Goal: Task Accomplishment & Management: Manage account settings

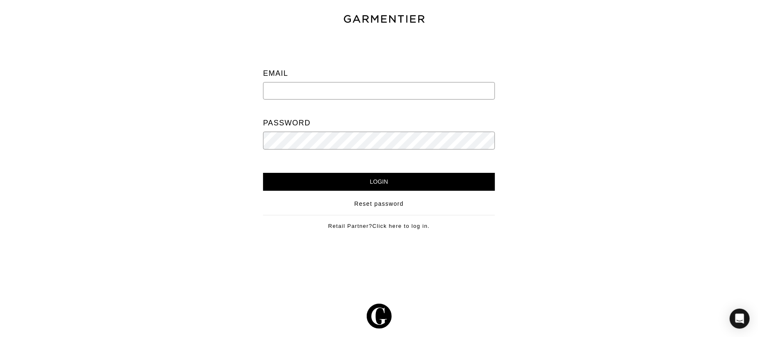
click at [377, 92] on input "email" at bounding box center [379, 90] width 232 height 17
type input "[EMAIL_ADDRESS][DOMAIN_NAME]"
click at [381, 183] on input "Login" at bounding box center [379, 182] width 232 height 18
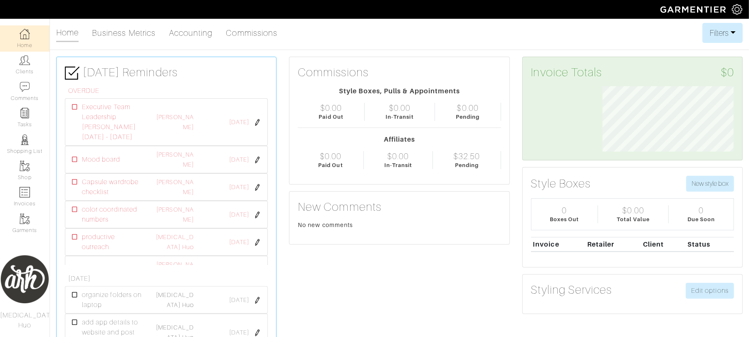
scroll to position [65, 144]
click at [178, 124] on link "[PERSON_NAME]" at bounding box center [174, 122] width 37 height 17
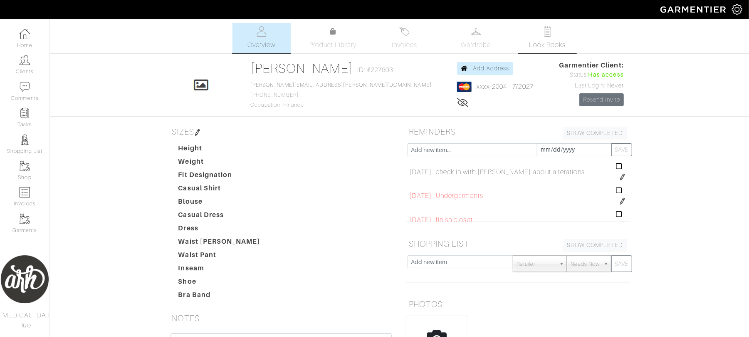
click at [550, 45] on span "Look Books" at bounding box center [547, 45] width 37 height 10
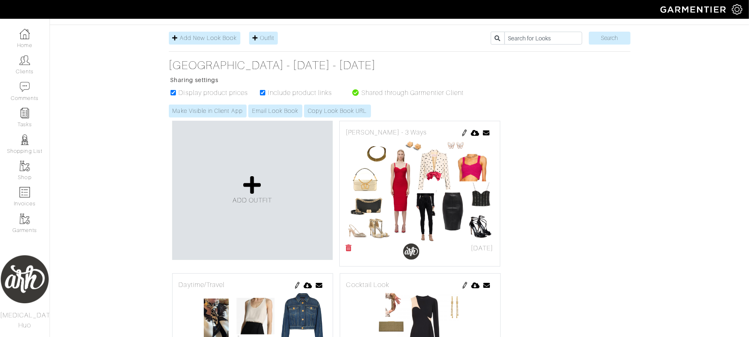
scroll to position [87, 0]
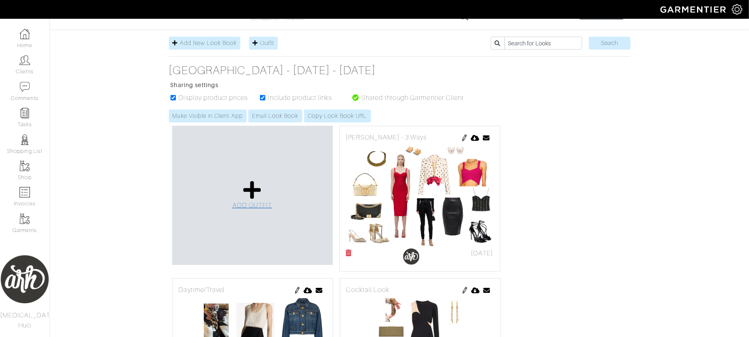
click at [255, 205] on span "ADD OUTFIT" at bounding box center [253, 204] width 40 height 7
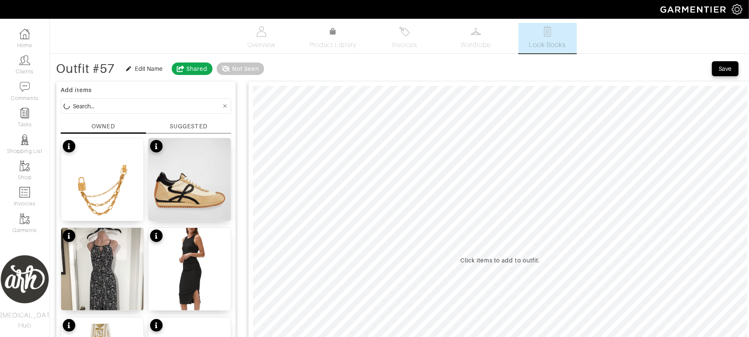
click at [147, 109] on input at bounding box center [147, 106] width 149 height 10
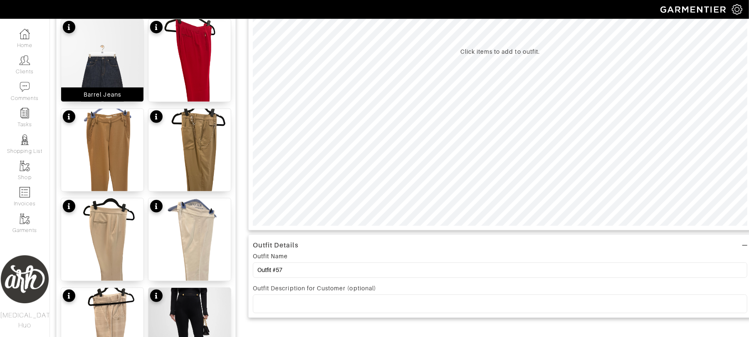
scroll to position [262, 0]
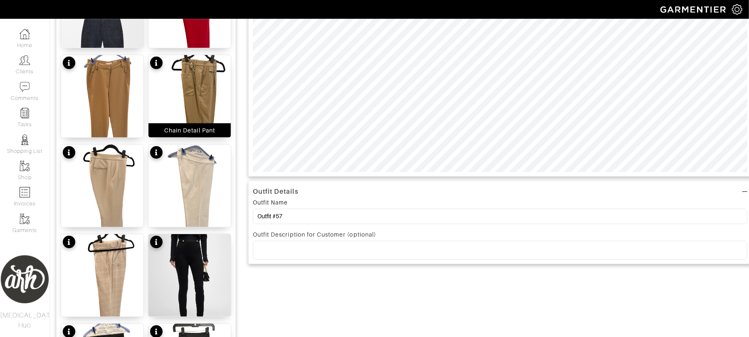
click at [200, 80] on img at bounding box center [190, 110] width 82 height 110
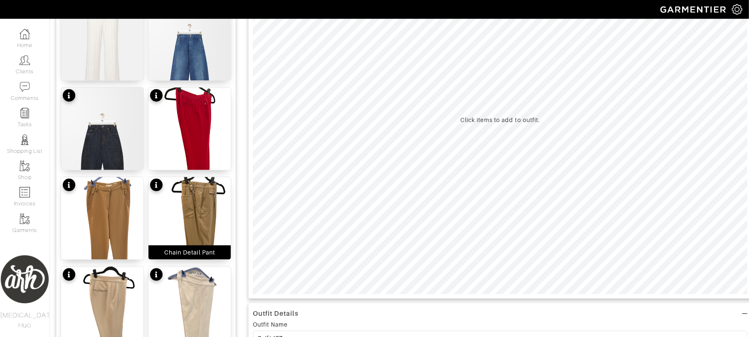
scroll to position [162, 0]
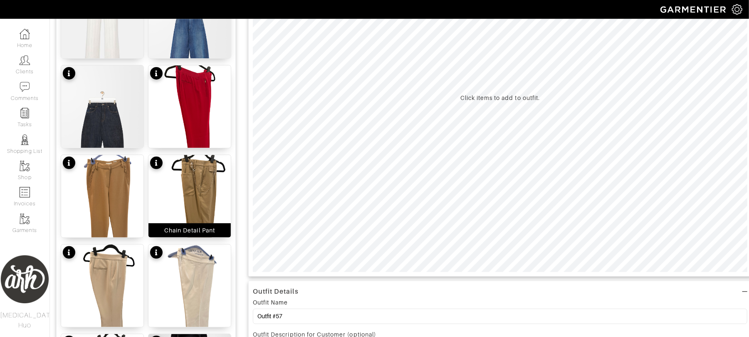
click at [212, 176] on img at bounding box center [190, 210] width 82 height 110
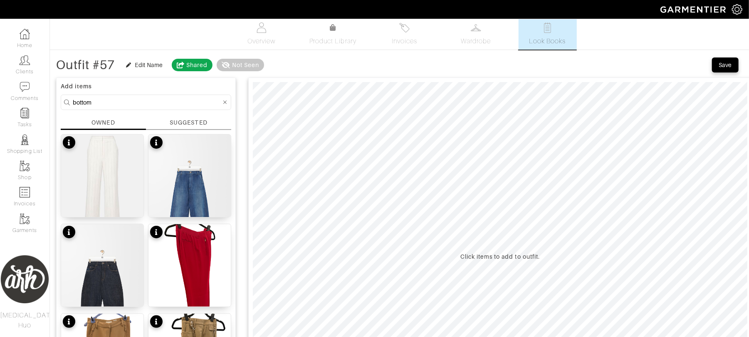
scroll to position [140, 0]
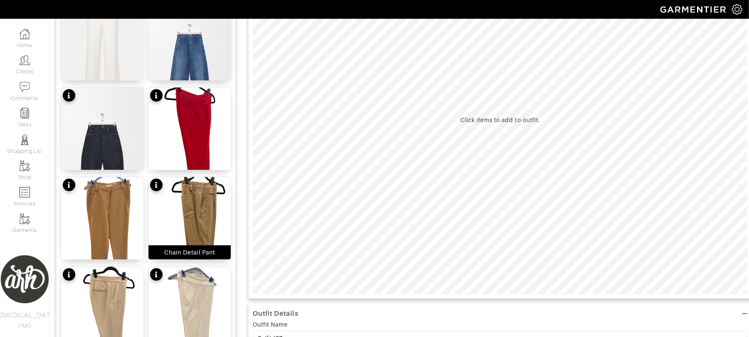
click at [198, 217] on img at bounding box center [190, 232] width 82 height 110
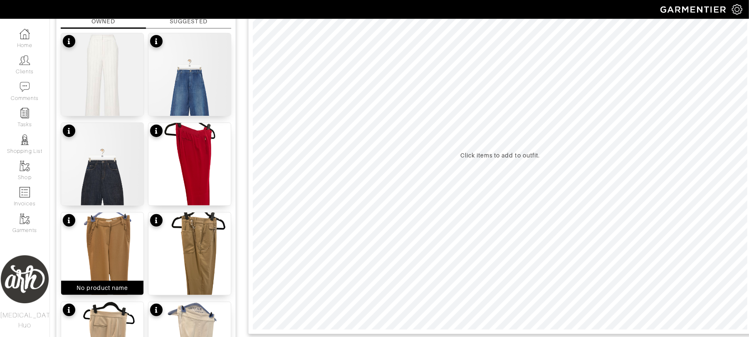
scroll to position [0, 0]
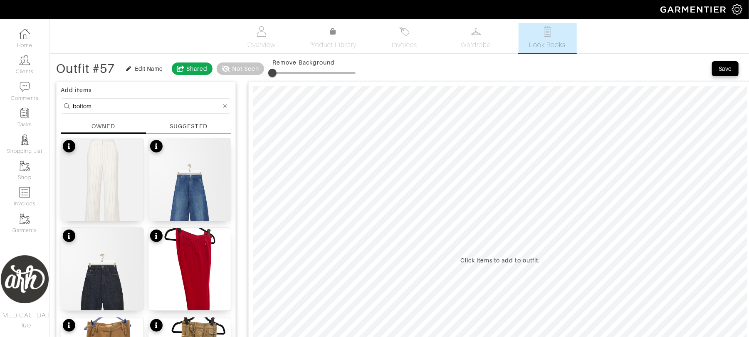
click at [121, 106] on input "bottom" at bounding box center [147, 106] width 149 height 10
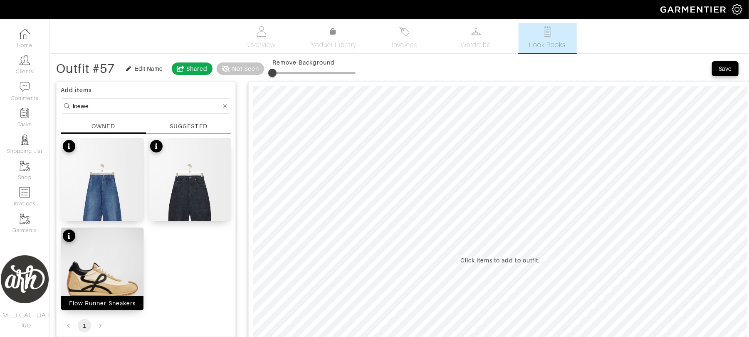
click at [109, 284] on img at bounding box center [102, 279] width 82 height 103
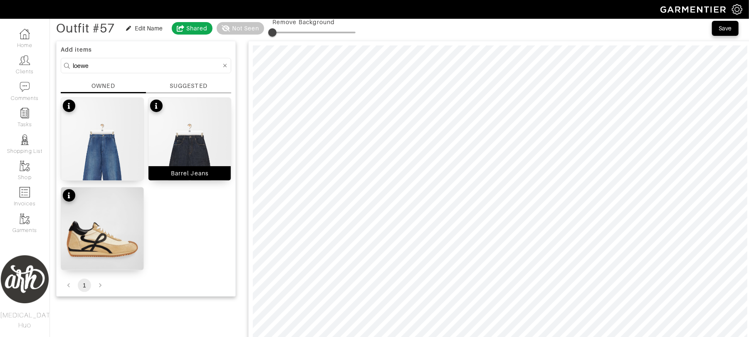
scroll to position [11, 0]
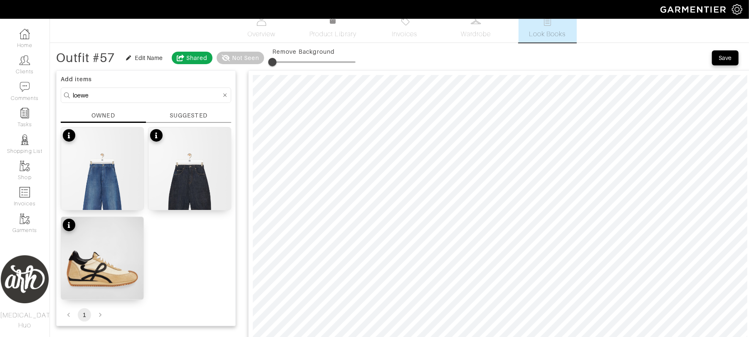
click at [166, 97] on input "loewe" at bounding box center [147, 95] width 149 height 10
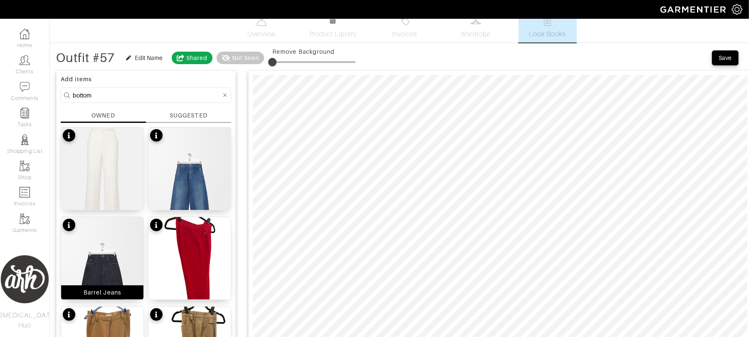
scroll to position [240, 0]
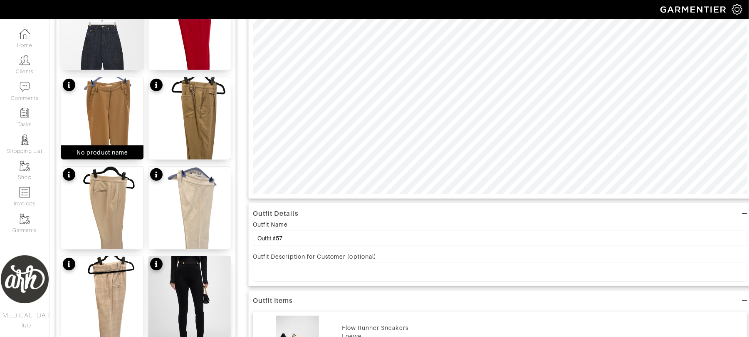
click at [122, 108] on img at bounding box center [102, 132] width 82 height 110
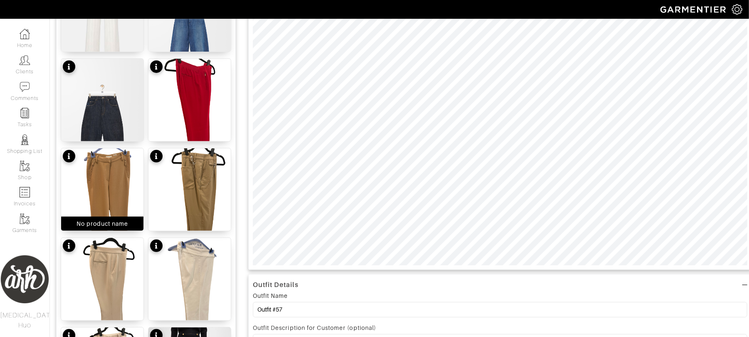
scroll to position [200, 0]
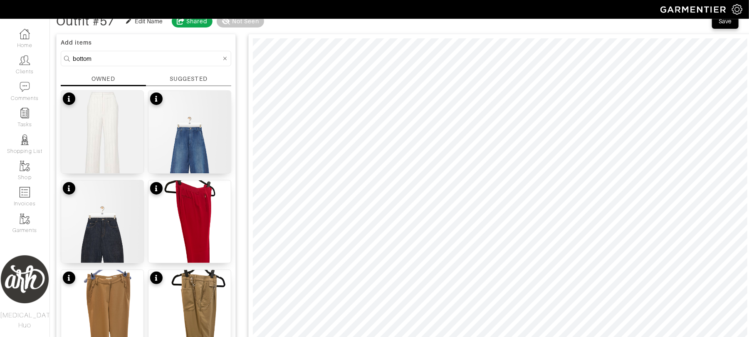
scroll to position [0, 0]
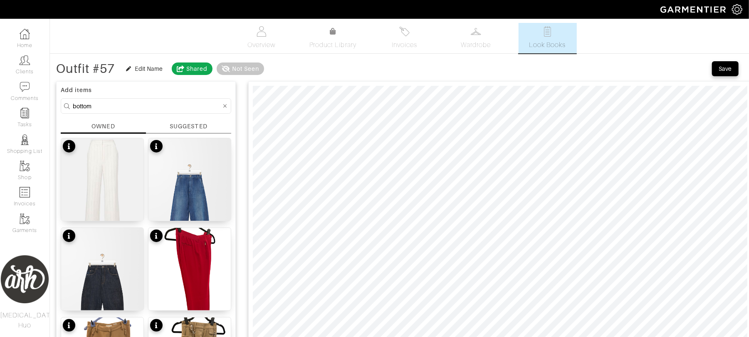
click at [186, 105] on input "bottom" at bounding box center [147, 106] width 149 height 10
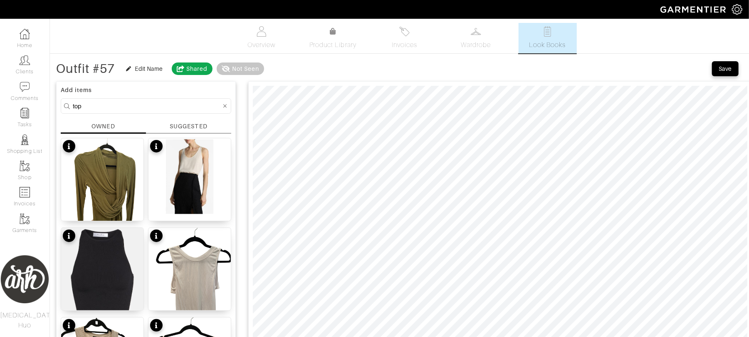
click at [125, 107] on input "top" at bounding box center [147, 106] width 149 height 10
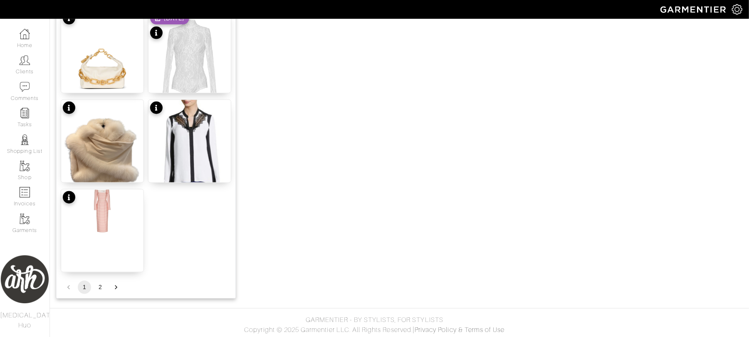
scroll to position [1024, 0]
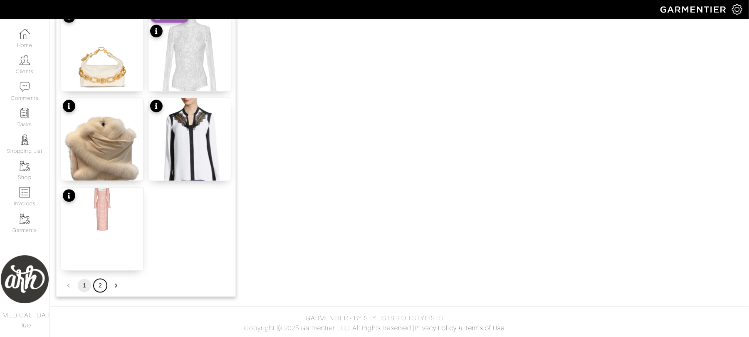
click at [100, 287] on button "2" at bounding box center [100, 285] width 13 height 13
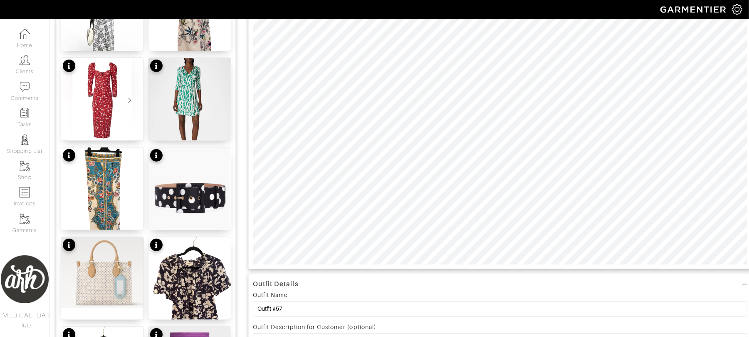
scroll to position [222, 0]
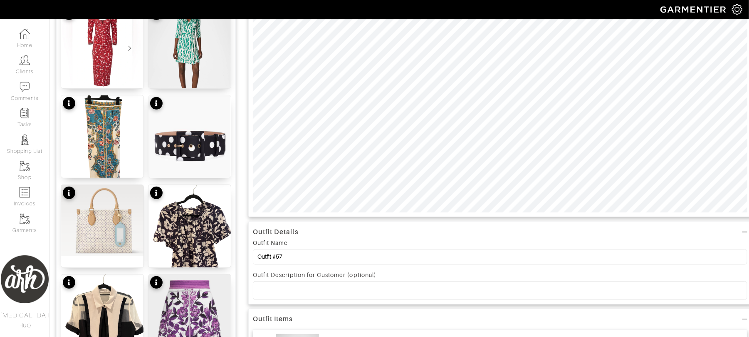
click at [120, 305] on img at bounding box center [102, 329] width 82 height 110
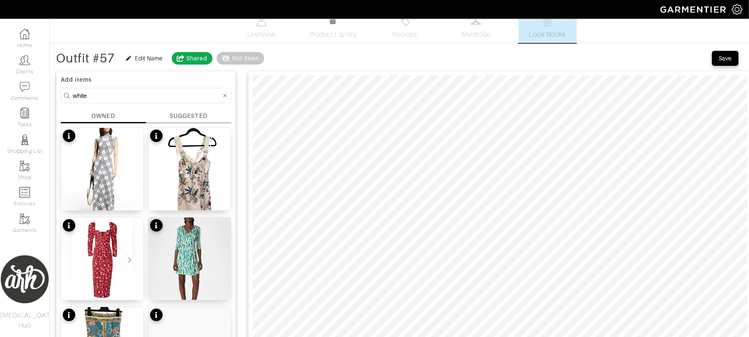
scroll to position [0, 0]
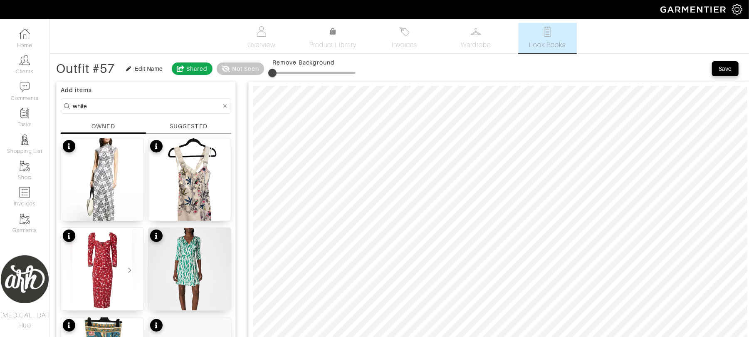
click at [160, 111] on input "white" at bounding box center [147, 106] width 149 height 10
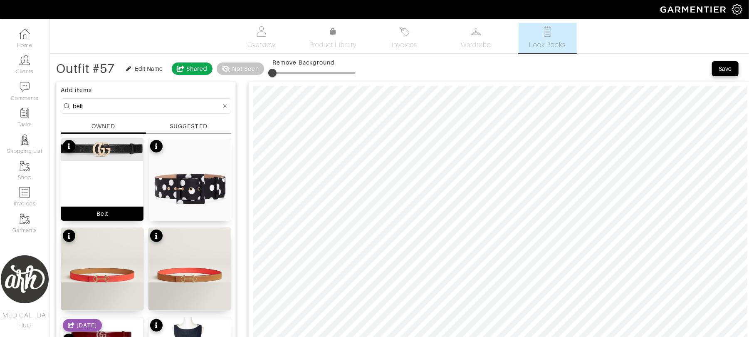
click at [115, 177] on div "Belt" at bounding box center [102, 179] width 83 height 83
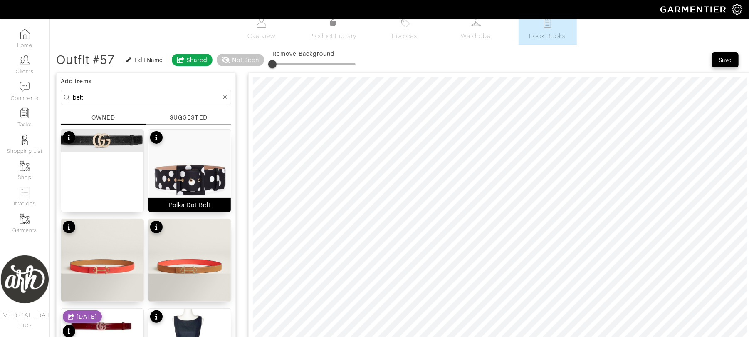
scroll to position [11, 0]
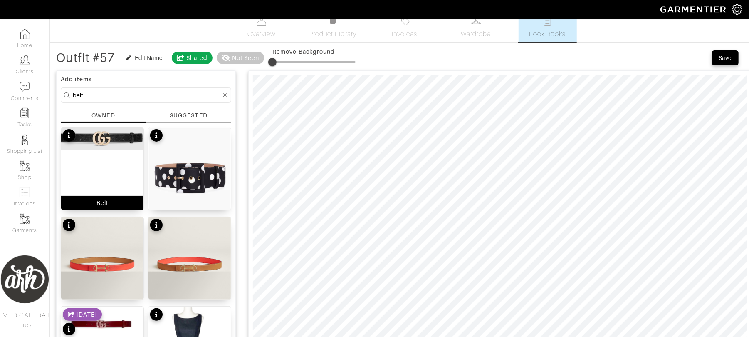
click at [102, 174] on div "Belt" at bounding box center [102, 168] width 83 height 83
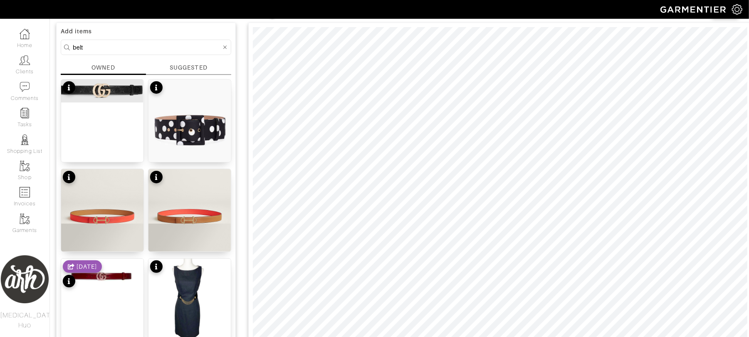
scroll to position [59, 0]
click at [192, 47] on input "belt" at bounding box center [147, 47] width 149 height 10
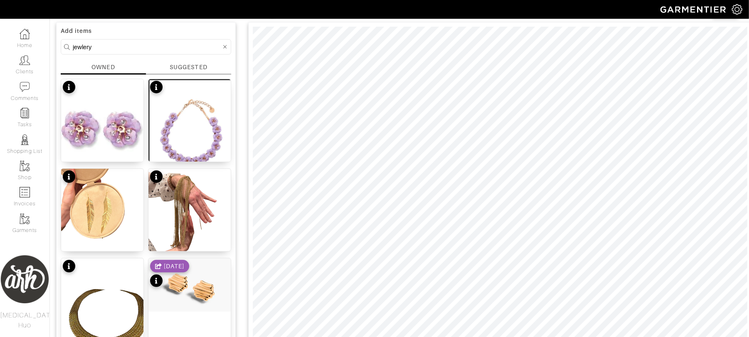
click at [188, 275] on div "5/09/25" at bounding box center [169, 274] width 39 height 29
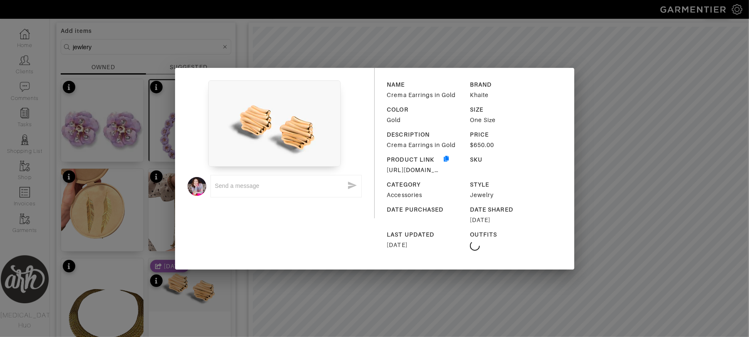
click at [639, 67] on div "x NAME Crema Earrings in Gold BRAND Khaite COLOR Gold SIZE One Size DESCRIPTION…" at bounding box center [374, 168] width 749 height 337
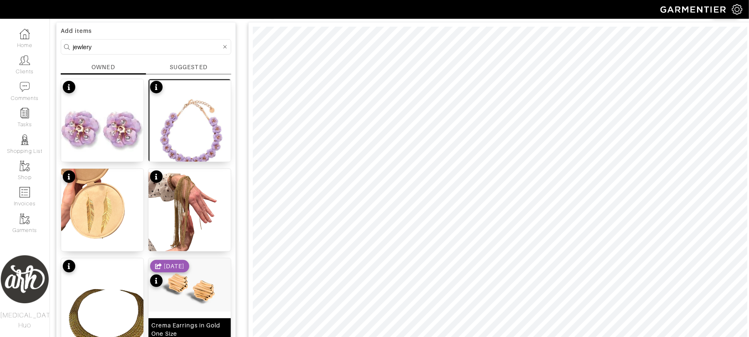
click at [196, 278] on img at bounding box center [190, 284] width 82 height 53
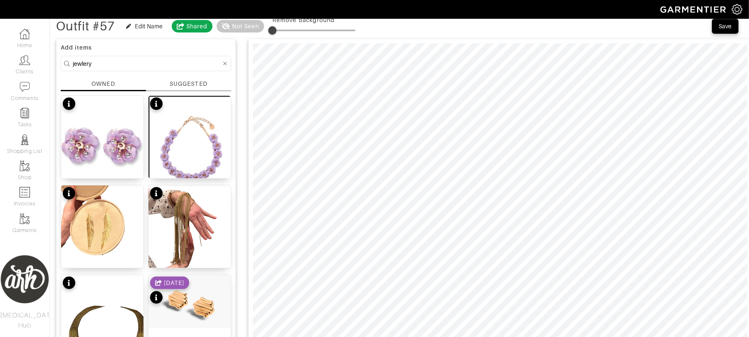
scroll to position [40, 0]
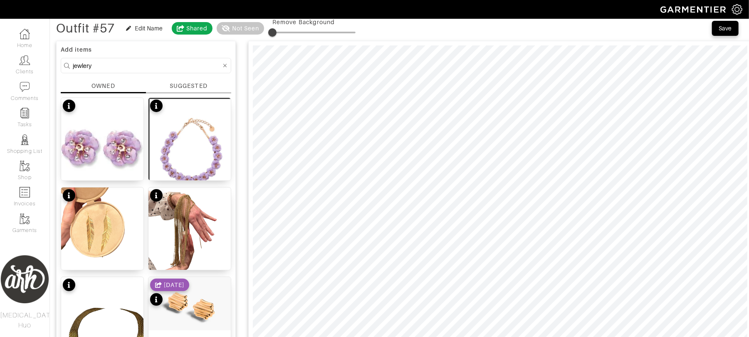
click at [157, 67] on input "jewlery" at bounding box center [147, 65] width 149 height 10
type input "bag"
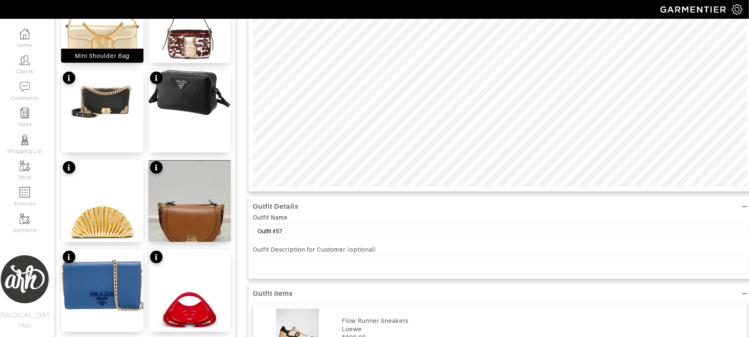
scroll to position [248, 0]
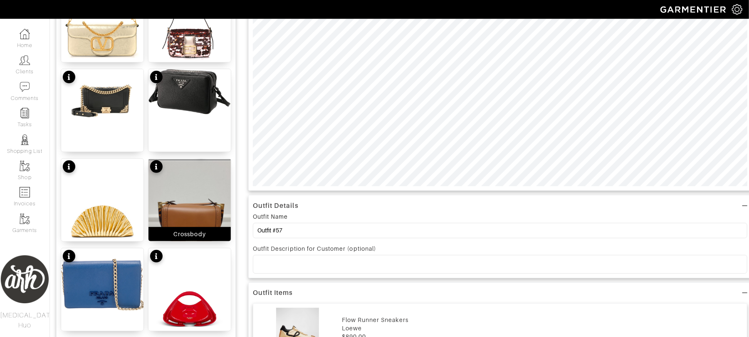
click at [176, 219] on img at bounding box center [190, 218] width 82 height 119
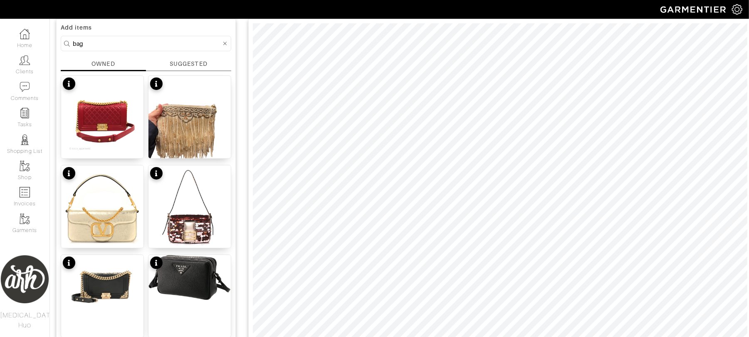
scroll to position [37, 0]
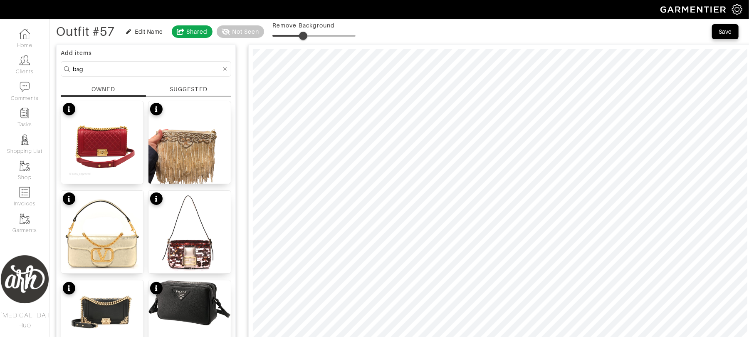
drag, startPoint x: 273, startPoint y: 35, endPoint x: 305, endPoint y: 39, distance: 31.8
click at [305, 39] on span at bounding box center [303, 36] width 8 height 8
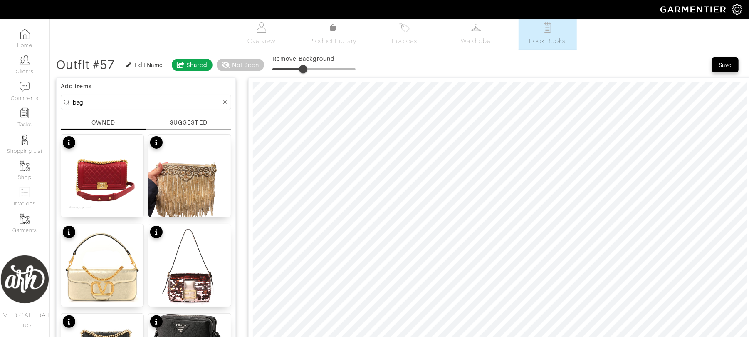
scroll to position [0, 0]
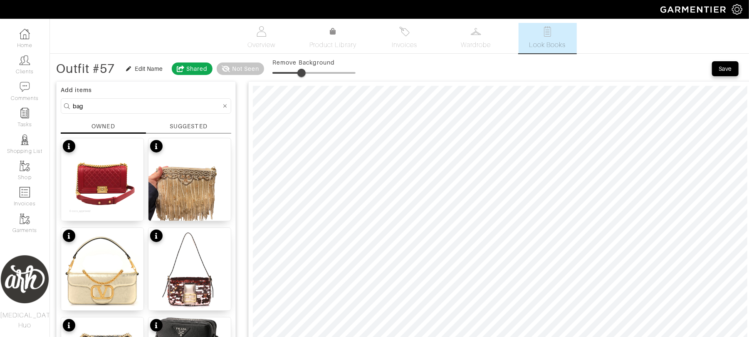
click at [303, 70] on span at bounding box center [301, 73] width 8 height 8
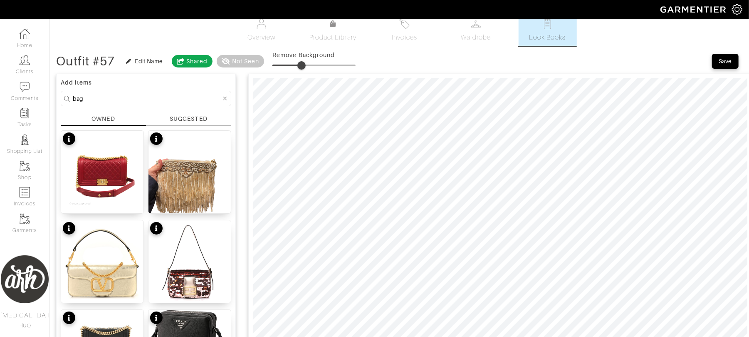
scroll to position [7, 0]
type input "29"
click at [298, 68] on span at bounding box center [296, 66] width 8 height 8
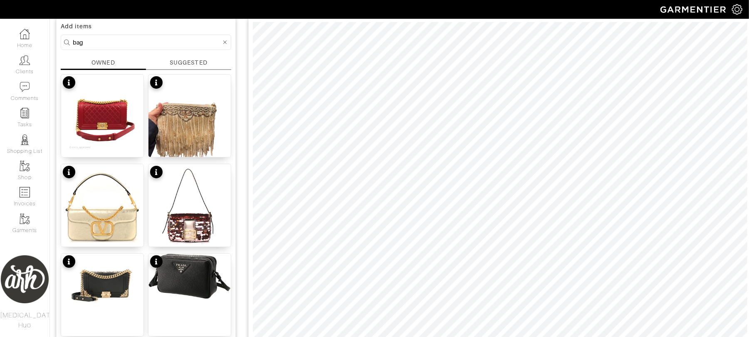
scroll to position [67, 0]
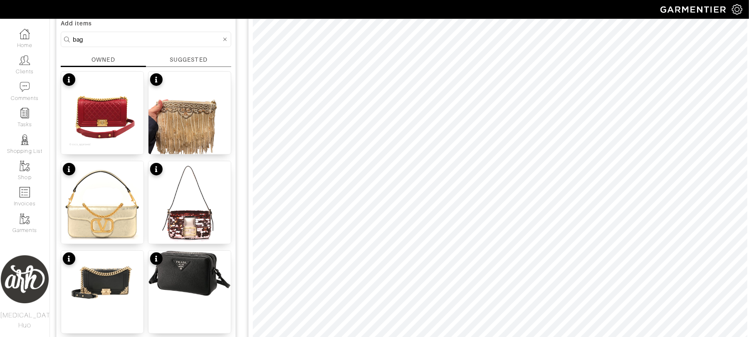
click at [198, 40] on input "bag" at bounding box center [147, 39] width 149 height 10
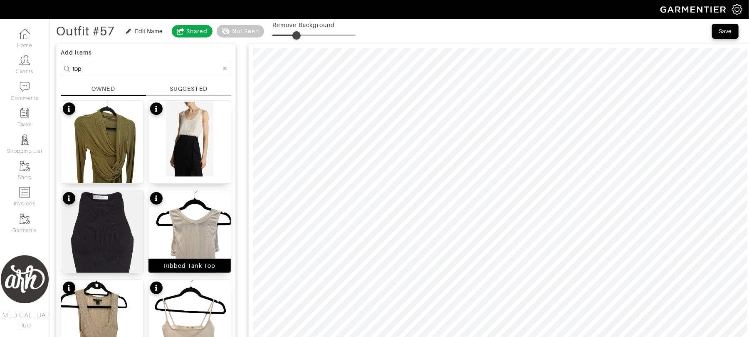
scroll to position [0, 0]
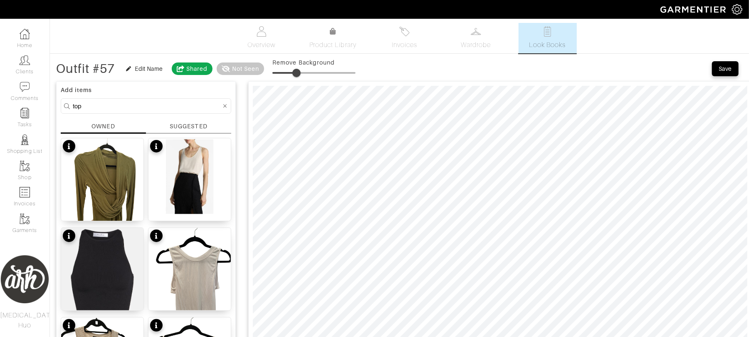
click at [146, 107] on input "top" at bounding box center [147, 106] width 149 height 10
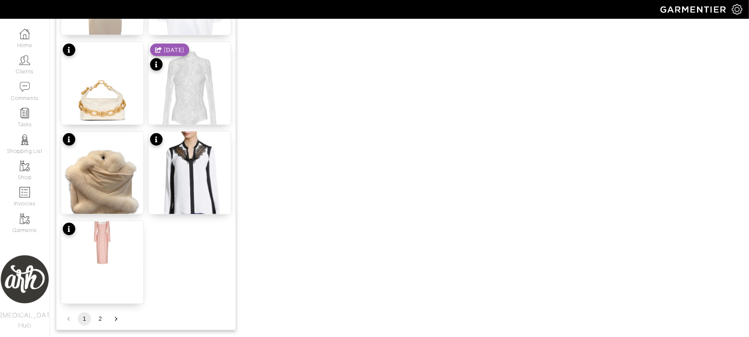
scroll to position [998, 0]
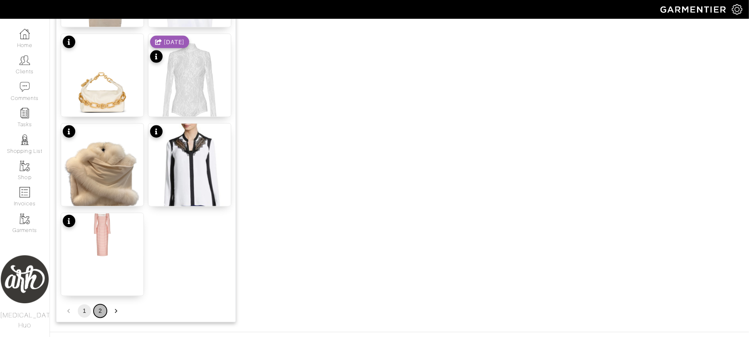
click at [100, 310] on button "2" at bounding box center [100, 310] width 13 height 13
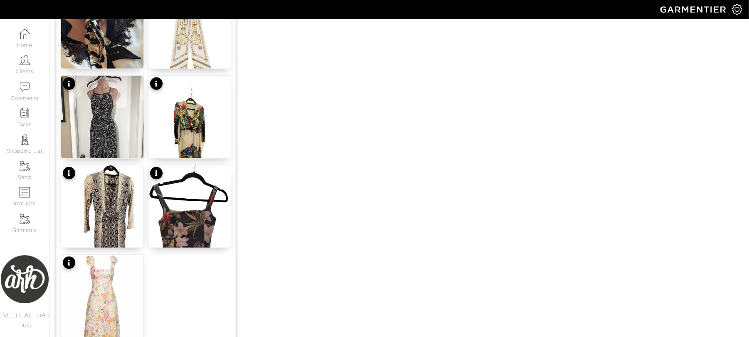
scroll to position [1024, 0]
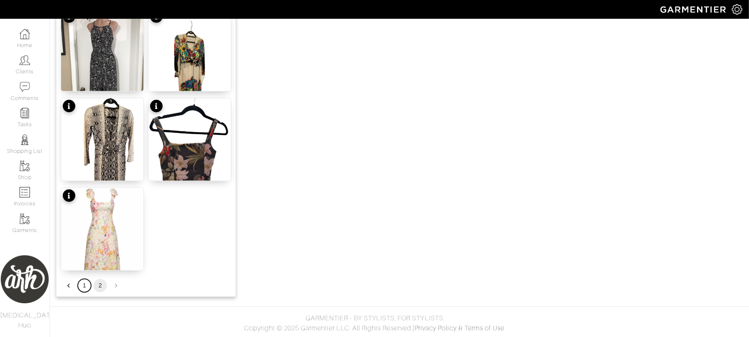
click at [84, 285] on button "1" at bounding box center [84, 285] width 13 height 13
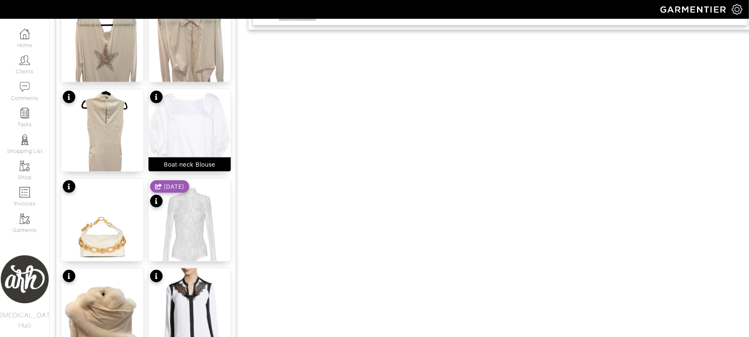
click at [189, 114] on img at bounding box center [190, 138] width 82 height 99
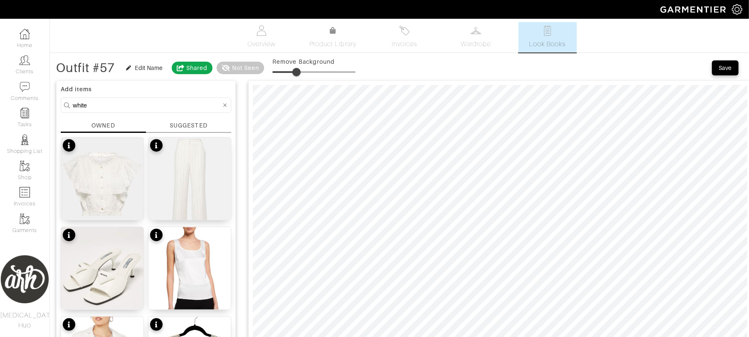
scroll to position [0, 0]
drag, startPoint x: 134, startPoint y: 110, endPoint x: 141, endPoint y: 97, distance: 15.3
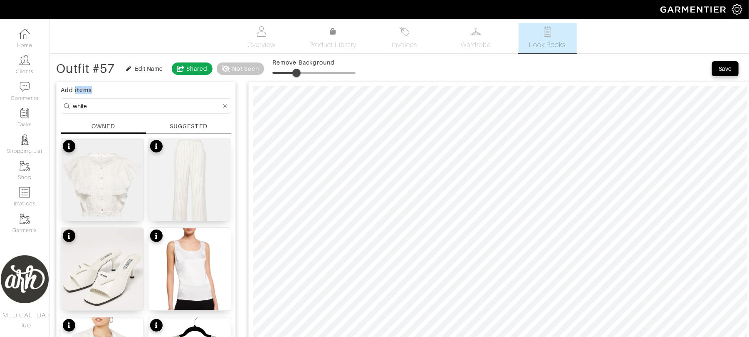
click at [142, 107] on input "white" at bounding box center [147, 106] width 149 height 10
type input "scarf"
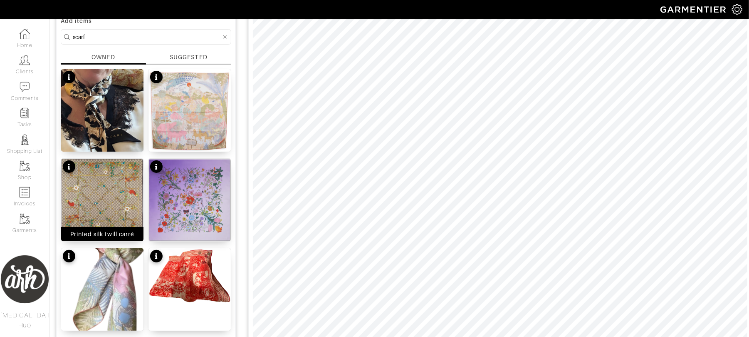
scroll to position [70, 0]
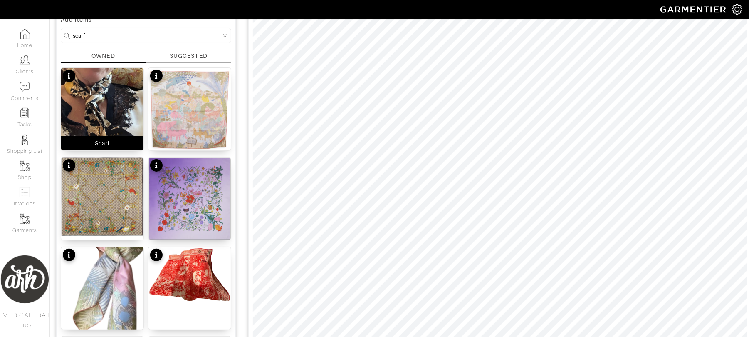
click at [113, 107] on img at bounding box center [102, 132] width 82 height 128
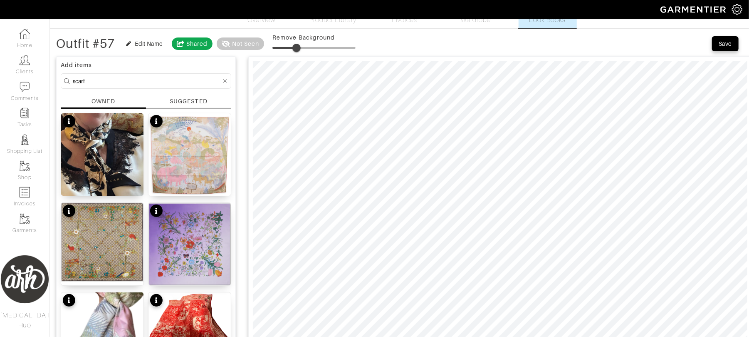
scroll to position [0, 0]
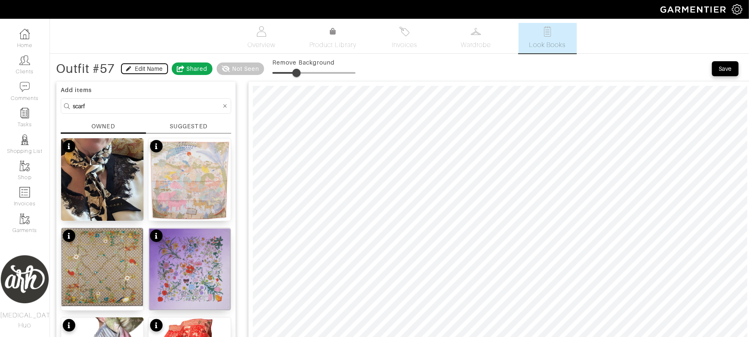
click at [142, 69] on div "Edit Name" at bounding box center [149, 68] width 28 height 8
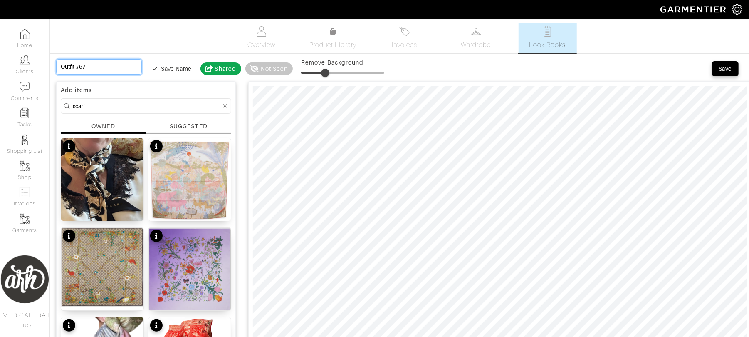
click at [109, 65] on input "Outfit #57" at bounding box center [99, 66] width 86 height 15
type input "W"
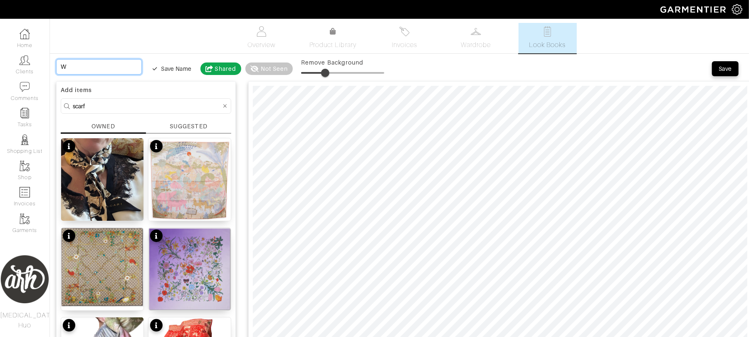
type input "Wa"
type input "Wal"
type input "Walk"
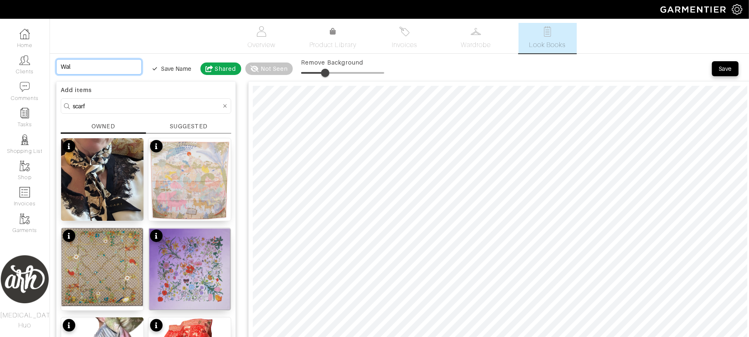
type input "Walk"
type input "Walki"
type input "Walkin"
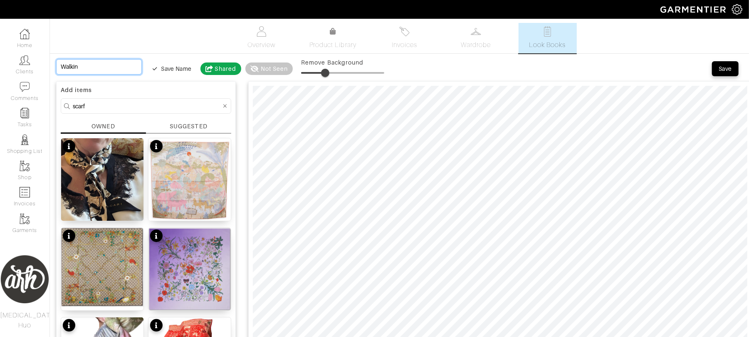
type input "Walking"
type input "Walking T"
type input "Walking To"
type input "Walking Tou"
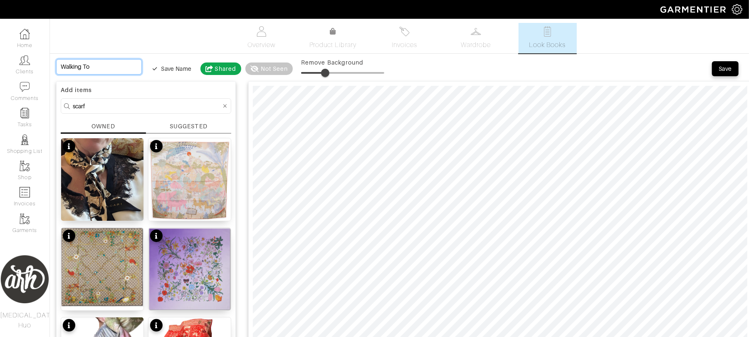
type input "Walking Tou"
type input "Walking Tour"
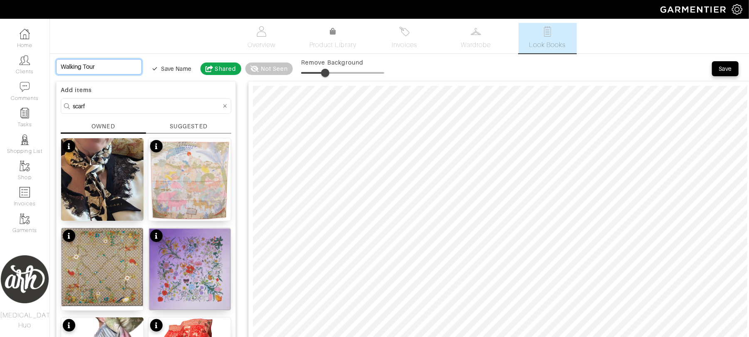
type input "Walking Tour 2"
type input "Walking Tour"
type input "Walking Tour #"
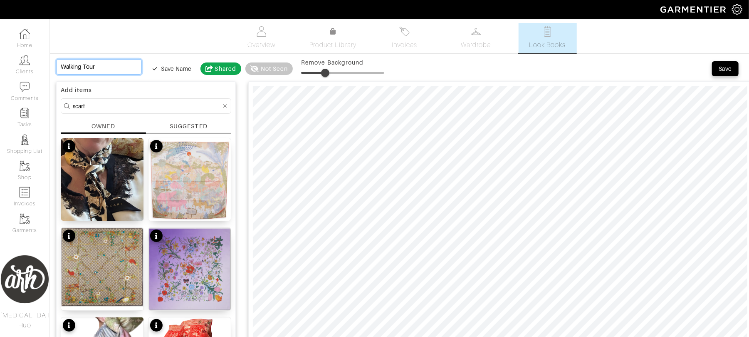
type input "Walking Tour #"
type input "Walking Tour #2"
click at [726, 72] on div "Save" at bounding box center [725, 68] width 13 height 8
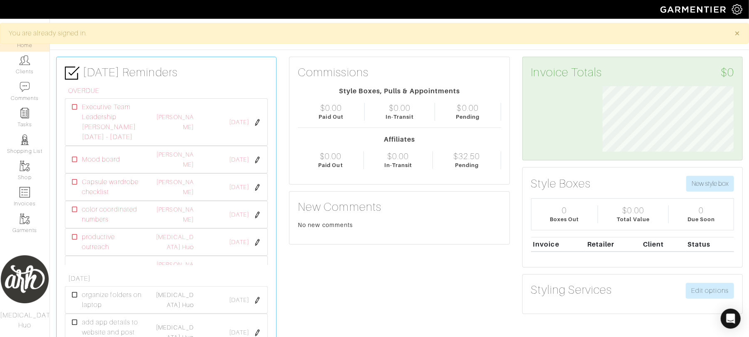
scroll to position [65, 144]
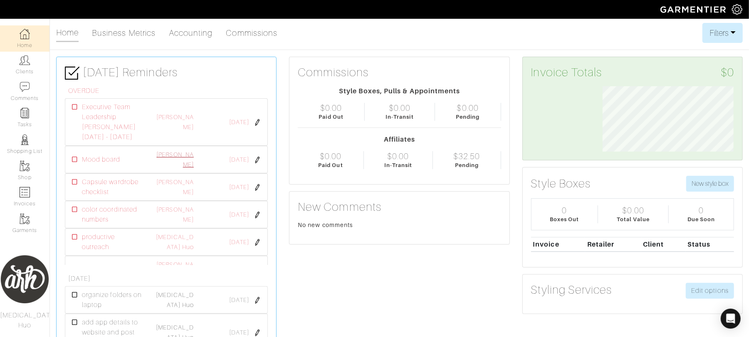
click at [179, 164] on link "[PERSON_NAME]" at bounding box center [174, 159] width 37 height 17
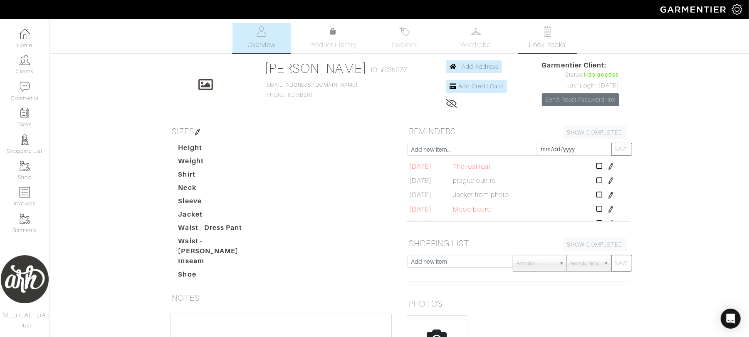
click at [536, 41] on span "Look Books" at bounding box center [547, 45] width 37 height 10
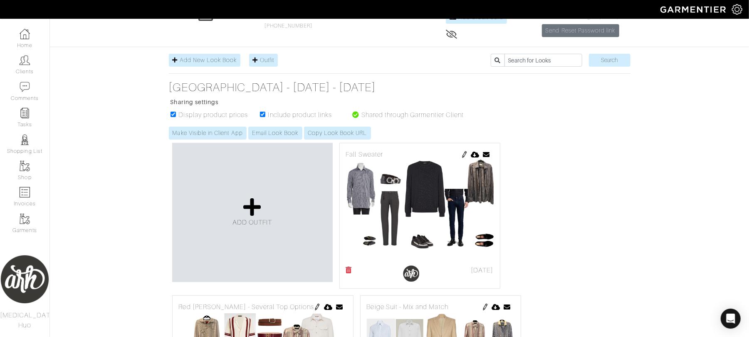
scroll to position [82, 0]
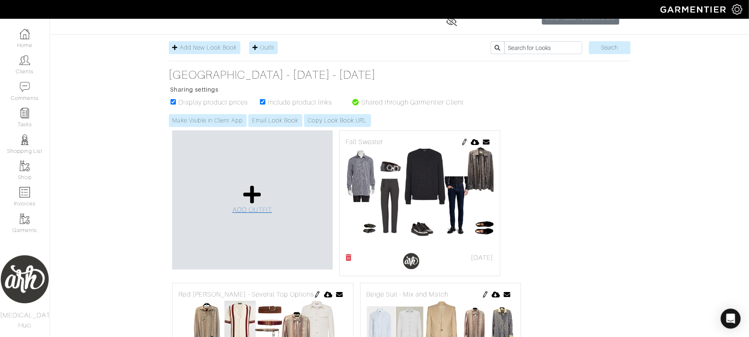
click at [260, 204] on icon at bounding box center [252, 194] width 18 height 20
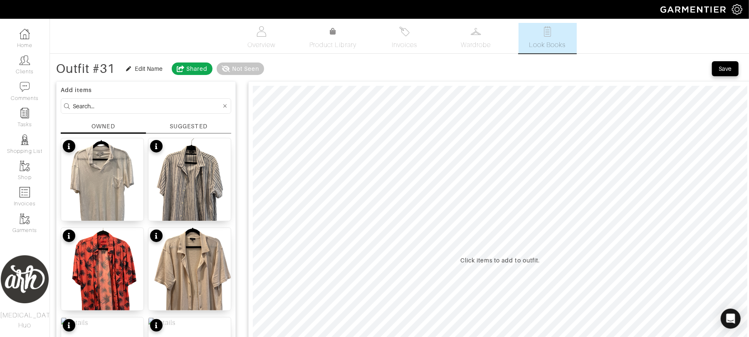
click at [203, 107] on input at bounding box center [147, 106] width 149 height 10
type input "b"
type input "bottoms"
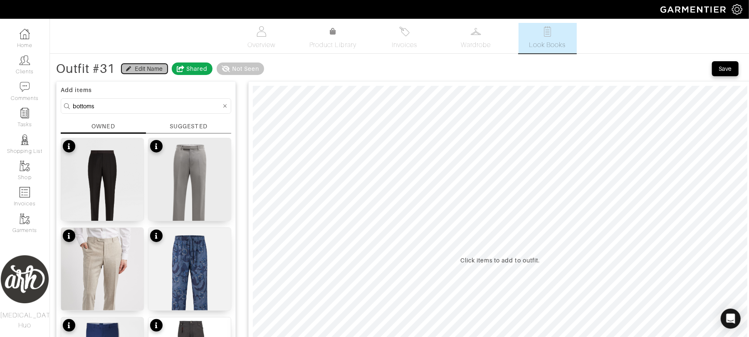
click at [146, 67] on div "Edit Name" at bounding box center [149, 68] width 28 height 8
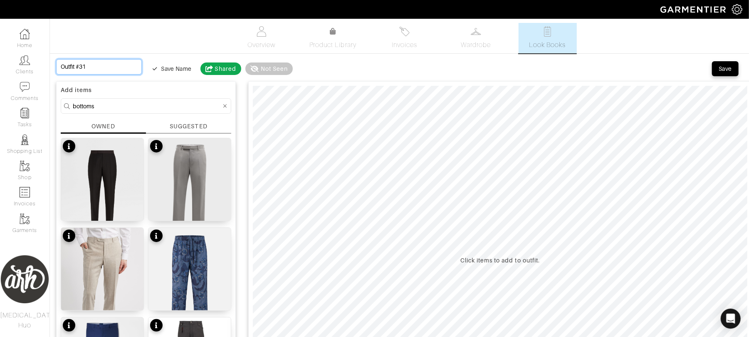
click at [111, 65] on input "Outfit #31" at bounding box center [99, 66] width 86 height 15
type input "P"
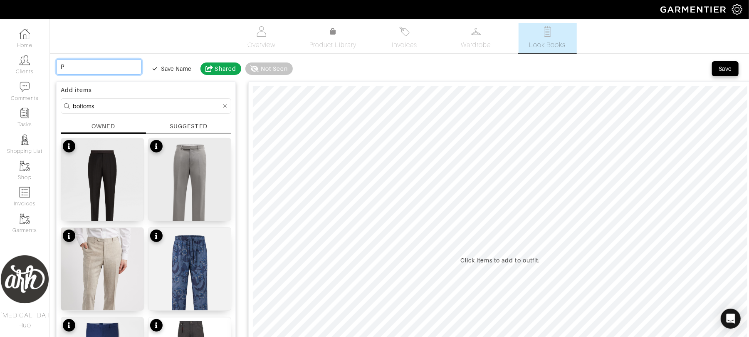
type input "Pa"
type input "Pal"
type input "Pala"
type input "Palac"
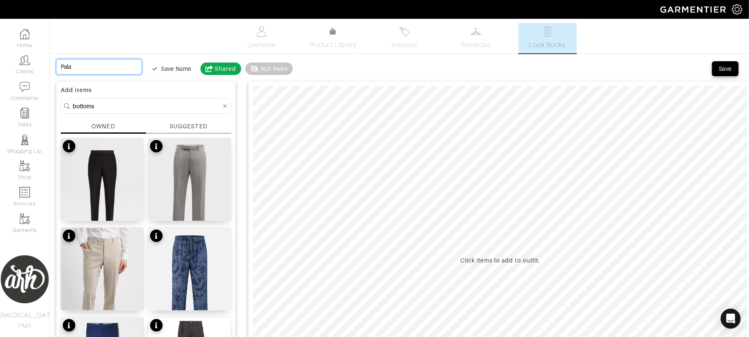
type input "Palac"
type input "Palace"
type input "Palace,"
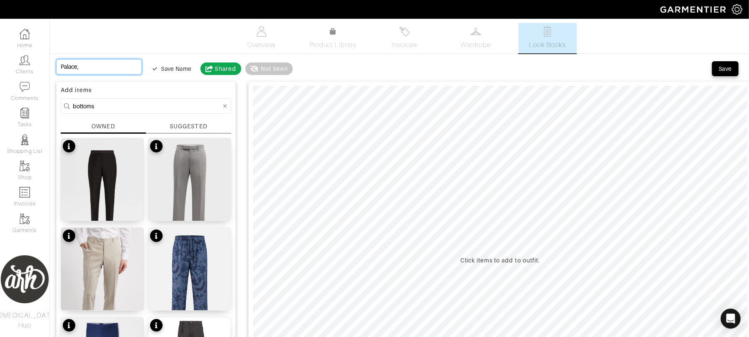
type input "Palace,"
type input "Palace, C"
type input "Palace, Ca"
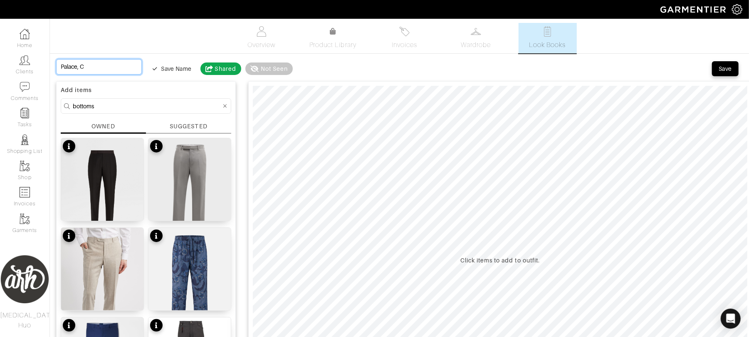
type input "Palace, Ca"
type input "Palace, Cas"
type input "Palace, Cast"
type input "Palace, Castl"
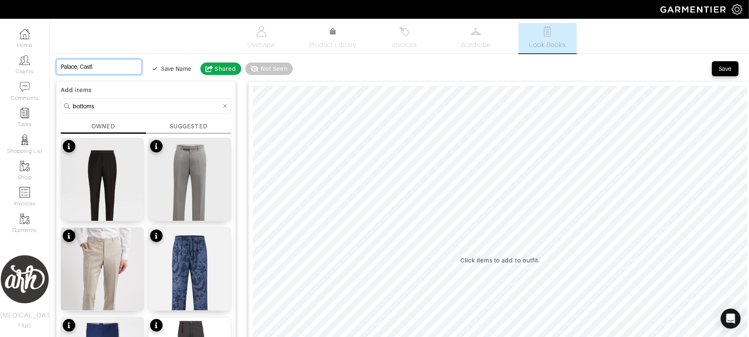
type input "Palace, Castle"
type input "Palace, Castle o"
type input "Palace, Castle or"
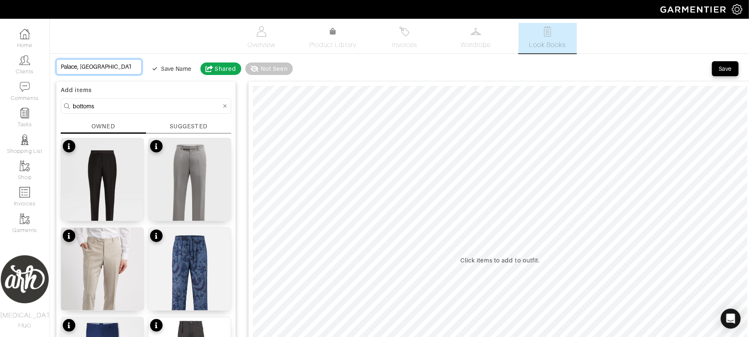
type input "Palace, Castle or"
type input "Palace, Castle or M"
type input "Palace, Castle or Mu"
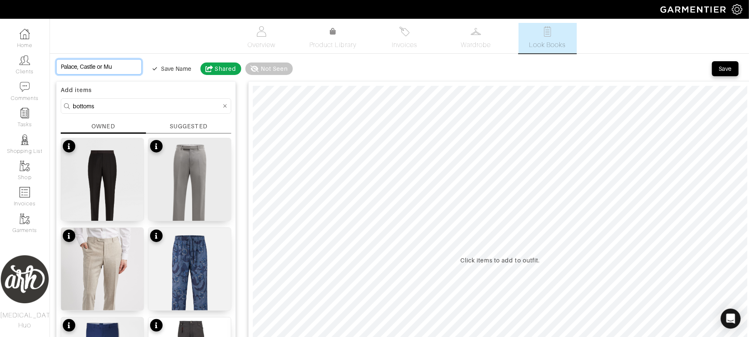
type input "Palace, Castle or Mus"
type input "Palace, Castle or Muse"
type input "Palace, Castle or Museu"
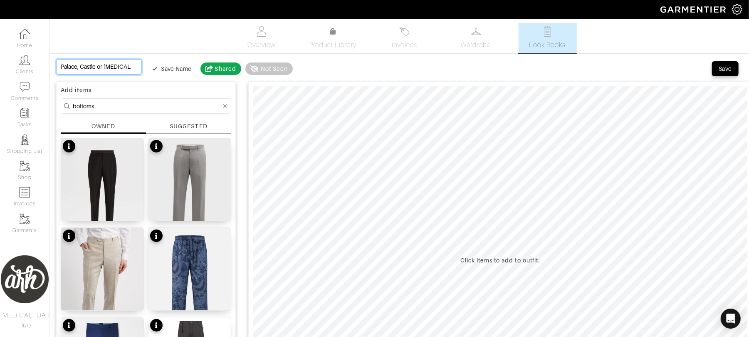
type input "Palace, Castle or Museu"
type input "Palace, [GEOGRAPHIC_DATA]"
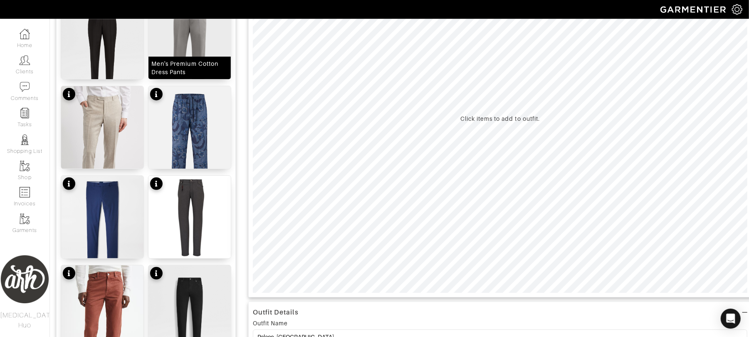
scroll to position [144, 0]
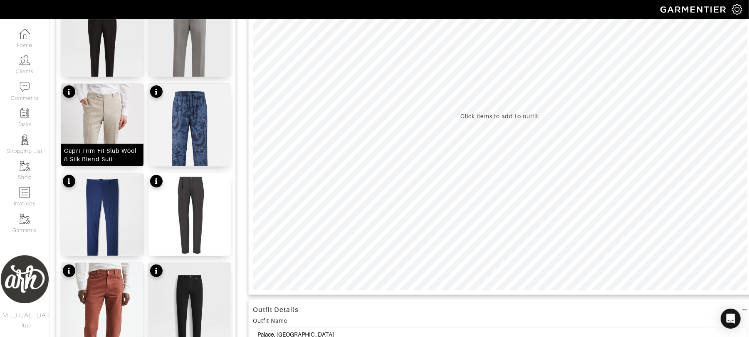
type input "Palace, [GEOGRAPHIC_DATA]"
click at [120, 128] on img at bounding box center [102, 147] width 82 height 126
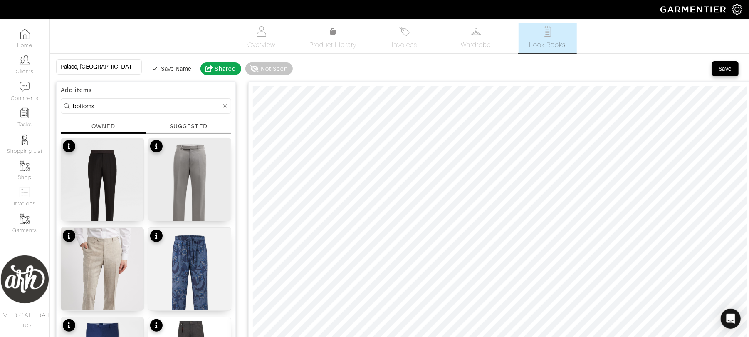
click at [138, 105] on input "bottoms" at bounding box center [147, 106] width 149 height 10
type input "top"
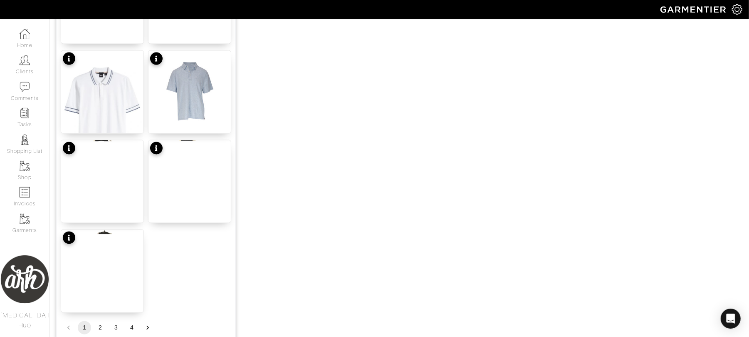
scroll to position [1024, 0]
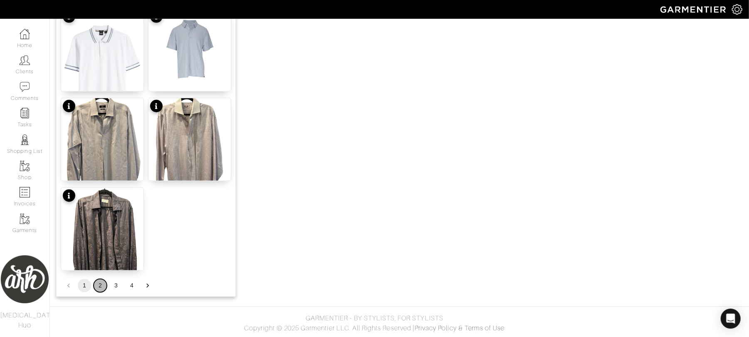
click at [97, 284] on button "2" at bounding box center [100, 285] width 13 height 13
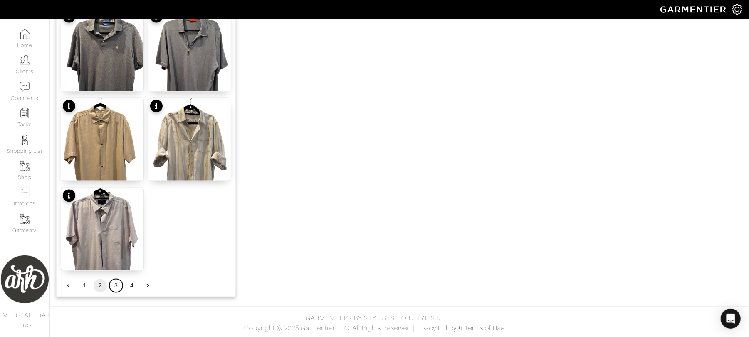
click at [116, 287] on button "3" at bounding box center [115, 285] width 13 height 13
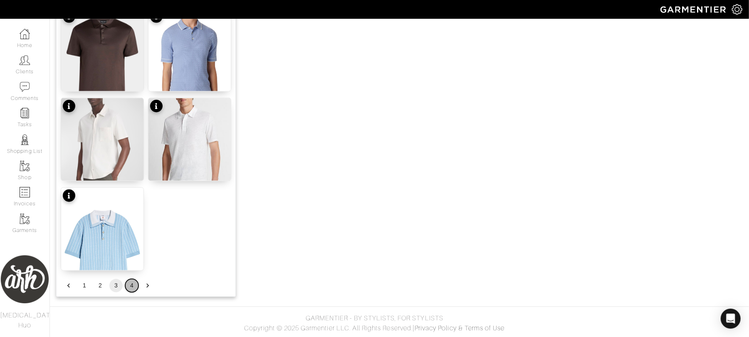
click at [131, 284] on button "4" at bounding box center [131, 285] width 13 height 13
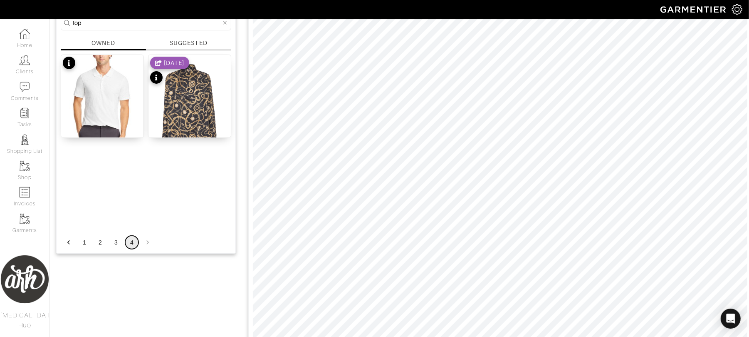
scroll to position [85, 0]
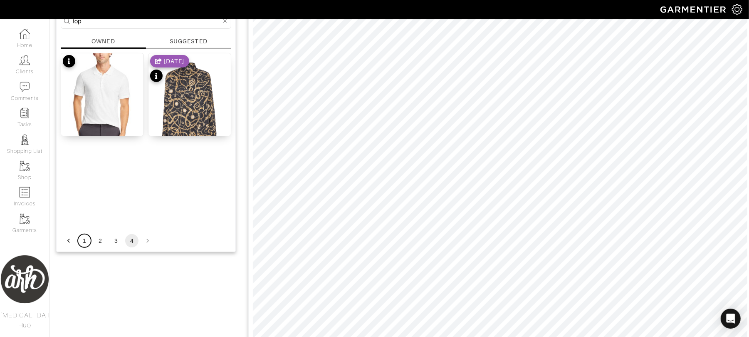
click at [84, 240] on button "1" at bounding box center [84, 240] width 13 height 13
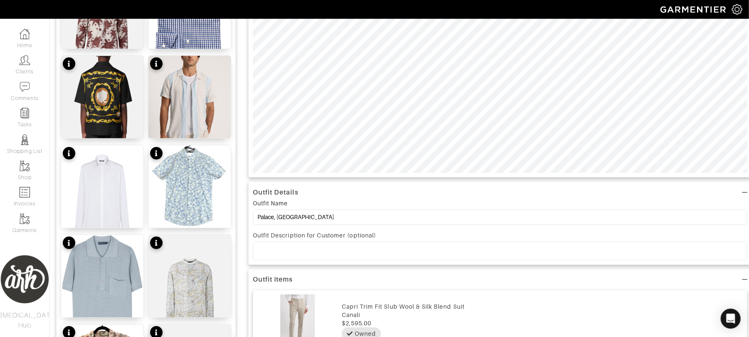
scroll to position [262, 0]
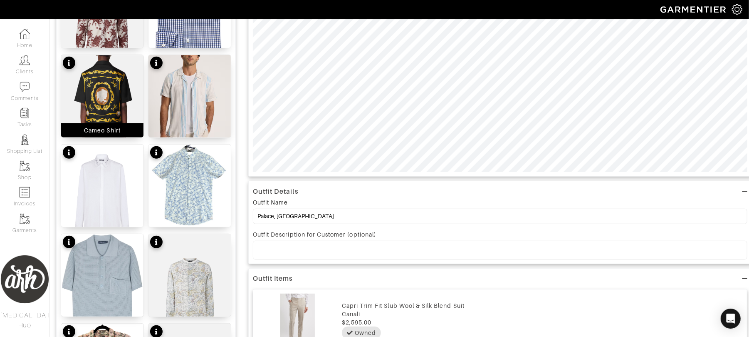
click at [119, 105] on img at bounding box center [102, 101] width 82 height 92
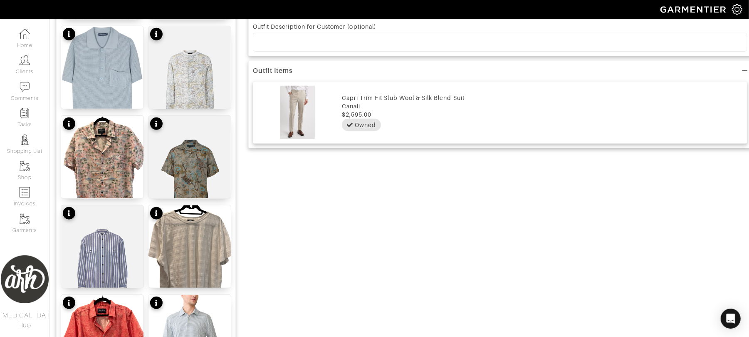
scroll to position [458, 0]
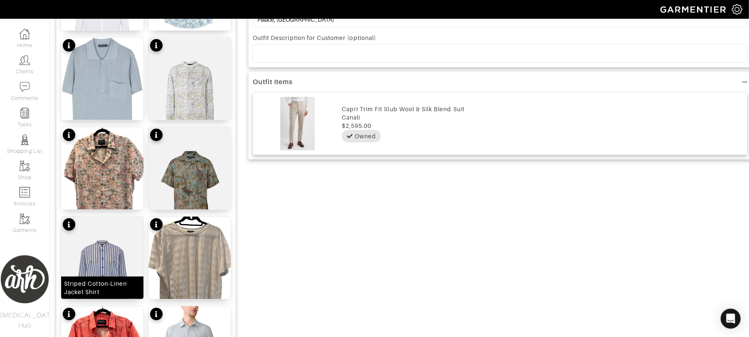
click at [100, 273] on img at bounding box center [102, 271] width 82 height 110
click at [100, 272] on img at bounding box center [102, 271] width 82 height 110
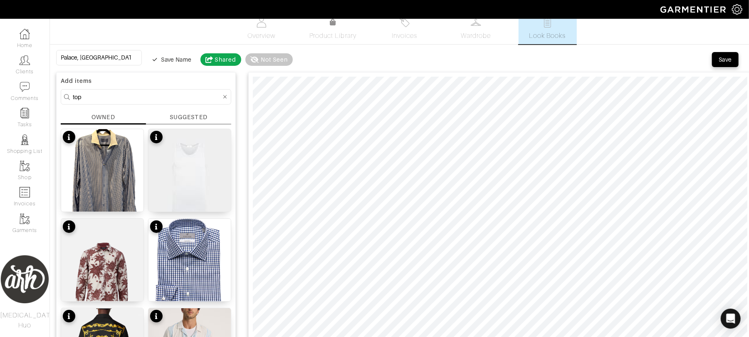
scroll to position [0, 0]
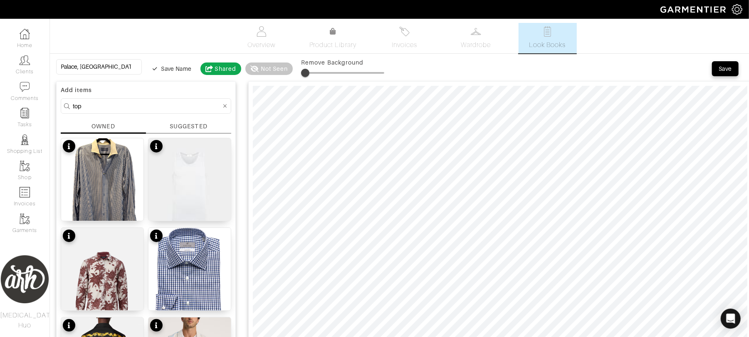
drag, startPoint x: 303, startPoint y: 72, endPoint x: 297, endPoint y: 84, distance: 13.6
type input "8"
click at [304, 71] on span at bounding box center [308, 73] width 8 height 8
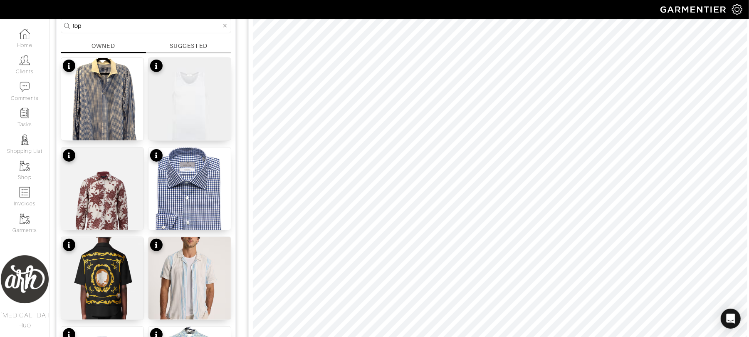
scroll to position [55, 0]
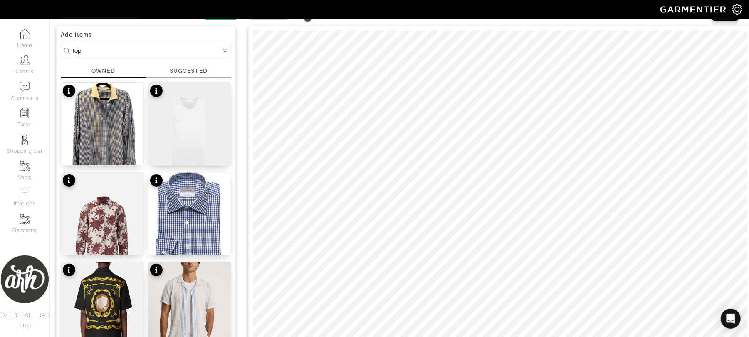
click at [173, 49] on input "top" at bounding box center [147, 50] width 149 height 10
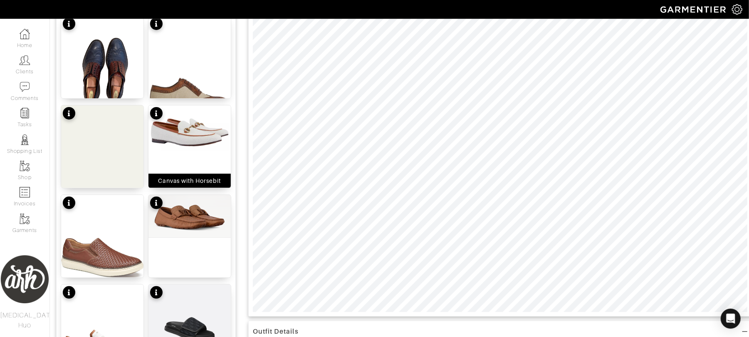
scroll to position [129, 0]
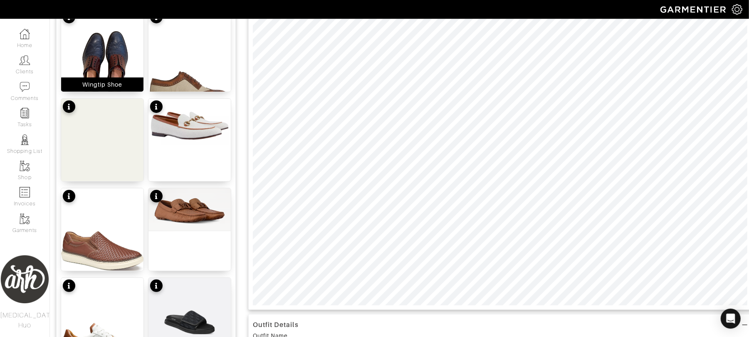
click at [109, 61] on img at bounding box center [102, 64] width 82 height 110
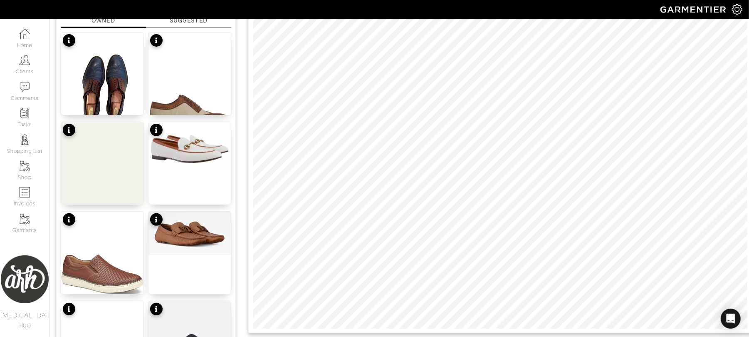
scroll to position [67, 0]
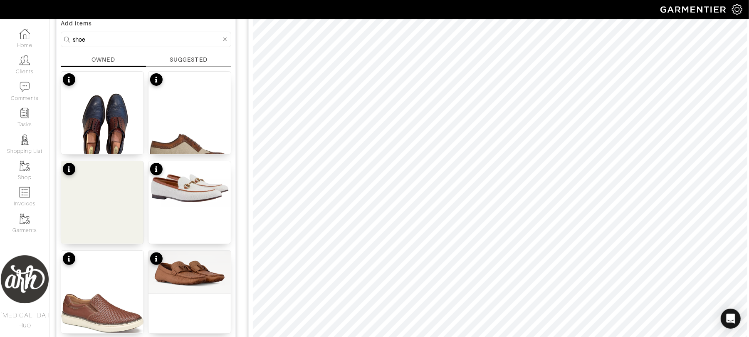
click at [178, 44] on input "shoe" at bounding box center [147, 39] width 149 height 10
click at [178, 47] on form "shoe" at bounding box center [146, 39] width 171 height 15
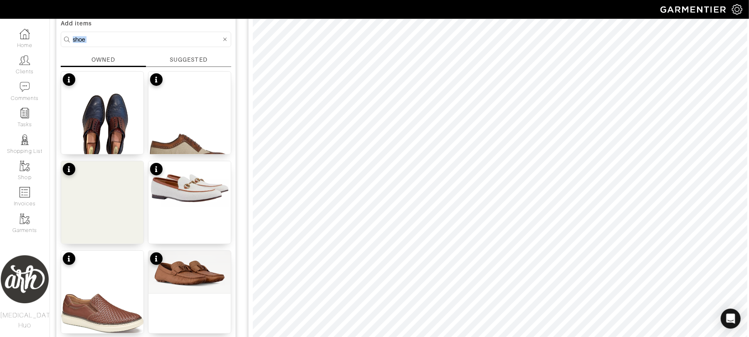
click at [176, 37] on input "shoe" at bounding box center [147, 39] width 149 height 10
type input "belt"
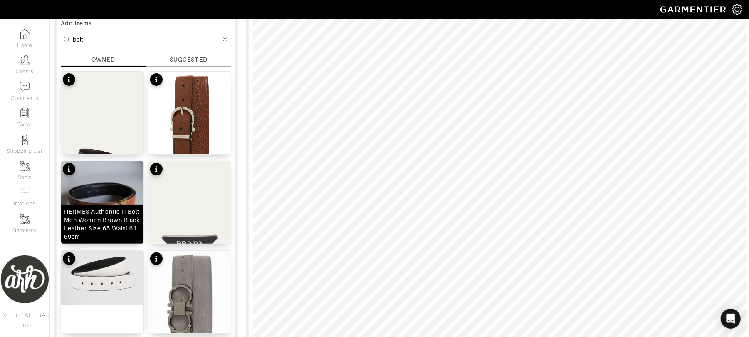
click at [127, 220] on div "HERMES Authentic H Belt Men Women Brown Black Leather Size 65 Waist 61-69cm" at bounding box center [102, 223] width 77 height 33
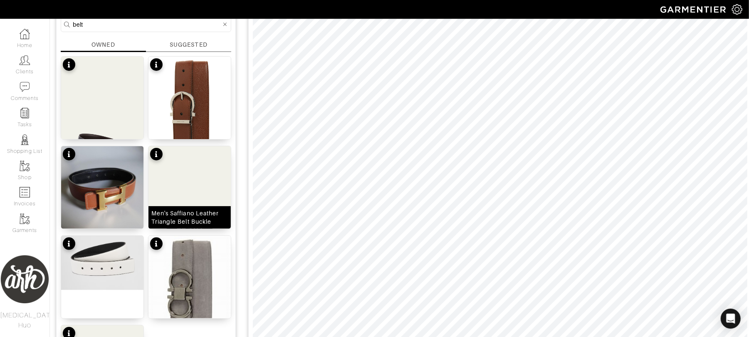
scroll to position [0, 0]
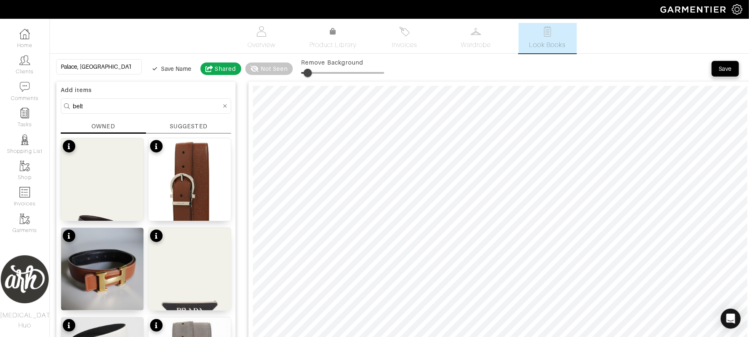
click at [726, 70] on div "Save" at bounding box center [725, 68] width 13 height 8
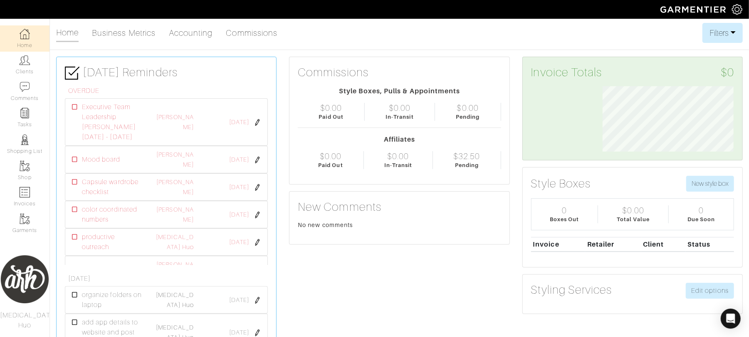
scroll to position [65, 144]
click at [183, 125] on link "[PERSON_NAME]" at bounding box center [174, 122] width 37 height 17
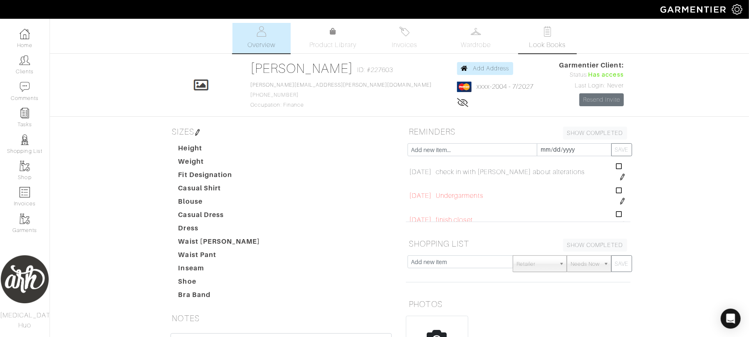
click at [550, 39] on link "Look Books" at bounding box center [548, 38] width 58 height 30
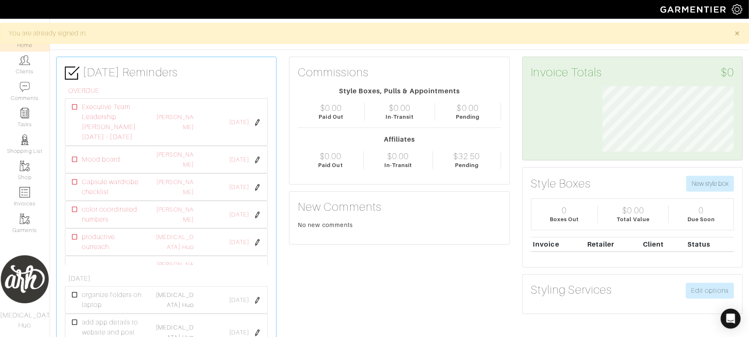
scroll to position [65, 144]
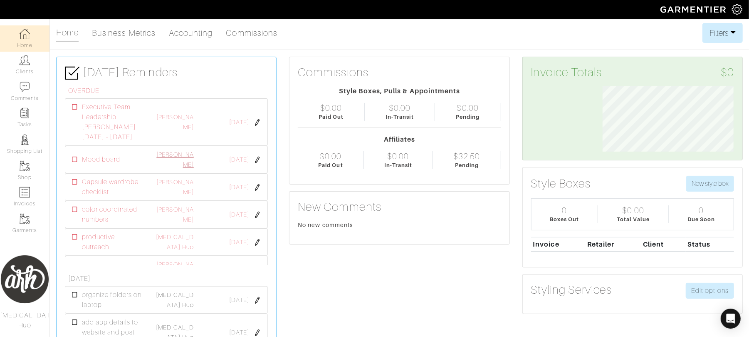
click at [186, 167] on link "[PERSON_NAME]" at bounding box center [174, 159] width 37 height 17
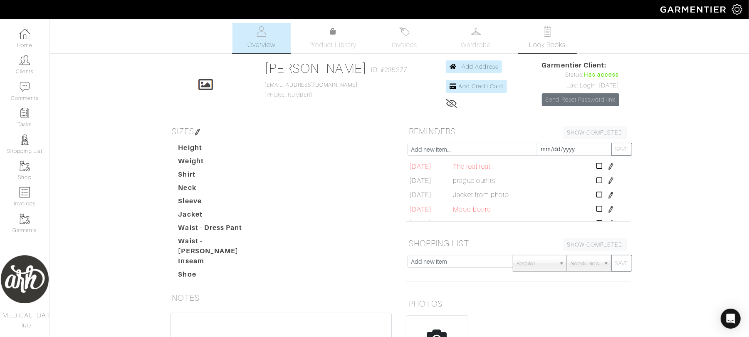
click at [547, 36] on img at bounding box center [547, 31] width 10 height 10
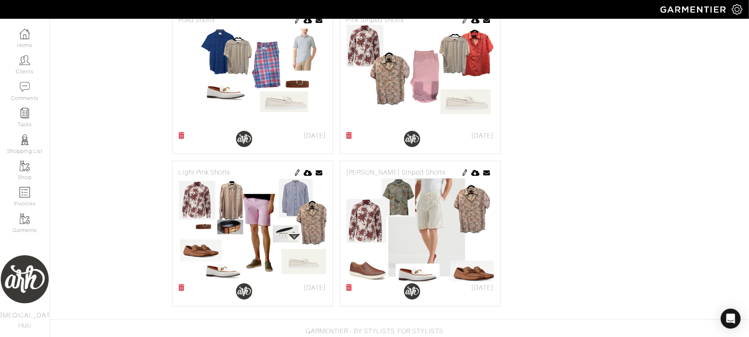
scroll to position [3177, 0]
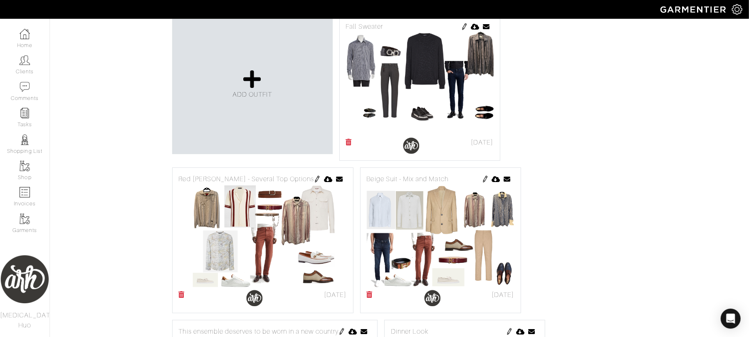
scroll to position [130, 0]
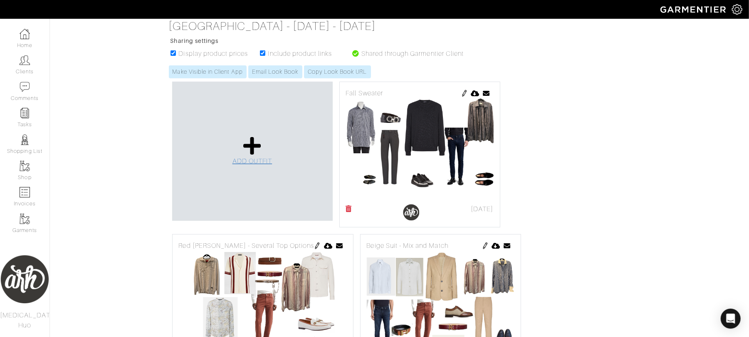
click at [253, 165] on span "ADD OUTFIT" at bounding box center [253, 160] width 40 height 7
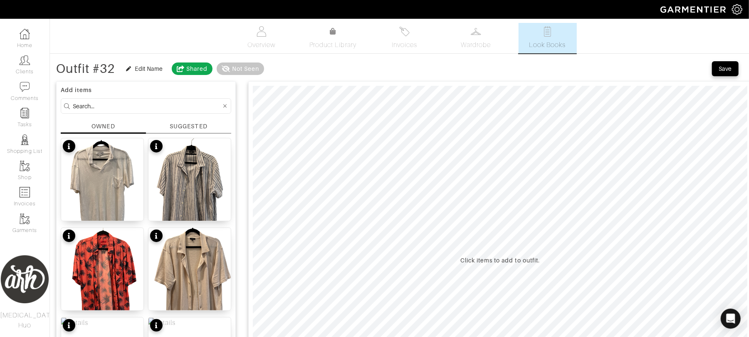
click at [160, 101] on input at bounding box center [147, 106] width 149 height 10
click at [148, 70] on div "Edit Name" at bounding box center [149, 68] width 28 height 8
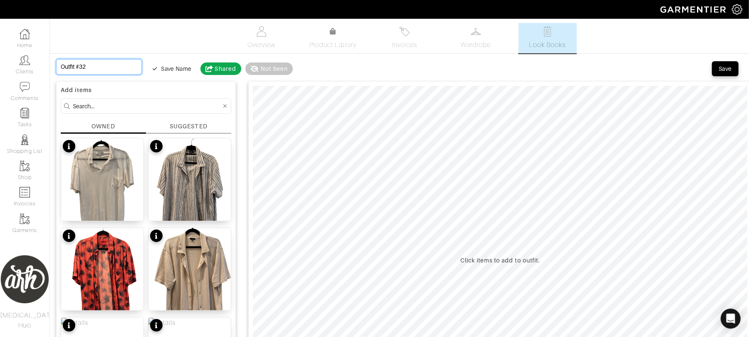
click at [126, 69] on input "Outfit #32" at bounding box center [99, 66] width 86 height 15
type input "c"
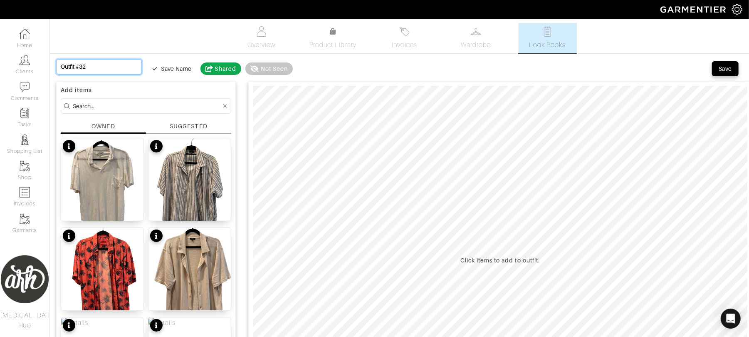
type input "c"
type input "ca"
type input "cas"
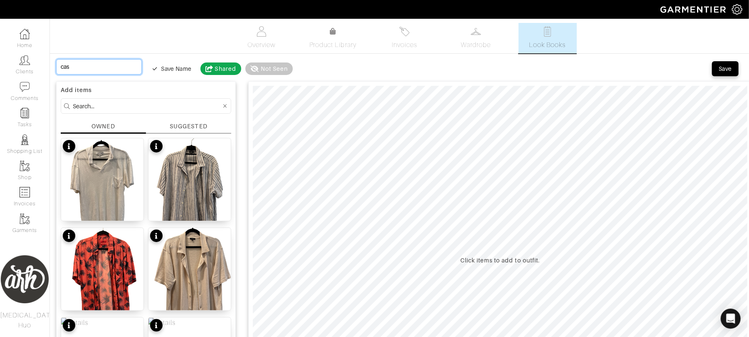
type input "cast"
type input "castl"
type input "castle"
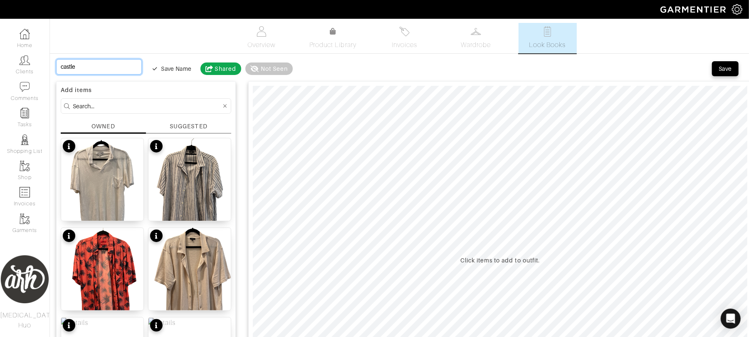
type input "castle"
type input "castl"
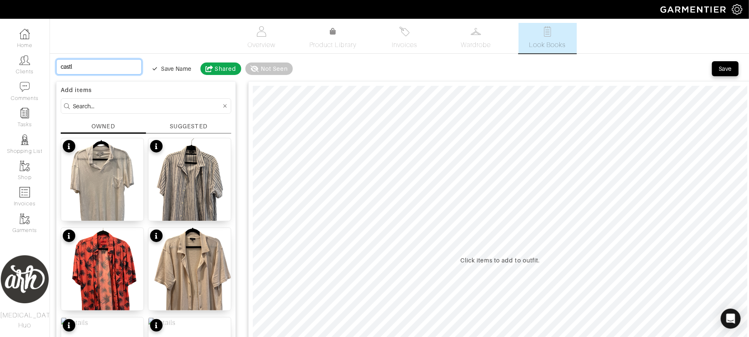
type input "cast"
type input "c"
type input "P"
type input "Pa"
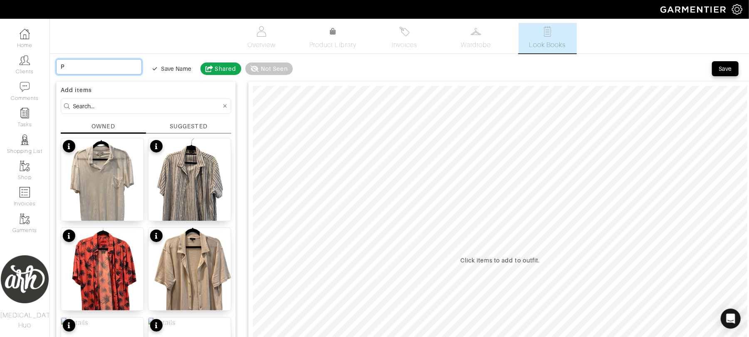
type input "Pa"
type input "Pal"
type input "Pala"
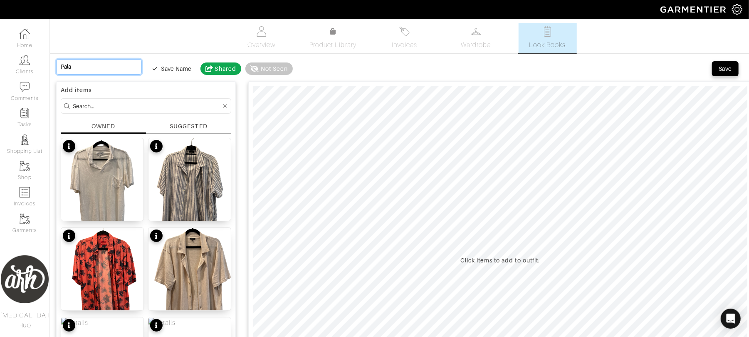
type input "Palac"
type input "Palace"
type input "Palace,"
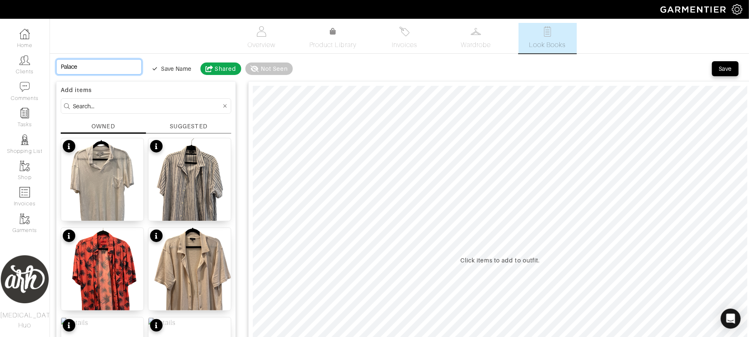
type input "Palace,"
type input "Palace, C"
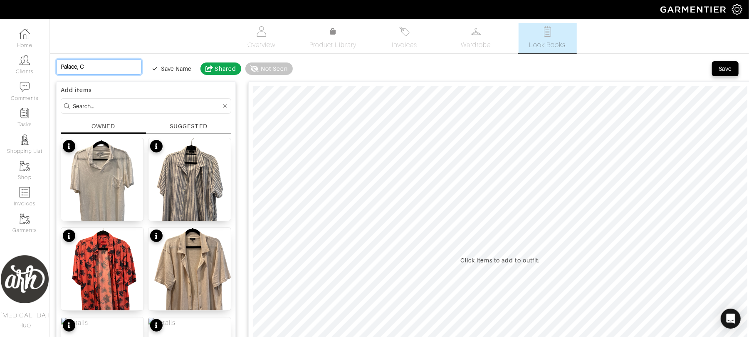
type input "Palace, Ca"
type input "Palace, Cas"
type input "Palace, Cast"
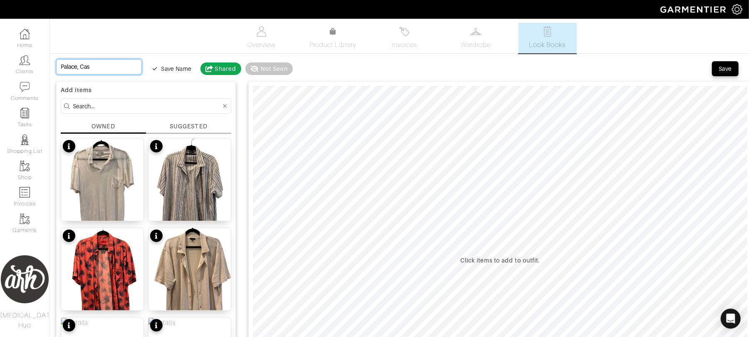
type input "Palace, Cast"
type input "Palace, Castl"
type input "Palace, Castle"
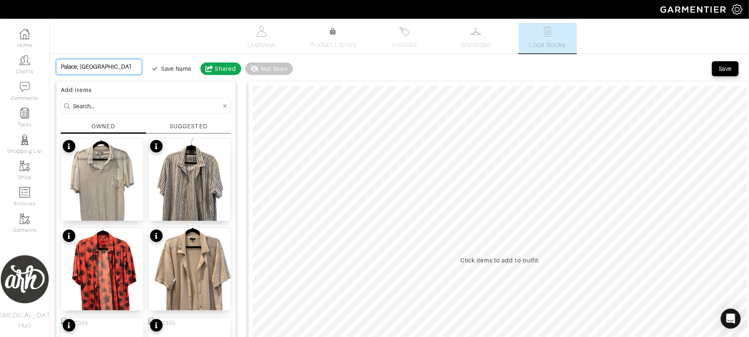
type input "Palace, Castle o"
type input "Palace, Castle or"
type input "Palace, Castle or M"
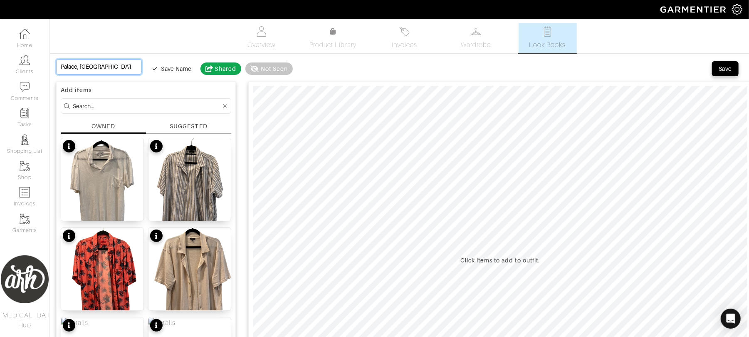
type input "Palace, Castle or M"
type input "Palace, Castle or Mu"
type input "Palace, Castle or Mus"
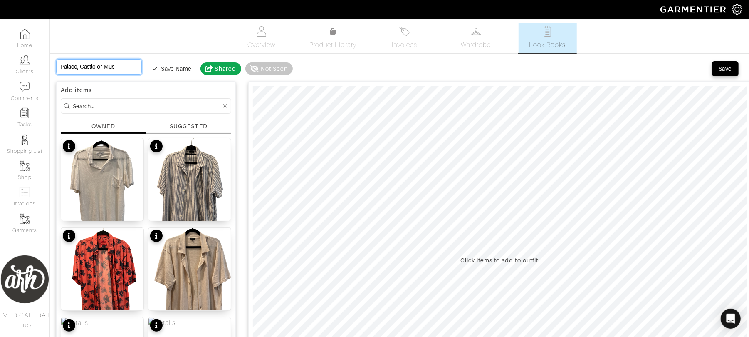
type input "Palace, Castle or Muse"
type input "Palace, Castle or Museu"
type input "Palace, [GEOGRAPHIC_DATA]"
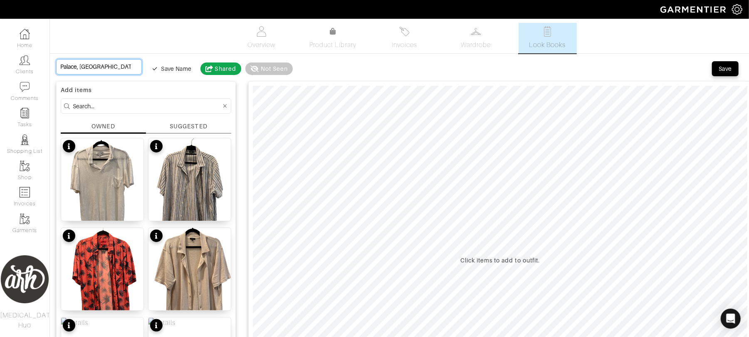
scroll to position [0, 5]
type input "Palace, [GEOGRAPHIC_DATA]"
click at [141, 100] on form at bounding box center [146, 105] width 171 height 15
click at [141, 105] on input at bounding box center [147, 106] width 149 height 10
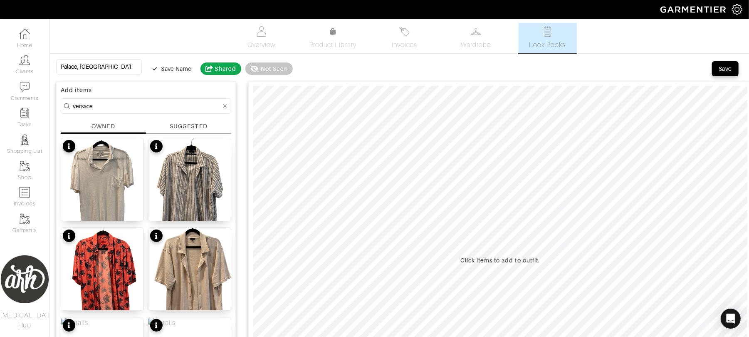
type input "versace"
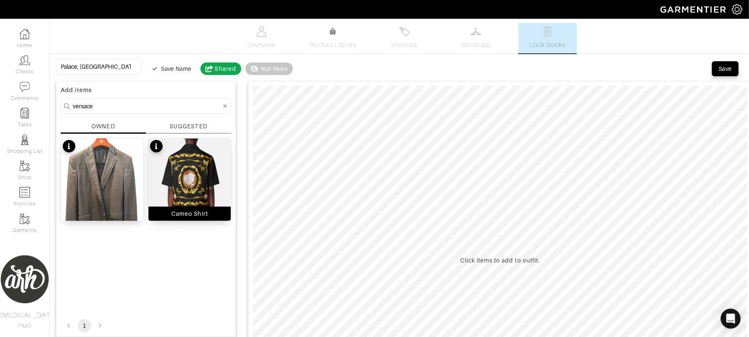
click at [207, 176] on img at bounding box center [190, 184] width 82 height 92
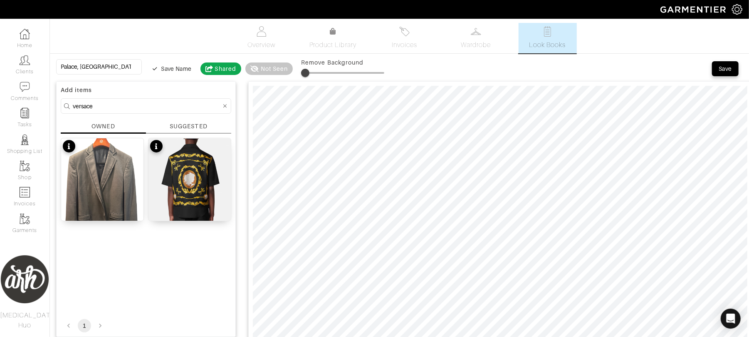
type input "11"
drag, startPoint x: 293, startPoint y: 72, endPoint x: 302, endPoint y: 72, distance: 8.7
click at [306, 72] on span at bounding box center [310, 73] width 8 height 8
click at [162, 105] on input "versace" at bounding box center [147, 106] width 149 height 10
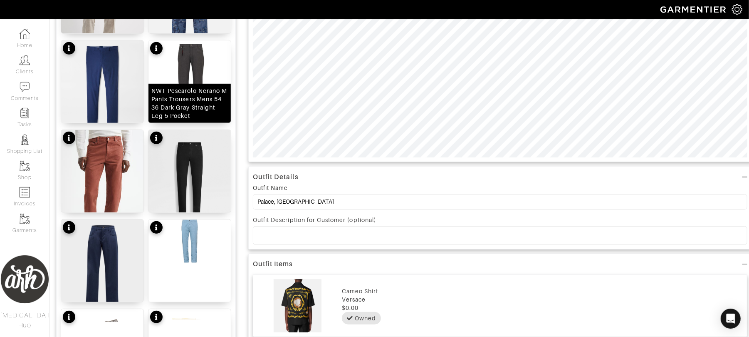
scroll to position [277, 0]
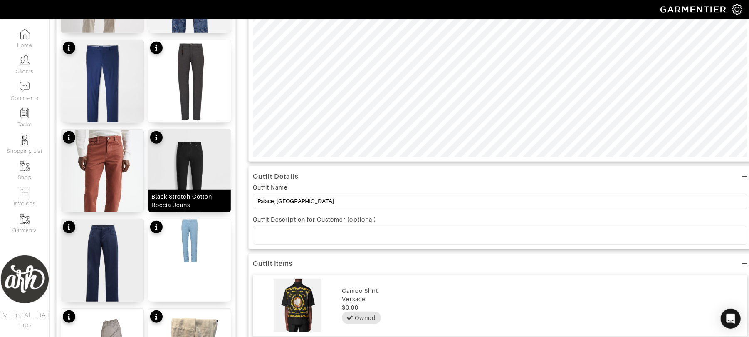
click at [190, 171] on img at bounding box center [190, 184] width 82 height 110
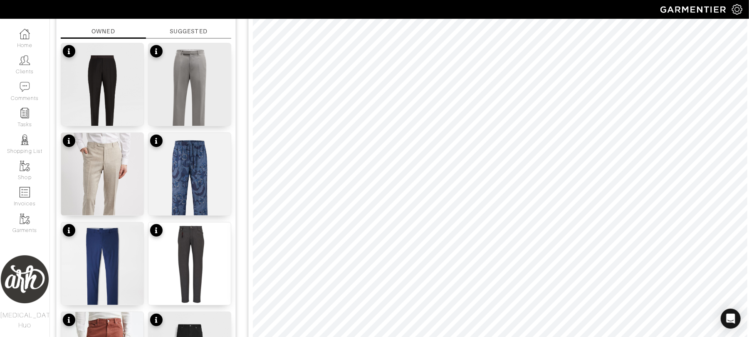
scroll to position [48, 0]
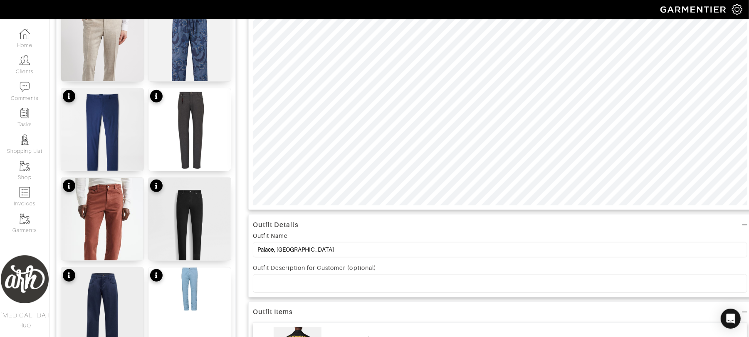
scroll to position [230, 0]
click at [403, 205] on div at bounding box center [500, 29] width 504 height 357
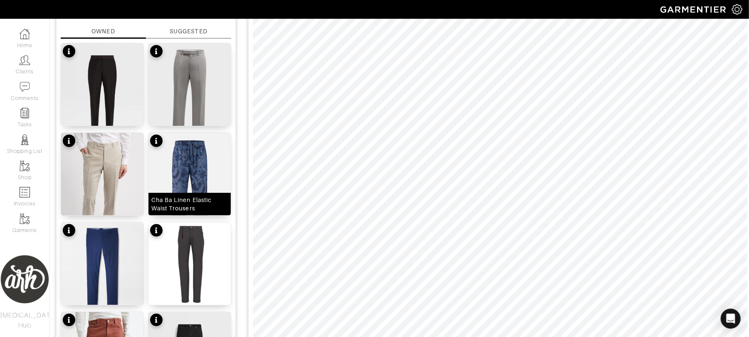
scroll to position [0, 0]
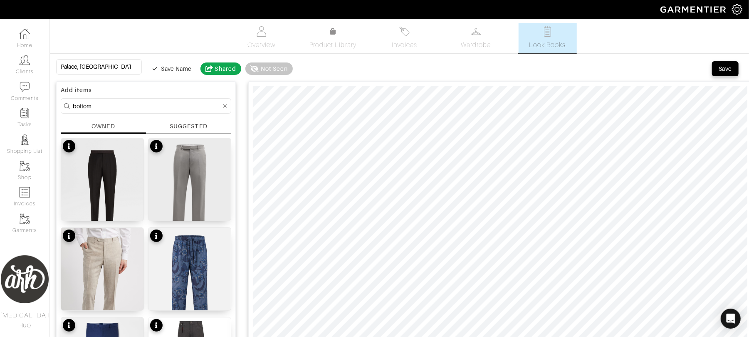
click at [146, 107] on input "bottom" at bounding box center [147, 106] width 149 height 10
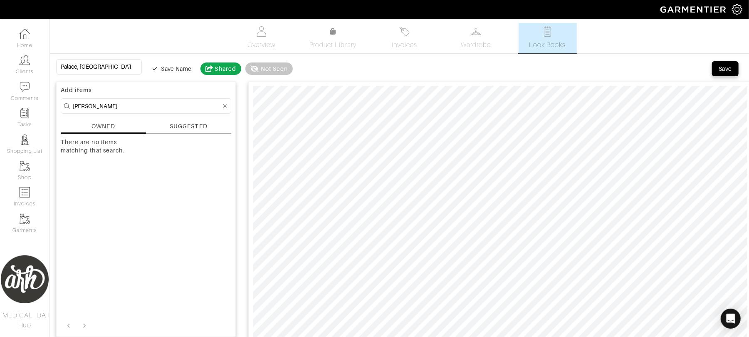
type input "jean"
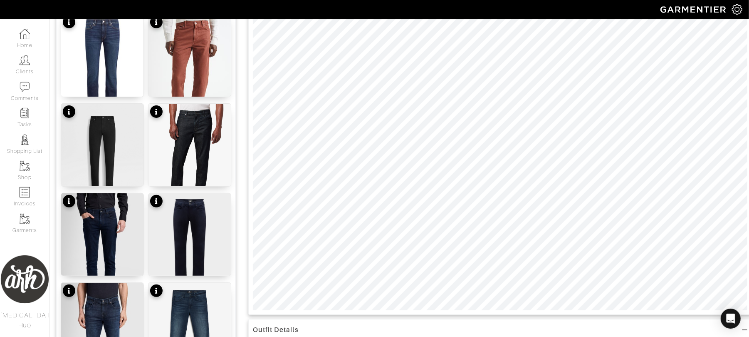
scroll to position [123, 0]
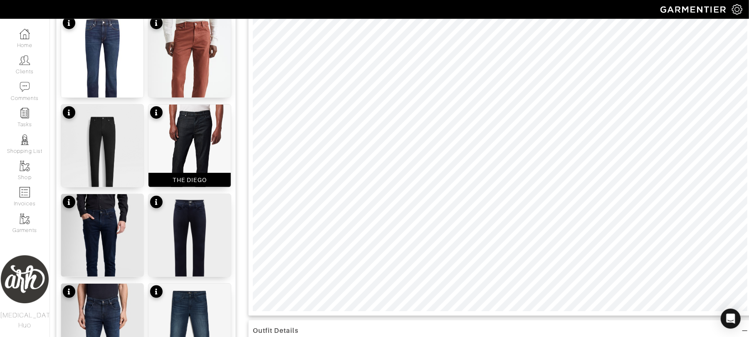
click at [189, 162] on img at bounding box center [190, 161] width 82 height 115
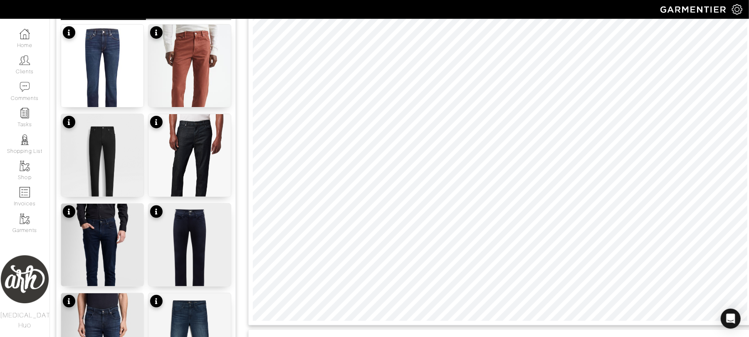
scroll to position [116, 0]
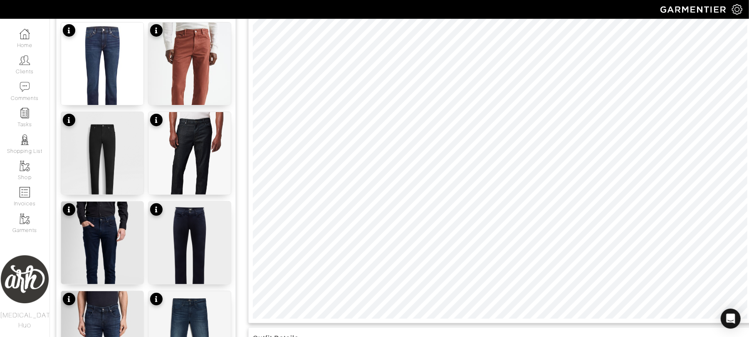
click at [424, 336] on div "Outfit Details Outfit Name Palace, Castle or Museum Outfit Description for Cust…" at bounding box center [500, 264] width 504 height 607
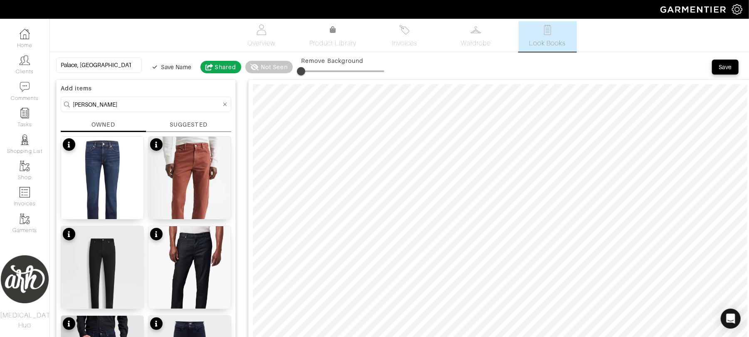
scroll to position [0, 0]
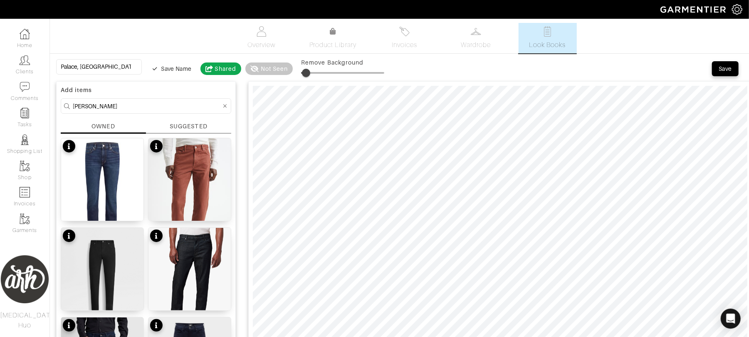
type input "9"
drag, startPoint x: 292, startPoint y: 70, endPoint x: 300, endPoint y: 70, distance: 8.3
click at [305, 70] on span at bounding box center [309, 73] width 8 height 8
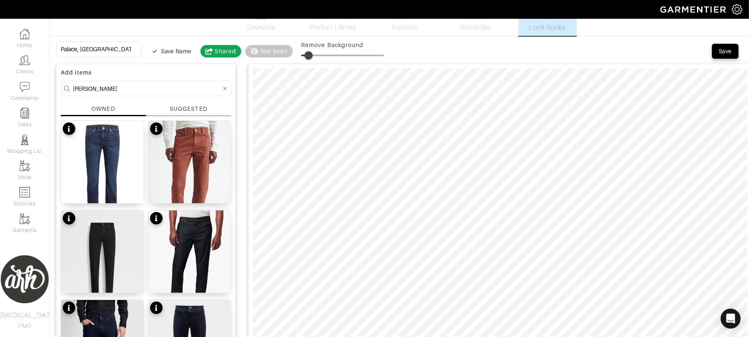
scroll to position [11, 0]
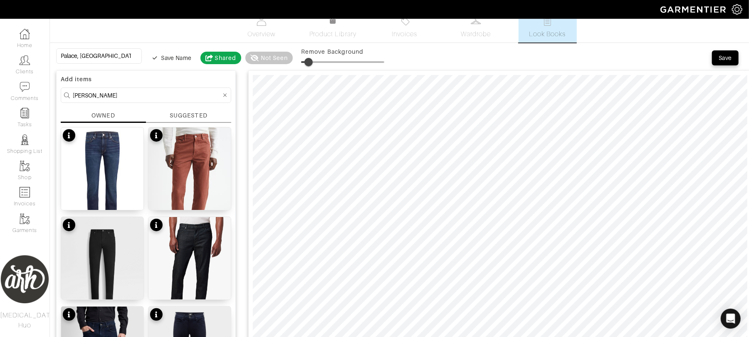
click at [174, 92] on input "jean" at bounding box center [147, 95] width 149 height 10
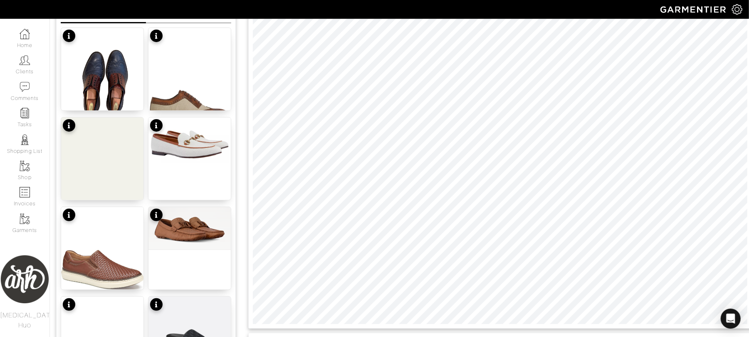
scroll to position [110, 0]
click at [173, 139] on img at bounding box center [190, 144] width 82 height 53
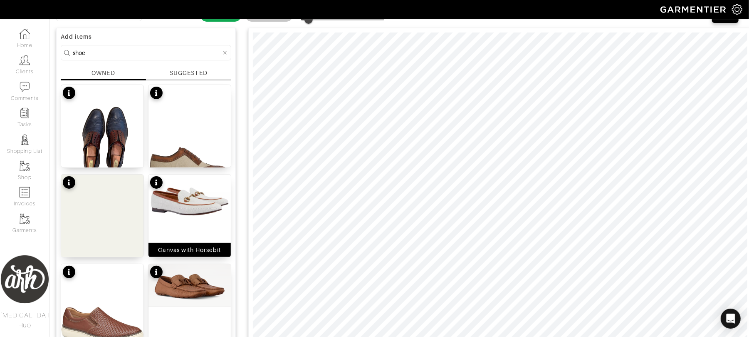
scroll to position [25, 0]
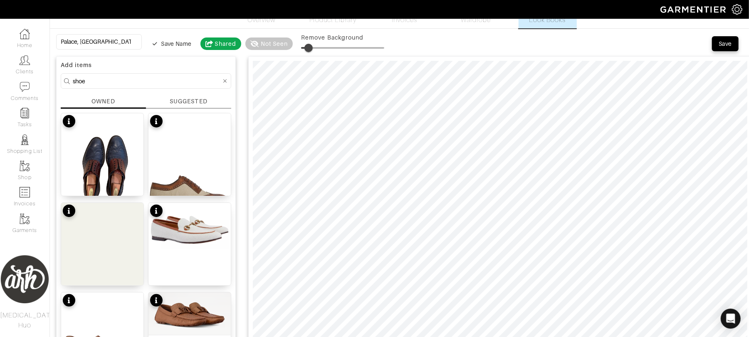
click at [120, 78] on input "shoe" at bounding box center [147, 81] width 149 height 10
type input "belt"
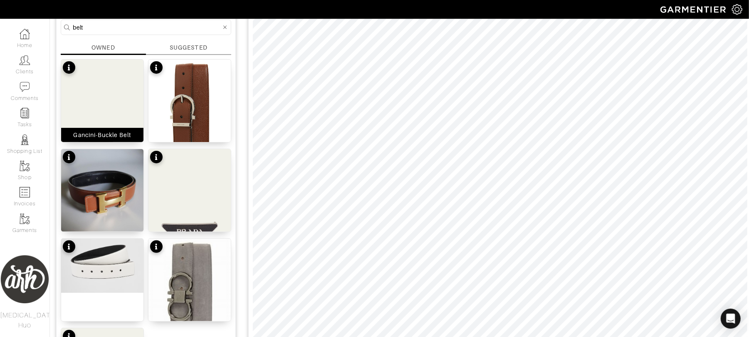
scroll to position [84, 0]
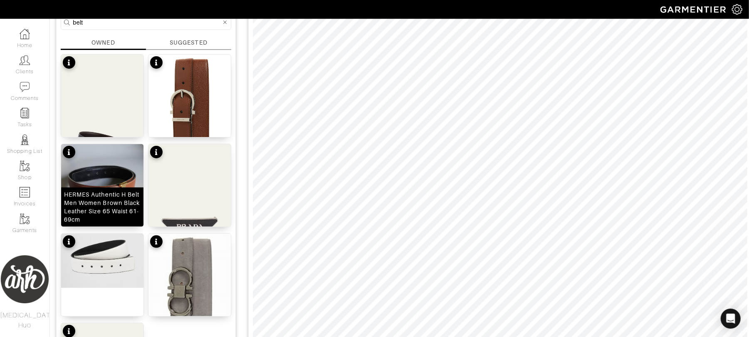
click at [110, 205] on div "HERMES Authentic H Belt Men Women Brown Black Leather Size 65 Waist 61-69cm" at bounding box center [102, 206] width 77 height 33
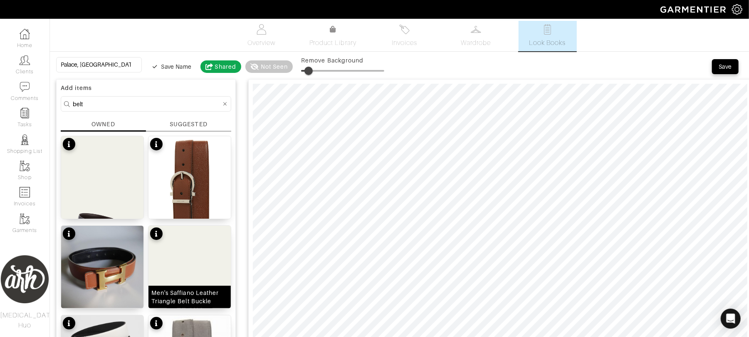
scroll to position [0, 0]
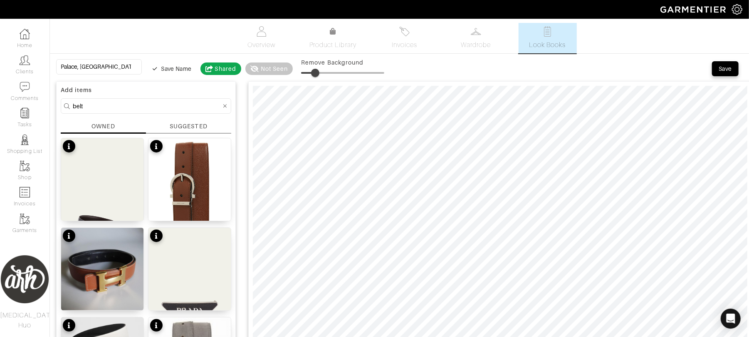
drag, startPoint x: 298, startPoint y: 76, endPoint x: 309, endPoint y: 76, distance: 10.4
click at [311, 76] on span at bounding box center [315, 73] width 8 height 8
type input "0"
drag, startPoint x: 309, startPoint y: 74, endPoint x: 290, endPoint y: 84, distance: 20.9
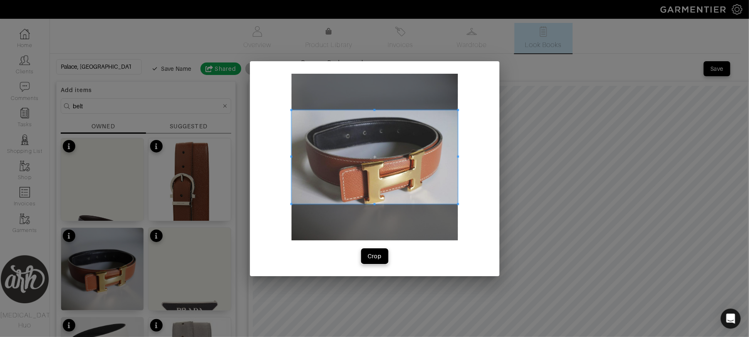
click at [378, 248] on button "Crop" at bounding box center [375, 255] width 27 height 15
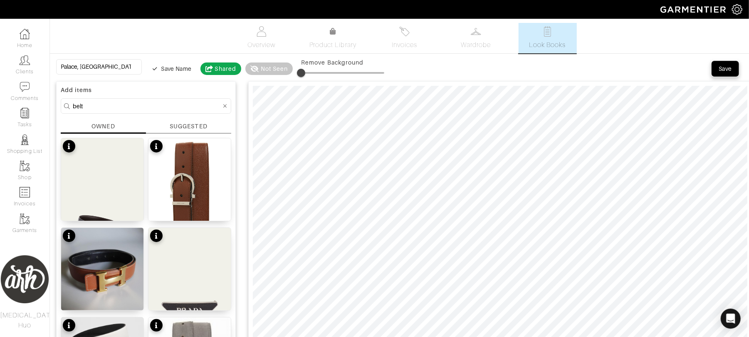
click at [729, 69] on div "Save" at bounding box center [725, 68] width 13 height 8
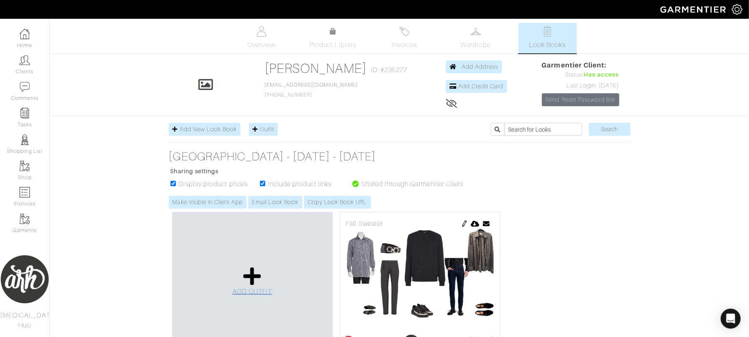
click at [256, 290] on span "ADD OUTFIT" at bounding box center [253, 290] width 40 height 7
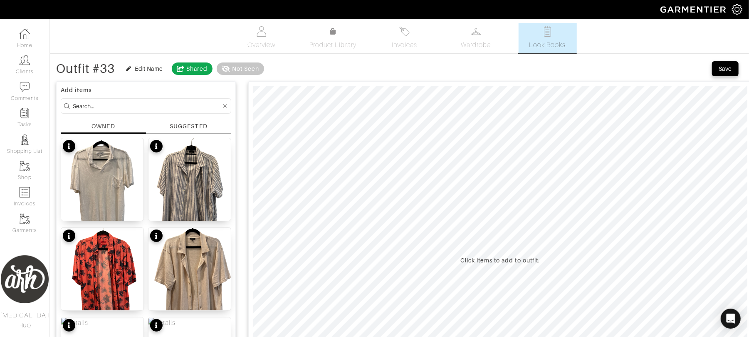
click at [178, 106] on input at bounding box center [147, 106] width 149 height 10
type input "brunello"
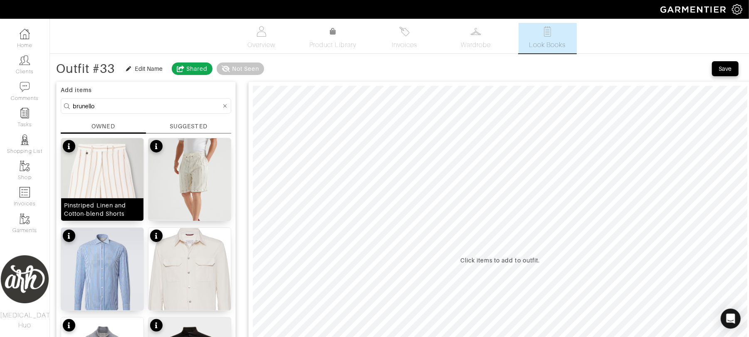
click at [111, 192] on img at bounding box center [102, 184] width 82 height 92
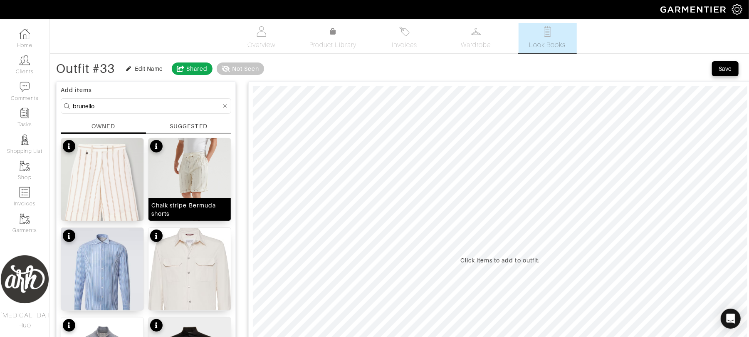
click at [218, 183] on img at bounding box center [190, 190] width 82 height 105
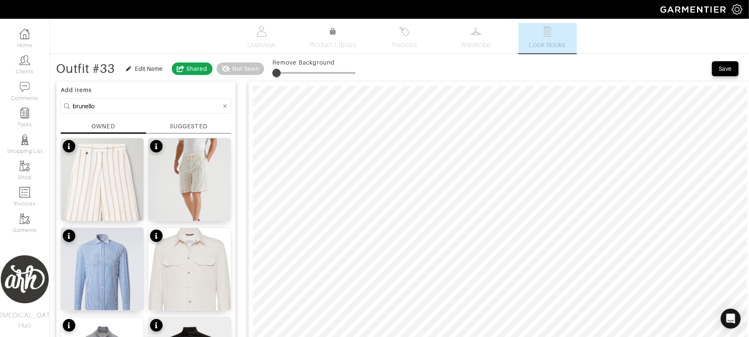
type input "0"
drag, startPoint x: 273, startPoint y: 74, endPoint x: 245, endPoint y: 77, distance: 28.0
click at [245, 77] on div "Outfit #33 Edit Name Shared Not Seen Remove Background" at bounding box center [206, 68] width 300 height 17
click at [438, 336] on html "[PERSON_NAME] [MEDICAL_DATA] Huo Home Clients Invoices Comments Reminders Styli…" at bounding box center [374, 329] width 749 height 658
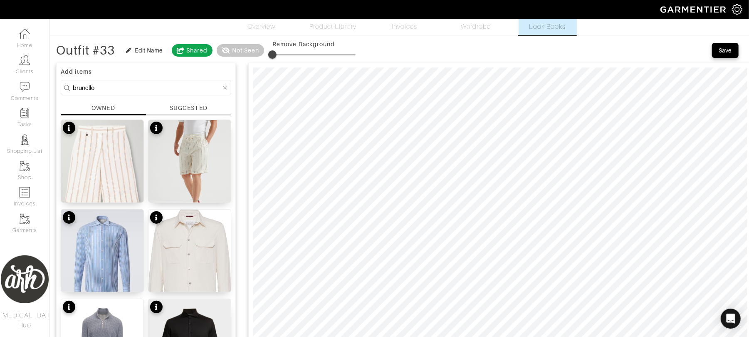
scroll to position [4, 0]
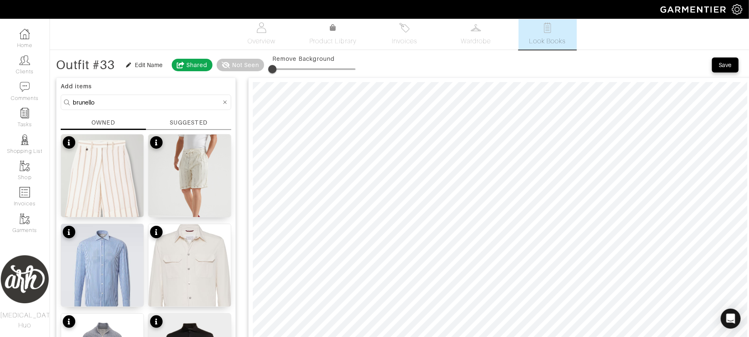
click at [223, 104] on icon at bounding box center [225, 102] width 4 height 6
click at [198, 103] on input at bounding box center [147, 102] width 149 height 10
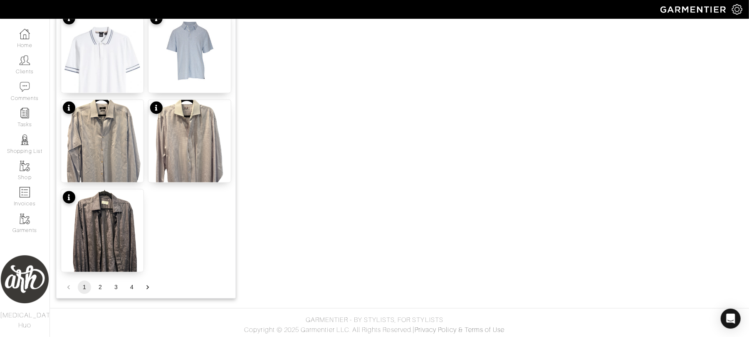
scroll to position [1024, 0]
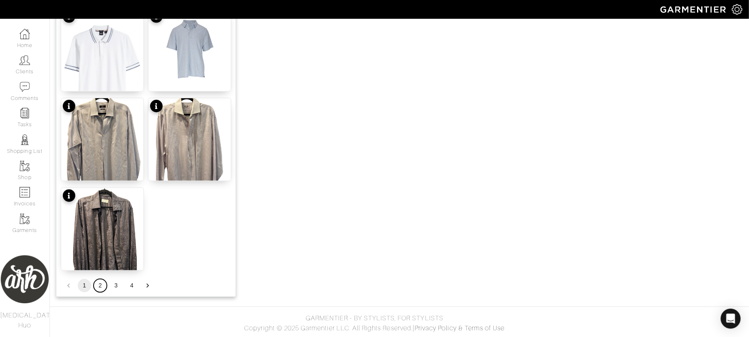
click at [100, 288] on button "2" at bounding box center [100, 285] width 13 height 13
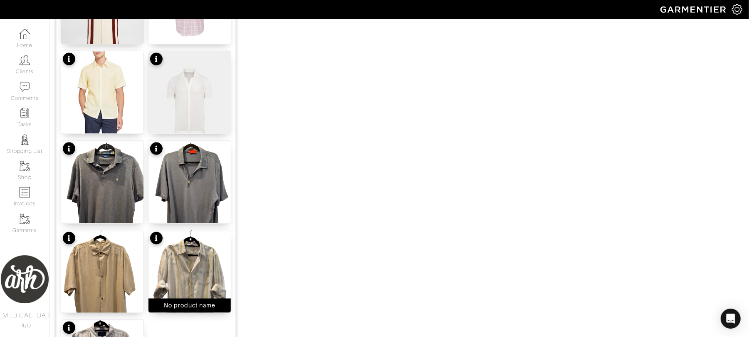
scroll to position [1021, 0]
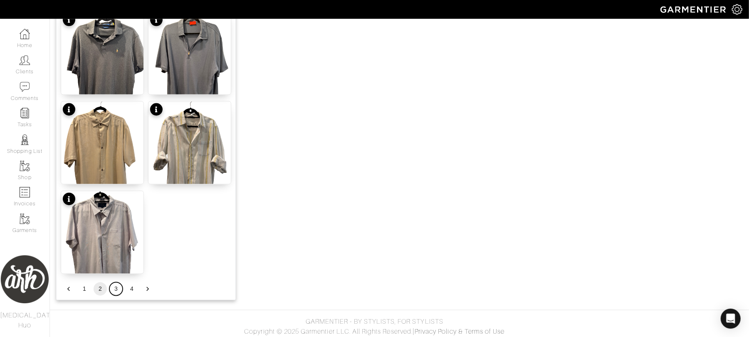
click at [116, 290] on button "3" at bounding box center [115, 288] width 13 height 13
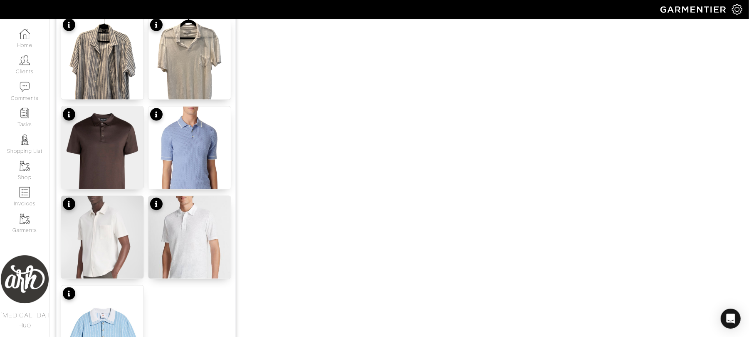
scroll to position [1024, 0]
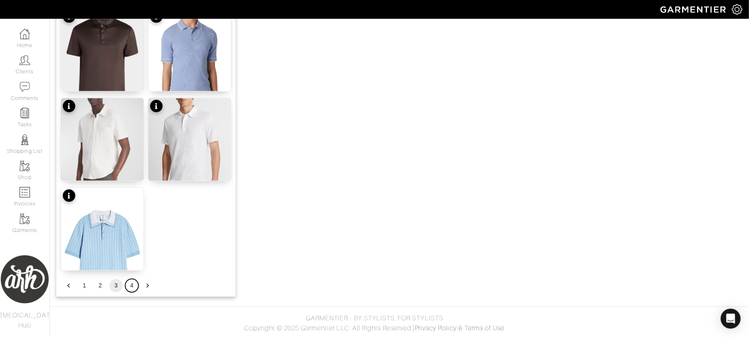
click at [131, 285] on button "4" at bounding box center [131, 285] width 13 height 13
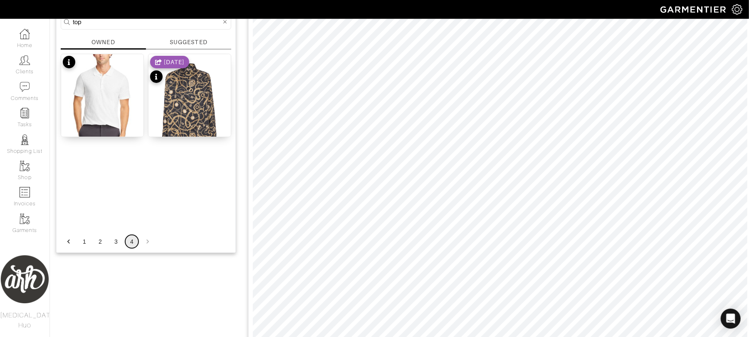
scroll to position [123, 0]
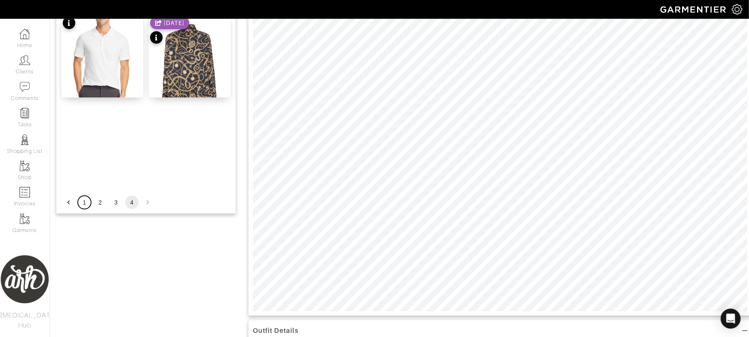
click at [84, 205] on button "1" at bounding box center [84, 202] width 13 height 13
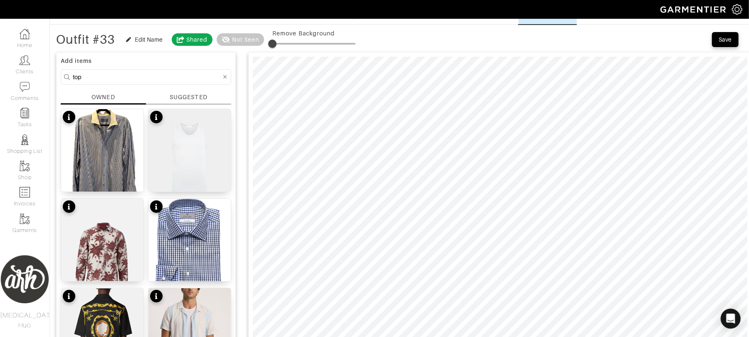
scroll to position [0, 0]
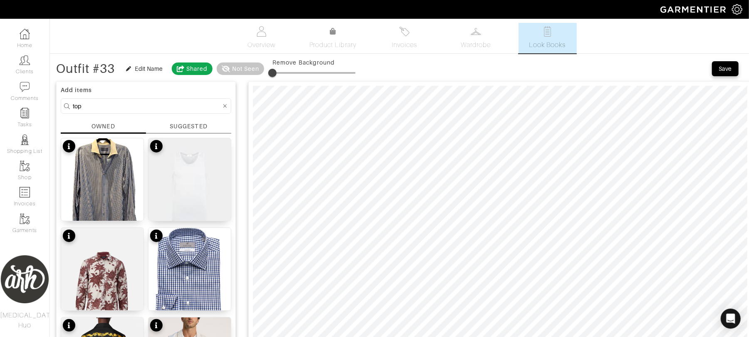
click at [140, 104] on input "top" at bounding box center [147, 106] width 149 height 10
type input "jim"
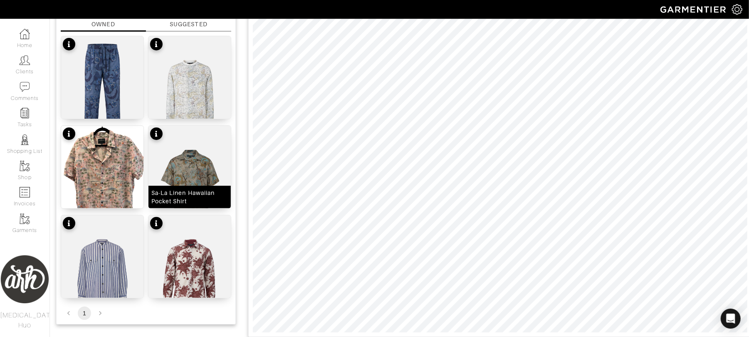
scroll to position [122, 0]
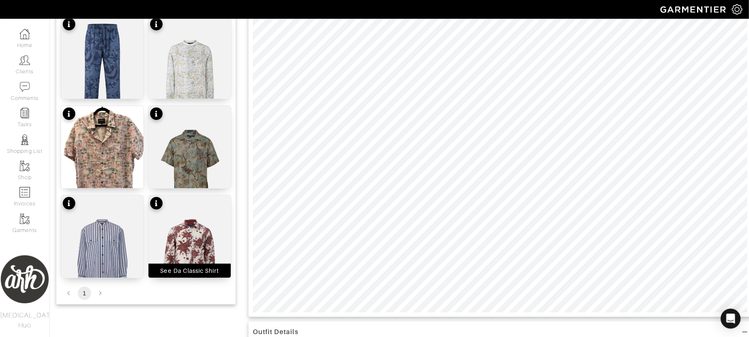
click at [201, 243] on img at bounding box center [190, 250] width 82 height 110
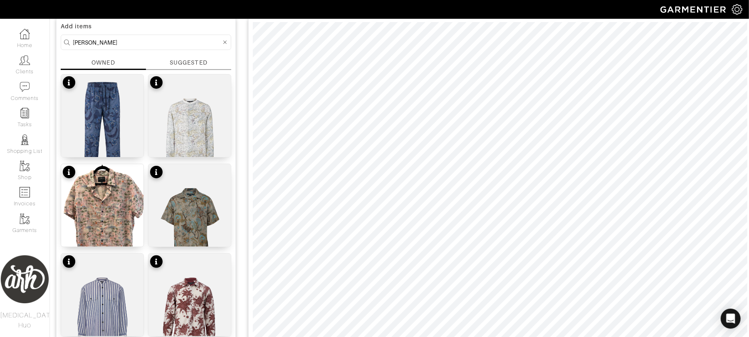
scroll to position [29, 0]
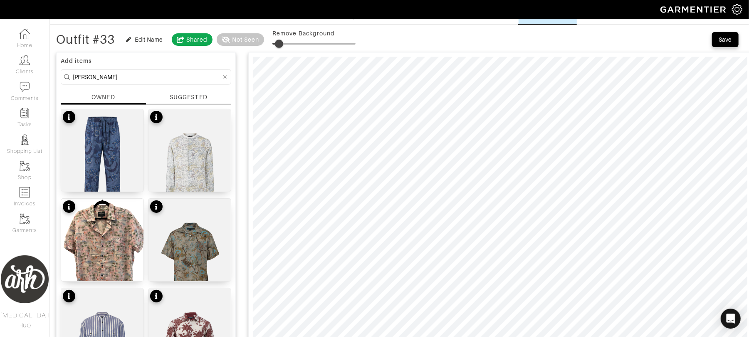
type input "11"
drag, startPoint x: 272, startPoint y: 45, endPoint x: 283, endPoint y: 45, distance: 10.8
click at [283, 45] on span at bounding box center [281, 44] width 8 height 8
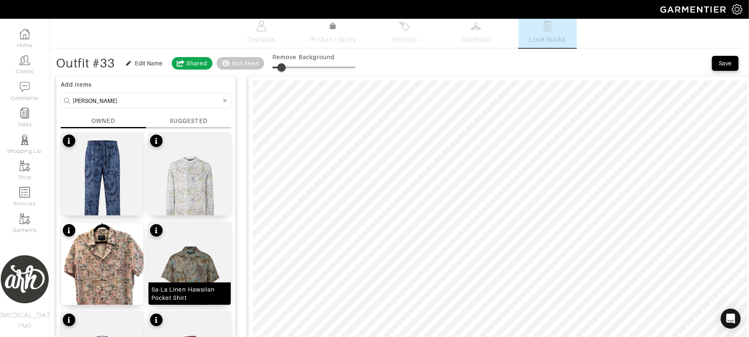
scroll to position [0, 0]
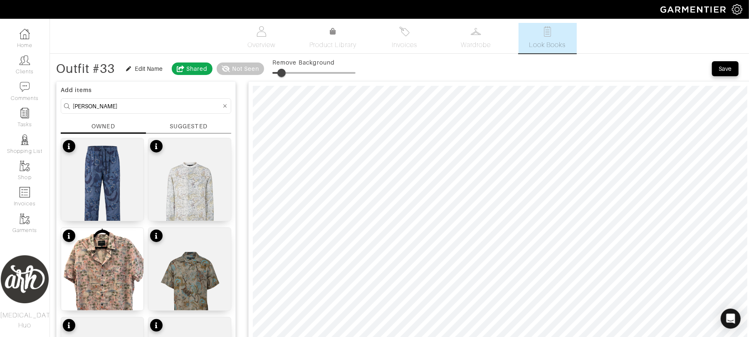
drag, startPoint x: 150, startPoint y: 102, endPoint x: 151, endPoint y: 108, distance: 5.8
click at [150, 105] on input "jim" at bounding box center [147, 106] width 149 height 10
click at [151, 107] on input "jim" at bounding box center [147, 106] width 149 height 10
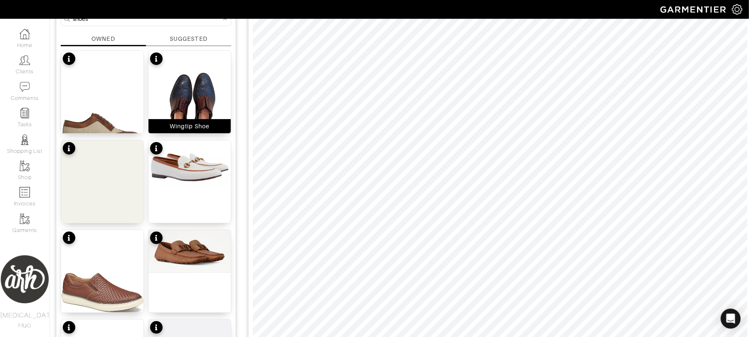
scroll to position [126, 0]
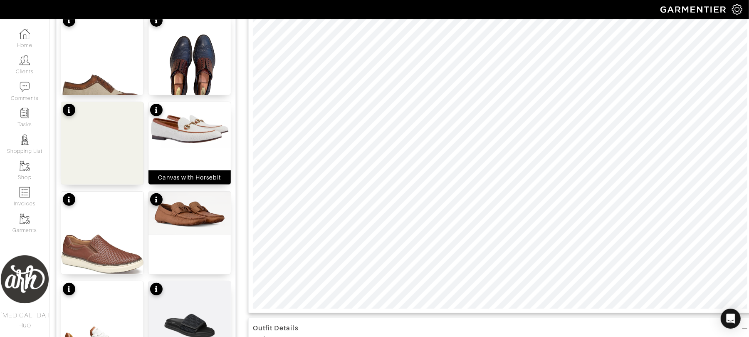
click at [201, 136] on img at bounding box center [190, 128] width 82 height 53
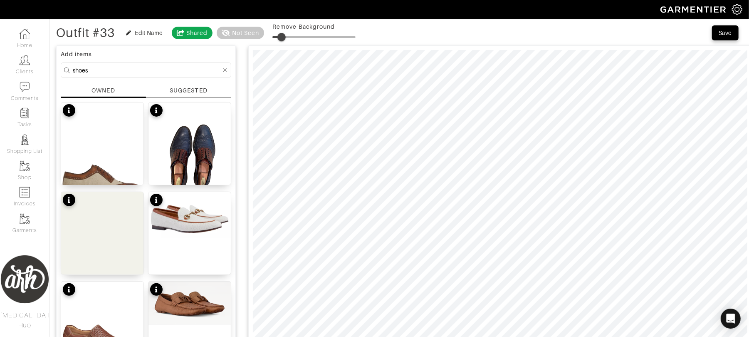
scroll to position [33, 0]
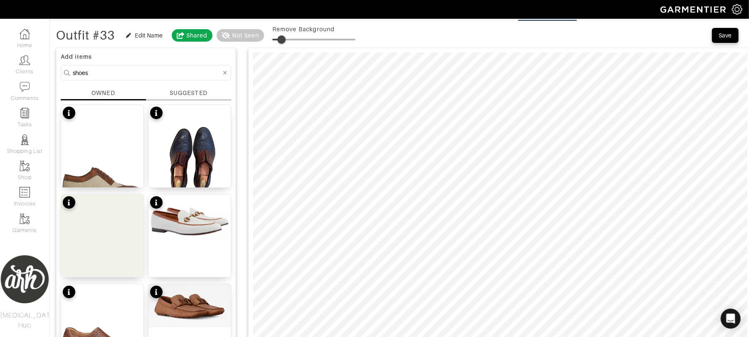
click at [154, 72] on input "shoes" at bounding box center [147, 72] width 149 height 10
type input "hat"
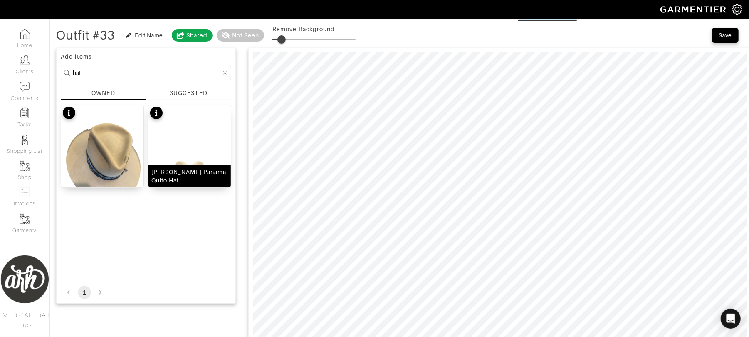
click at [182, 156] on img at bounding box center [190, 160] width 82 height 110
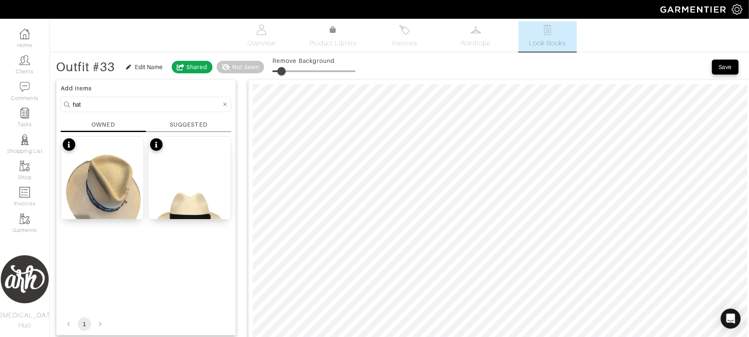
scroll to position [0, 0]
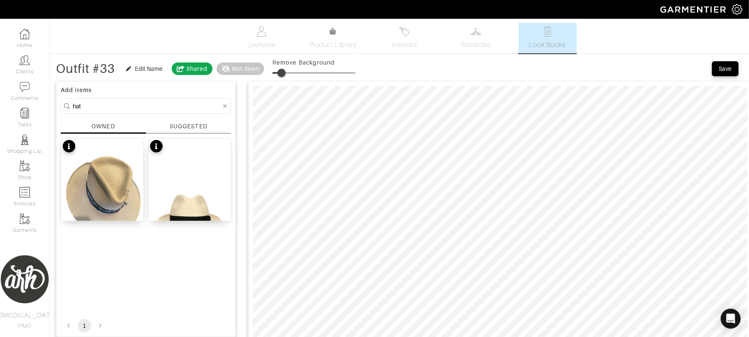
click at [224, 106] on icon at bounding box center [225, 106] width 4 height 6
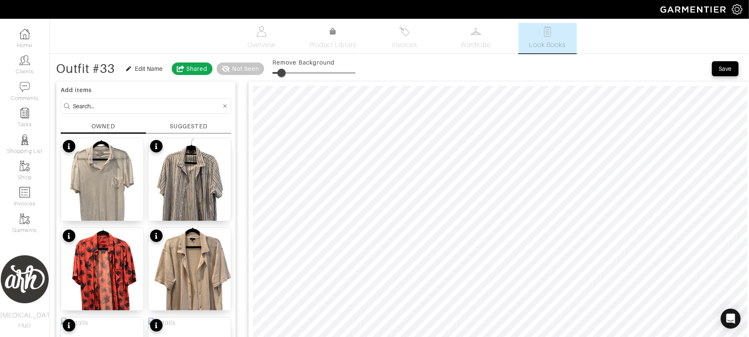
scroll to position [40, 0]
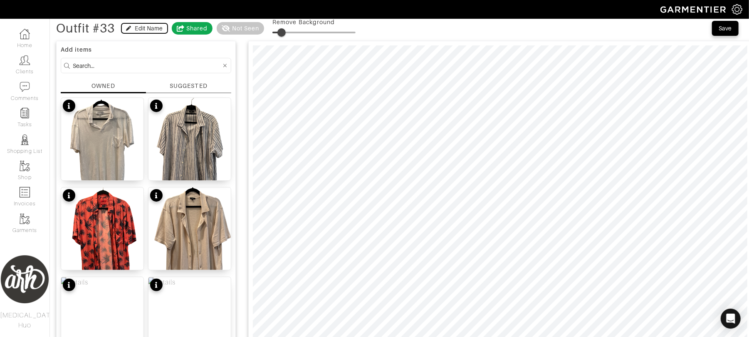
click at [149, 32] on div "Edit Name" at bounding box center [149, 28] width 28 height 8
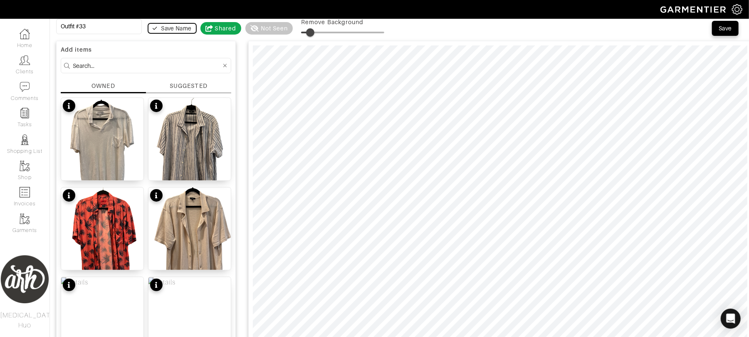
scroll to position [0, 0]
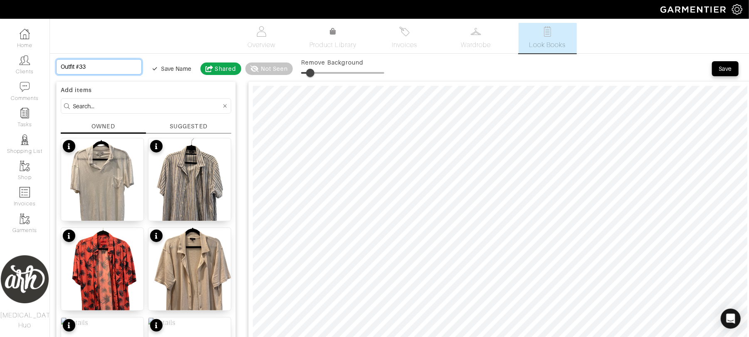
click at [102, 64] on input "Outfit #33" at bounding box center [99, 66] width 86 height 15
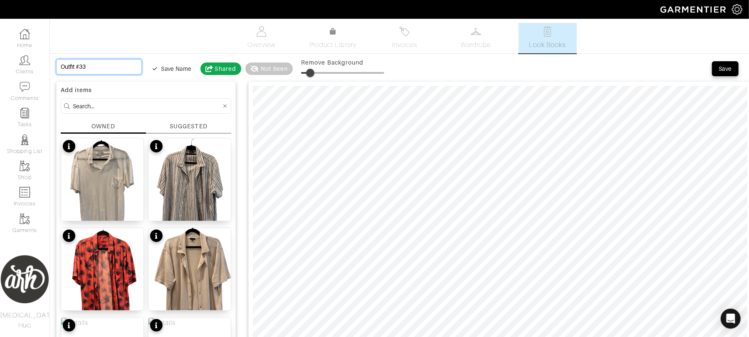
type input "w"
type input "wa"
type input "wal"
type input "walk"
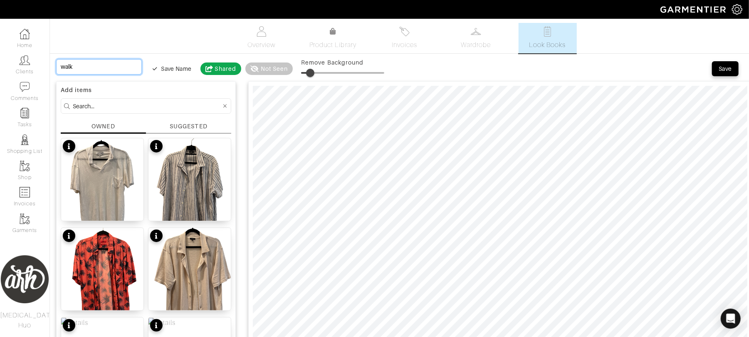
type input "walki"
type input "walkin"
type input "walki"
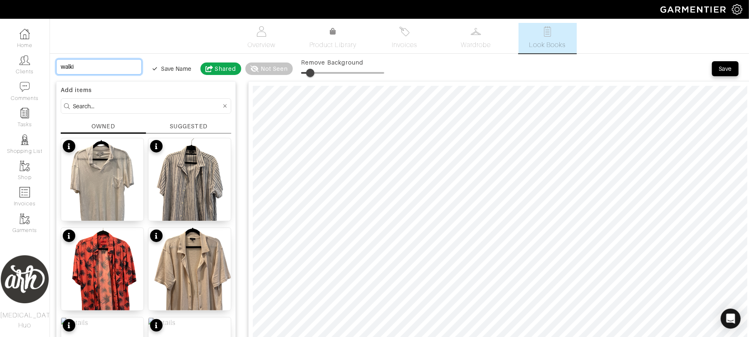
type input "walk"
type input "w"
type input "W"
type input "Wa"
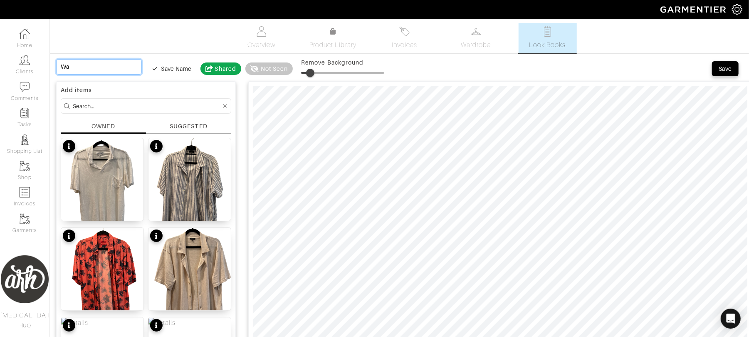
type input "Wal"
type input "Walk"
type input "Walki"
type input "Walkin"
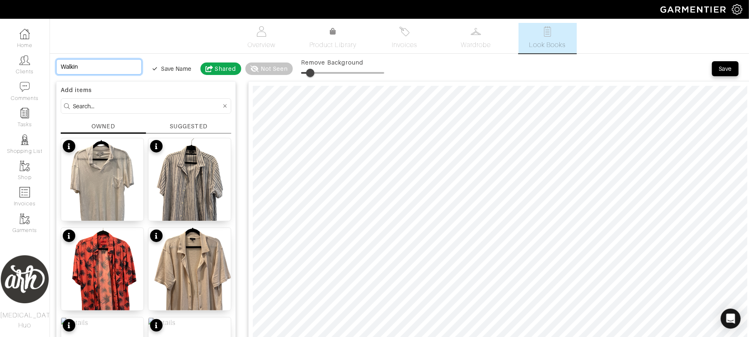
type input "Walking"
type input "Walking t"
type input "Walking"
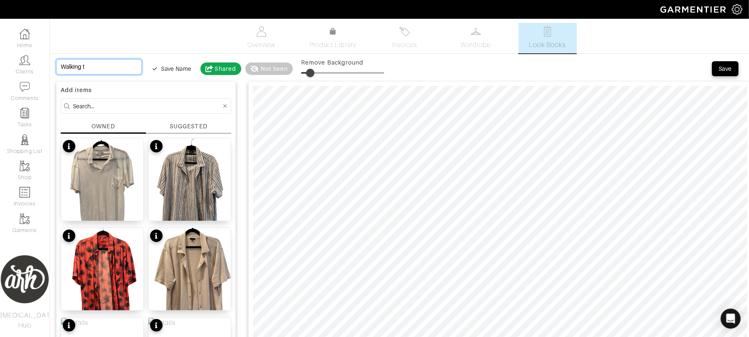
type input "Walking"
type input "Walking T"
type input "Walking To"
type input "Walking Tou"
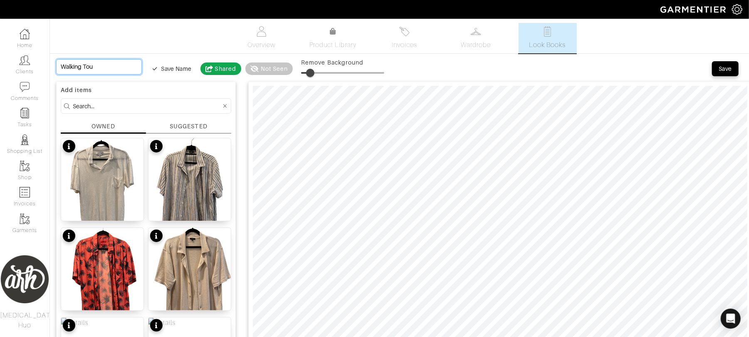
type input "Walking Tour"
type input "Walking Tour #"
type input "Walking Tour #2"
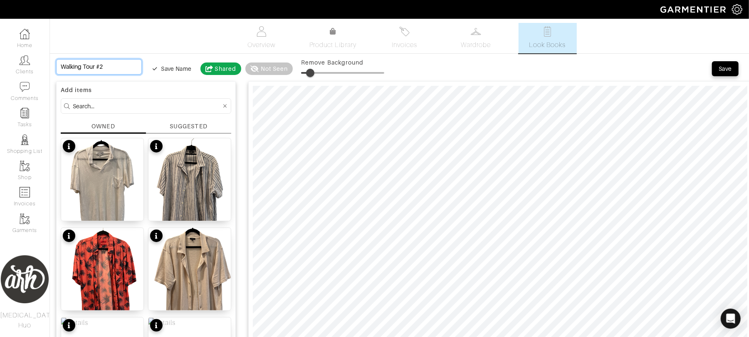
type input "Walking Tour #2"
click at [720, 68] on div "Save" at bounding box center [725, 68] width 13 height 8
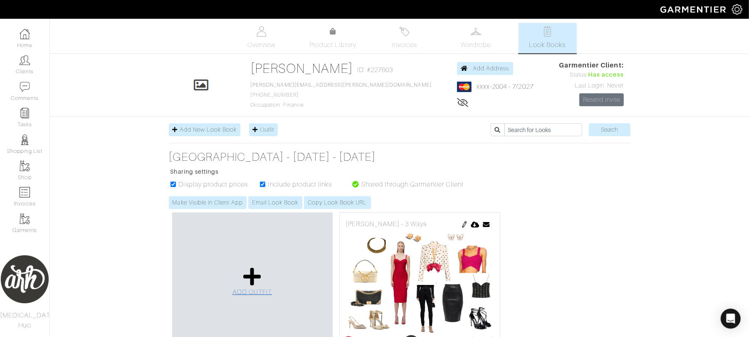
click at [247, 279] on icon at bounding box center [252, 276] width 18 height 20
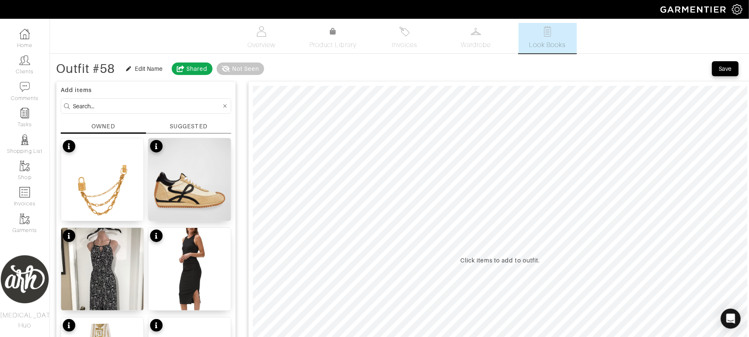
click at [115, 102] on input at bounding box center [147, 106] width 149 height 10
type input "dress"
click at [141, 69] on div "Edit Name" at bounding box center [149, 68] width 28 height 8
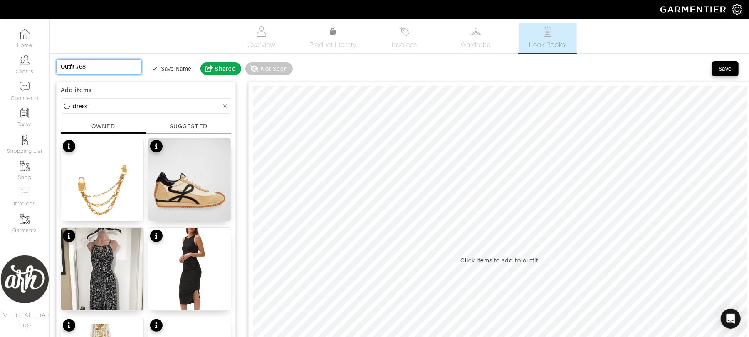
click at [113, 67] on input "Outfit #58" at bounding box center [99, 66] width 86 height 15
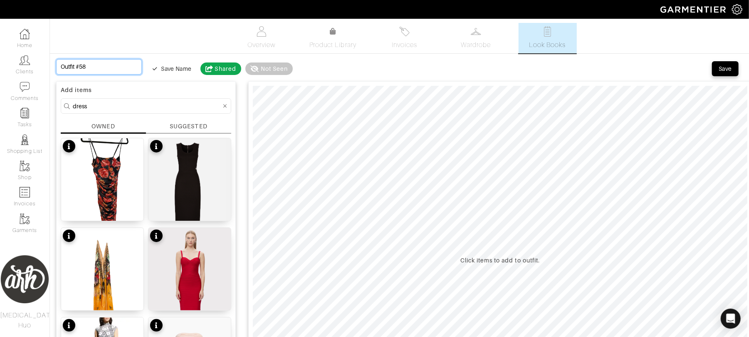
click at [113, 67] on input "Outfit #58" at bounding box center [99, 66] width 86 height 15
type input "D"
type input "Di"
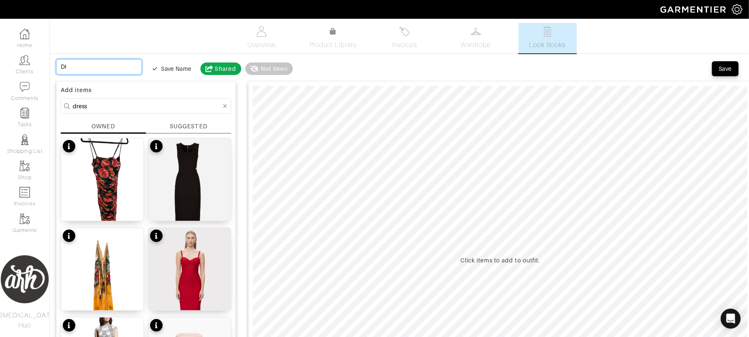
type input "Din"
type input "Dinn"
type input "Dinne"
type input "Dinner"
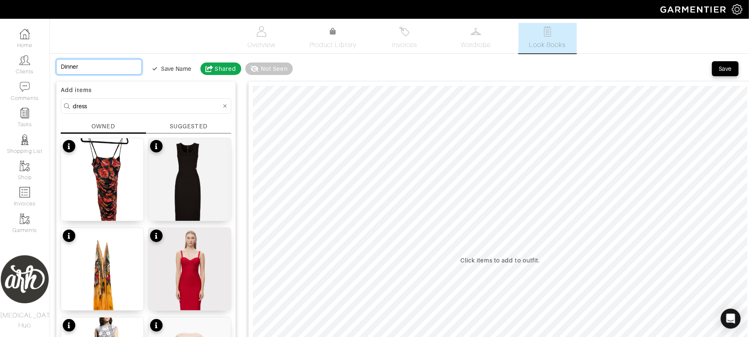
type input "Dinner"
click at [153, 69] on div "Save Name" at bounding box center [172, 68] width 39 height 8
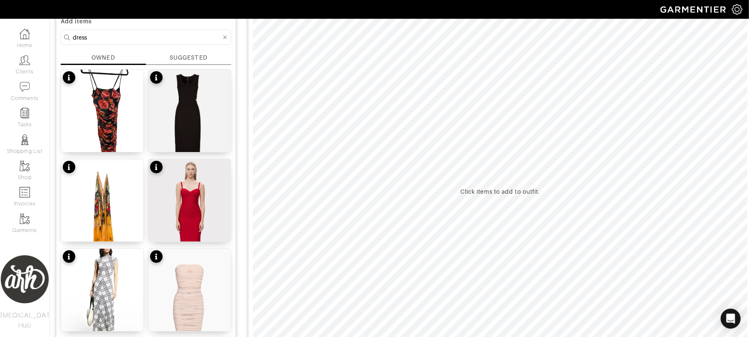
scroll to position [77, 0]
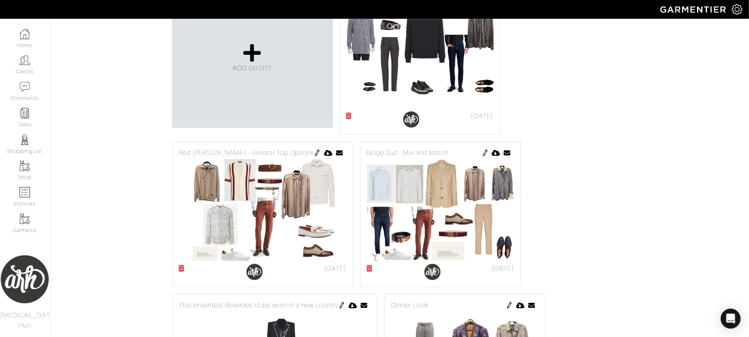
scroll to position [188, 0]
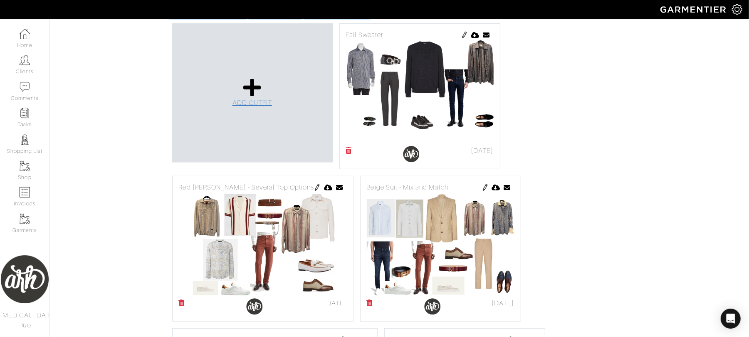
click at [263, 103] on span "ADD OUTFIT" at bounding box center [253, 102] width 40 height 7
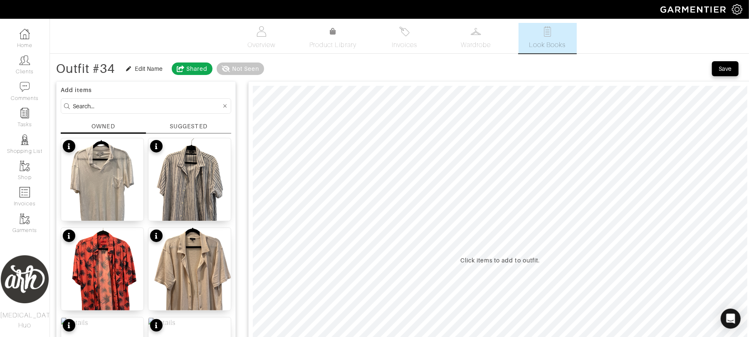
click at [173, 108] on input at bounding box center [147, 106] width 149 height 10
type input "balmain"
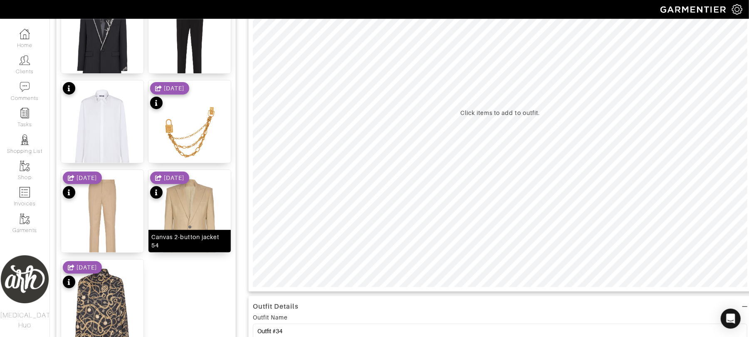
scroll to position [148, 0]
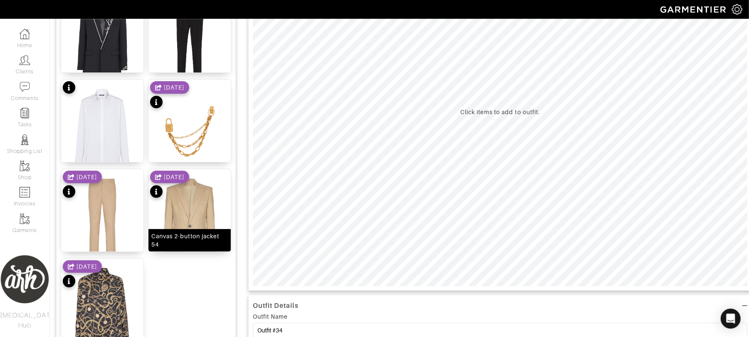
click at [192, 223] on img at bounding box center [190, 224] width 82 height 111
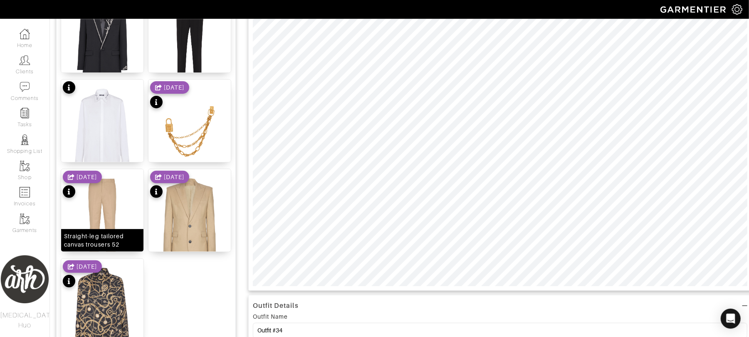
click at [111, 207] on img at bounding box center [102, 224] width 82 height 111
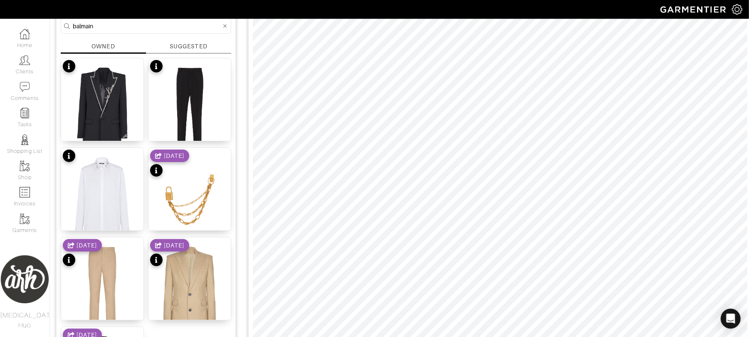
scroll to position [55, 0]
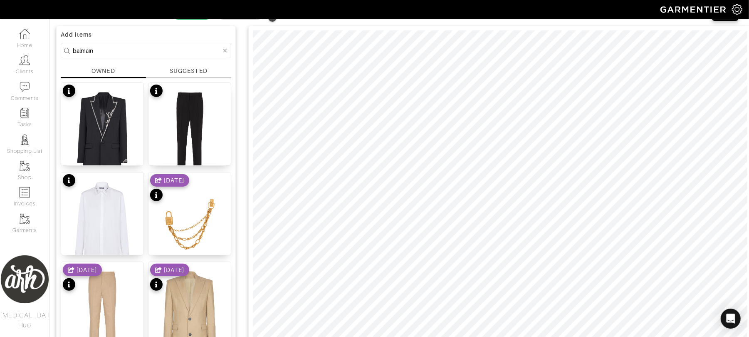
click at [395, 336] on html "[PERSON_NAME] [MEDICAL_DATA] Huo Home Clients Invoices Comments Reminders Styli…" at bounding box center [374, 307] width 749 height 724
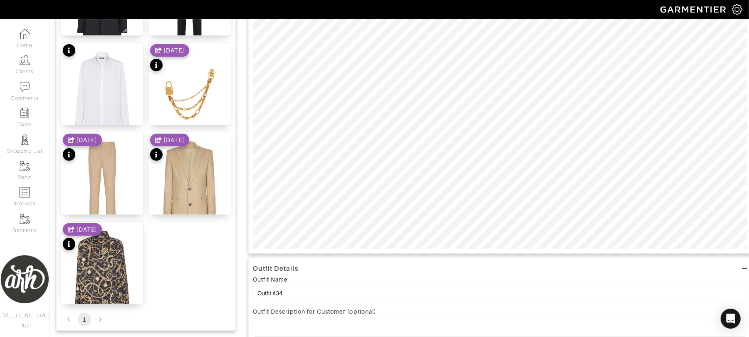
scroll to position [207, 0]
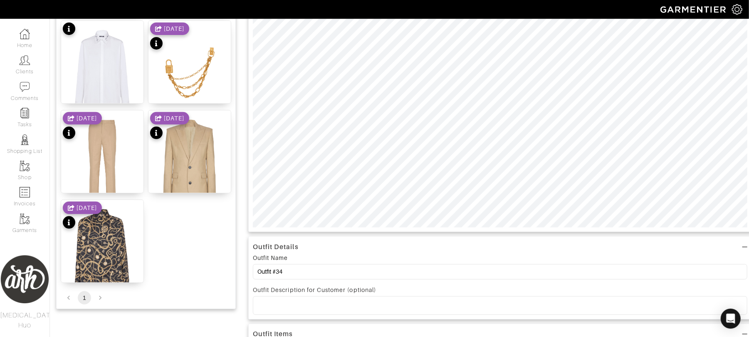
click at [573, 257] on div "Outfit Details Outfit Name Outfit #34 Outfit Description for Customer (optional…" at bounding box center [500, 173] width 504 height 607
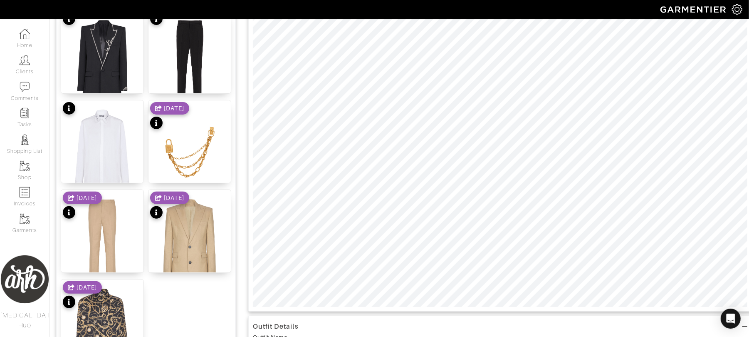
scroll to position [82, 0]
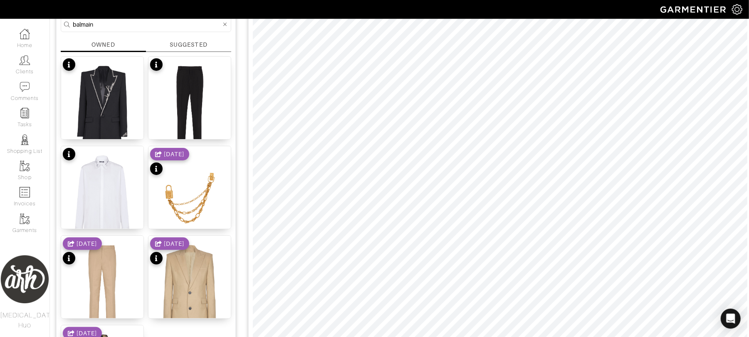
click at [671, 17] on div "Company Settings Manage Subscription My Profile Stylists Sign Out Home Clients …" at bounding box center [374, 260] width 749 height 684
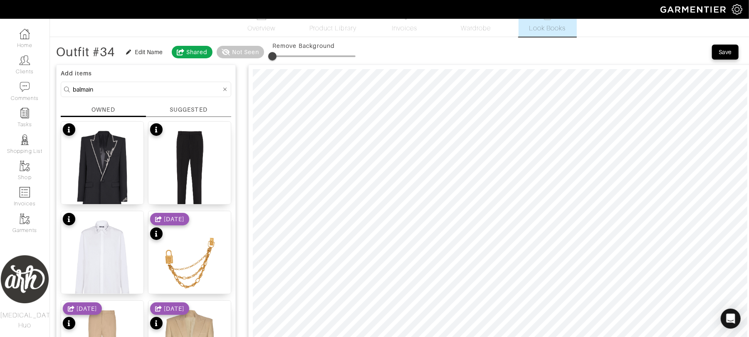
scroll to position [15, 0]
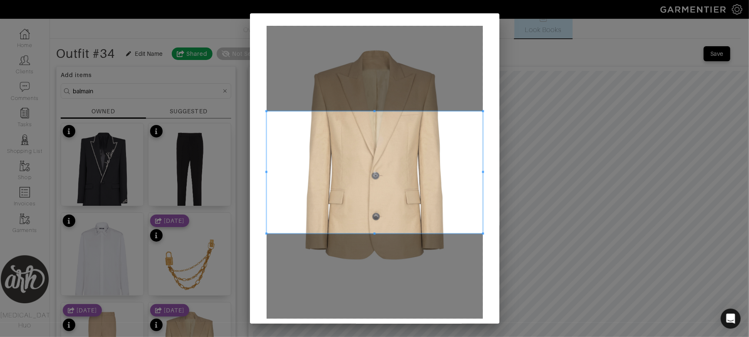
click at [261, 109] on div "Crop" at bounding box center [375, 183] width 250 height 341
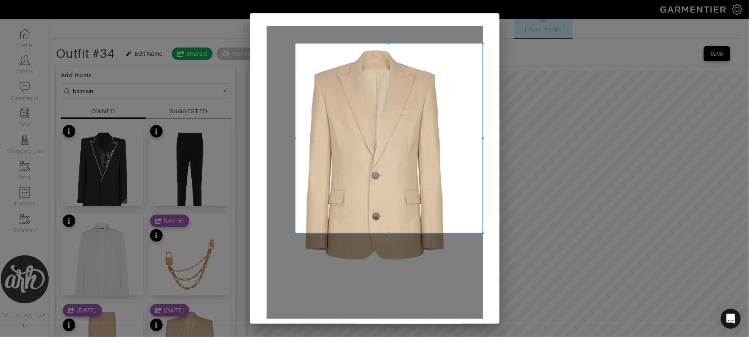
click at [294, 44] on span at bounding box center [295, 43] width 2 height 2
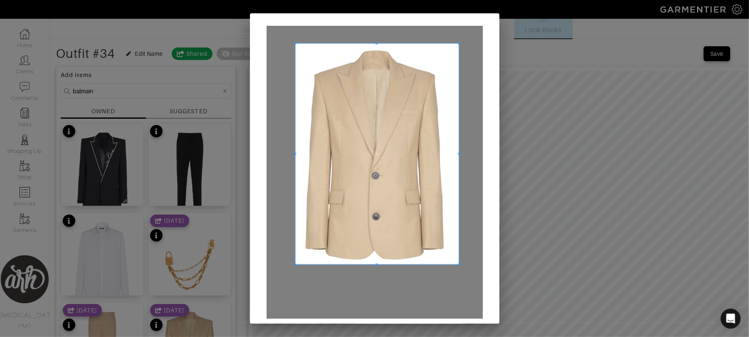
click at [458, 264] on span at bounding box center [459, 264] width 2 height 2
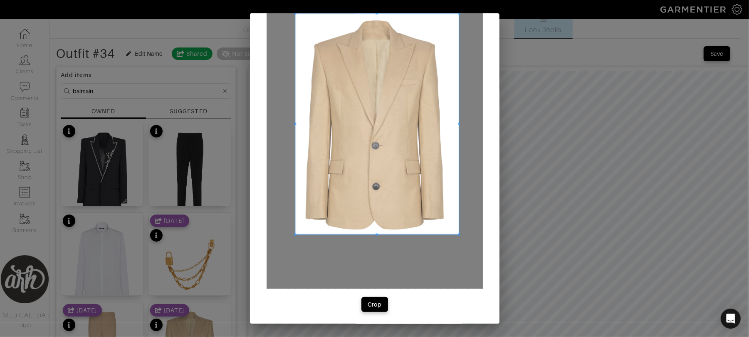
scroll to position [30, 0]
click at [371, 306] on div "Crop" at bounding box center [375, 304] width 14 height 8
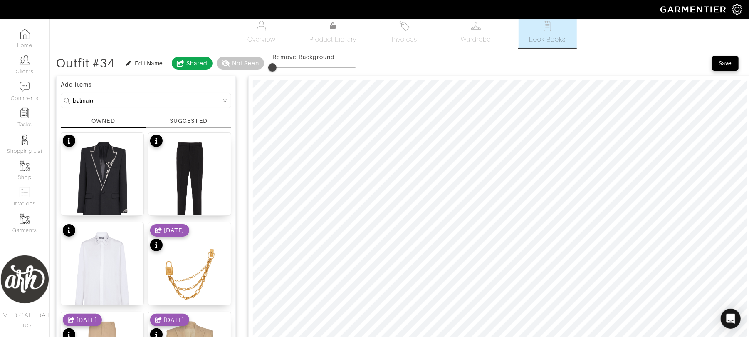
scroll to position [0, 0]
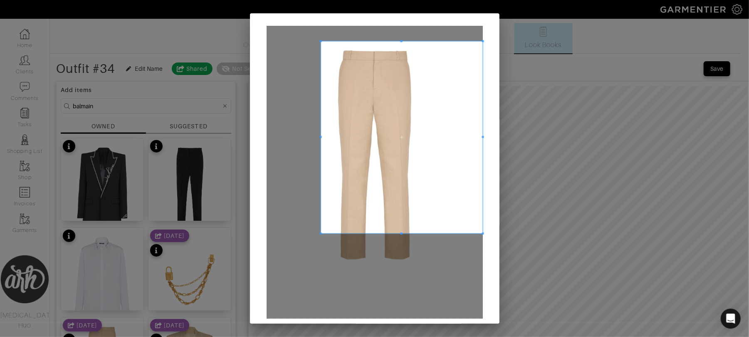
click at [320, 41] on span at bounding box center [321, 41] width 2 height 2
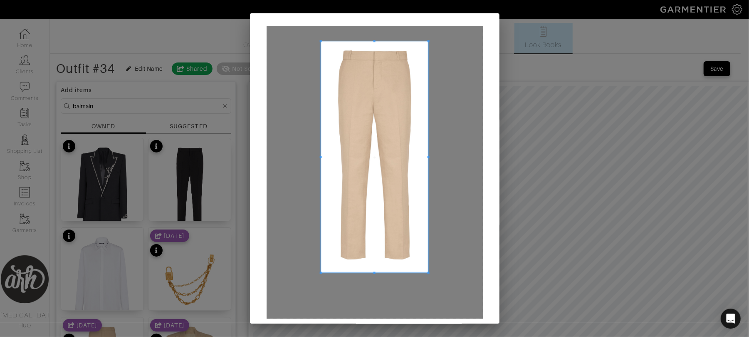
click at [428, 272] on span at bounding box center [429, 272] width 2 height 2
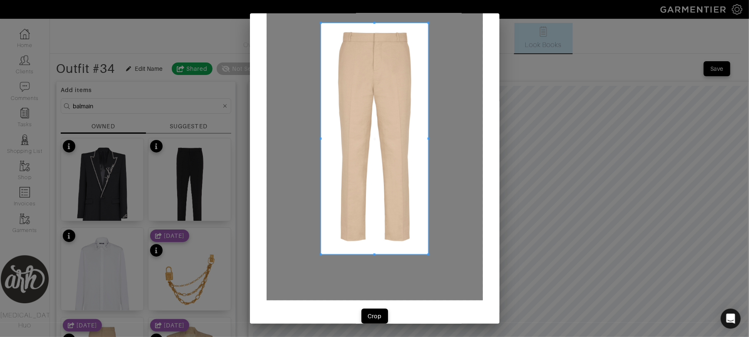
scroll to position [30, 0]
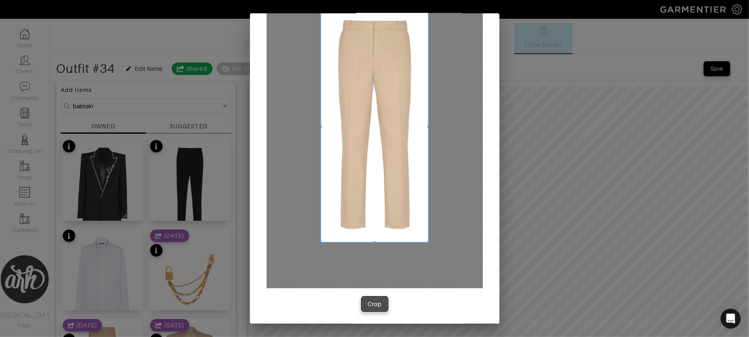
click at [365, 308] on button "Crop" at bounding box center [375, 303] width 27 height 15
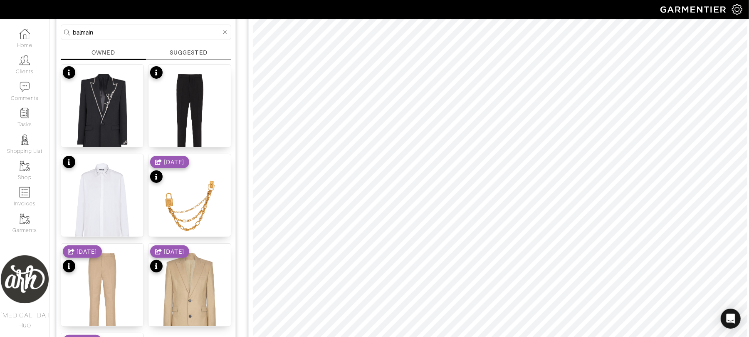
scroll to position [67, 0]
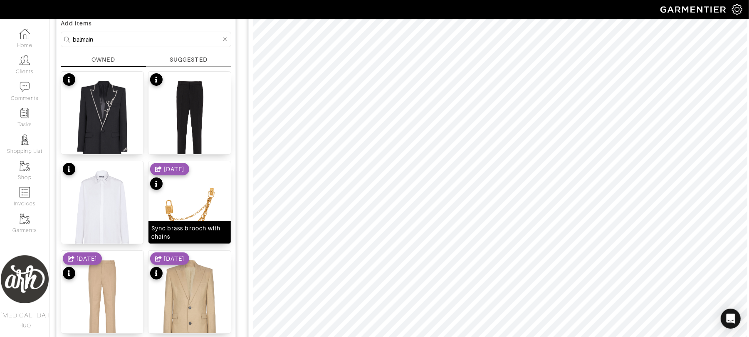
click at [212, 216] on img at bounding box center [190, 216] width 82 height 111
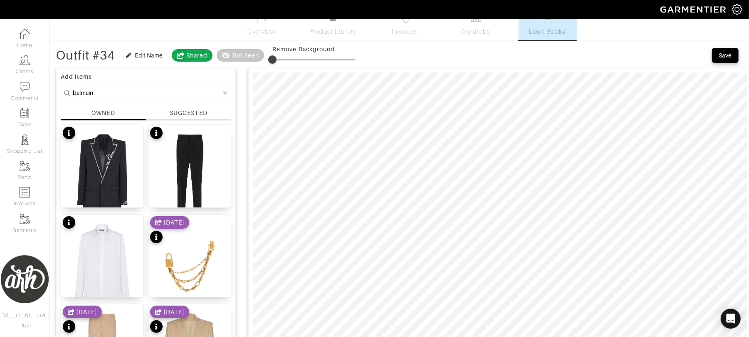
scroll to position [0, 0]
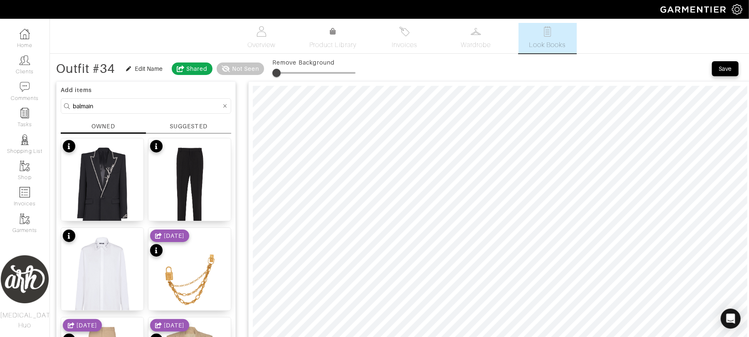
type input "7"
drag, startPoint x: 275, startPoint y: 72, endPoint x: 280, endPoint y: 72, distance: 5.4
click at [280, 72] on span at bounding box center [278, 73] width 8 height 8
click at [153, 109] on input "balmain" at bounding box center [147, 106] width 149 height 10
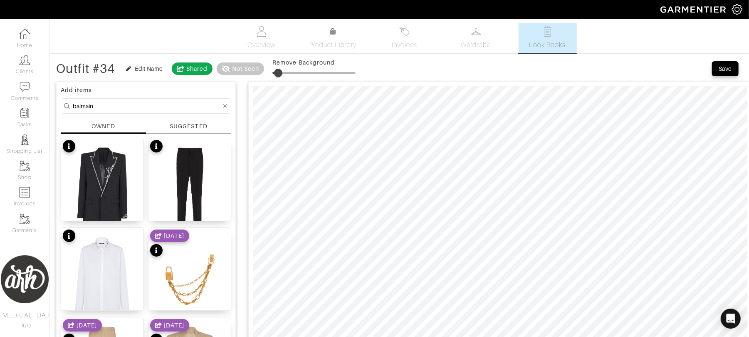
click at [153, 109] on input "balmain" at bounding box center [147, 106] width 149 height 10
type input "shirt"
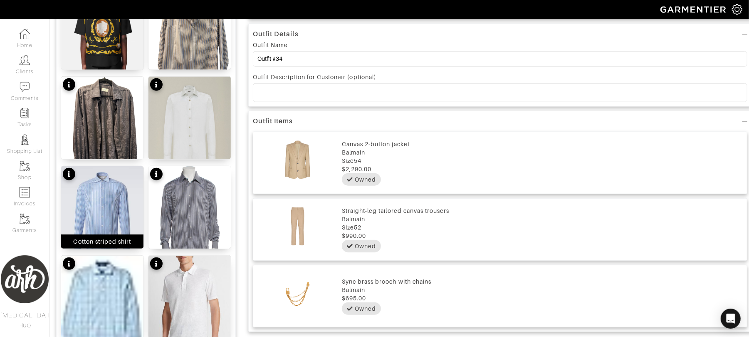
scroll to position [451, 0]
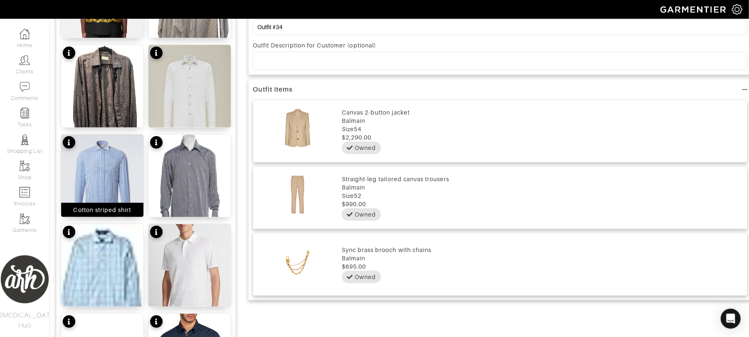
click at [115, 188] on img at bounding box center [102, 180] width 82 height 93
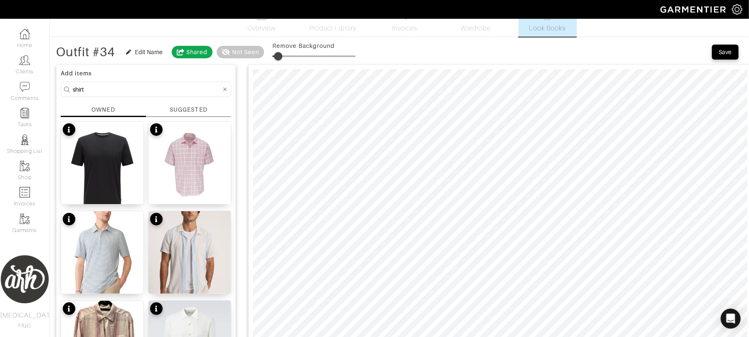
scroll to position [15, 0]
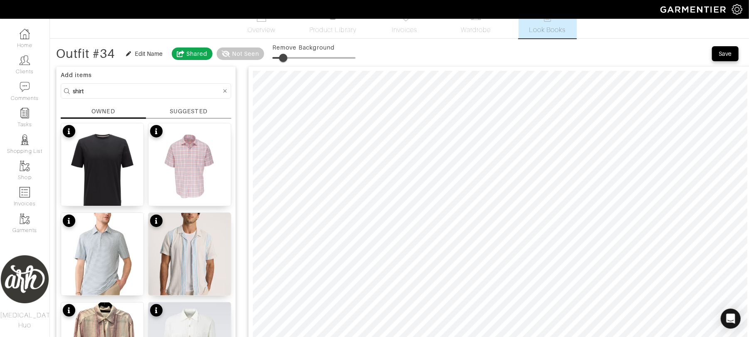
type input "15"
drag, startPoint x: 282, startPoint y: 60, endPoint x: 287, endPoint y: 60, distance: 5.0
click at [287, 60] on span at bounding box center [285, 58] width 8 height 8
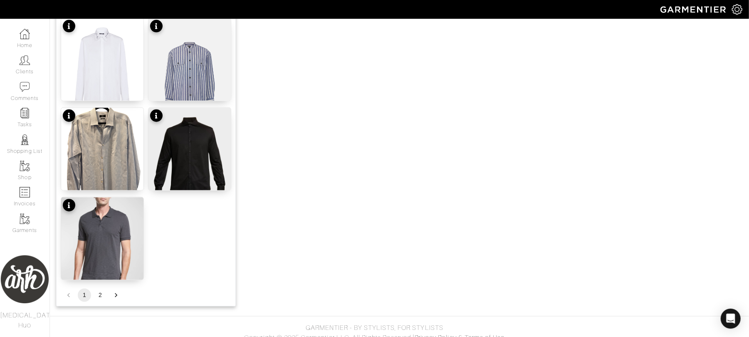
scroll to position [1017, 0]
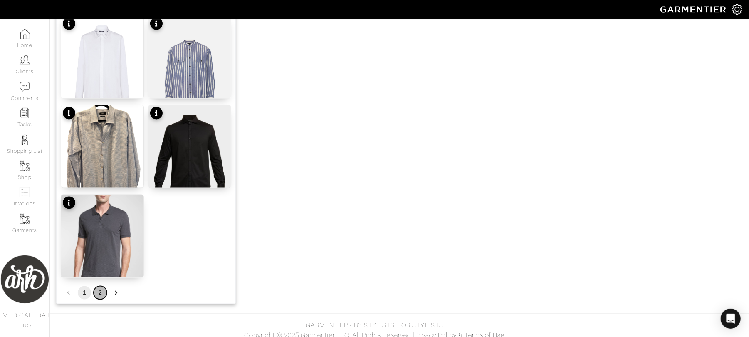
click at [99, 292] on button "2" at bounding box center [100, 292] width 13 height 13
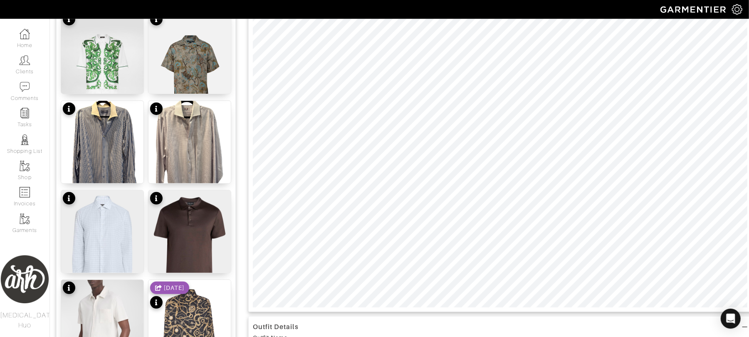
scroll to position [123, 0]
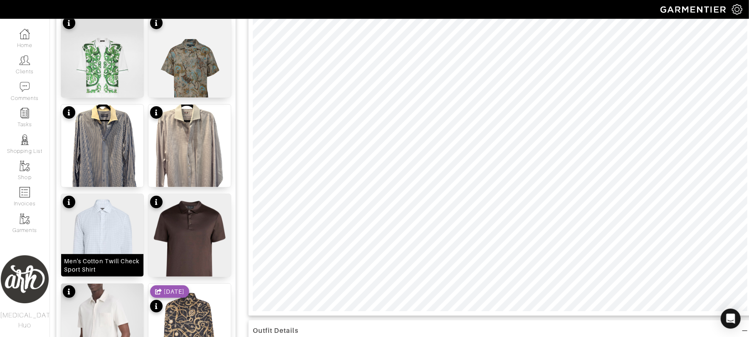
click at [109, 233] on img at bounding box center [102, 245] width 82 height 103
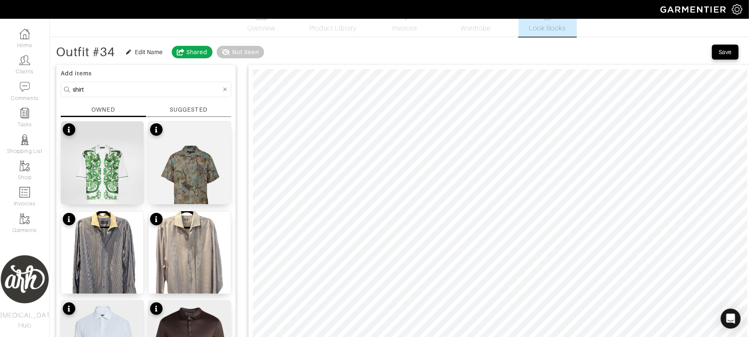
scroll to position [0, 0]
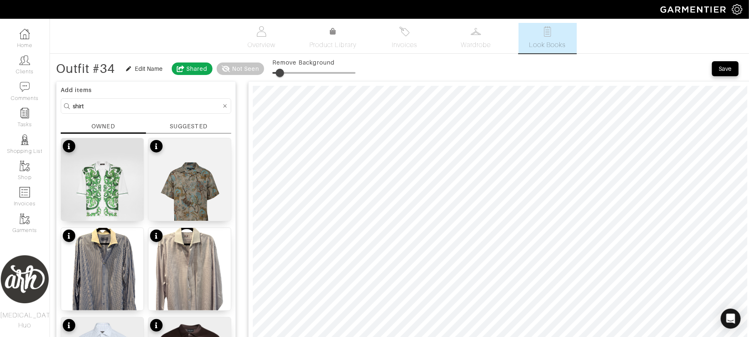
click at [282, 75] on span at bounding box center [280, 73] width 8 height 8
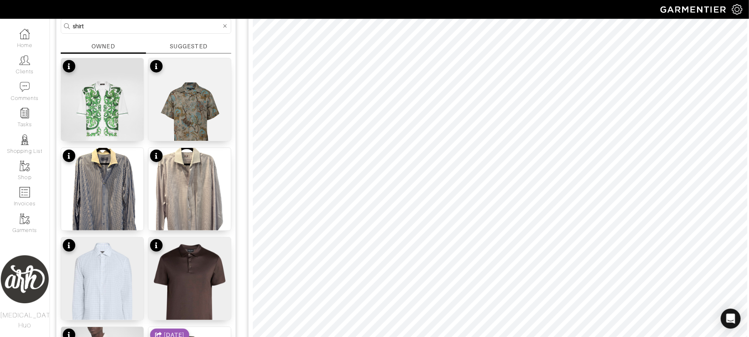
scroll to position [82, 0]
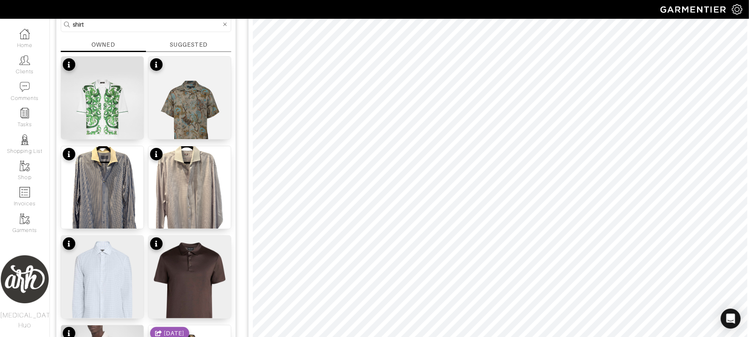
type input "7"
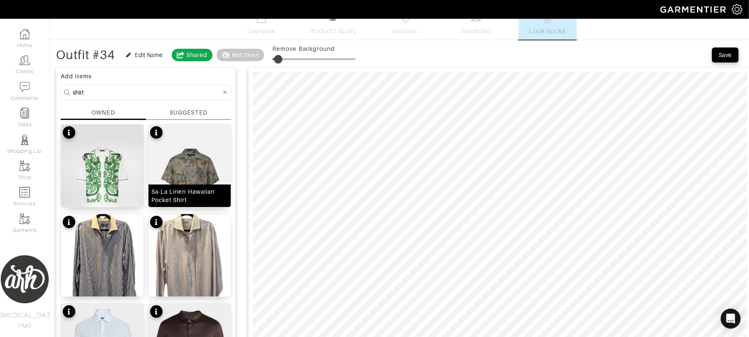
scroll to position [7, 0]
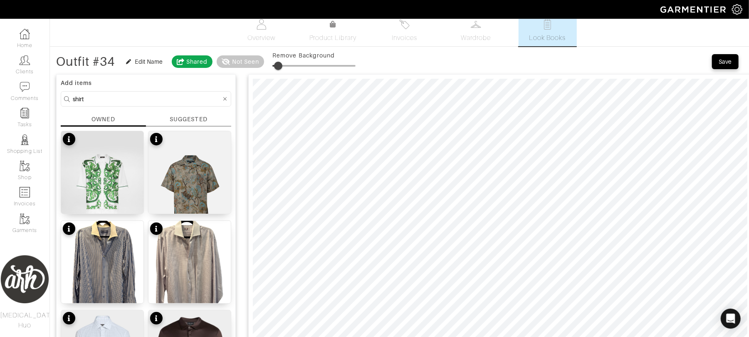
click at [187, 99] on input "shirt" at bounding box center [147, 99] width 149 height 10
type input "shoes"
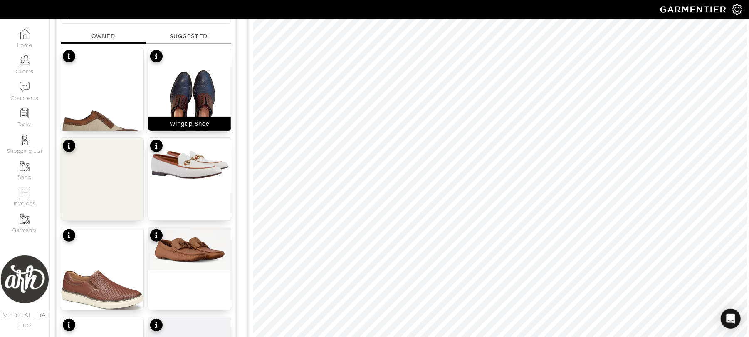
scroll to position [92, 0]
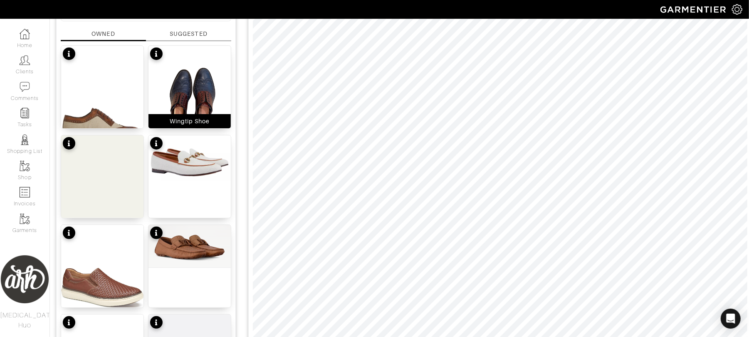
click at [212, 94] on img at bounding box center [190, 101] width 82 height 110
type input "7"
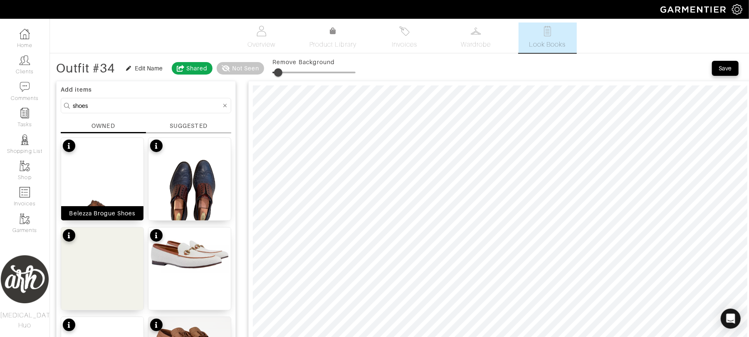
scroll to position [0, 0]
click at [117, 108] on input "shoes" at bounding box center [147, 106] width 149 height 10
type input "belt"
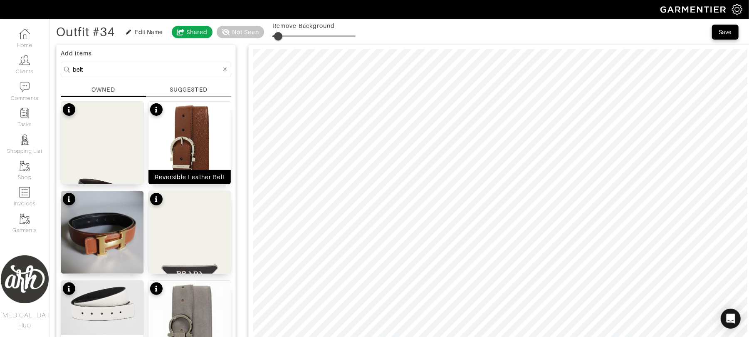
scroll to position [37, 0]
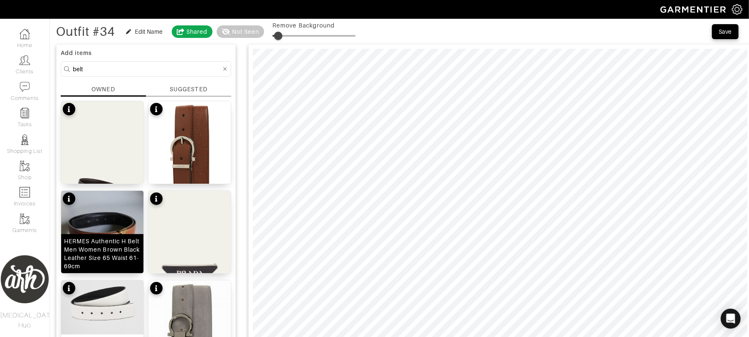
click at [106, 240] on div "HERMES Authentic H Belt Men Women Brown Black Leather Size 65 Waist 61-69cm" at bounding box center [102, 253] width 77 height 33
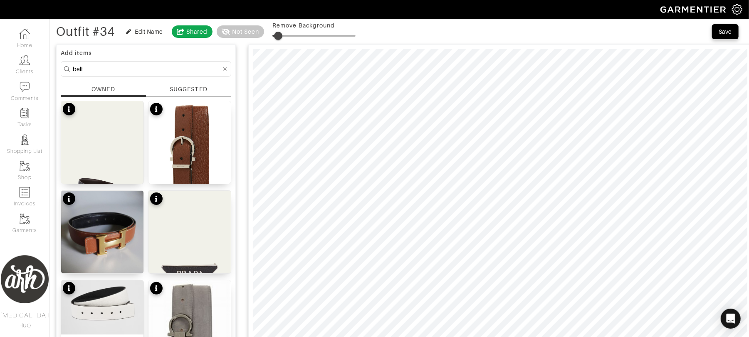
type input "7"
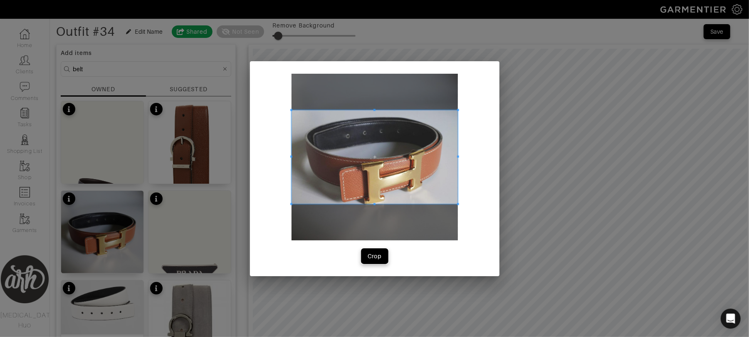
click at [380, 256] on div "Crop" at bounding box center [375, 256] width 14 height 8
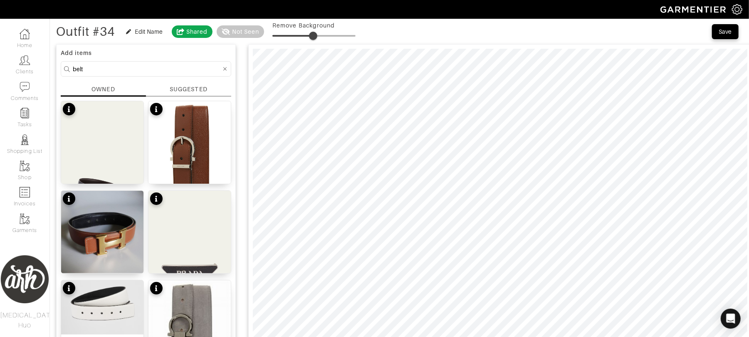
type input "0"
drag, startPoint x: 274, startPoint y: 35, endPoint x: 220, endPoint y: 39, distance: 54.2
click at [220, 39] on div "Outfit #34 Edit Name Shared Not Seen Remove Background" at bounding box center [206, 31] width 300 height 17
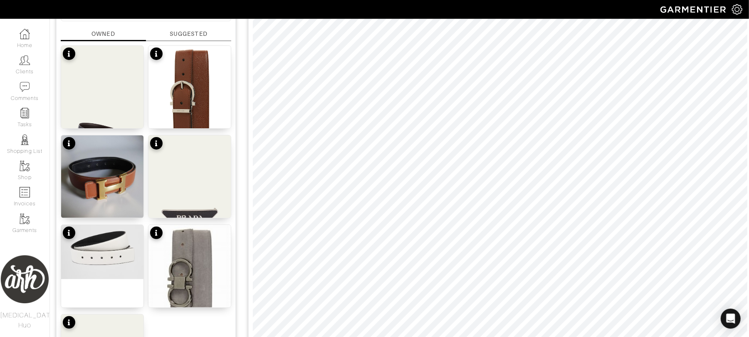
scroll to position [0, 0]
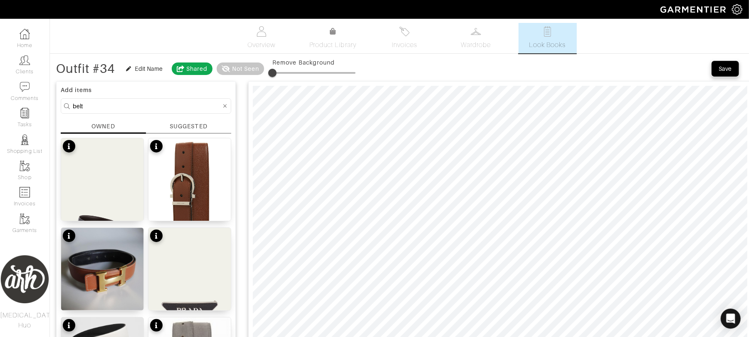
click at [731, 70] on div "Save" at bounding box center [725, 68] width 13 height 8
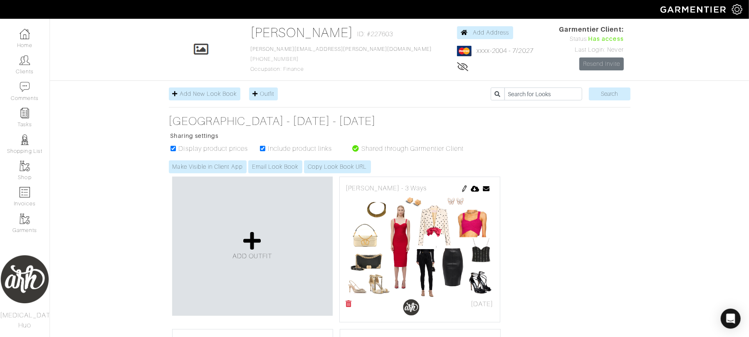
scroll to position [26, 0]
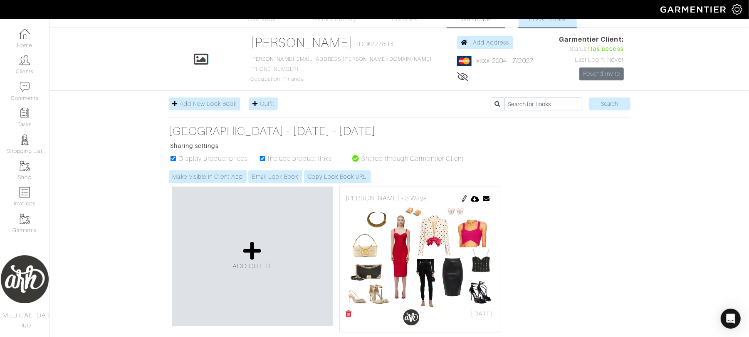
click at [469, 25] on link "Wardrobe" at bounding box center [476, 12] width 58 height 30
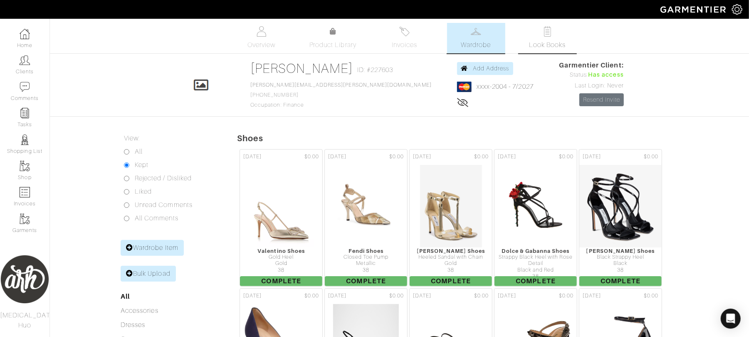
click at [548, 30] on img at bounding box center [547, 31] width 10 height 10
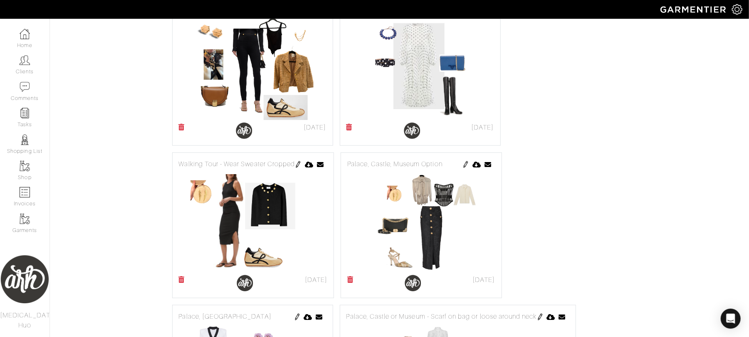
scroll to position [473, 0]
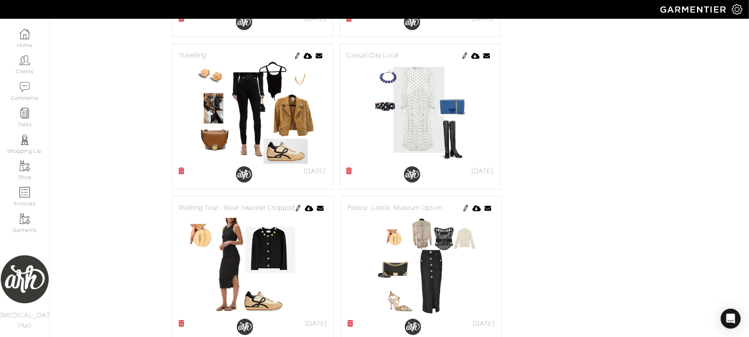
click at [295, 59] on img at bounding box center [297, 55] width 7 height 7
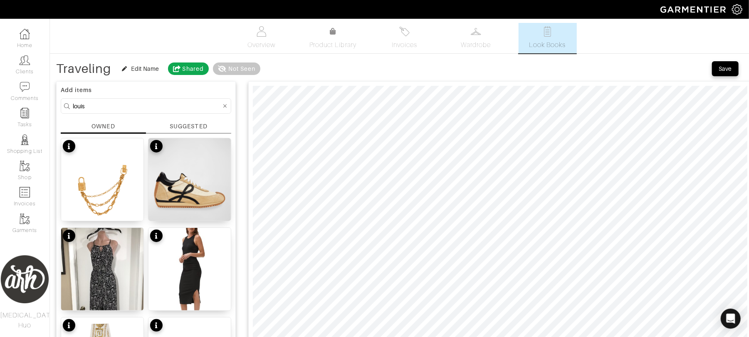
type input "louis"
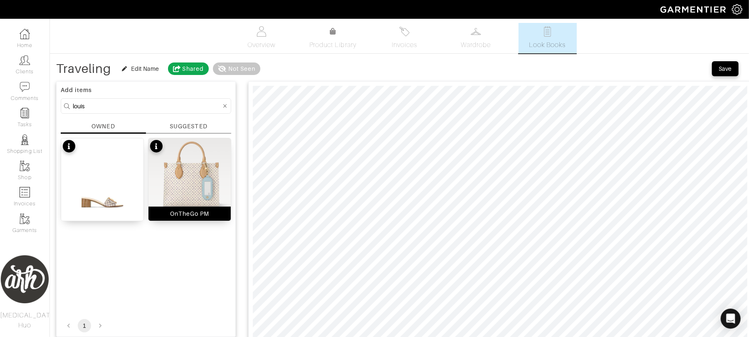
click at [184, 172] on img at bounding box center [190, 173] width 82 height 71
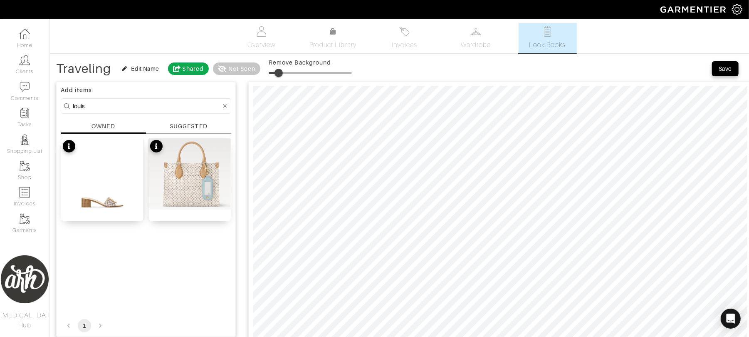
drag, startPoint x: 270, startPoint y: 75, endPoint x: 280, endPoint y: 75, distance: 10.8
click at [280, 75] on span at bounding box center [279, 73] width 8 height 8
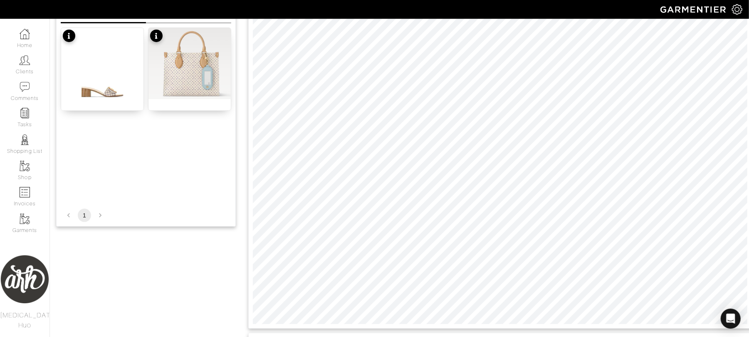
scroll to position [111, 0]
type input "12"
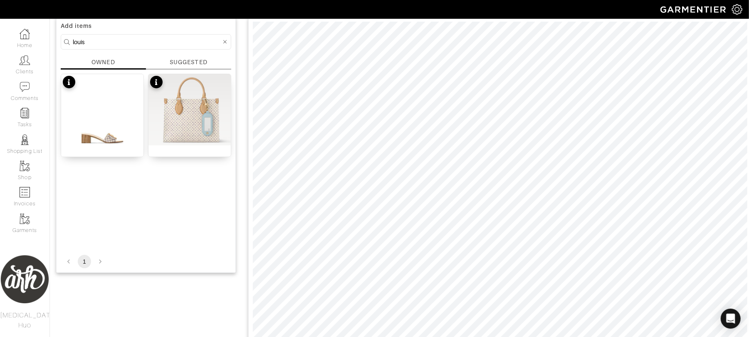
scroll to position [0, 0]
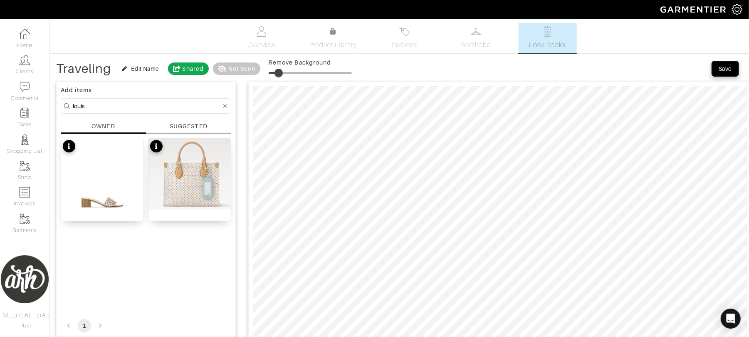
click at [724, 73] on button "Save" at bounding box center [725, 68] width 27 height 15
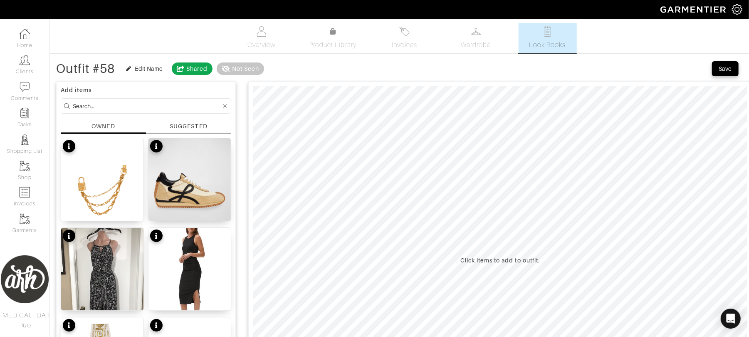
click at [166, 112] on form at bounding box center [146, 105] width 171 height 15
click at [168, 107] on input at bounding box center [147, 106] width 149 height 10
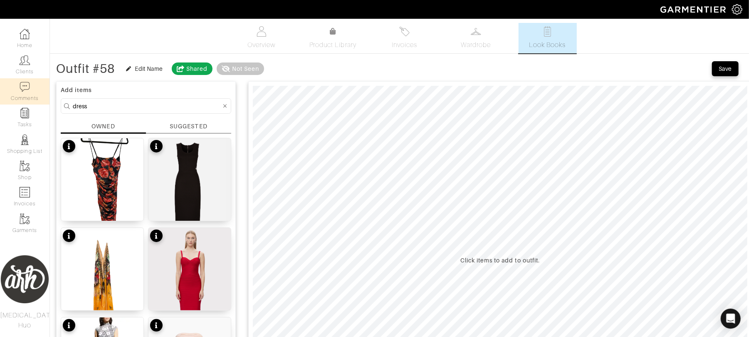
drag, startPoint x: 100, startPoint y: 109, endPoint x: 7, endPoint y: 103, distance: 92.9
type input "gucci"
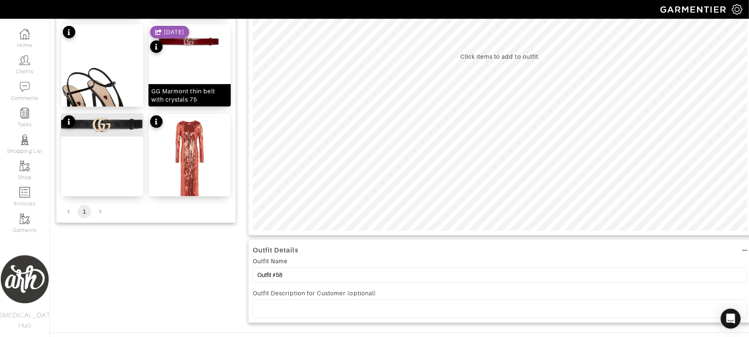
scroll to position [218, 0]
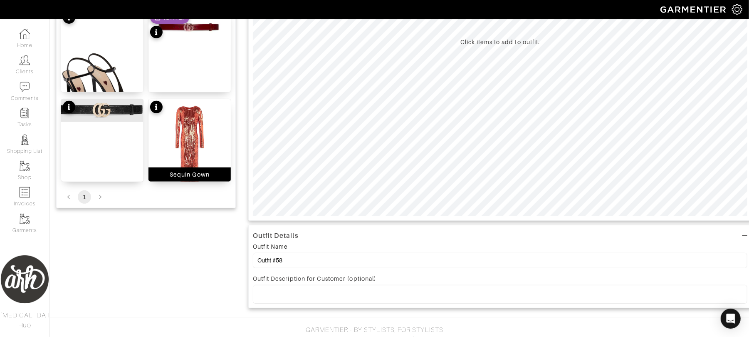
click at [202, 159] on img at bounding box center [190, 151] width 82 height 105
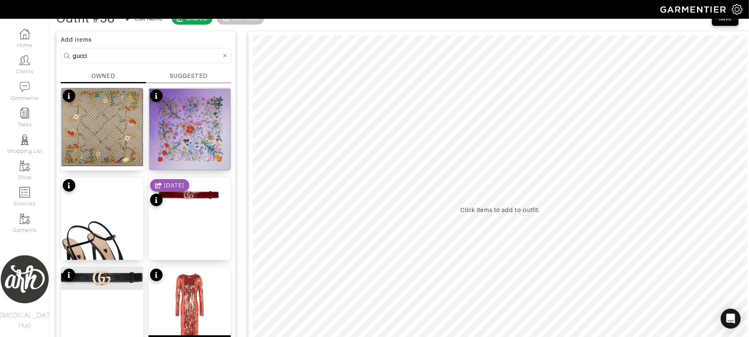
scroll to position [44, 0]
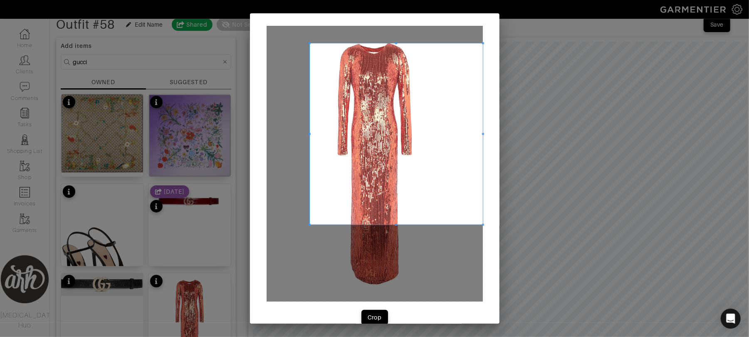
click at [309, 42] on span at bounding box center [310, 43] width 2 height 2
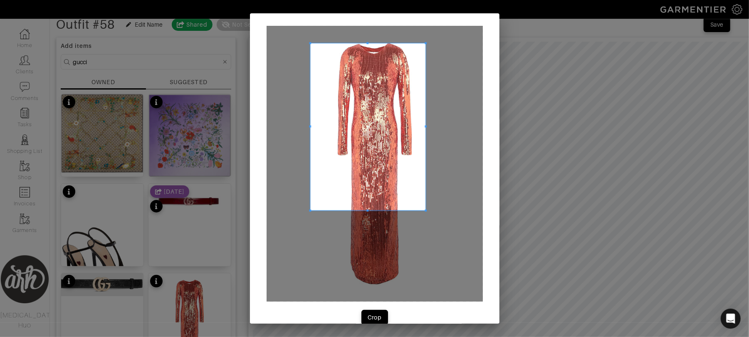
click at [425, 209] on span at bounding box center [426, 210] width 2 height 2
click at [372, 317] on div "Crop" at bounding box center [375, 317] width 14 height 8
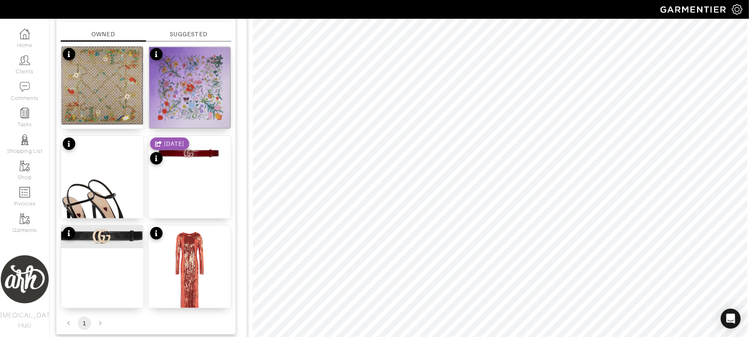
scroll to position [0, 0]
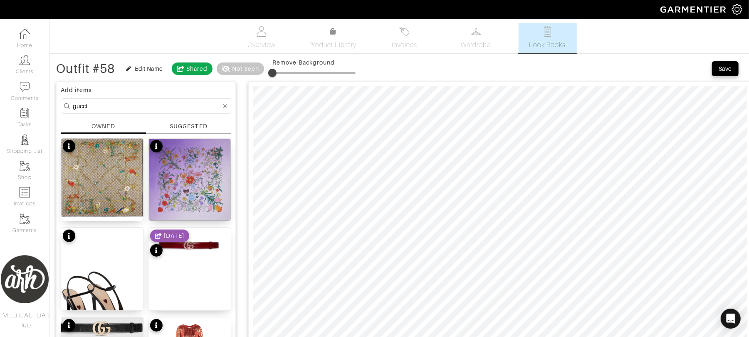
click at [226, 106] on icon at bounding box center [225, 106] width 4 height 6
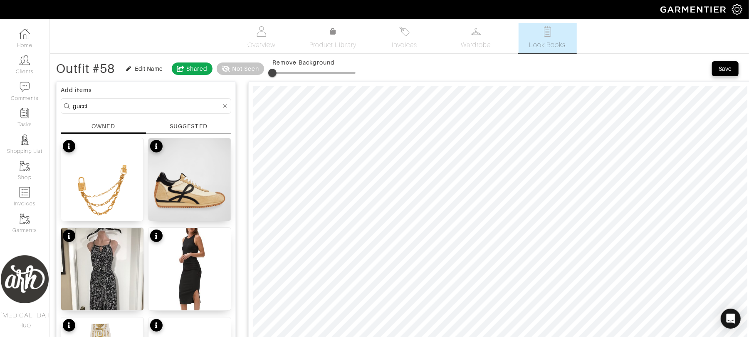
click at [190, 106] on input "gucci" at bounding box center [147, 106] width 149 height 10
type input "shoe"
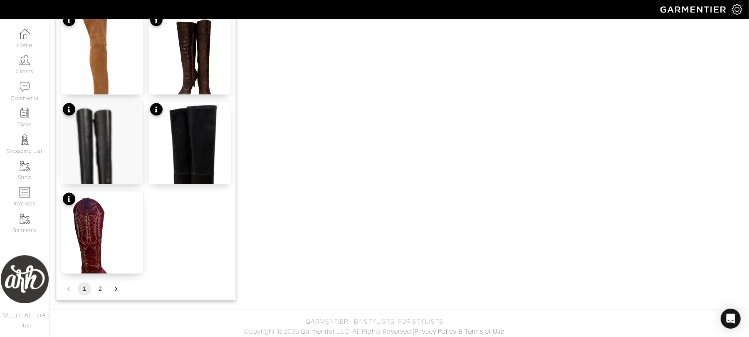
scroll to position [1024, 0]
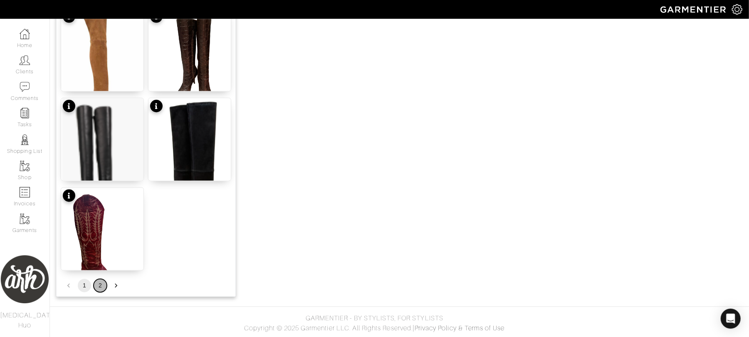
click at [102, 285] on button "2" at bounding box center [100, 285] width 13 height 13
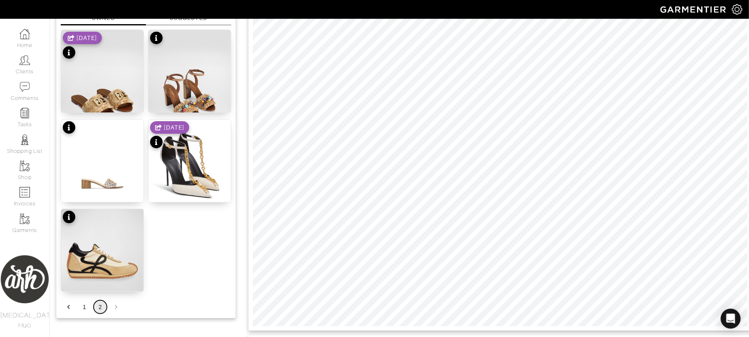
scroll to position [101, 0]
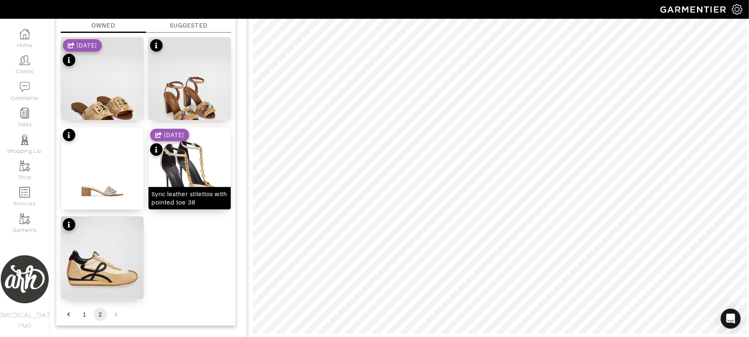
click at [186, 187] on div "Sync leather stilettos with pointed toe 38" at bounding box center [190, 198] width 82 height 22
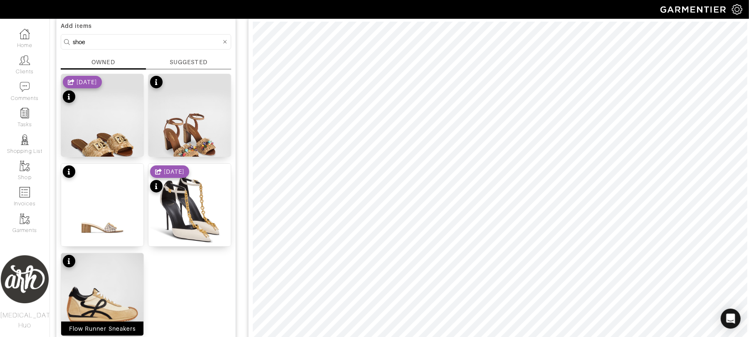
scroll to position [34, 0]
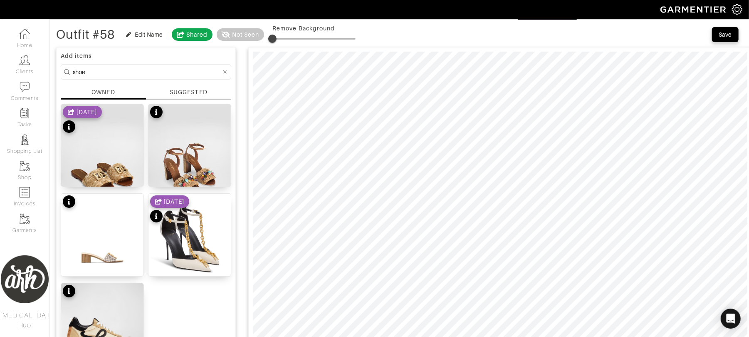
click at [225, 71] on icon at bounding box center [225, 72] width 4 height 4
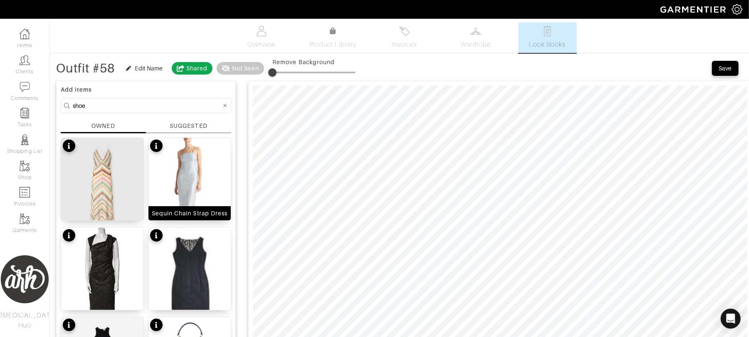
scroll to position [0, 0]
click at [189, 107] on input "shoe" at bounding box center [147, 106] width 149 height 10
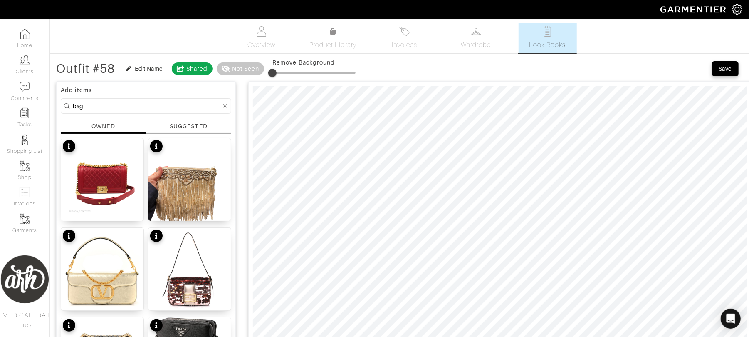
click at [195, 107] on input "bag" at bounding box center [147, 106] width 149 height 10
type input "red"
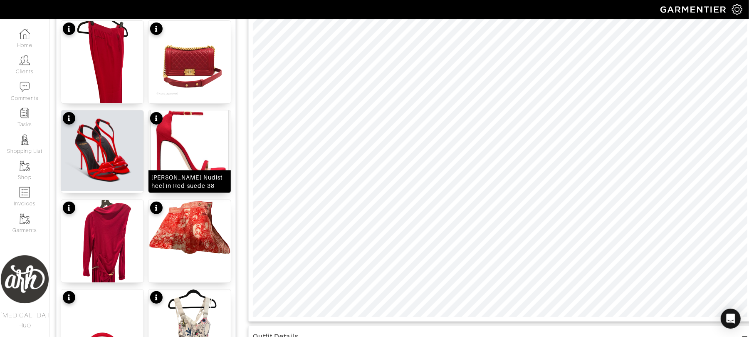
scroll to position [122, 0]
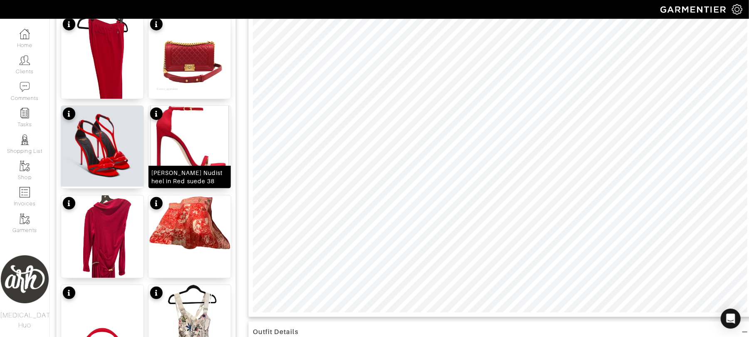
click at [188, 129] on img at bounding box center [190, 147] width 82 height 82
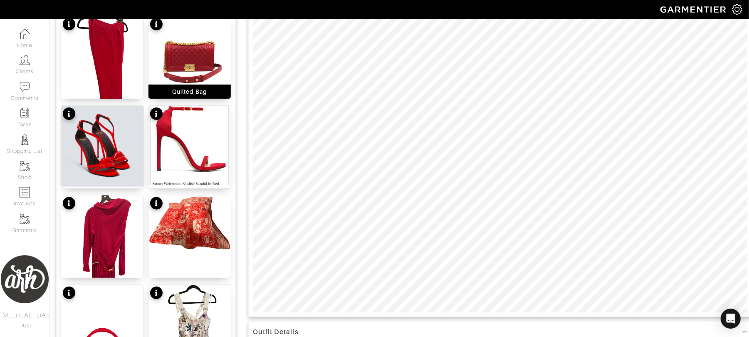
click at [202, 65] on img at bounding box center [190, 57] width 82 height 82
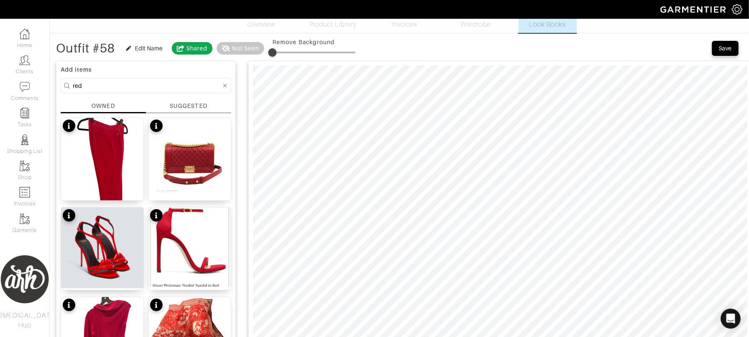
scroll to position [0, 0]
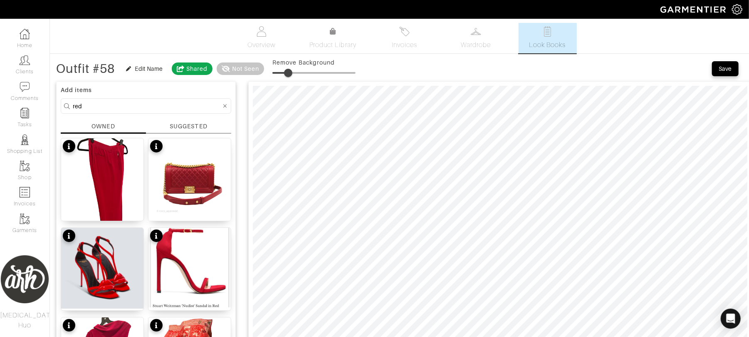
type input "30"
drag, startPoint x: 274, startPoint y: 70, endPoint x: 299, endPoint y: 70, distance: 25.0
click at [299, 70] on span at bounding box center [297, 73] width 8 height 8
click at [134, 107] on input "red" at bounding box center [147, 106] width 149 height 10
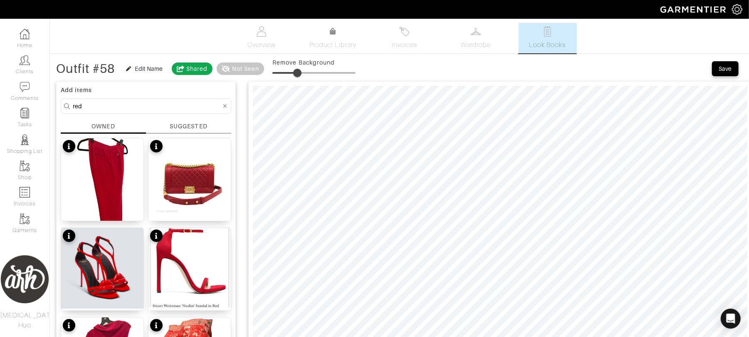
click at [134, 107] on input "red" at bounding box center [147, 106] width 149 height 10
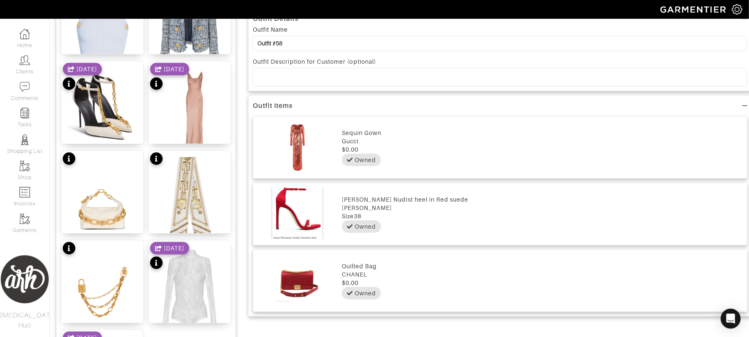
scroll to position [440, 0]
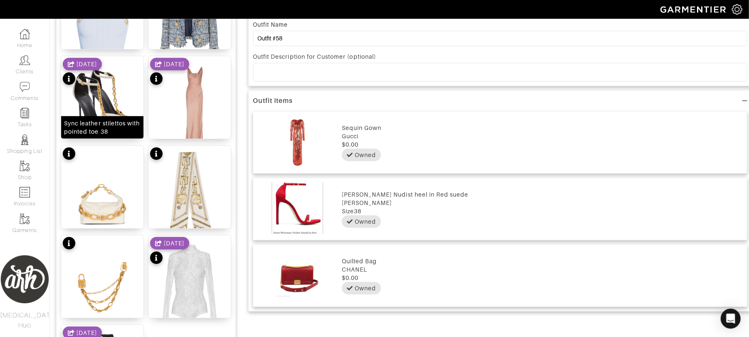
click at [124, 105] on img at bounding box center [102, 111] width 82 height 111
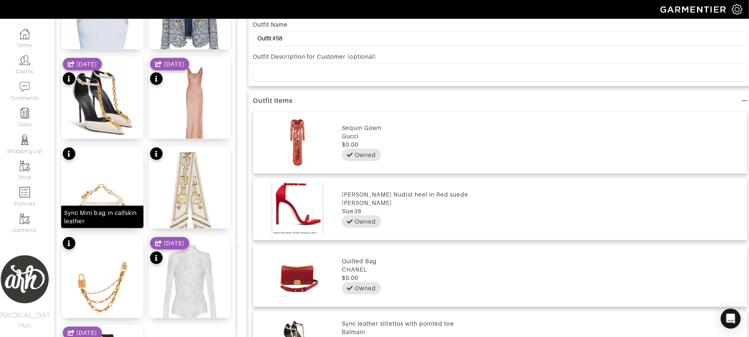
click at [107, 193] on img at bounding box center [102, 201] width 82 height 111
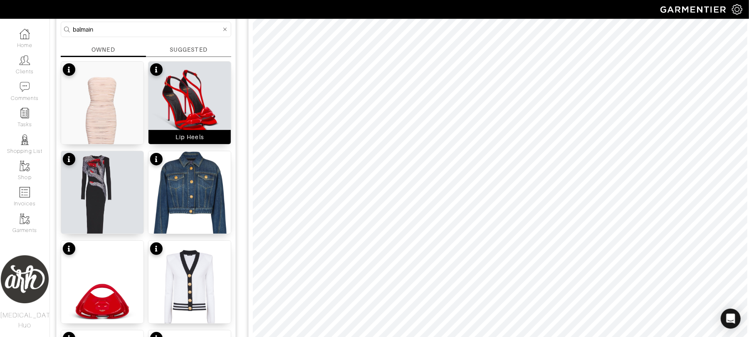
scroll to position [77, 0]
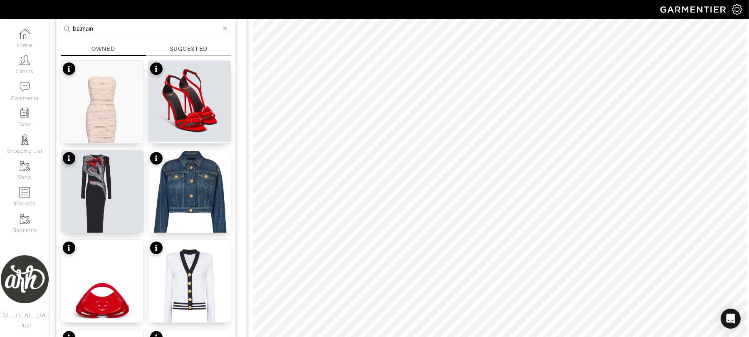
click at [156, 30] on input "balmain" at bounding box center [147, 28] width 149 height 10
type input "gold"
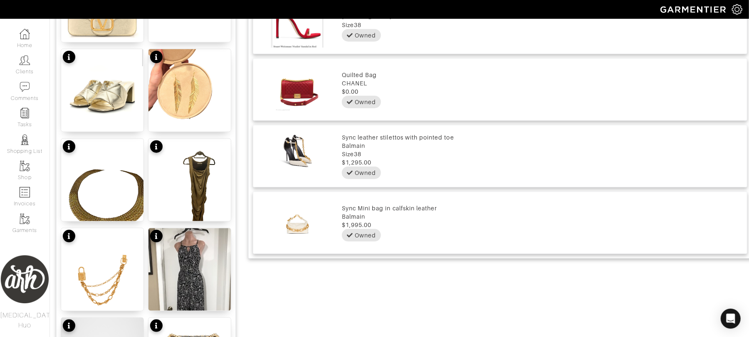
scroll to position [628, 0]
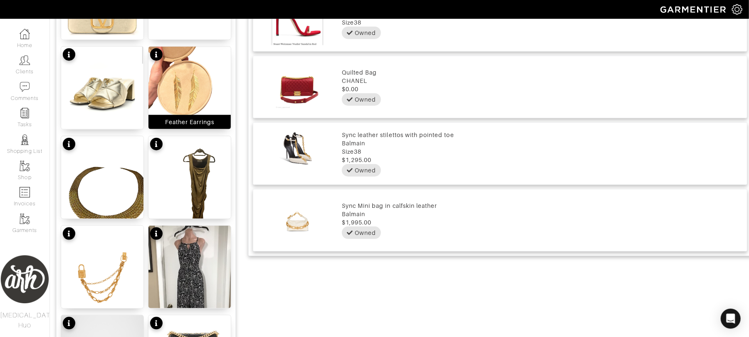
click at [192, 86] on img at bounding box center [190, 102] width 82 height 110
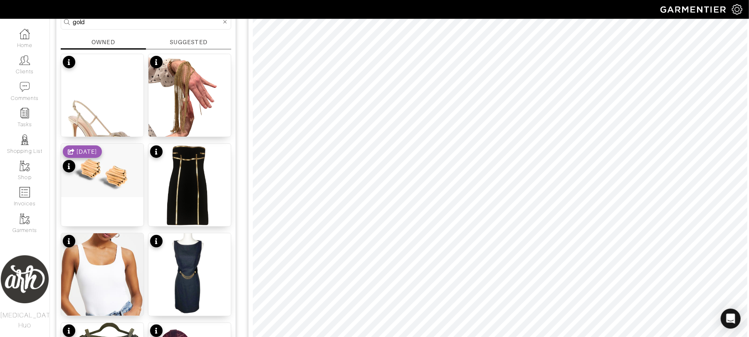
scroll to position [37, 0]
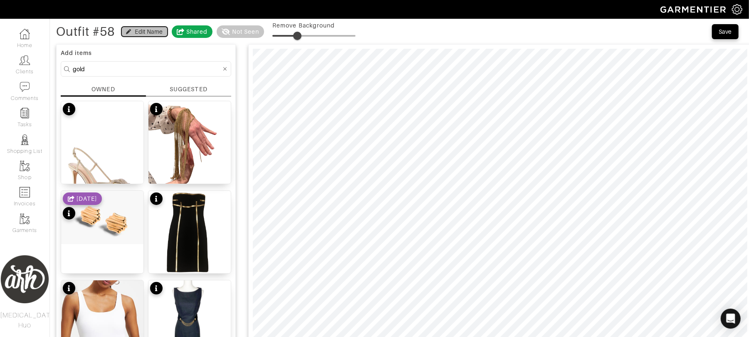
click at [141, 28] on div "Edit Name" at bounding box center [149, 31] width 28 height 8
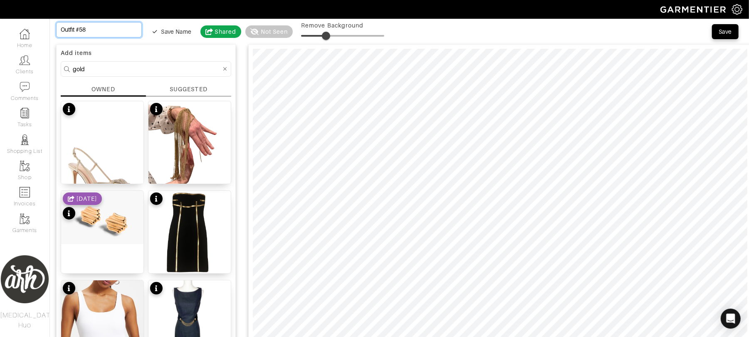
click at [92, 24] on input "Outfit #58" at bounding box center [99, 29] width 86 height 15
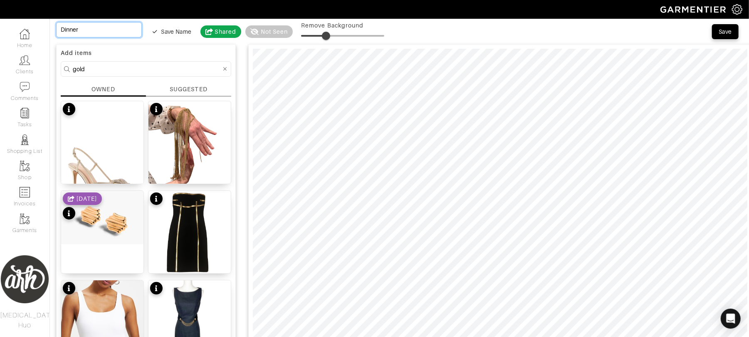
type input "Dinner"
click at [728, 32] on div "Save" at bounding box center [725, 31] width 13 height 8
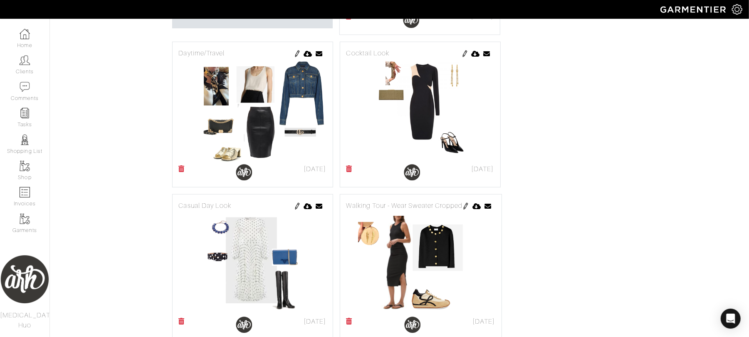
scroll to position [325, 0]
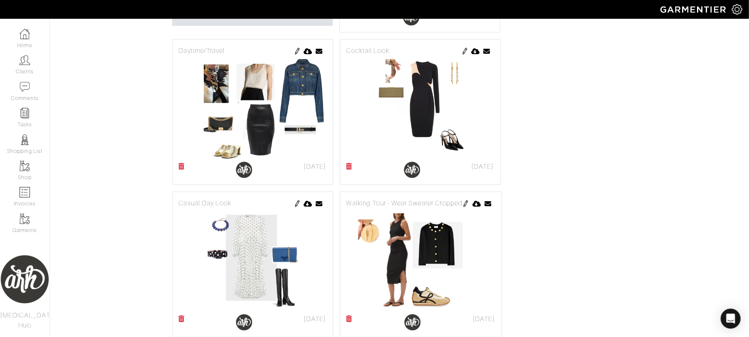
click at [297, 49] on img at bounding box center [297, 51] width 7 height 7
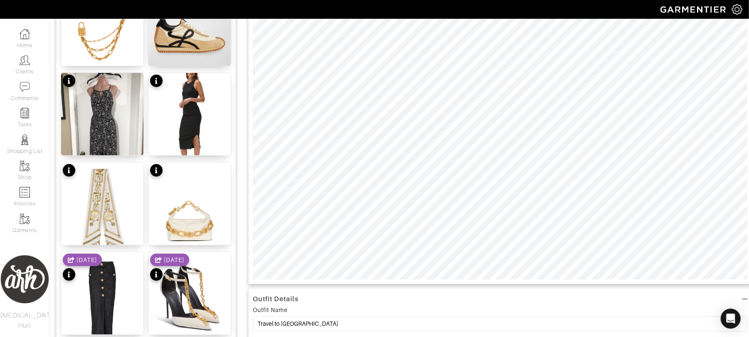
scroll to position [155, 0]
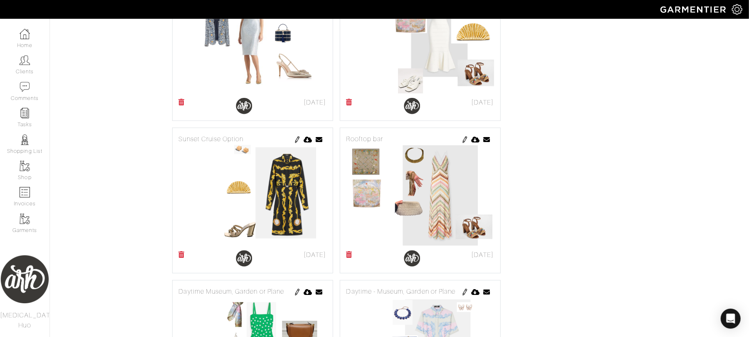
scroll to position [1613, 0]
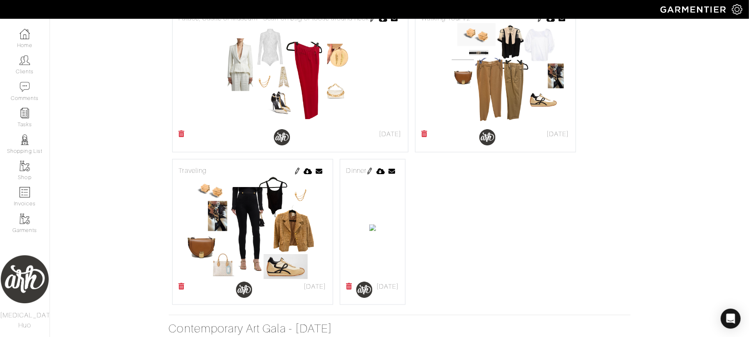
scroll to position [825, 0]
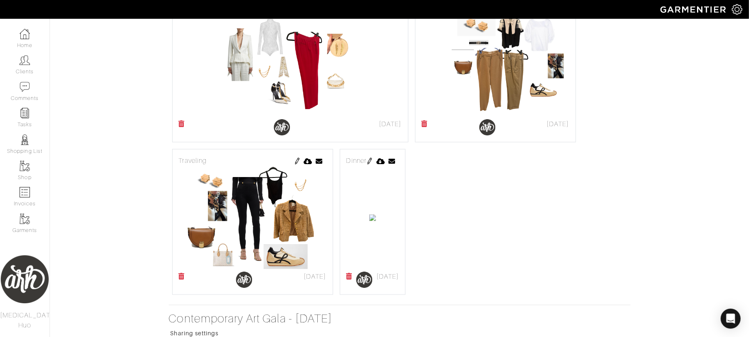
click at [373, 161] on img at bounding box center [370, 161] width 7 height 7
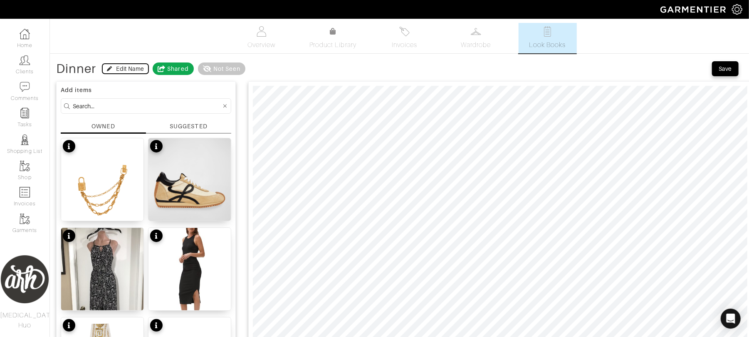
click at [113, 70] on div "Edit Name" at bounding box center [125, 68] width 37 height 8
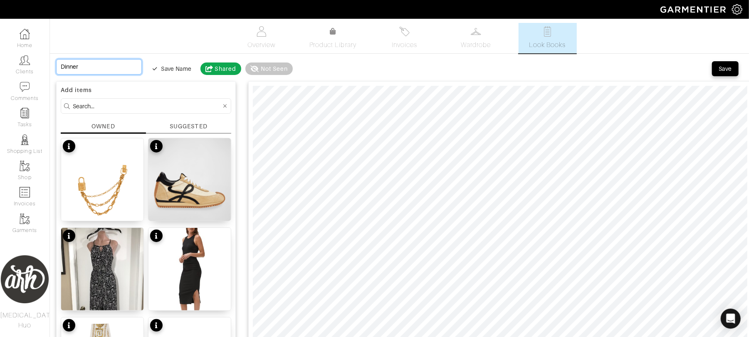
click at [62, 69] on input "Dinner" at bounding box center [99, 66] width 86 height 15
type input "CDinner"
type input "CoDinner"
type input "CocDinner"
type input "CockDinner"
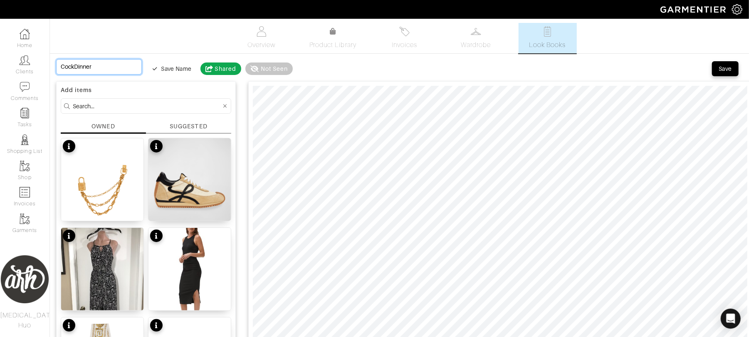
type input "CocktDinner"
type input "CocktaDinner"
type input "CocktaiDinner"
type input "CocktailDinner"
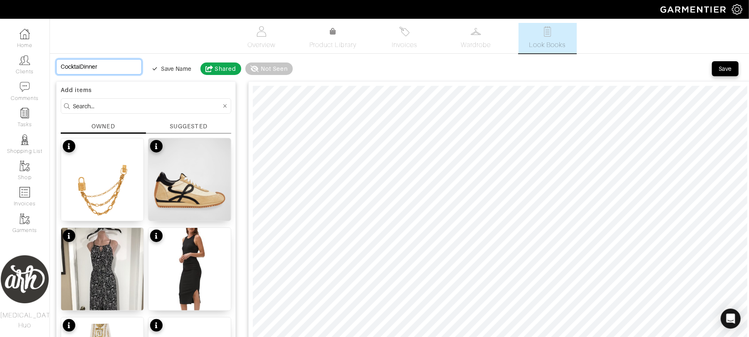
type input "CocktailDinner"
type input "Cocktail Dinner"
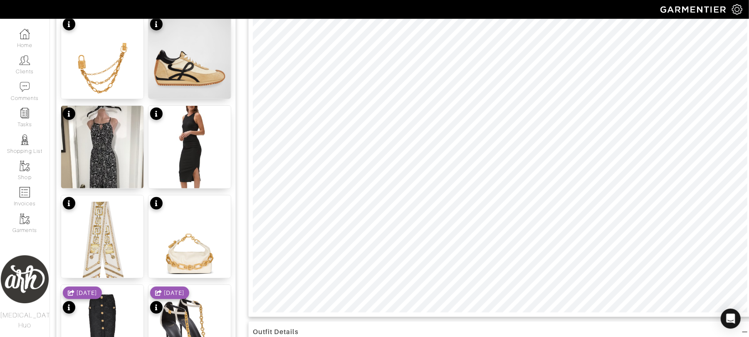
scroll to position [126, 0]
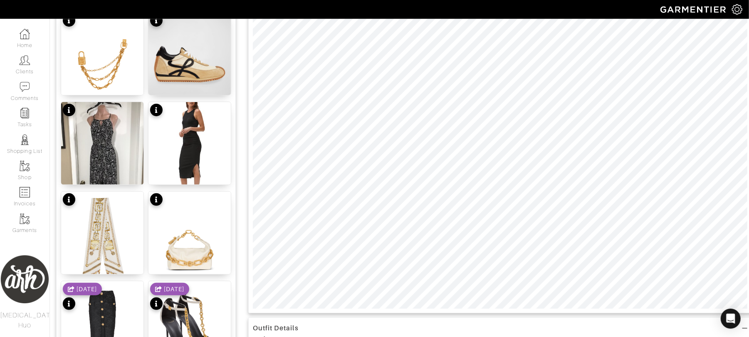
type input "Cocktail Dinner"
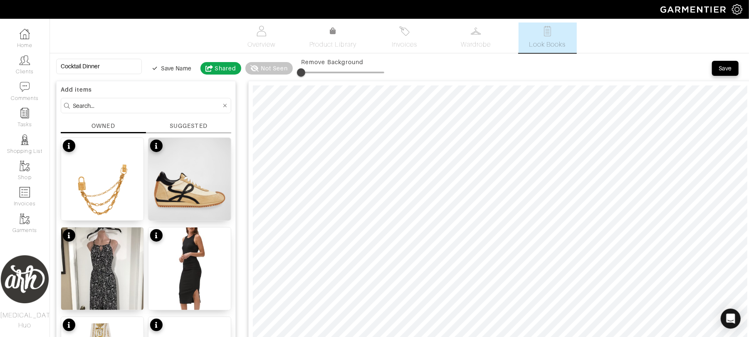
scroll to position [0, 0]
click at [725, 69] on div "Save" at bounding box center [725, 68] width 13 height 8
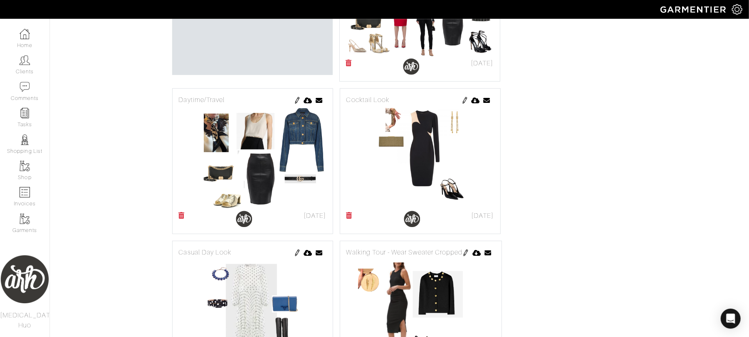
scroll to position [259, 0]
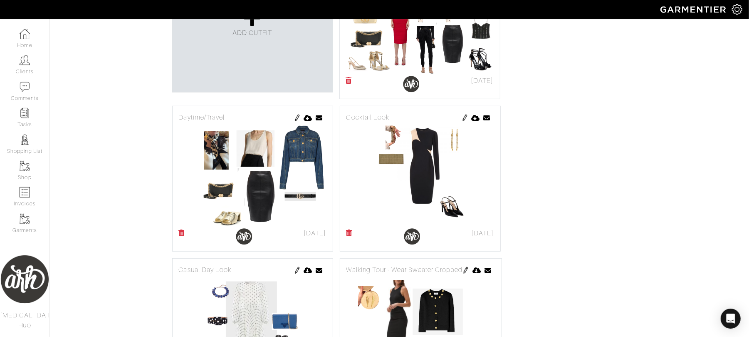
click at [465, 119] on img at bounding box center [465, 117] width 7 height 7
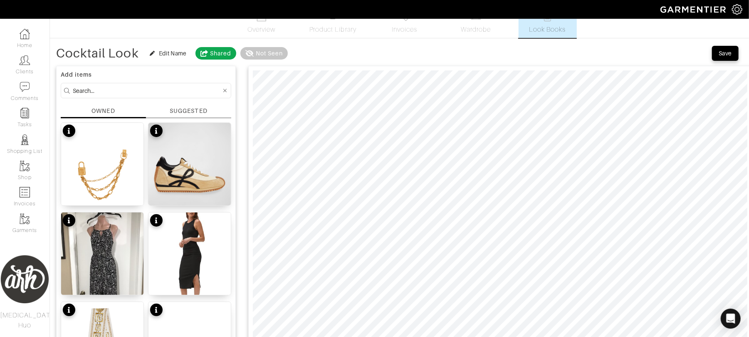
scroll to position [7, 0]
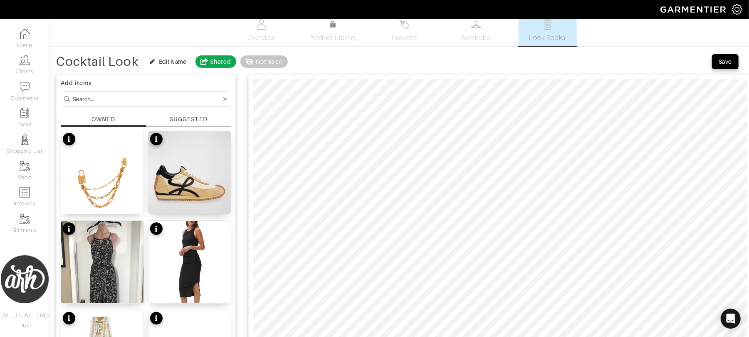
click at [176, 99] on input at bounding box center [147, 99] width 149 height 10
type input "earring"
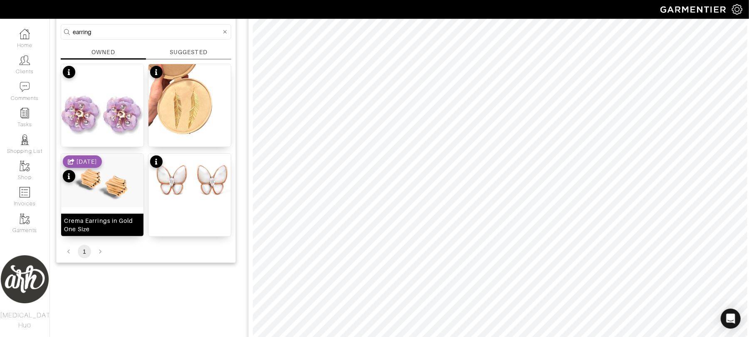
scroll to position [77, 0]
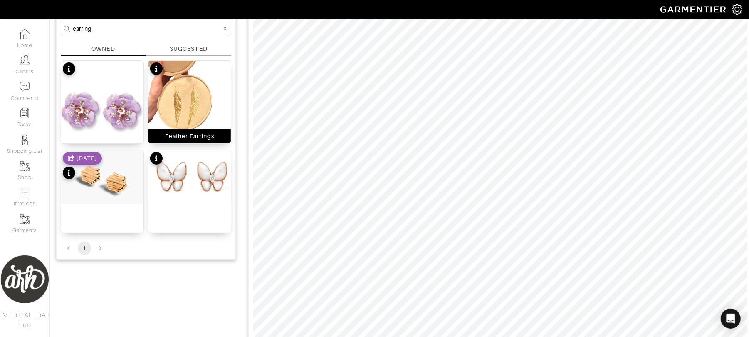
click at [205, 107] on img at bounding box center [190, 116] width 82 height 110
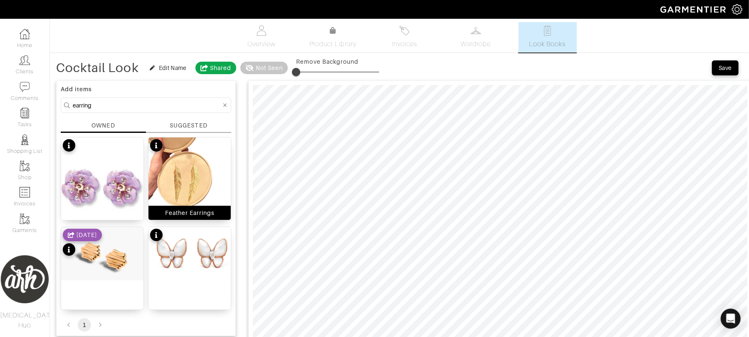
scroll to position [0, 0]
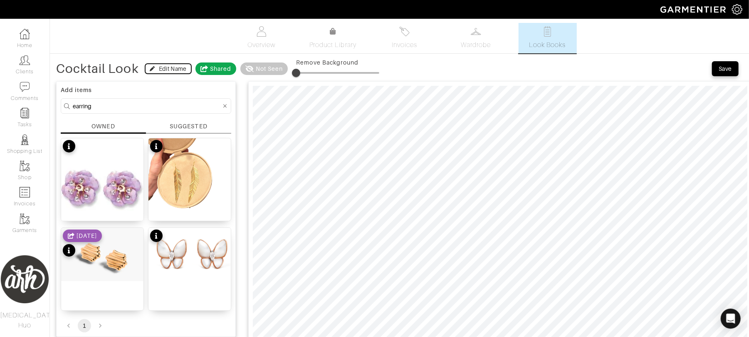
click at [160, 69] on div "Edit Name" at bounding box center [173, 68] width 28 height 8
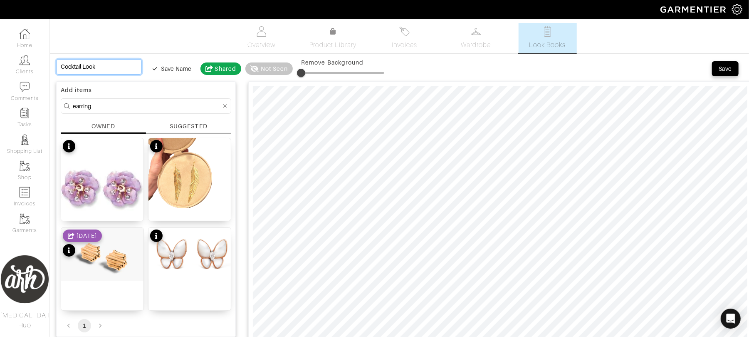
click at [98, 65] on input "Cocktail Look" at bounding box center [99, 66] width 86 height 15
type input "Cocktail Loo"
type input "Cocktail Lo"
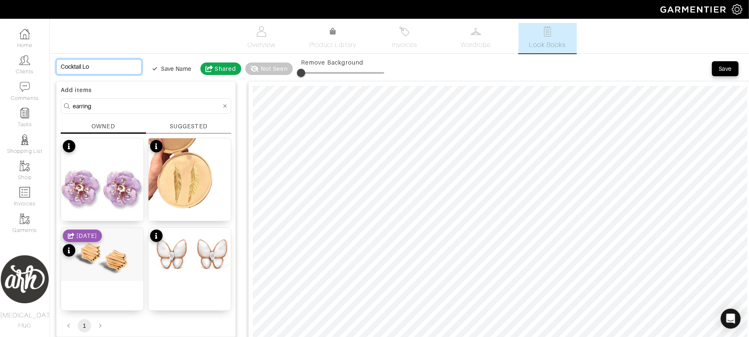
type input "Cocktail L"
type input "Cocktail"
type input "Cocktail D"
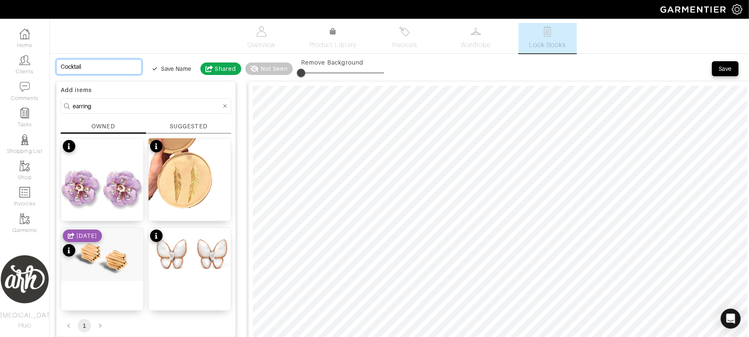
type input "Cocktail D"
type input "Cocktail Di"
type input "Cocktail Din"
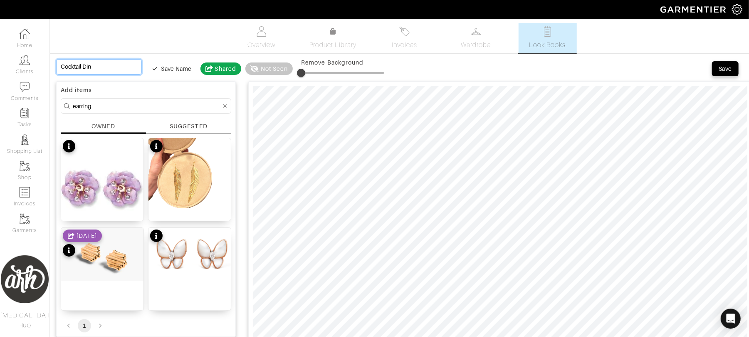
type input "Cocktail Dinn"
type input "Cocktail Dinne"
type input "Cocktail Dinner"
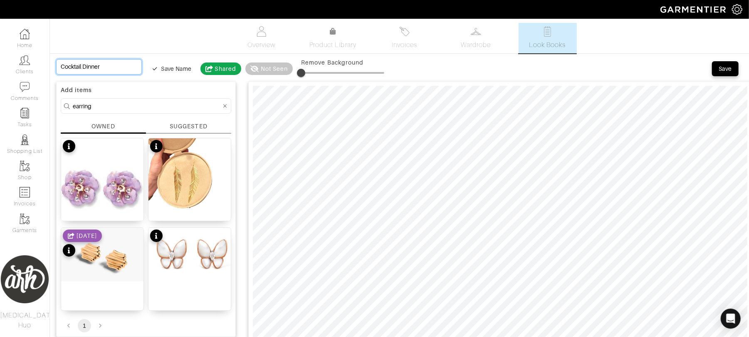
type input "Cocktail Dinner"
click at [722, 68] on div "Save" at bounding box center [725, 68] width 13 height 8
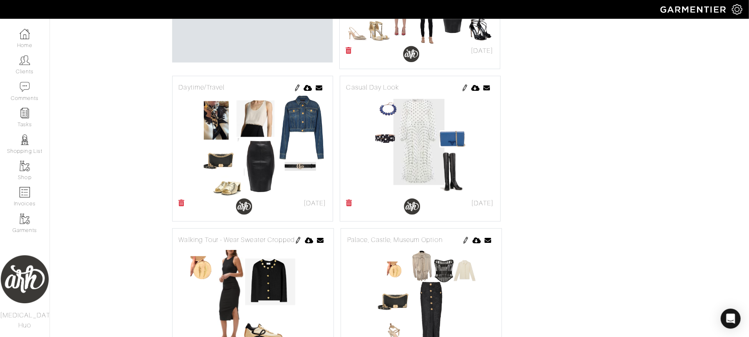
scroll to position [288, 0]
click at [297, 89] on img at bounding box center [297, 88] width 7 height 7
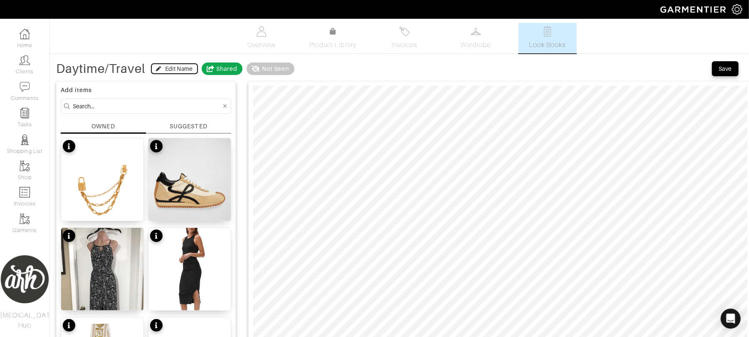
click at [171, 69] on div "Edit Name" at bounding box center [179, 68] width 28 height 8
click at [111, 67] on input "Daytime/Travel" at bounding box center [99, 66] width 86 height 15
type input "T"
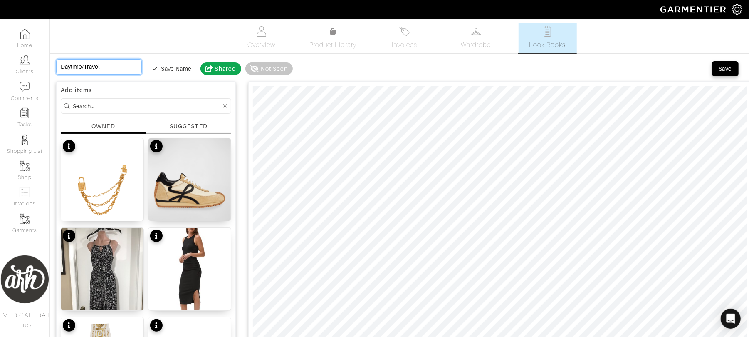
type input "T"
type input "Tr"
type input "Tra"
type input "Trav"
type input "Trave"
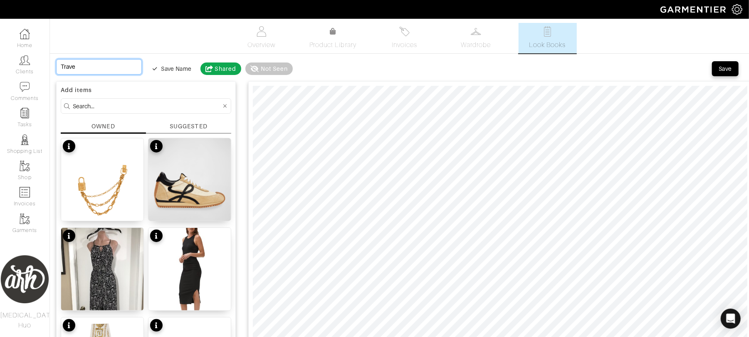
type input "Trave"
type input "Travel"
type input "Travel t"
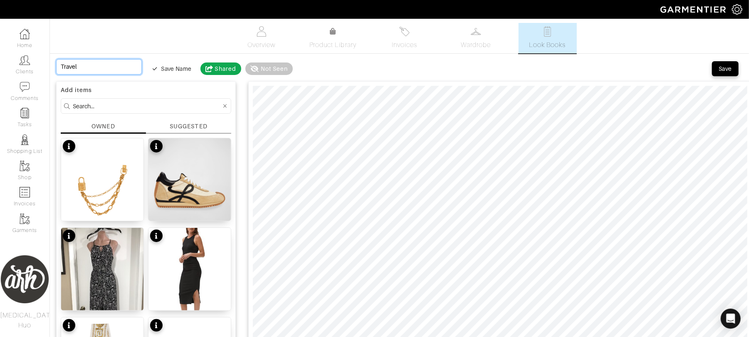
type input "Travel t"
type input "Travel to"
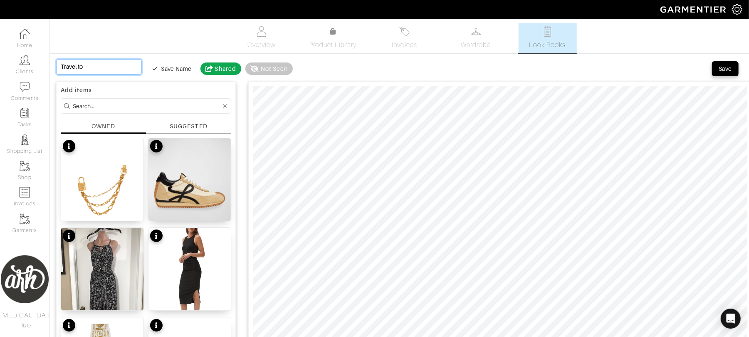
type input "Travel to V"
type input "Travel to Ve"
type input "Travel to Ven"
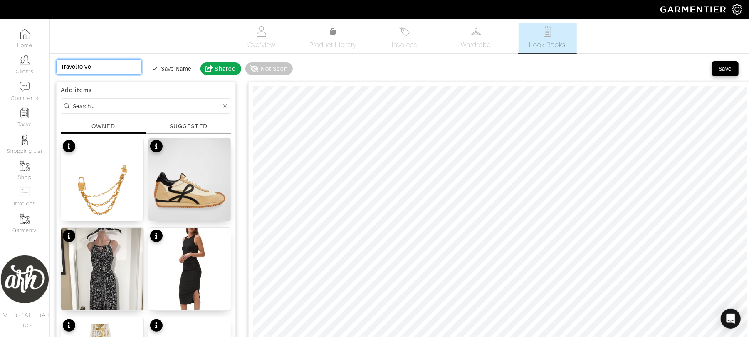
type input "Travel to Ven"
type input "Travel to Veni"
type input "Travel to Venic"
type input "Travel to [GEOGRAPHIC_DATA]"
type input "Travel to Venice"
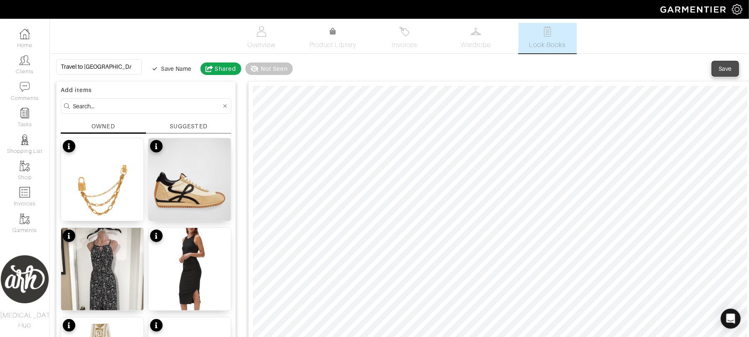
click at [731, 71] on div "Save" at bounding box center [725, 68] width 13 height 8
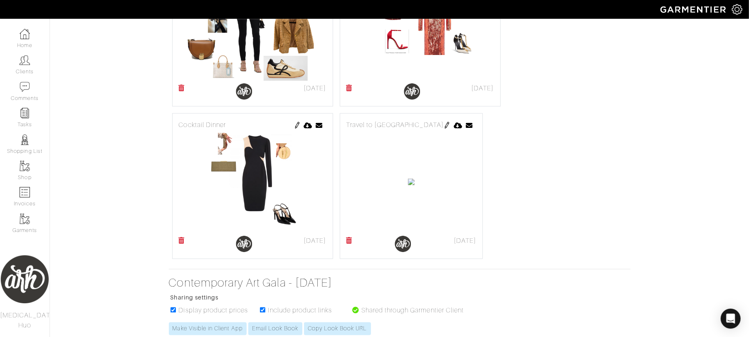
scroll to position [869, 0]
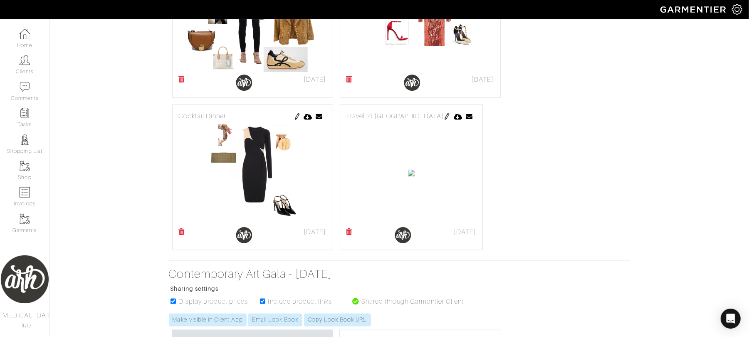
click at [451, 120] on img at bounding box center [447, 116] width 7 height 7
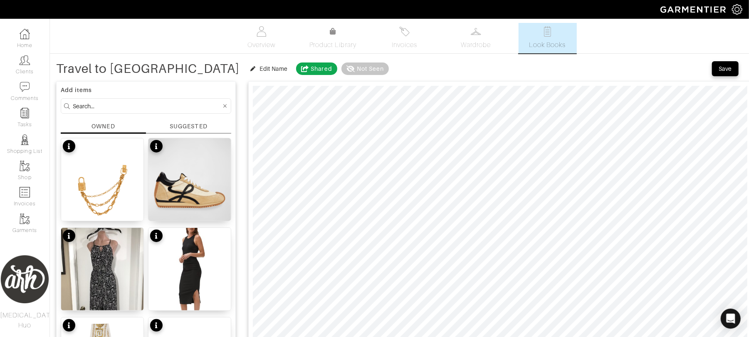
click at [129, 109] on input at bounding box center [147, 106] width 149 height 10
type input "gold"
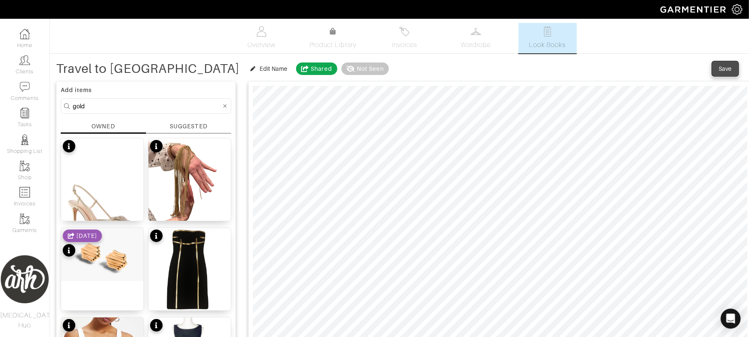
click at [726, 72] on button "Save" at bounding box center [725, 68] width 27 height 15
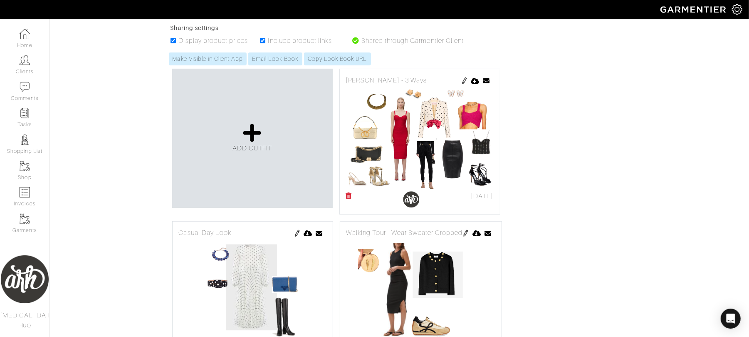
scroll to position [137, 0]
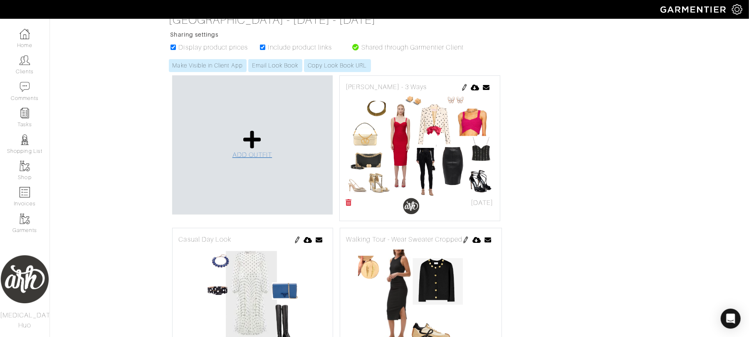
click at [255, 149] on icon at bounding box center [252, 139] width 18 height 20
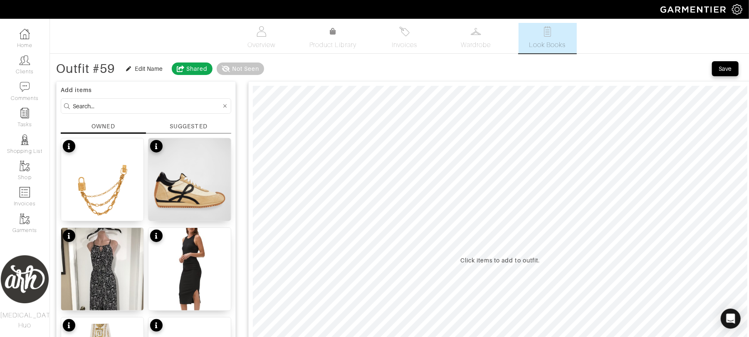
click at [181, 109] on input at bounding box center [147, 106] width 149 height 10
type input "Valentio"
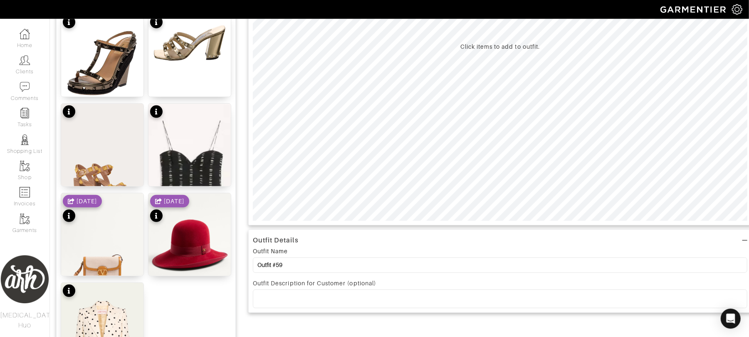
scroll to position [244, 0]
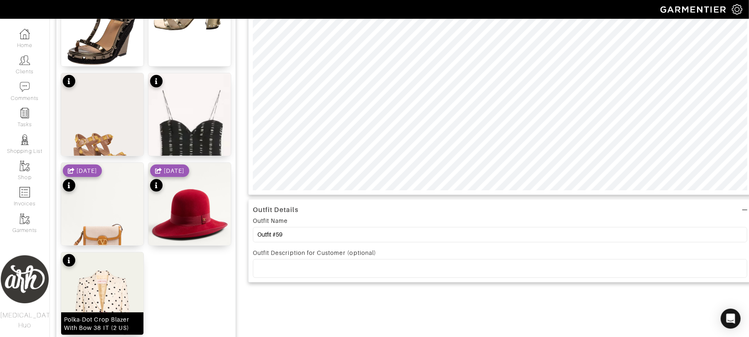
click at [118, 285] on img at bounding box center [102, 309] width 82 height 115
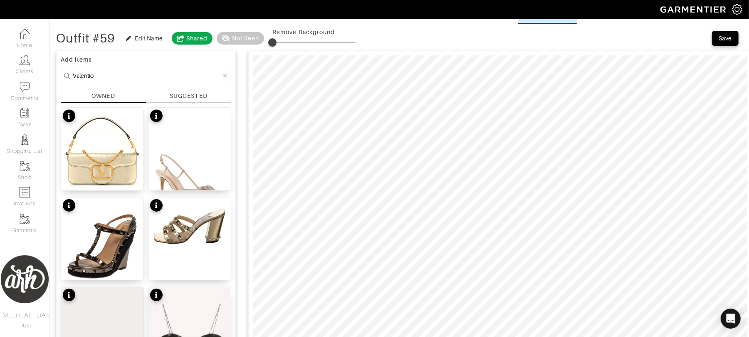
scroll to position [0, 0]
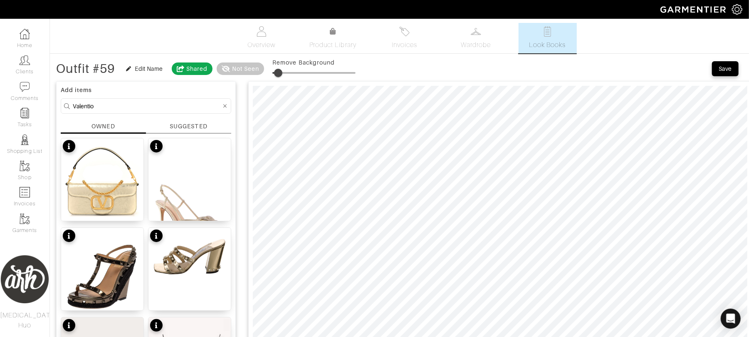
type input "9"
drag, startPoint x: 275, startPoint y: 72, endPoint x: 281, endPoint y: 76, distance: 7.1
click at [281, 76] on span at bounding box center [280, 73] width 8 height 8
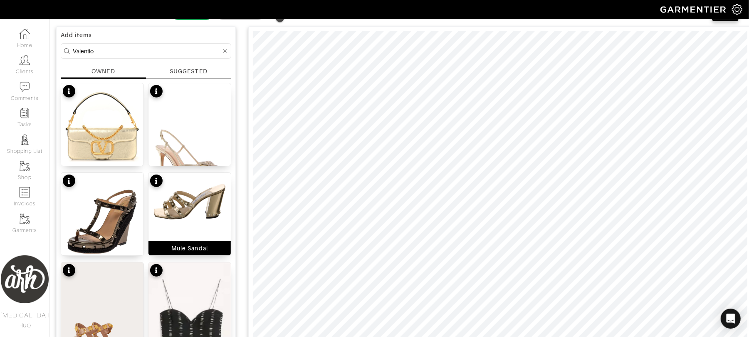
scroll to position [55, 0]
click at [176, 47] on input "Valentio" at bounding box center [147, 50] width 149 height 10
type input "pink"
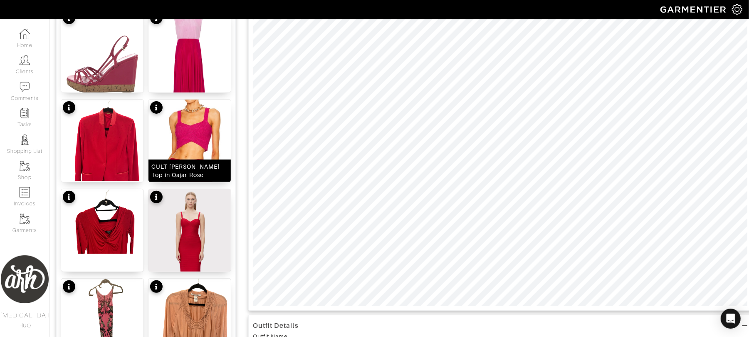
scroll to position [129, 0]
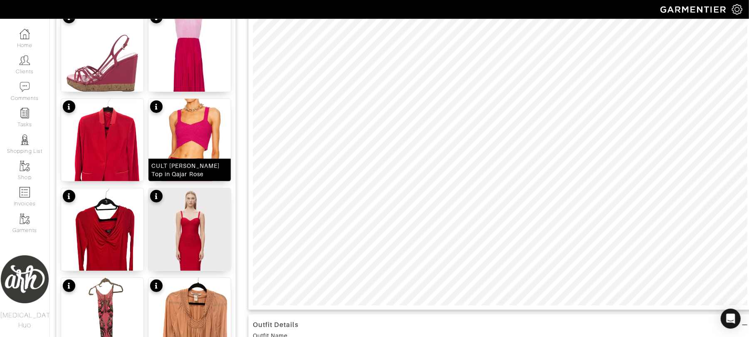
click at [200, 140] on img at bounding box center [190, 140] width 82 height 82
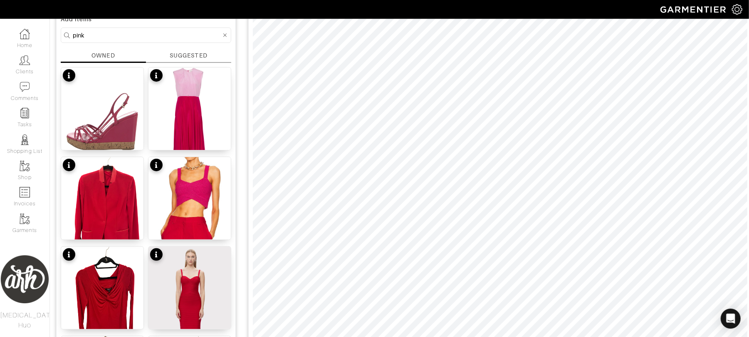
scroll to position [48, 0]
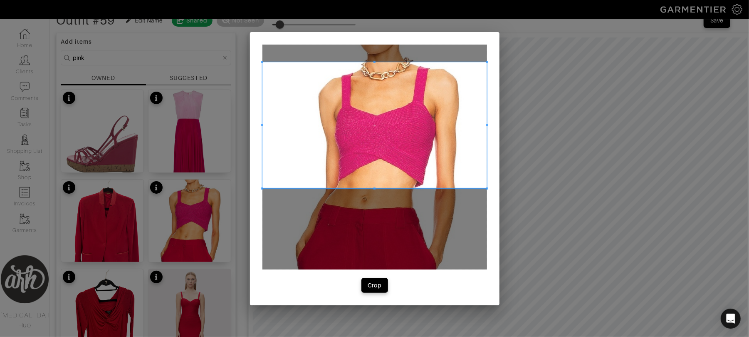
click at [321, 132] on span at bounding box center [375, 125] width 225 height 126
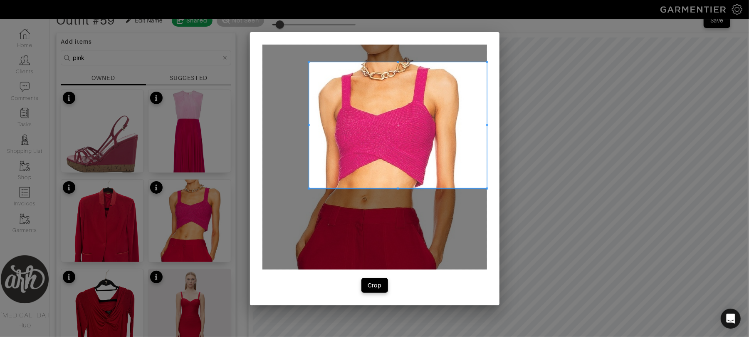
click at [308, 125] on span at bounding box center [309, 125] width 2 height 2
click at [472, 128] on div at bounding box center [390, 125] width 163 height 126
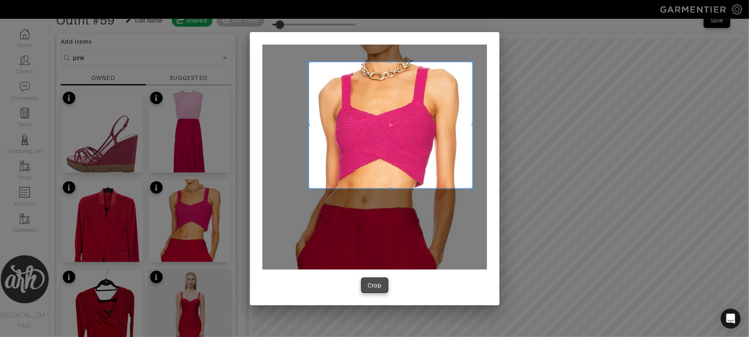
click at [378, 285] on div "Crop" at bounding box center [375, 285] width 14 height 8
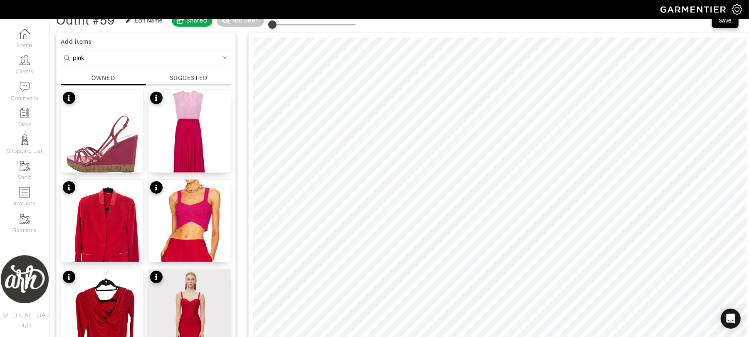
type input "9"
click at [144, 56] on input "pink" at bounding box center [147, 57] width 149 height 10
type input "skirt"
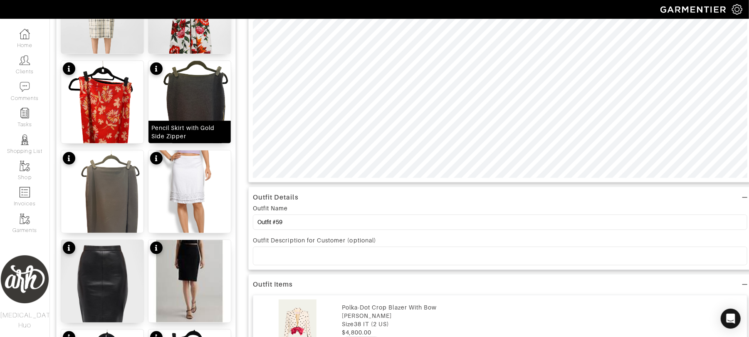
scroll to position [259, 0]
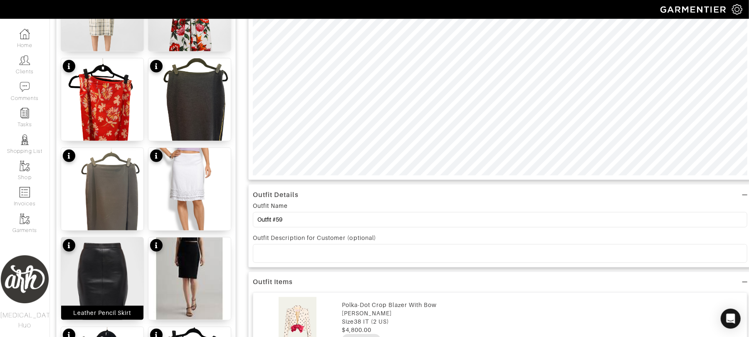
click at [111, 268] on img at bounding box center [102, 288] width 82 height 103
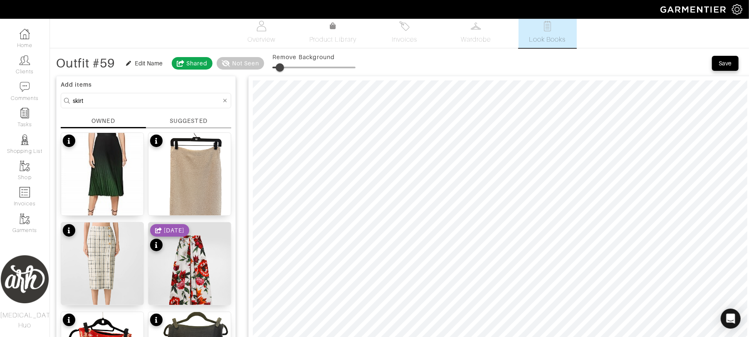
scroll to position [0, 0]
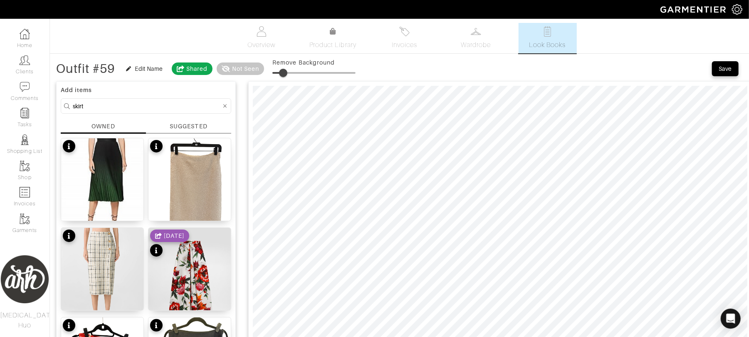
type input "17"
drag, startPoint x: 281, startPoint y: 72, endPoint x: 288, endPoint y: 72, distance: 6.7
click at [288, 72] on span at bounding box center [286, 73] width 8 height 8
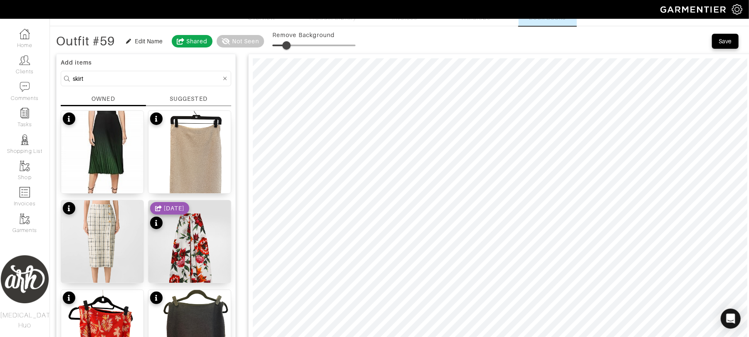
scroll to position [29, 0]
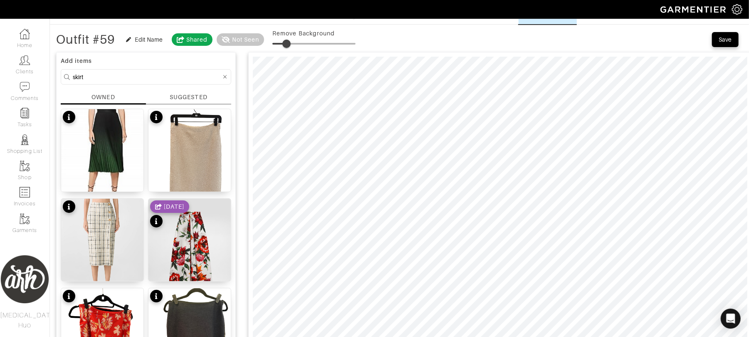
click at [155, 73] on input "skirt" at bounding box center [147, 77] width 149 height 10
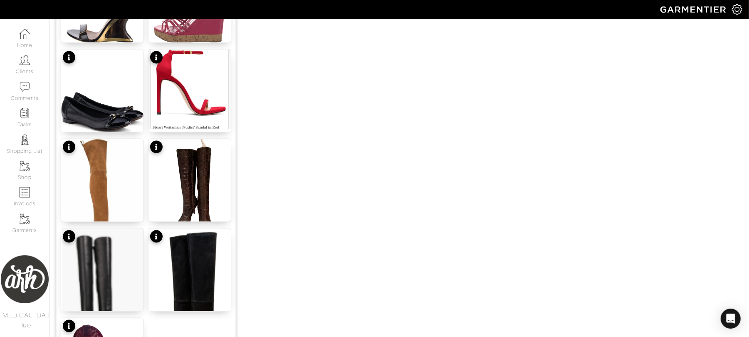
scroll to position [1024, 0]
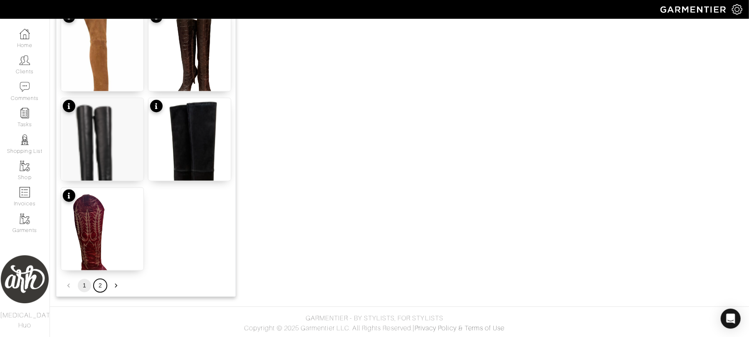
click at [100, 288] on button "2" at bounding box center [100, 285] width 13 height 13
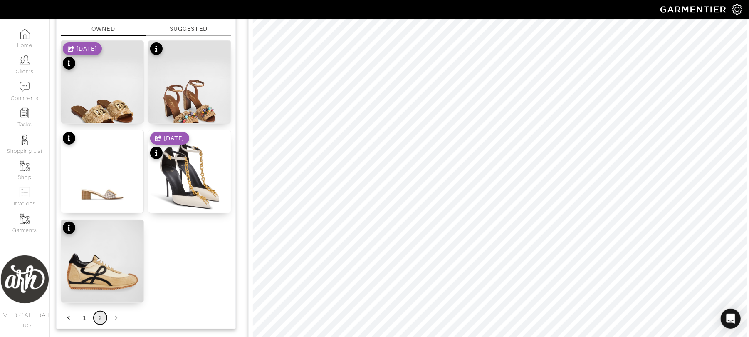
scroll to position [94, 0]
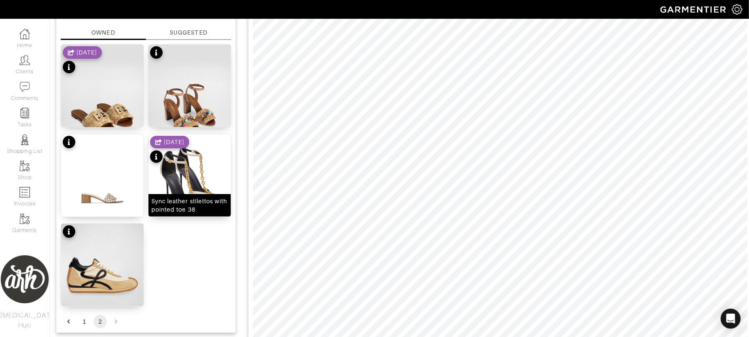
click at [188, 186] on img at bounding box center [190, 189] width 82 height 111
click at [552, 336] on html "ARH Styles Alli Huo Home Clients Invoices Comments Reminders Stylists Shop More…" at bounding box center [374, 334] width 749 height 857
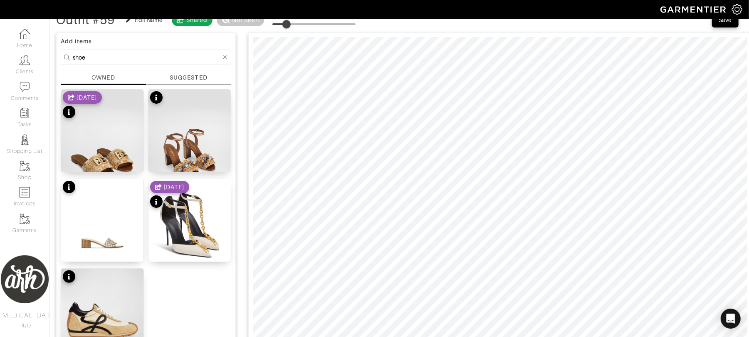
scroll to position [38, 0]
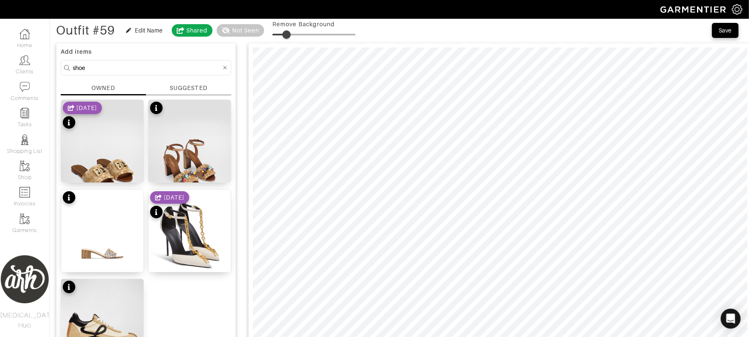
click at [125, 67] on input "shoe" at bounding box center [147, 67] width 149 height 10
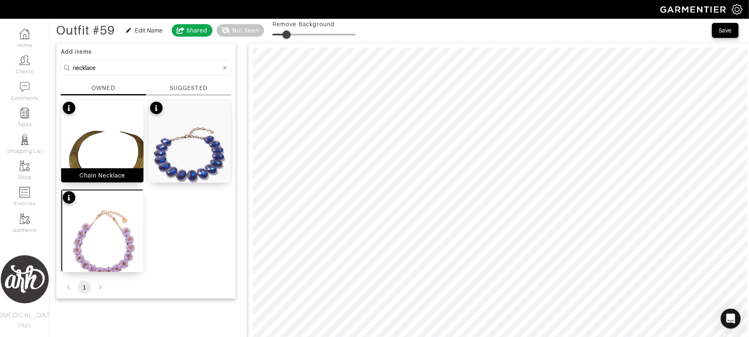
click at [125, 167] on img at bounding box center [102, 155] width 82 height 110
click at [158, 67] on input "necklace" at bounding box center [147, 67] width 149 height 10
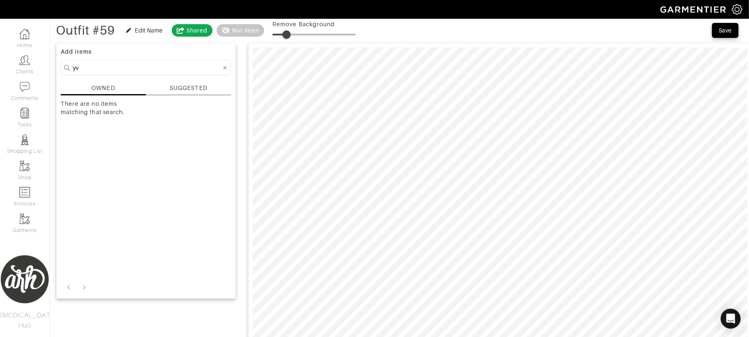
type input "y"
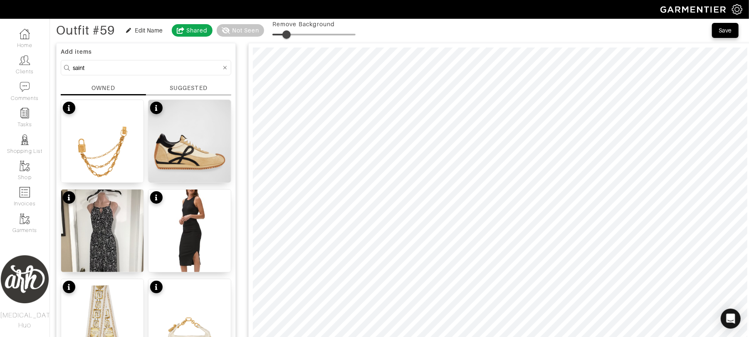
type input "saint"
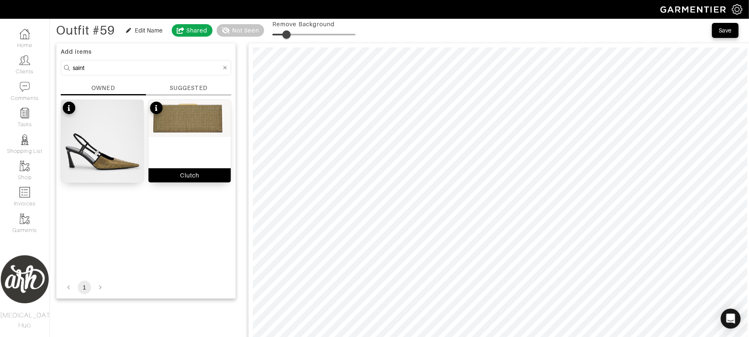
click at [188, 118] on img at bounding box center [190, 118] width 82 height 37
type input "20"
click at [290, 35] on span at bounding box center [289, 34] width 8 height 8
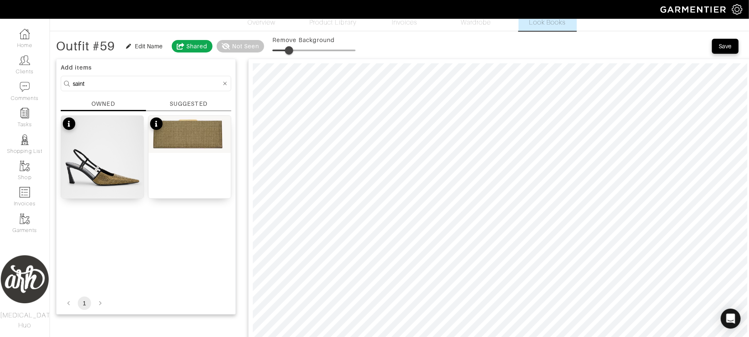
scroll to position [12, 0]
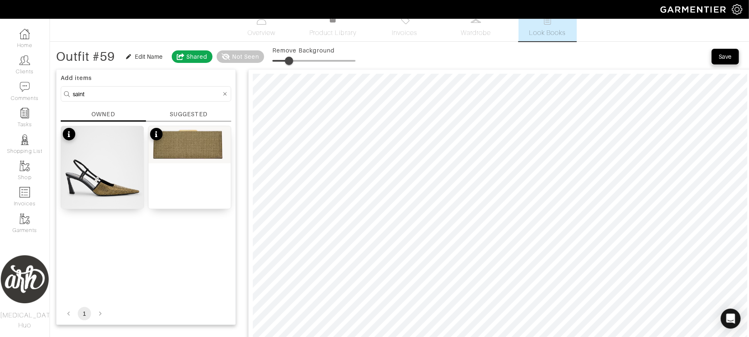
click at [730, 53] on div "Save" at bounding box center [725, 56] width 13 height 8
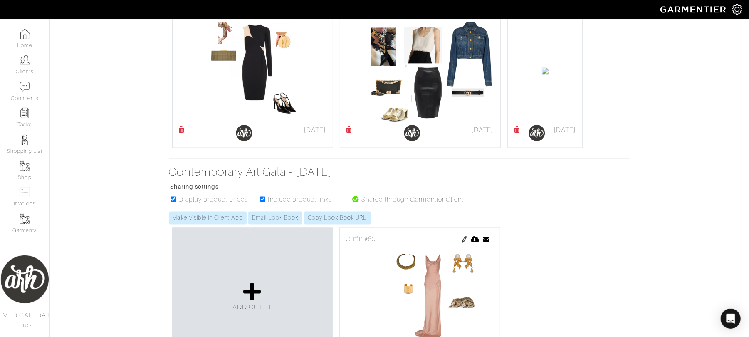
scroll to position [976, 0]
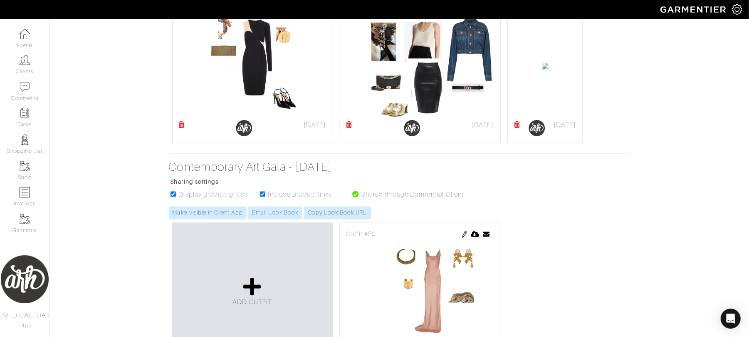
click at [544, 13] on img at bounding box center [547, 9] width 7 height 7
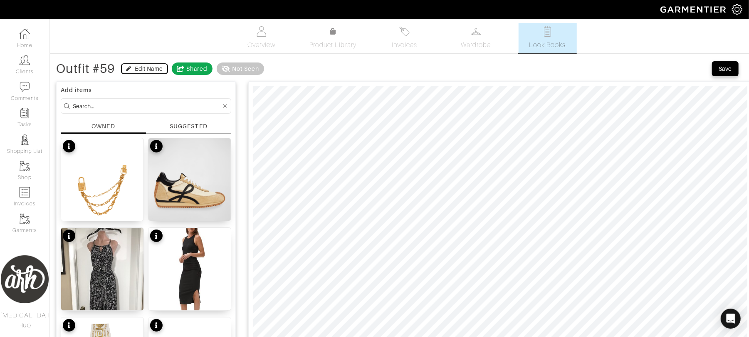
click at [150, 67] on div "Edit Name" at bounding box center [149, 68] width 28 height 8
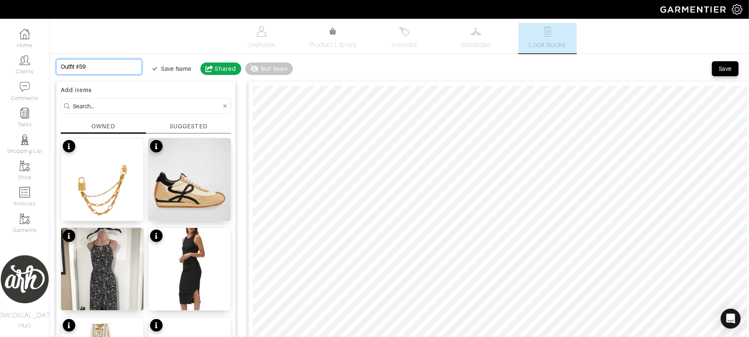
click at [80, 65] on input "Outfit #59" at bounding box center [99, 66] width 86 height 15
type input "C"
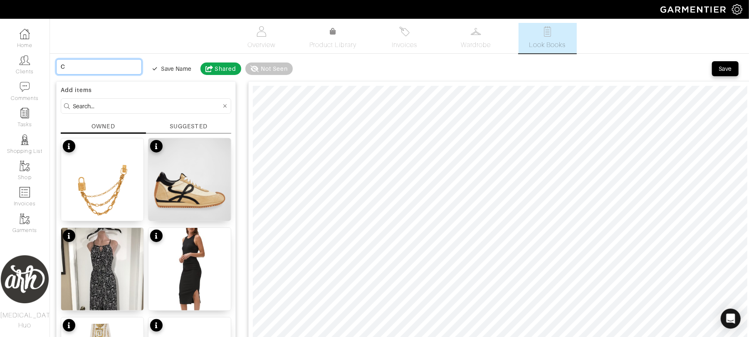
type input "Co"
type input "Coc"
type input "Cock"
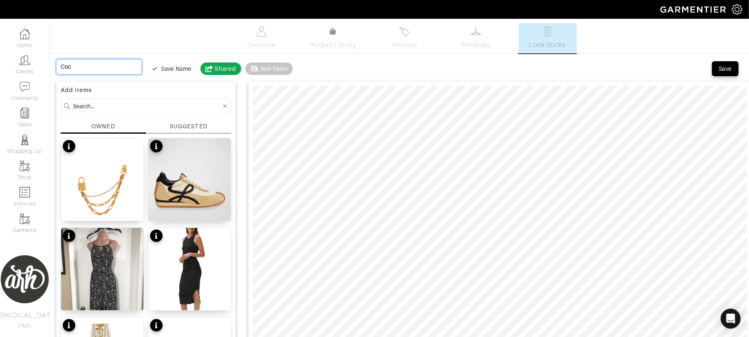
type input "Cock"
type input "Cockt"
type input "Cockta"
type input "Cocktai"
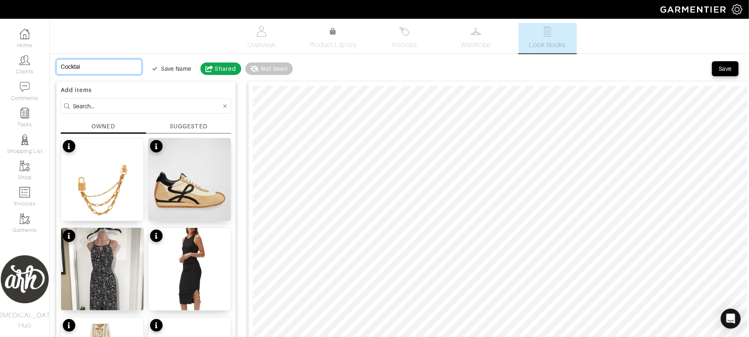
type input "Cocktail"
type input "Cocktail D"
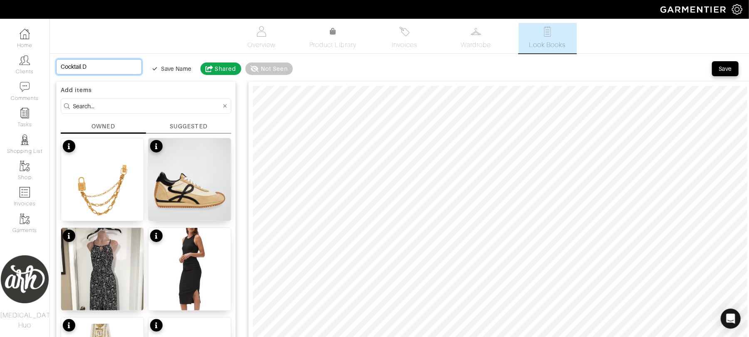
type input "Cocktail Di"
type input "Cocktail Din"
type input "Cocktail Dinn"
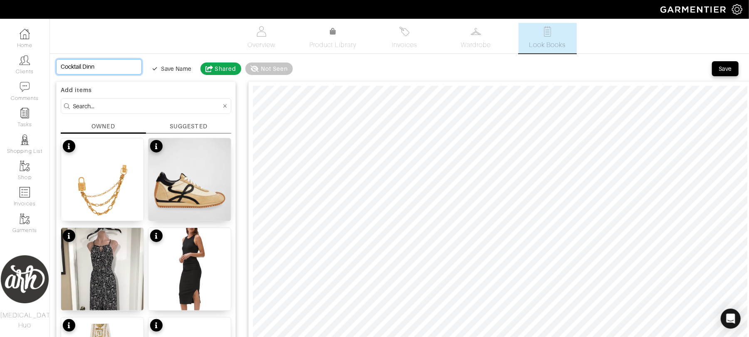
type input "Cocktail Dinne"
type input "Cocktail Dinner"
click at [174, 67] on div "Save Name" at bounding box center [176, 68] width 30 height 8
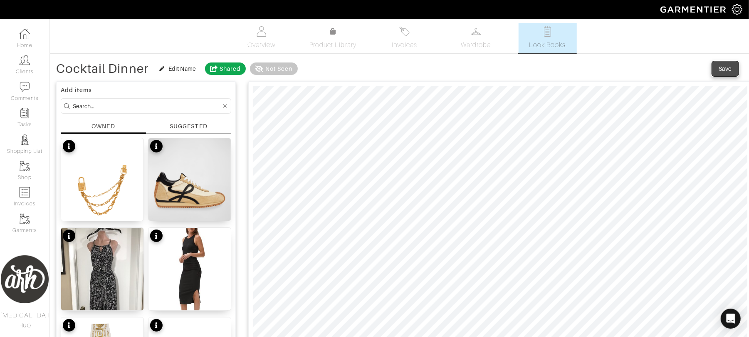
click at [731, 69] on div "Save" at bounding box center [725, 68] width 13 height 8
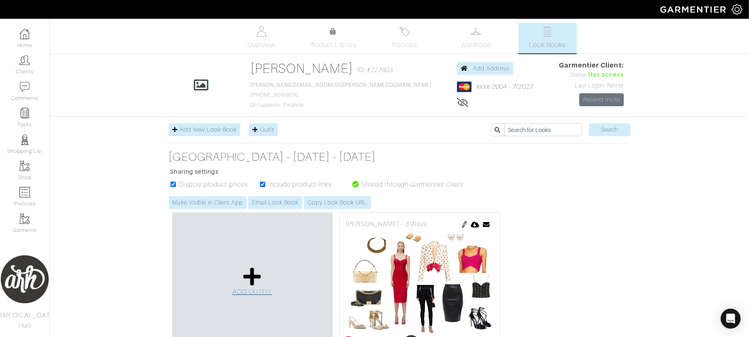
click at [254, 293] on span "ADD OUTFIT" at bounding box center [253, 291] width 40 height 7
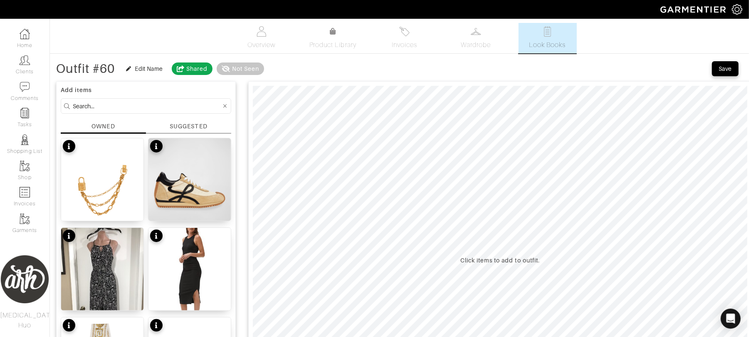
click at [177, 103] on input at bounding box center [147, 106] width 149 height 10
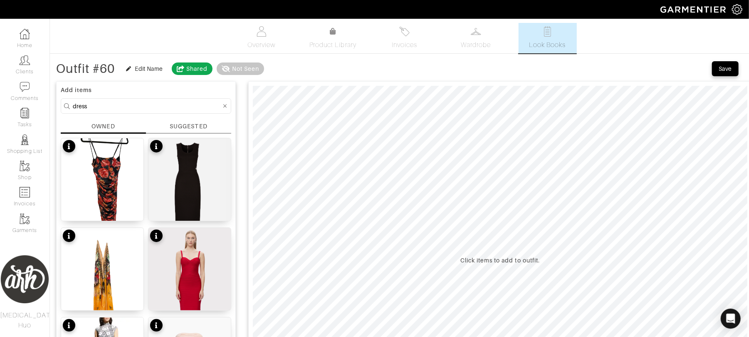
click at [133, 108] on input "dress" at bounding box center [147, 106] width 149 height 10
type input "versace"
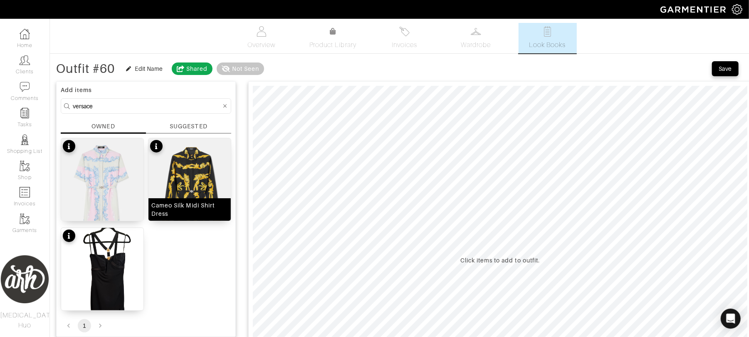
click at [199, 206] on div "Cameo Silk Midi Shirt Dress" at bounding box center [189, 209] width 77 height 17
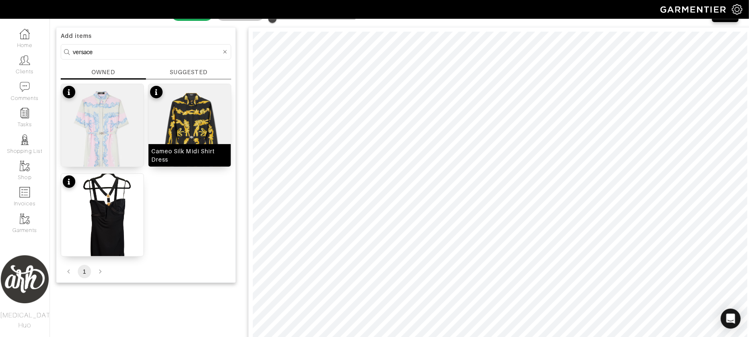
scroll to position [96, 0]
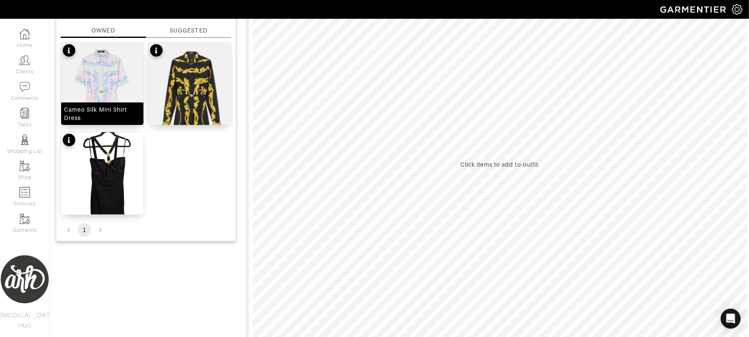
click at [92, 100] on img at bounding box center [102, 101] width 82 height 119
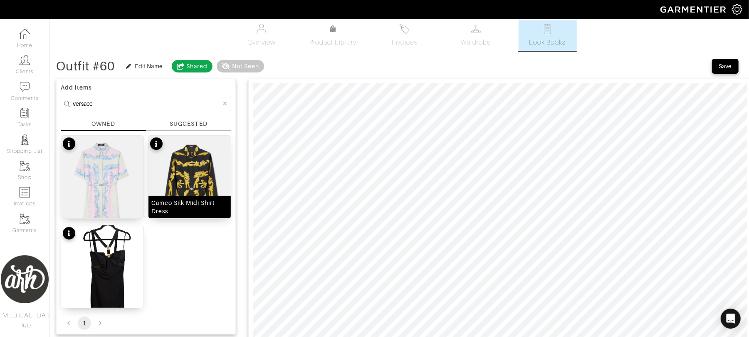
scroll to position [0, 0]
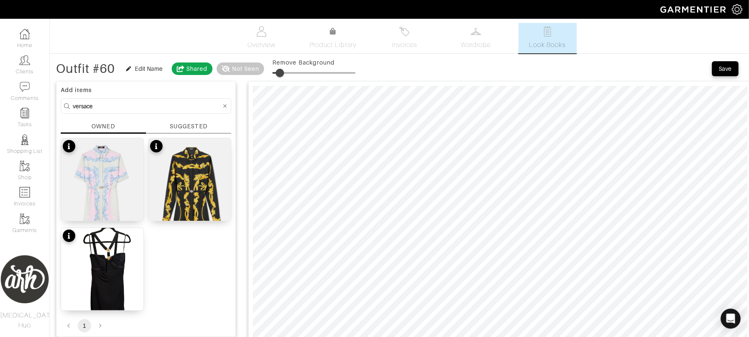
drag, startPoint x: 275, startPoint y: 72, endPoint x: 281, endPoint y: 72, distance: 6.7
click at [281, 72] on span at bounding box center [280, 73] width 8 height 8
type input "6"
click at [279, 75] on span at bounding box center [277, 73] width 8 height 8
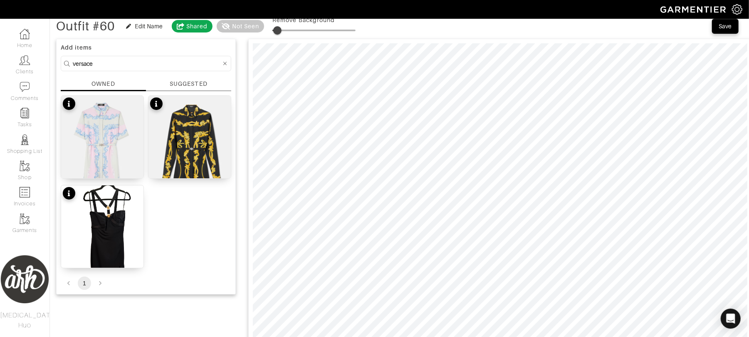
scroll to position [33, 0]
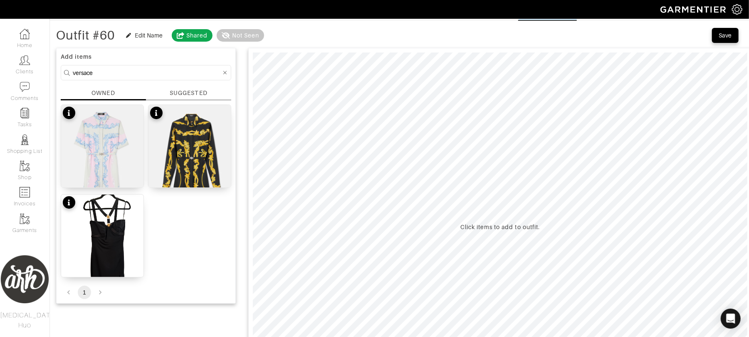
click at [145, 67] on form "versace" at bounding box center [146, 72] width 171 height 15
click at [145, 69] on form "versace" at bounding box center [146, 72] width 171 height 15
click at [144, 69] on input "versace" at bounding box center [147, 72] width 149 height 10
type input "dress"
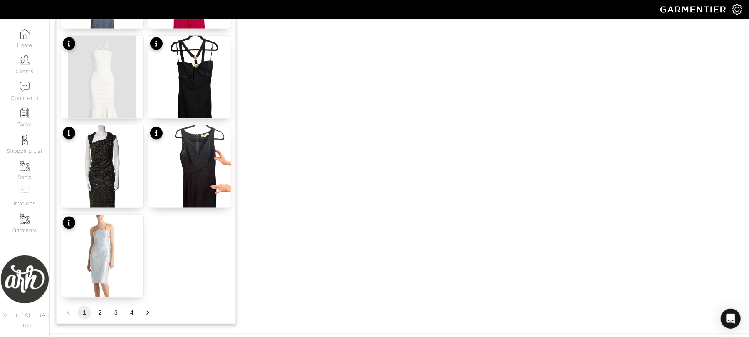
scroll to position [1024, 0]
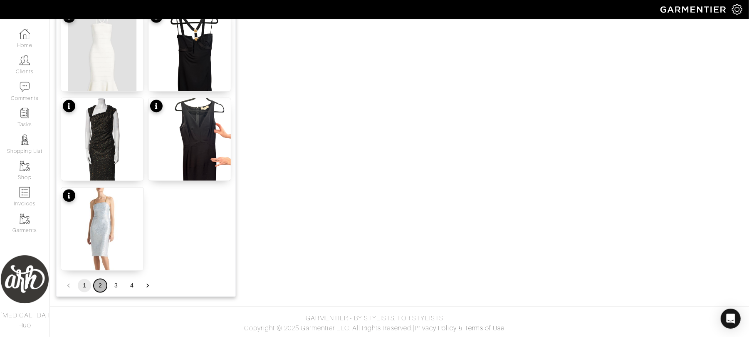
click at [99, 285] on button "2" at bounding box center [100, 285] width 13 height 13
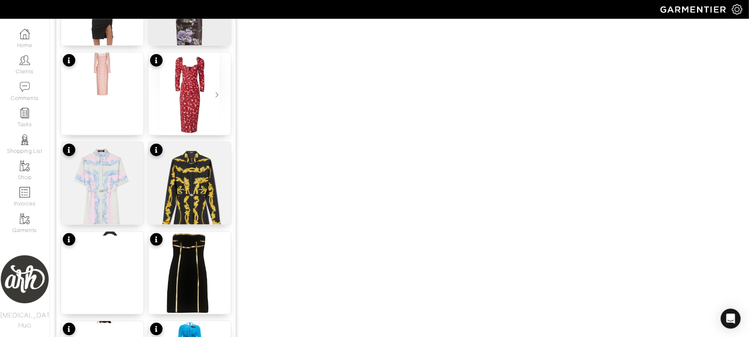
scroll to position [618, 0]
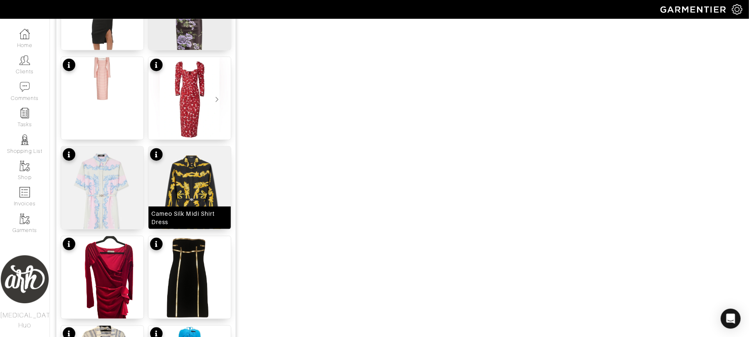
click at [182, 195] on img at bounding box center [190, 208] width 82 height 124
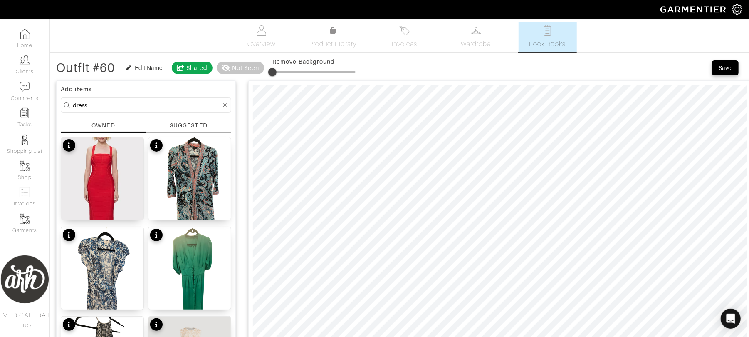
scroll to position [0, 0]
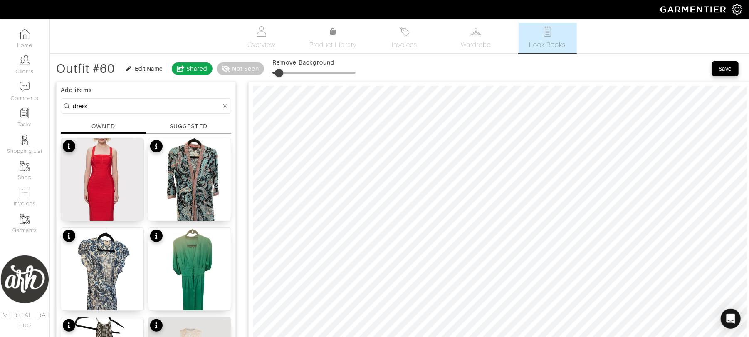
type input "10"
drag, startPoint x: 275, startPoint y: 72, endPoint x: 282, endPoint y: 72, distance: 7.1
click at [282, 72] on span at bounding box center [281, 73] width 8 height 8
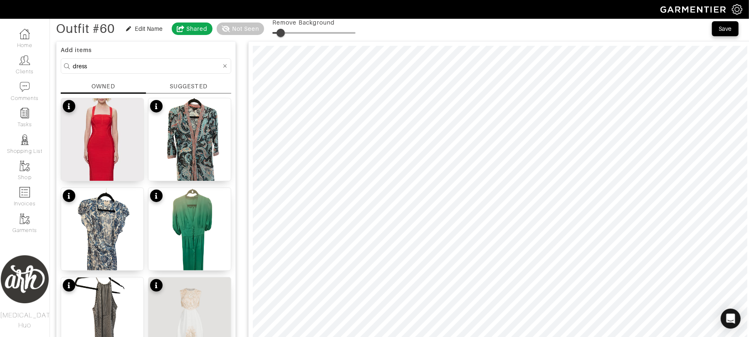
scroll to position [18, 0]
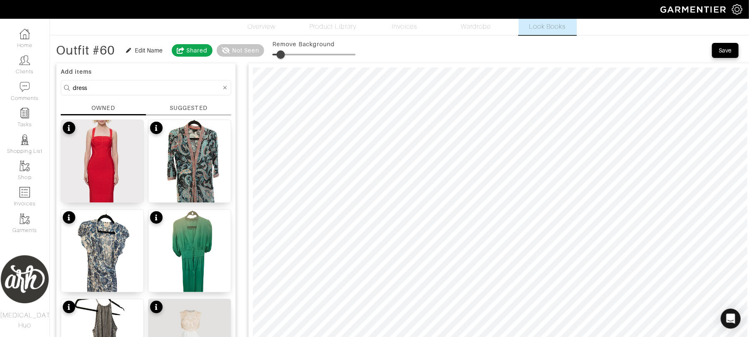
click at [208, 87] on input "dress" at bounding box center [147, 87] width 149 height 10
type input "shoe"
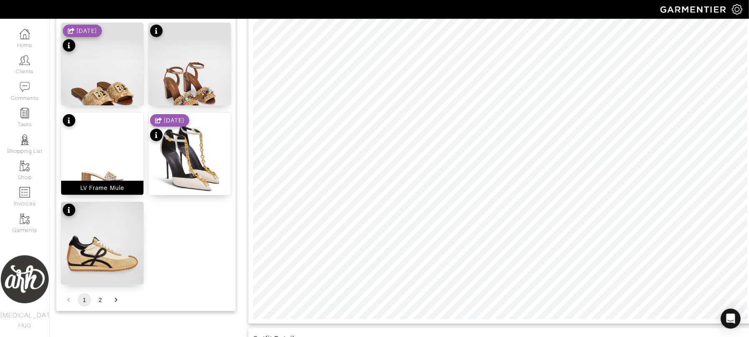
scroll to position [144, 0]
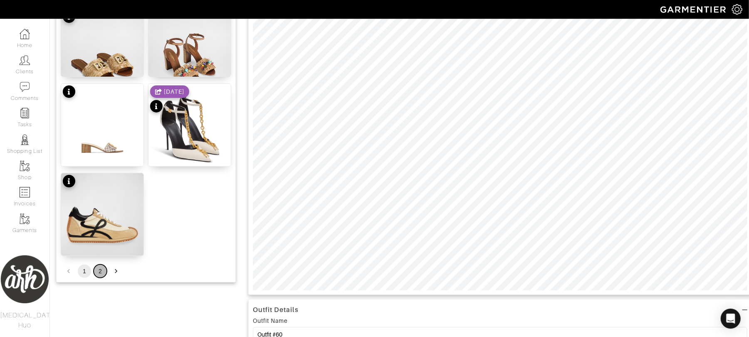
click at [101, 272] on button "2" at bounding box center [100, 270] width 13 height 13
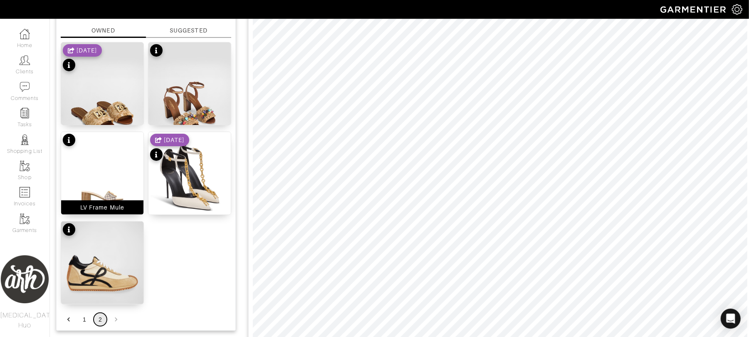
scroll to position [151, 0]
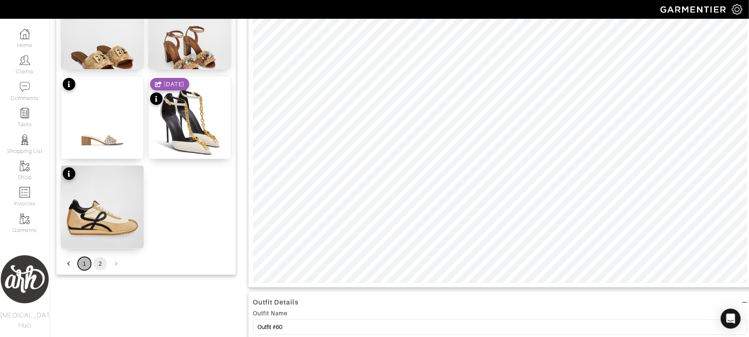
click at [87, 261] on button "1" at bounding box center [84, 263] width 13 height 13
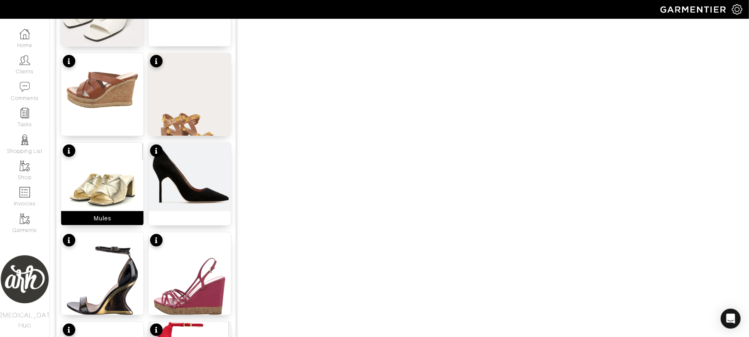
scroll to position [625, 0]
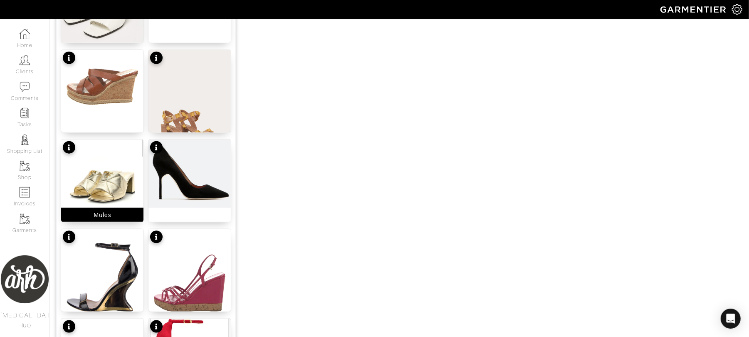
click at [102, 182] on img at bounding box center [102, 172] width 82 height 67
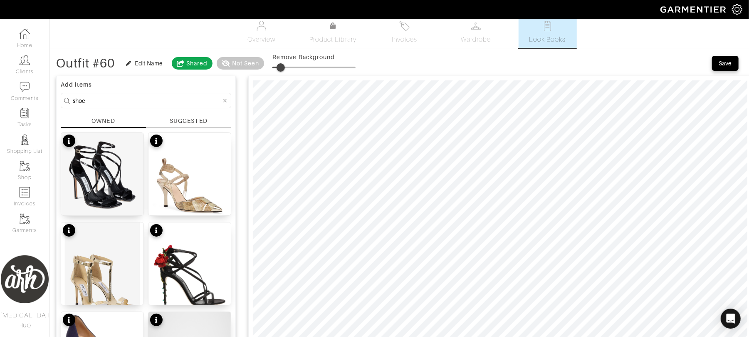
scroll to position [0, 0]
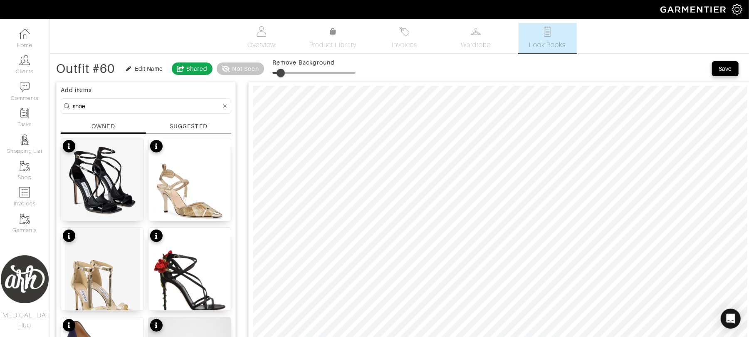
click at [122, 101] on input "shoe" at bounding box center [147, 106] width 149 height 10
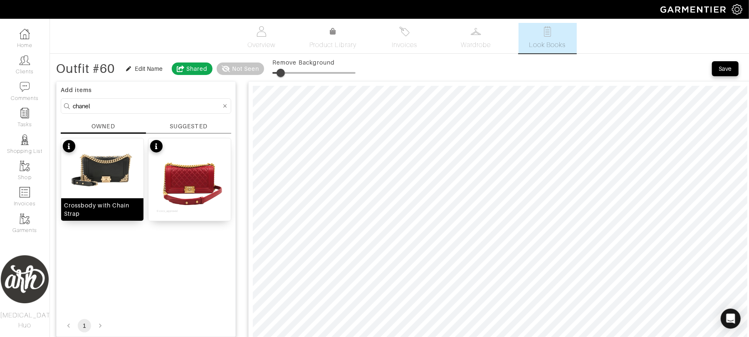
click at [107, 191] on img at bounding box center [102, 165] width 82 height 55
click at [133, 114] on form "chanel" at bounding box center [146, 105] width 171 height 15
click at [134, 109] on input "chanel" at bounding box center [147, 106] width 149 height 10
type input "earring"
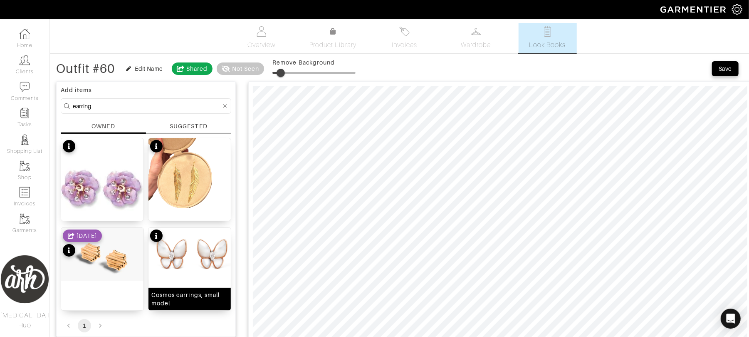
click at [203, 247] on img at bounding box center [190, 253] width 82 height 51
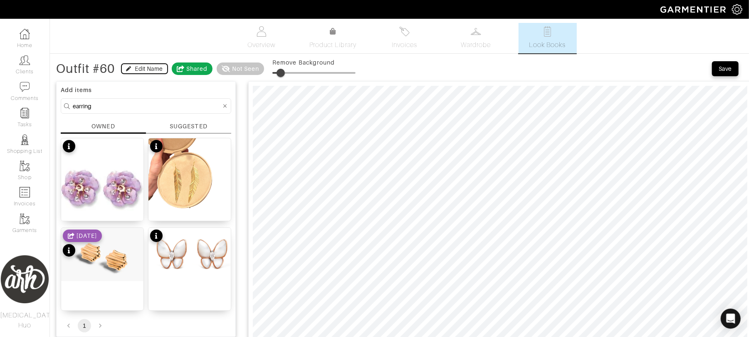
click at [139, 70] on div "Edit Name" at bounding box center [149, 68] width 28 height 8
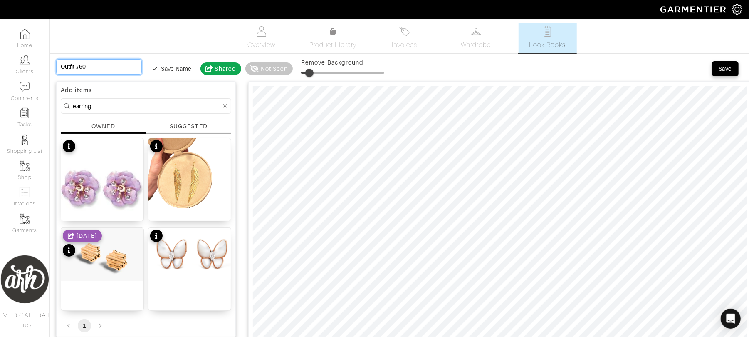
click at [113, 67] on input "Outfit #60" at bounding box center [99, 66] width 86 height 15
type input "P"
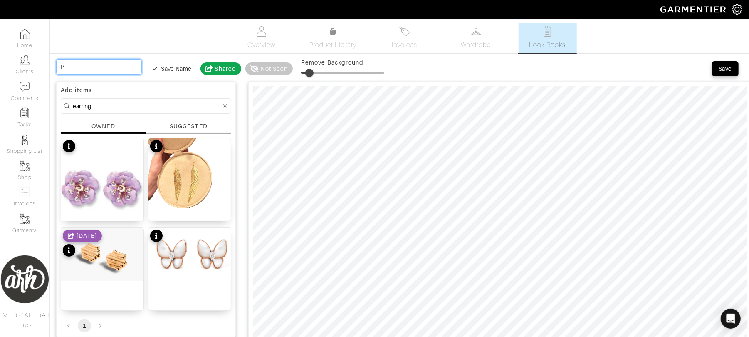
type input "Pr"
type input "Pri"
type input "Priv"
type input "Priva"
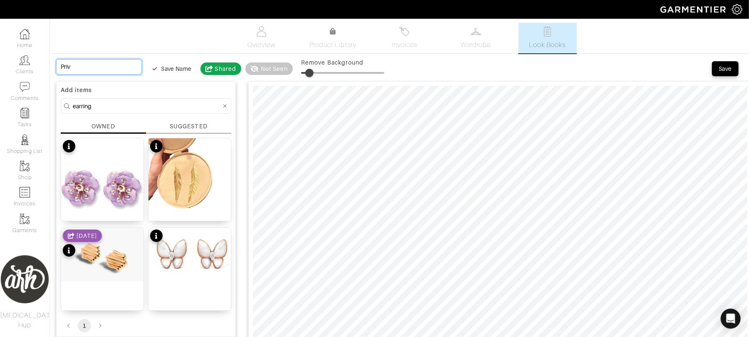
type input "Priva"
type input "Privat"
type input "Private"
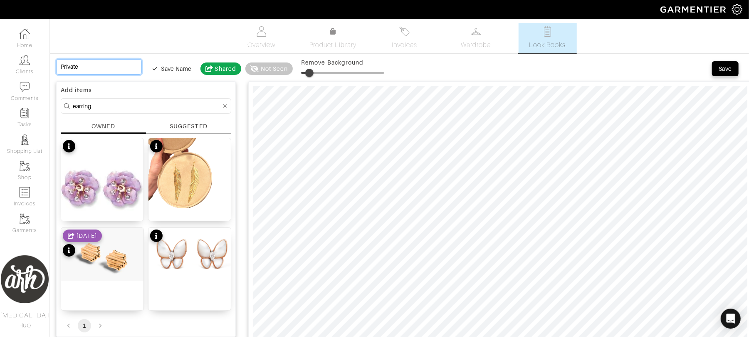
type input "Private B"
type input "Private Bo"
type input "Private Boa"
type input "Private Boat"
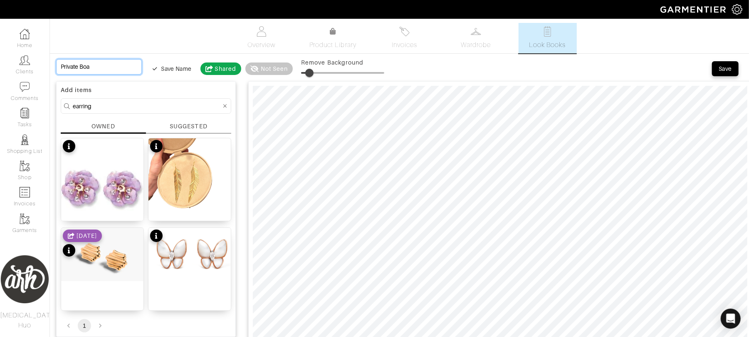
type input "Private Boat"
type input "Private Boat C"
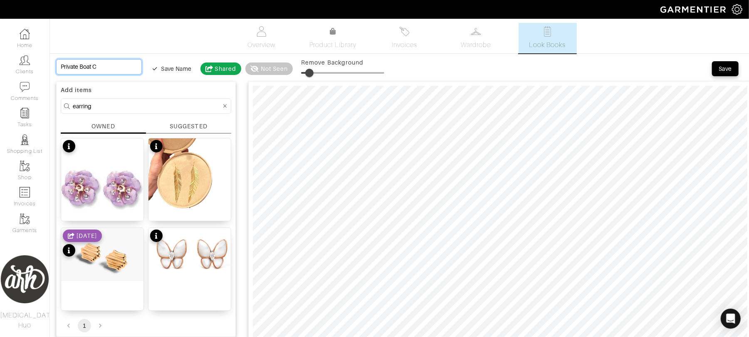
type input "Private Boat Cr"
type input "Private Boat Cru"
type input "Private Boat Crui"
type input "Private Boat Cruis"
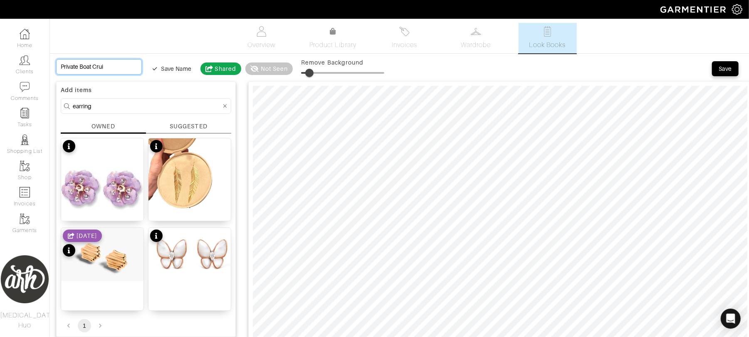
type input "Private Boat Cruis"
type input "Private Boat Cruise"
click at [727, 65] on div "Save" at bounding box center [725, 68] width 13 height 8
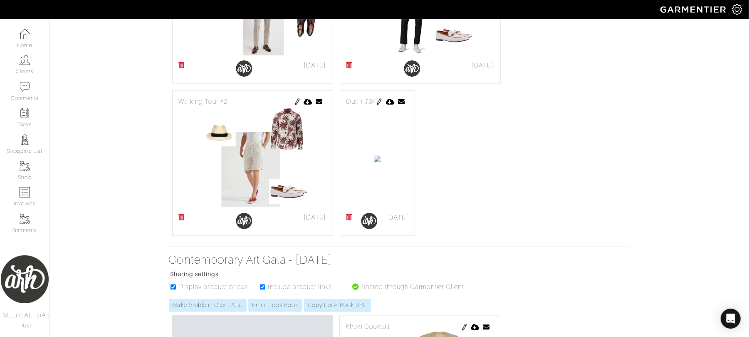
scroll to position [1035, 0]
click at [383, 105] on img at bounding box center [379, 101] width 7 height 7
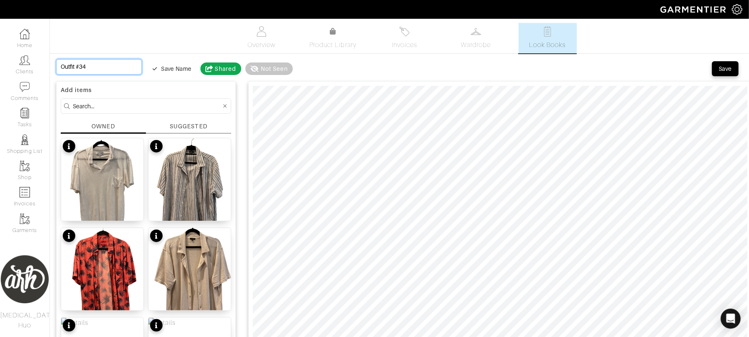
click at [110, 69] on input "Outfit #34" at bounding box center [99, 66] width 86 height 15
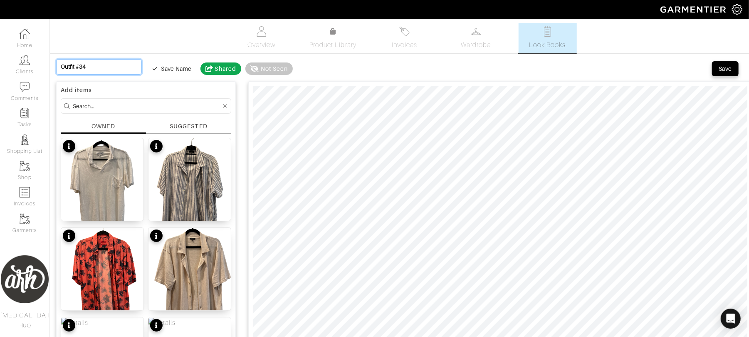
type input "Outfit #34D"
type input "Outfit #34Di"
type input "Outfit #34Din"
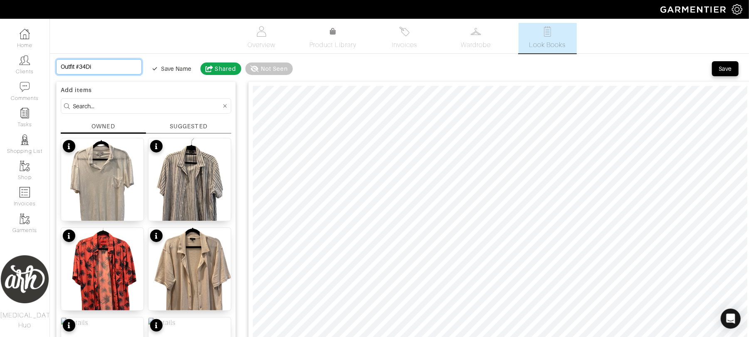
type input "Outfit #34Din"
click at [67, 65] on input "Outfit #34Din" at bounding box center [99, 66] width 86 height 15
type input "D"
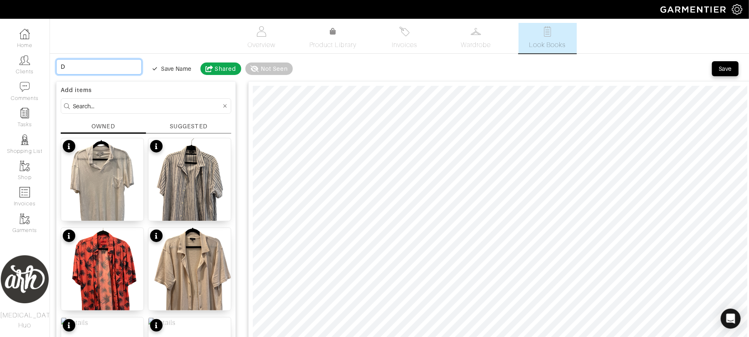
type input "Di"
type input "Din"
type input "Dinn"
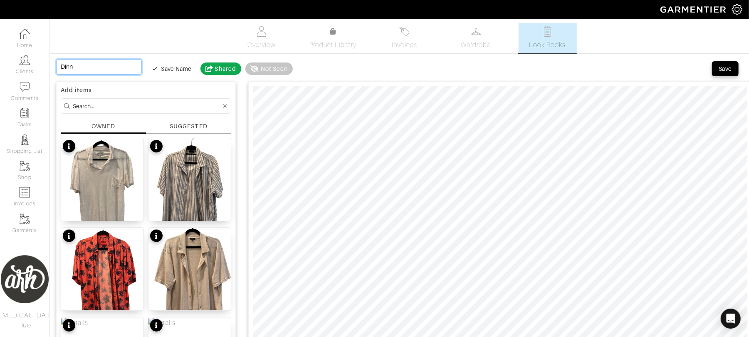
type input "Dinne"
type input "Dinner"
type input "Dinner L"
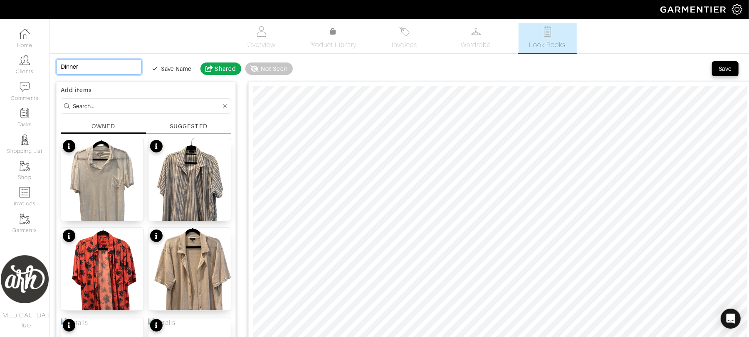
type input "Dinner L"
type input "Dinner Lo"
type input "Dinner Loo"
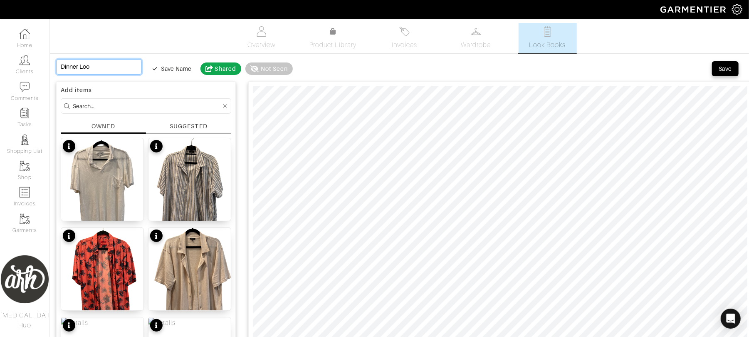
type input "Dinner Look"
click at [722, 69] on div "Save" at bounding box center [725, 68] width 13 height 8
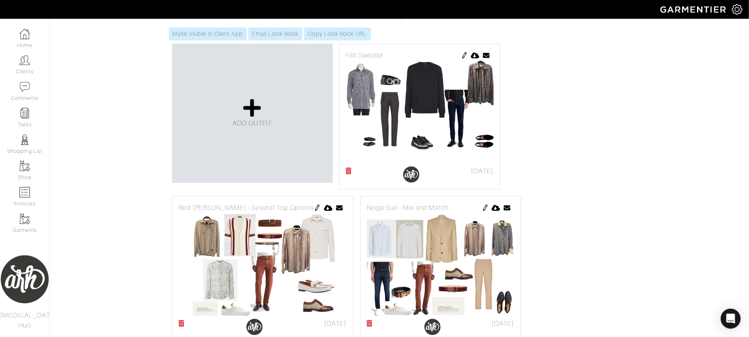
scroll to position [192, 0]
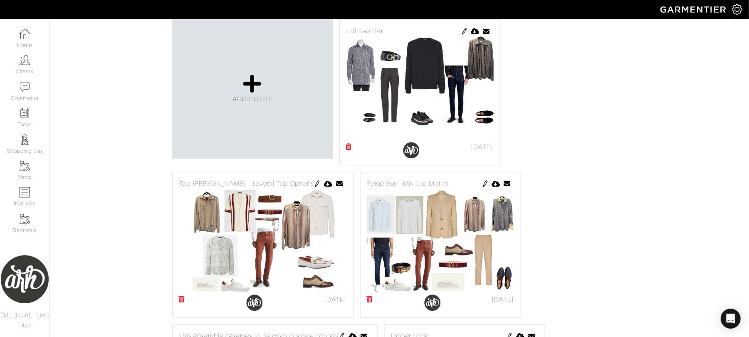
click at [349, 148] on icon at bounding box center [349, 146] width 6 height 7
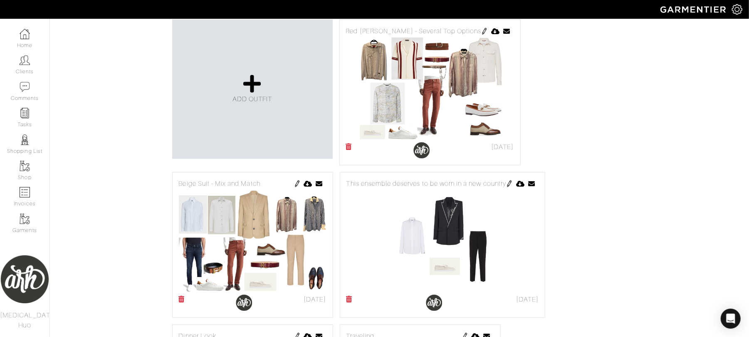
scroll to position [196, 0]
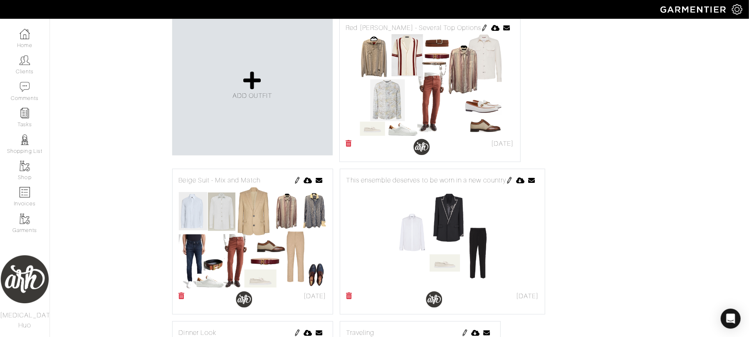
click at [347, 144] on icon at bounding box center [349, 143] width 6 height 7
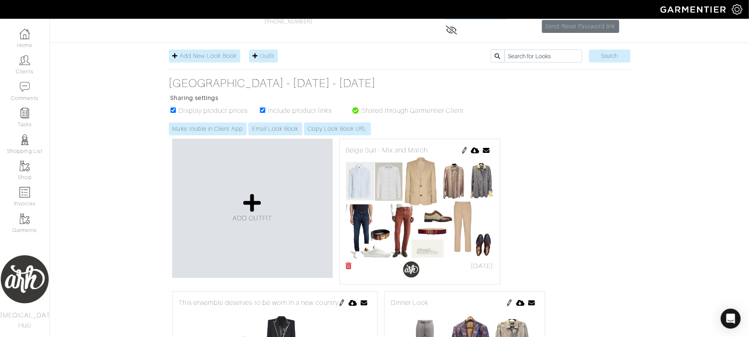
scroll to position [82, 0]
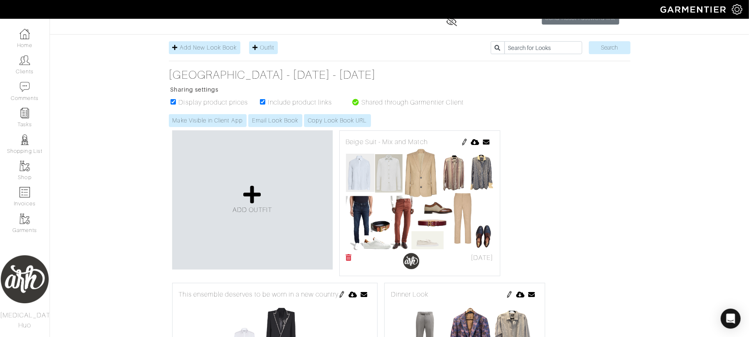
click at [347, 260] on icon at bounding box center [349, 257] width 6 height 7
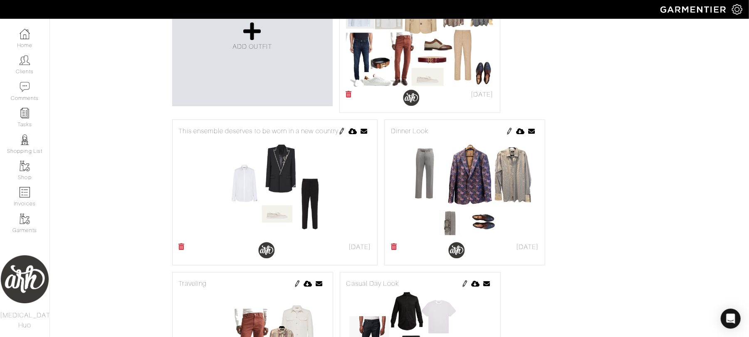
scroll to position [251, 0]
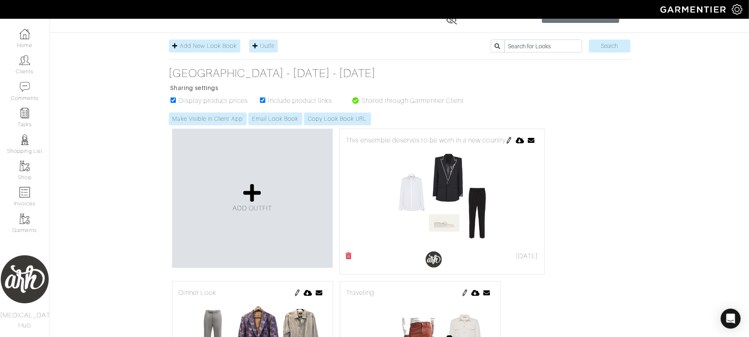
scroll to position [148, 0]
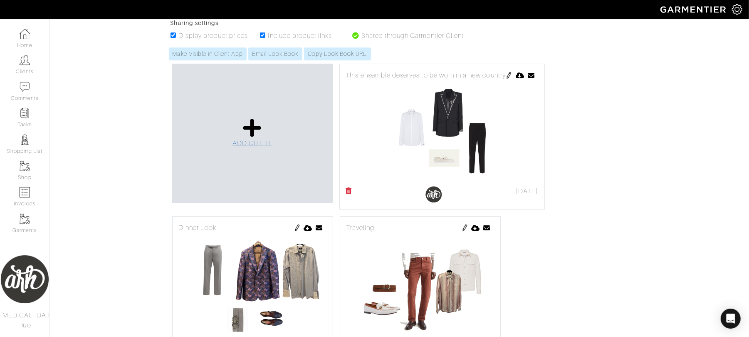
click at [243, 140] on link "ADD OUTFIT" at bounding box center [253, 133] width 40 height 30
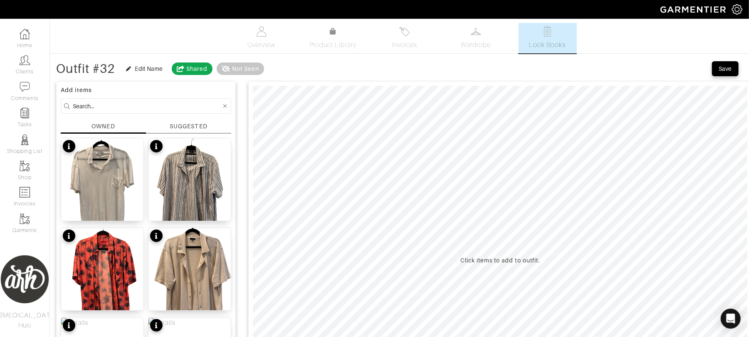
click at [192, 103] on input at bounding box center [147, 106] width 149 height 10
click at [184, 102] on input at bounding box center [147, 106] width 149 height 10
type input "bottom"
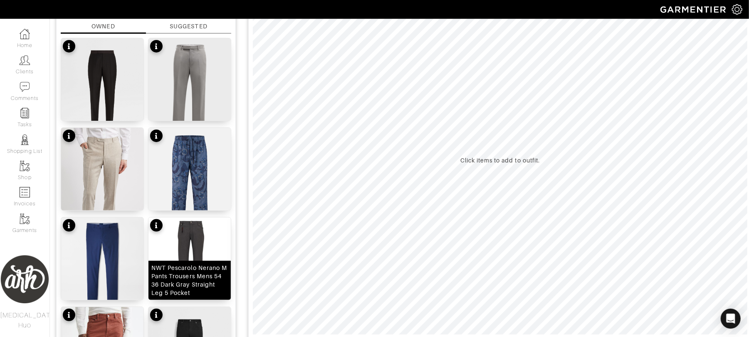
scroll to position [107, 0]
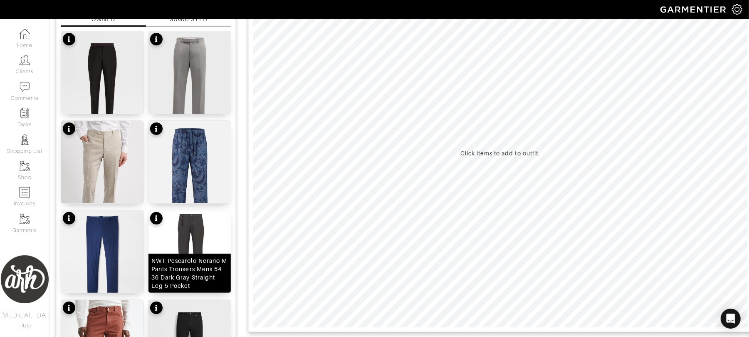
click at [197, 247] on img at bounding box center [190, 251] width 82 height 82
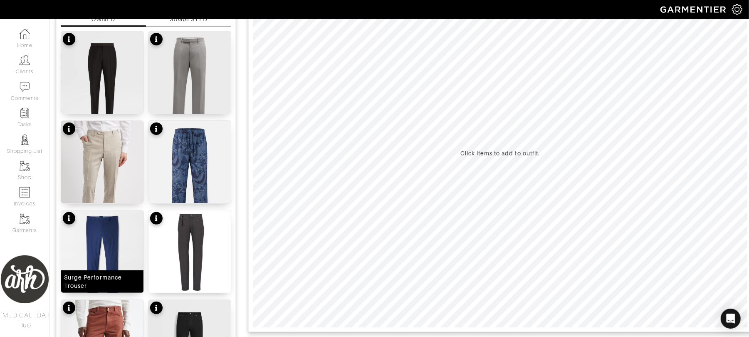
click at [112, 234] on img at bounding box center [102, 256] width 82 height 93
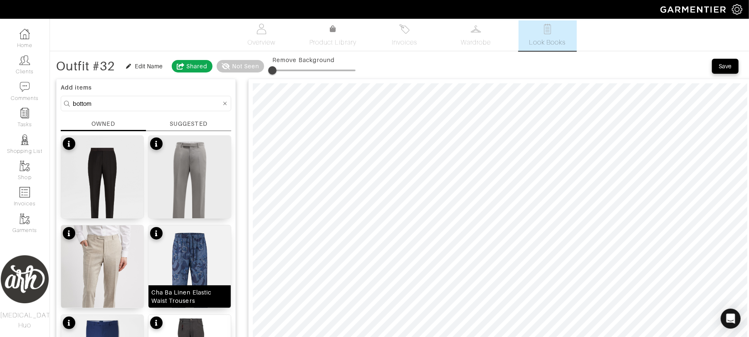
scroll to position [0, 0]
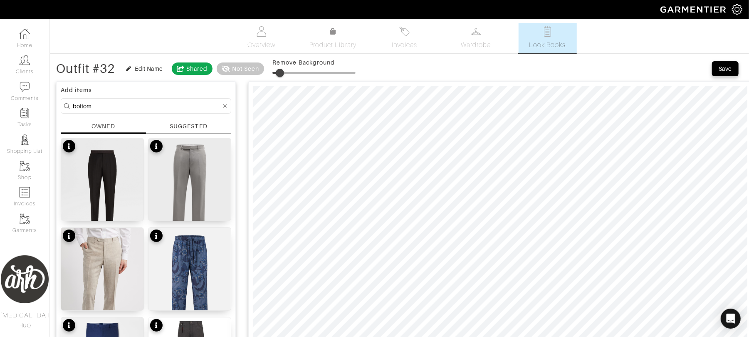
type input "11"
drag, startPoint x: 275, startPoint y: 72, endPoint x: 283, endPoint y: 72, distance: 8.3
click at [283, 72] on span at bounding box center [281, 73] width 8 height 8
click at [169, 105] on input "bottom" at bounding box center [147, 106] width 149 height 10
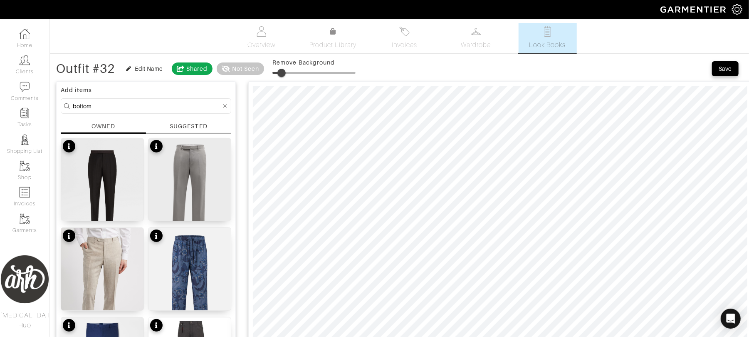
click at [169, 105] on input "bottom" at bounding box center [147, 106] width 149 height 10
type input "t"
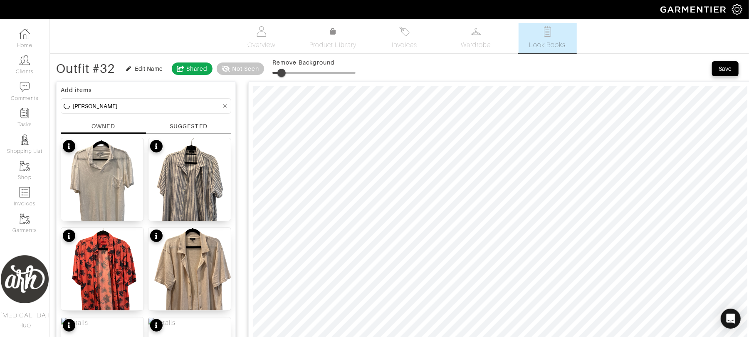
type input "jim"
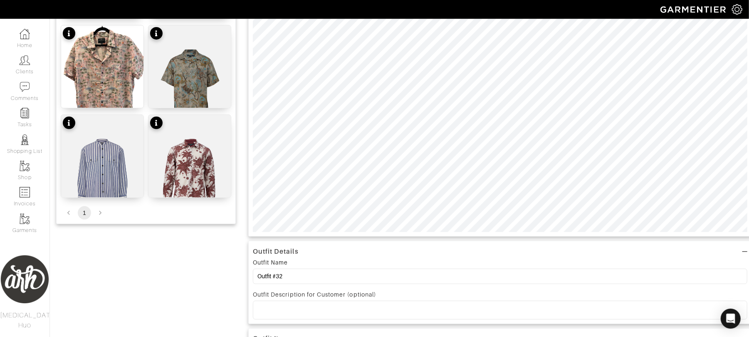
scroll to position [196, 0]
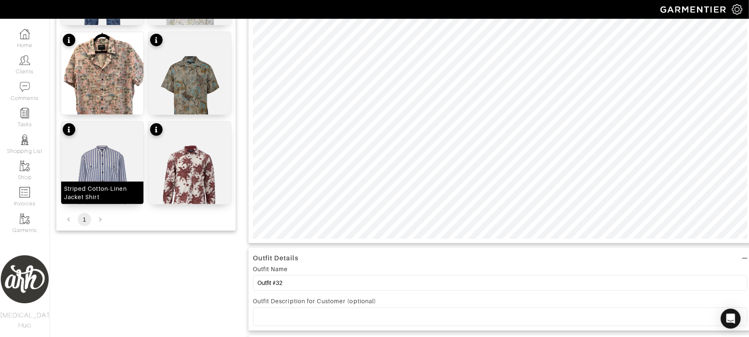
click at [110, 179] on img at bounding box center [102, 176] width 82 height 110
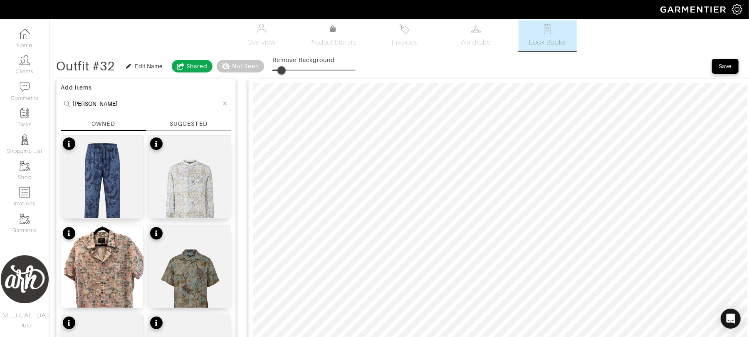
scroll to position [0, 0]
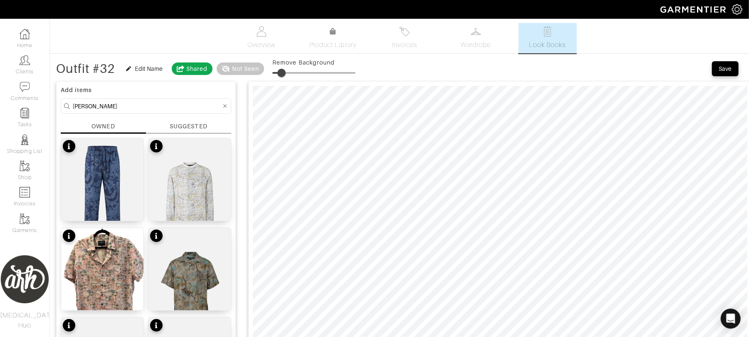
click at [283, 71] on span at bounding box center [281, 73] width 8 height 8
type input "7"
click at [280, 72] on span at bounding box center [278, 73] width 8 height 8
click at [189, 109] on input "jim" at bounding box center [147, 106] width 149 height 10
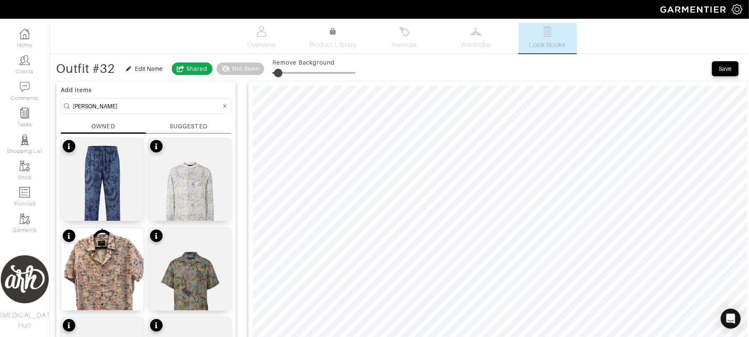
click at [189, 109] on input "jim" at bounding box center [147, 106] width 149 height 10
type input "b"
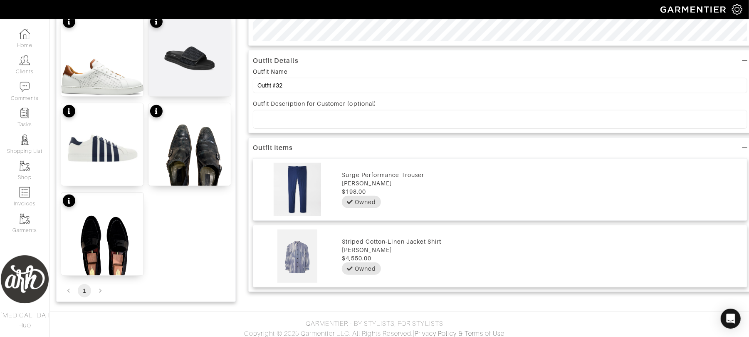
scroll to position [391, 0]
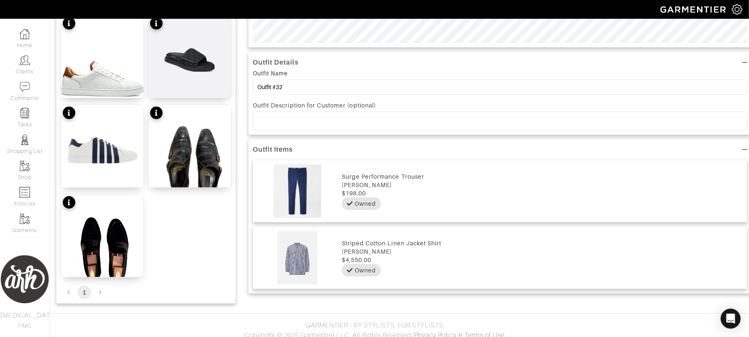
click at [116, 227] on img at bounding box center [102, 249] width 82 height 110
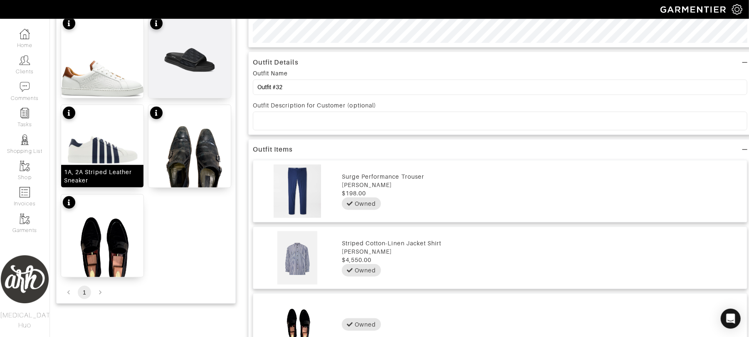
click at [123, 157] on img at bounding box center [102, 146] width 82 height 82
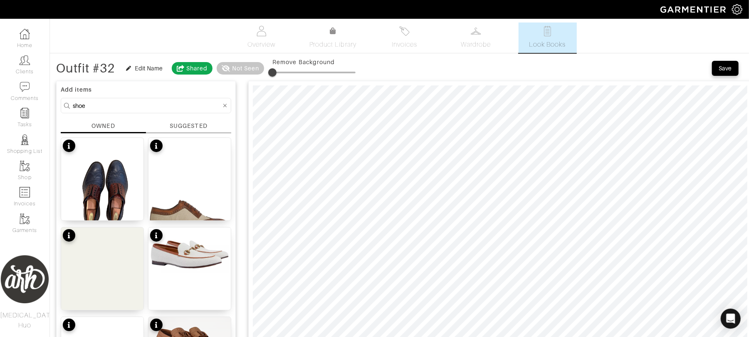
scroll to position [0, 0]
click at [97, 108] on input "shoe" at bounding box center [147, 106] width 149 height 10
type input "belt"
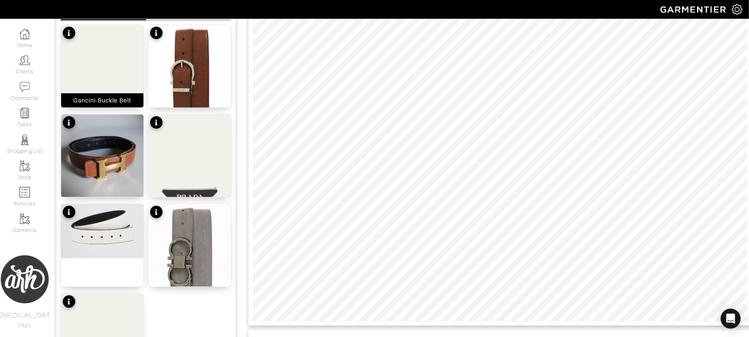
scroll to position [115, 0]
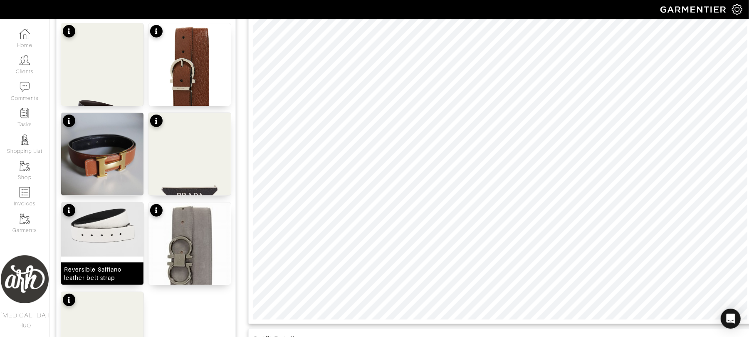
click at [109, 226] on img at bounding box center [102, 229] width 82 height 54
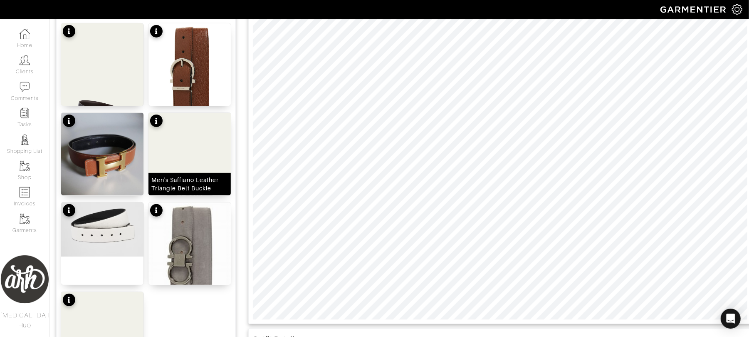
click at [193, 167] on img at bounding box center [190, 170] width 82 height 115
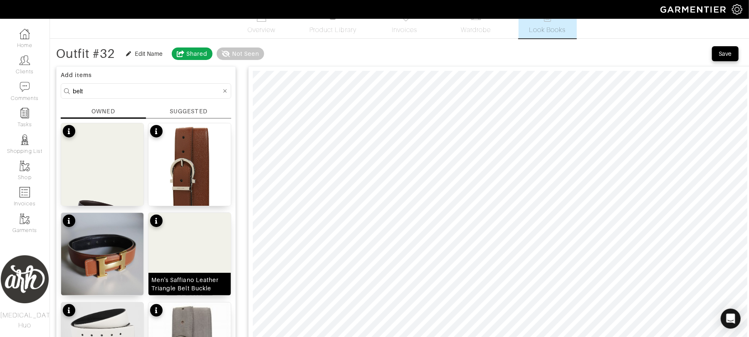
scroll to position [0, 0]
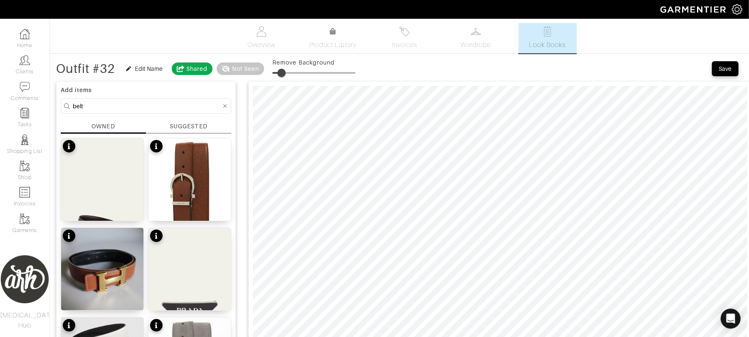
drag, startPoint x: 277, startPoint y: 72, endPoint x: 283, endPoint y: 74, distance: 6.5
click at [283, 74] on span at bounding box center [281, 73] width 8 height 8
click at [285, 72] on span at bounding box center [283, 73] width 8 height 8
type input "21"
click at [291, 71] on span at bounding box center [290, 73] width 8 height 8
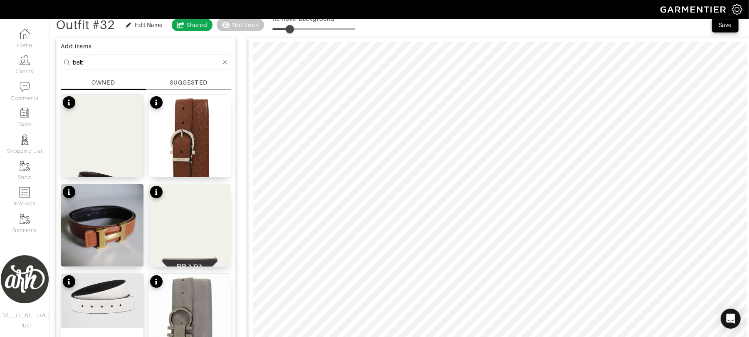
scroll to position [44, 0]
click at [138, 60] on input "belt" at bounding box center [147, 62] width 149 height 10
type input "shoe"
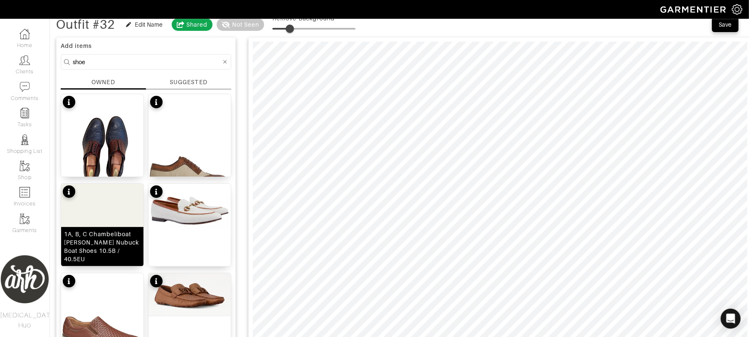
click at [112, 220] on img at bounding box center [102, 240] width 82 height 115
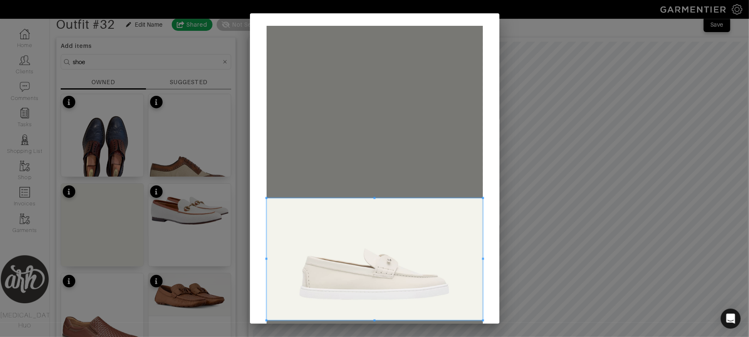
click at [360, 301] on span at bounding box center [375, 259] width 216 height 122
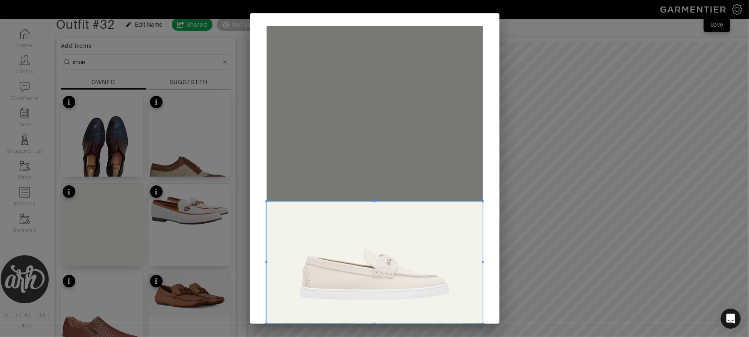
scroll to position [41, 0]
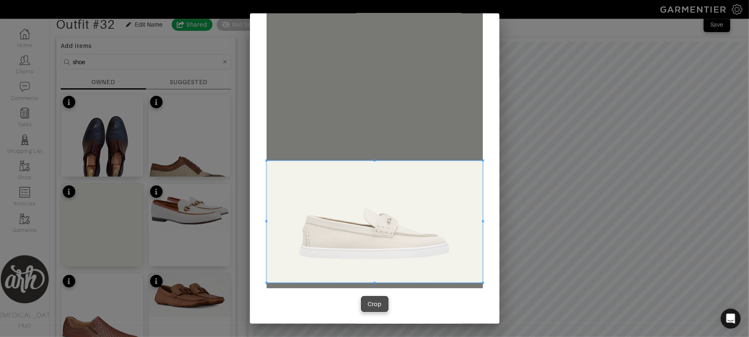
click at [372, 310] on button "Crop" at bounding box center [375, 303] width 27 height 15
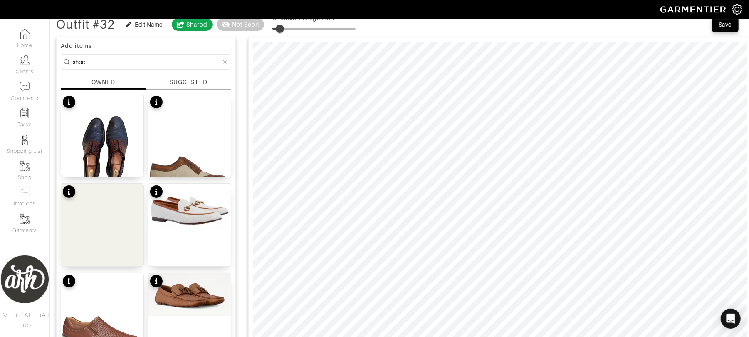
click at [281, 27] on span at bounding box center [280, 29] width 8 height 8
type input "21"
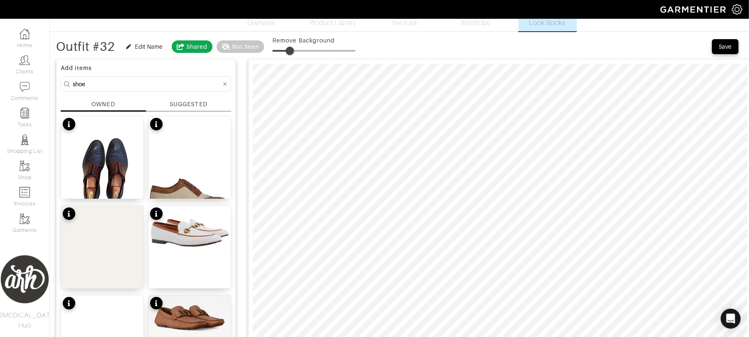
scroll to position [0, 0]
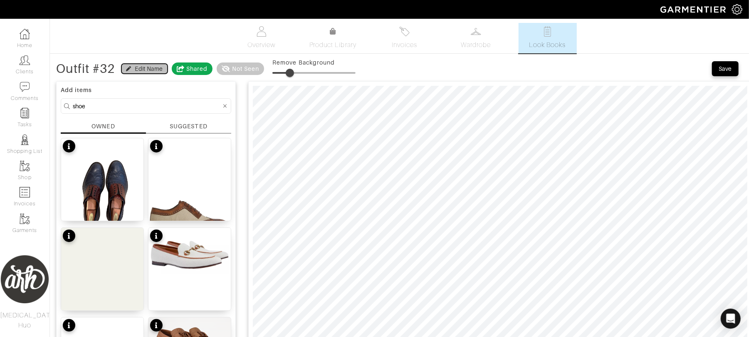
click at [141, 67] on div "Edit Name" at bounding box center [149, 68] width 28 height 8
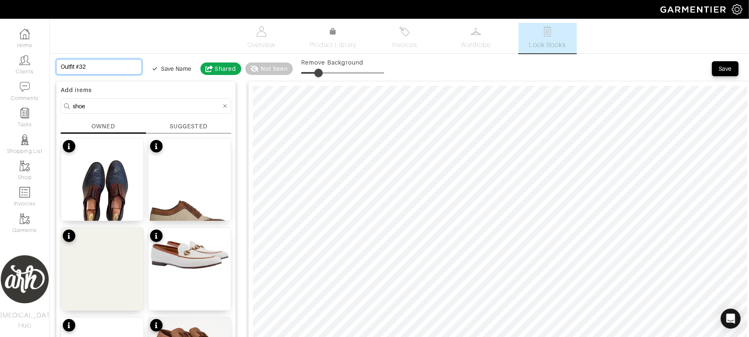
click at [105, 67] on input "Outfit #32" at bounding box center [99, 66] width 86 height 15
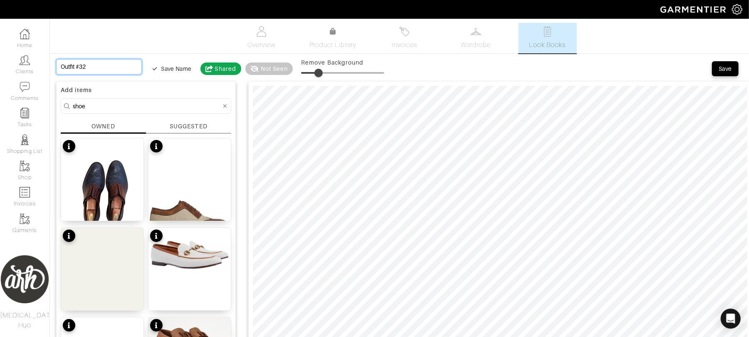
type input "P"
type input "Pr"
type input "Pri"
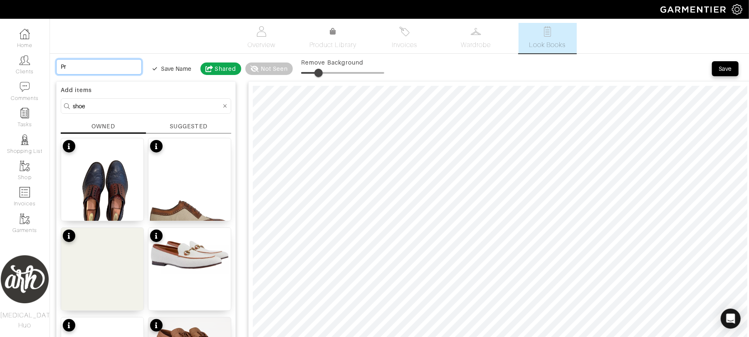
type input "Pri"
type input "Priv"
type input "Privt"
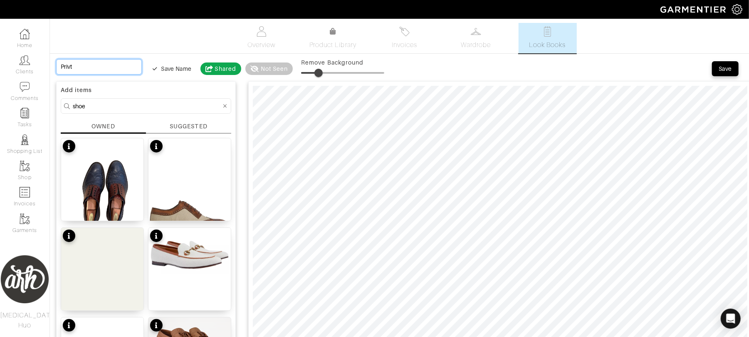
type input "Privte"
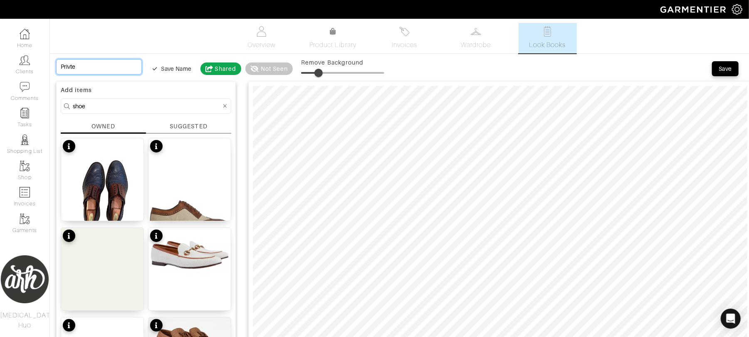
type input "Privte"
type input "Privt"
type input "Priv"
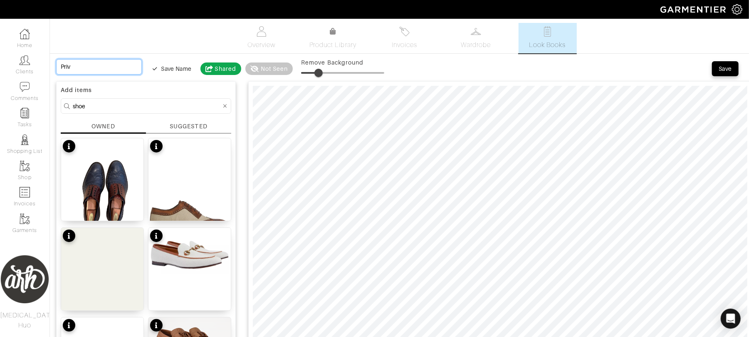
type input "Priva"
type input "Privat"
type input "Private"
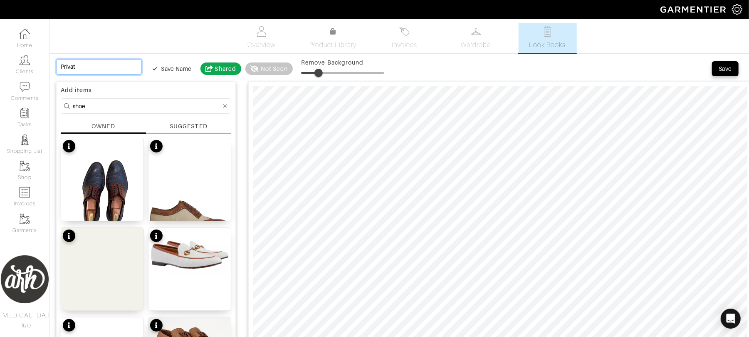
type input "Private"
type input "Private B"
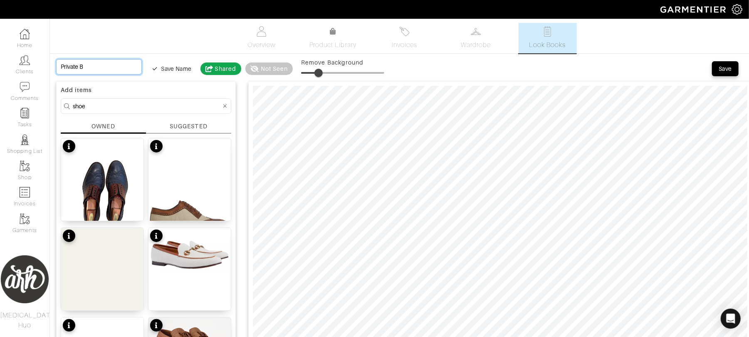
type input "Private Bo"
type input "Private Boa"
type input "Private Boat"
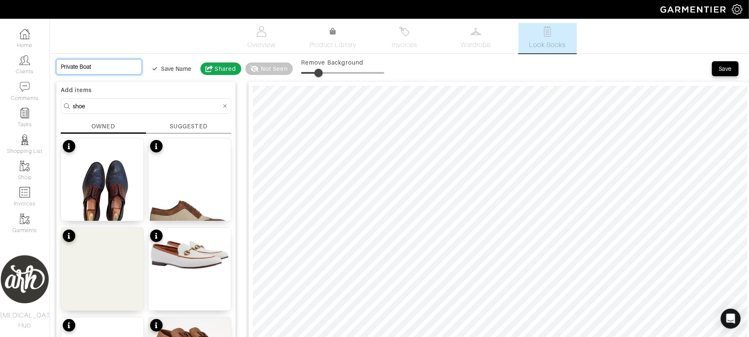
type input "Private Boat"
type input "Private Boat C"
type input "Private Boat CX"
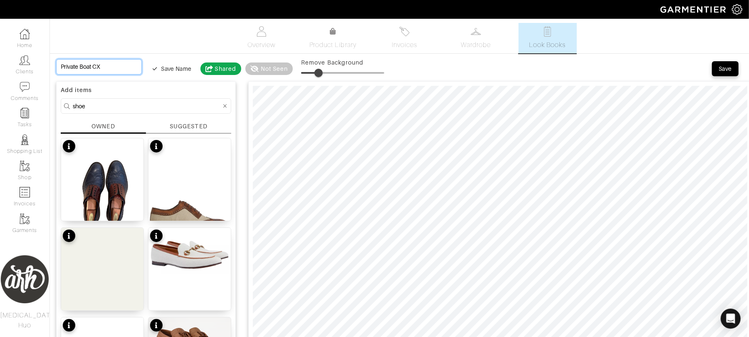
type input "Private Boat CXr"
type input "Private Boat CX"
type input "Private Boat C"
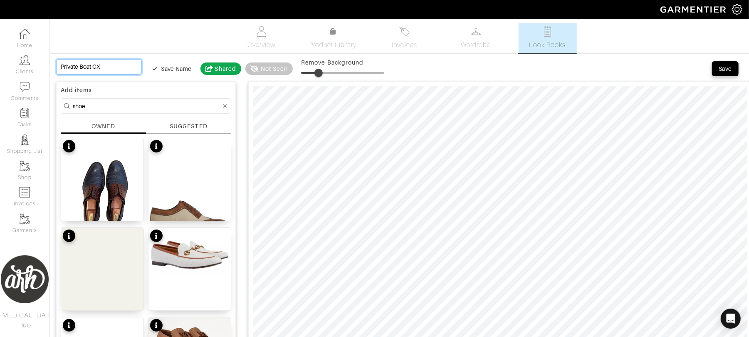
type input "Private Boat C"
type input "Private Boat Cr"
type input "Private Boat Cru"
type input "Private Boat Crui"
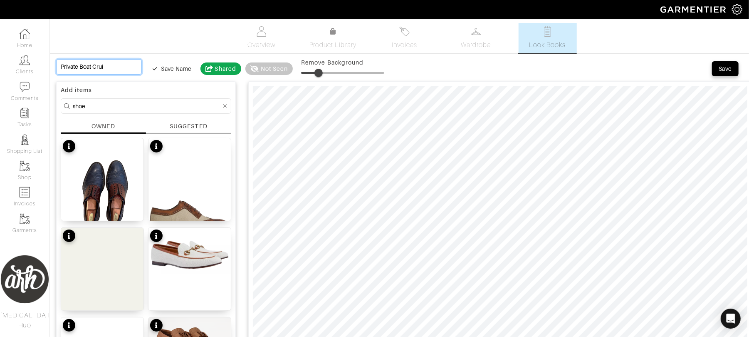
type input "Private Boat Cruis"
type input "Private Boat Cruise"
click at [718, 70] on span "Save" at bounding box center [725, 68] width 17 height 8
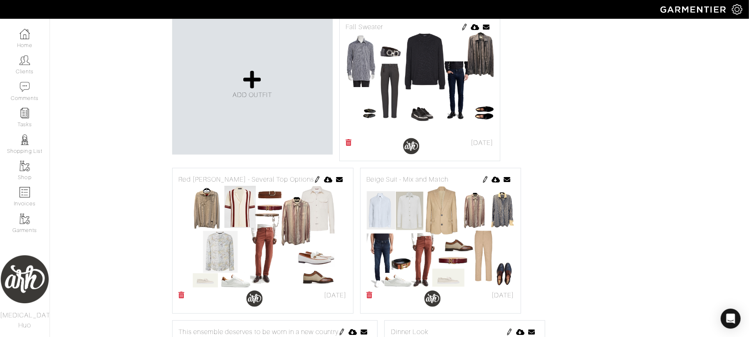
scroll to position [192, 0]
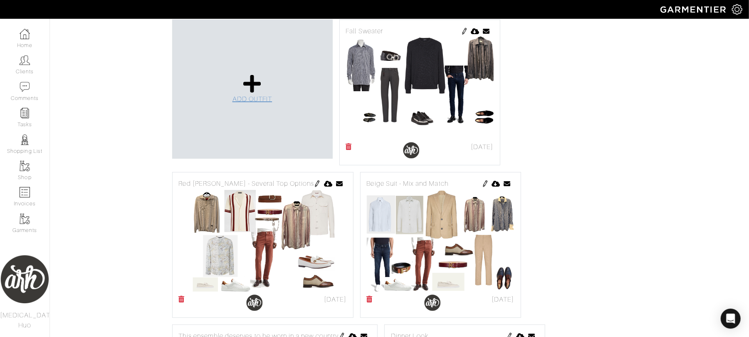
click at [259, 101] on span "ADD OUTFIT" at bounding box center [253, 98] width 40 height 7
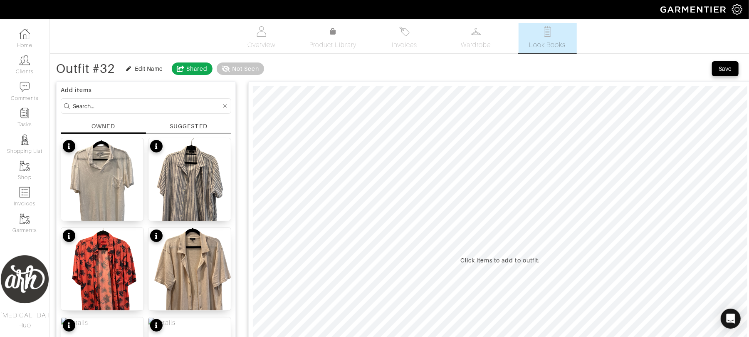
click at [204, 108] on input at bounding box center [147, 106] width 149 height 10
type input "p"
type input "b"
type input "[PERSON_NAME]"
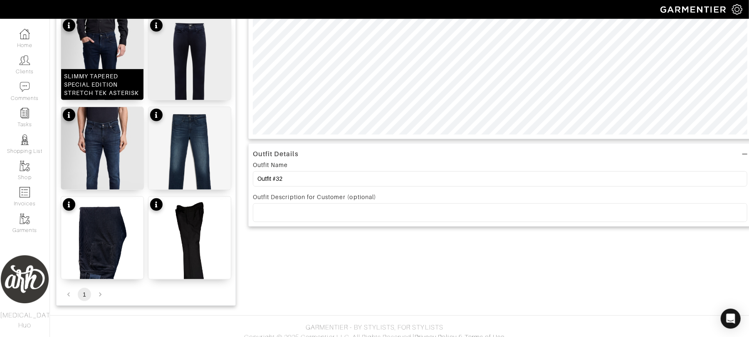
scroll to position [309, 0]
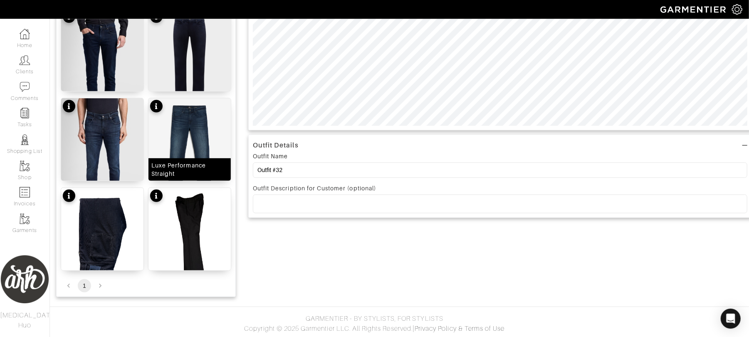
click at [191, 137] on img at bounding box center [190, 149] width 82 height 103
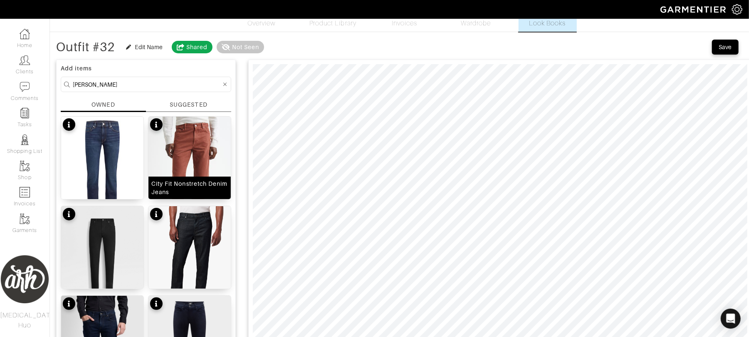
scroll to position [20, 0]
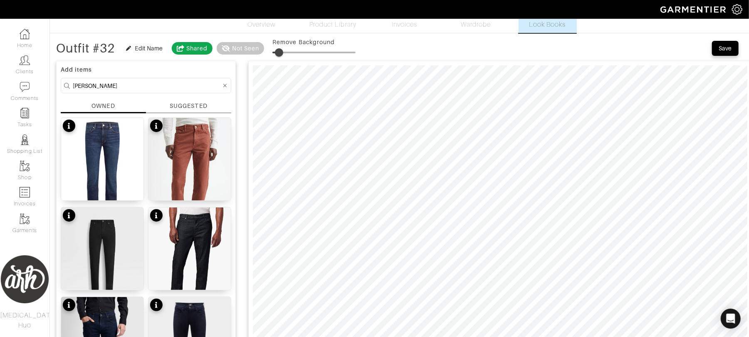
type input "13"
drag, startPoint x: 275, startPoint y: 51, endPoint x: 285, endPoint y: 52, distance: 9.6
click at [285, 52] on span at bounding box center [283, 52] width 8 height 8
click at [498, 336] on html "[PERSON_NAME] [MEDICAL_DATA] Huo Home Clients Invoices Comments Reminders Styli…" at bounding box center [374, 309] width 749 height 658
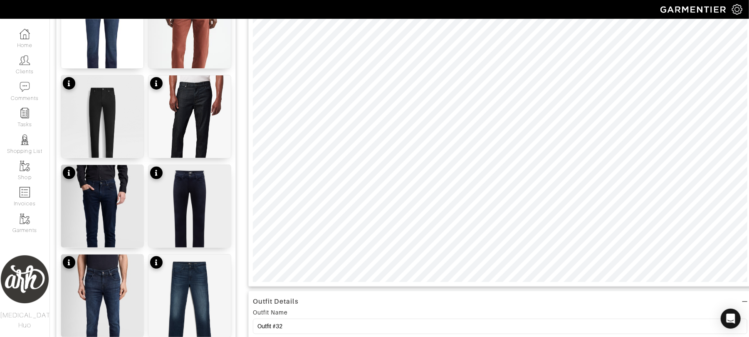
scroll to position [168, 0]
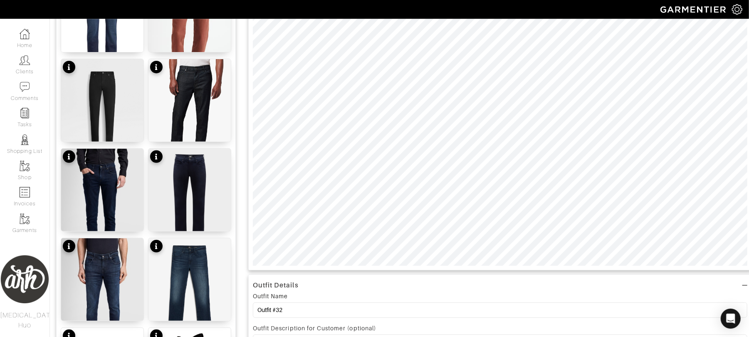
click at [437, 293] on div "Outfit Details Outfit Name Outfit #32 Outfit Description for Customer (optional…" at bounding box center [500, 178] width 504 height 541
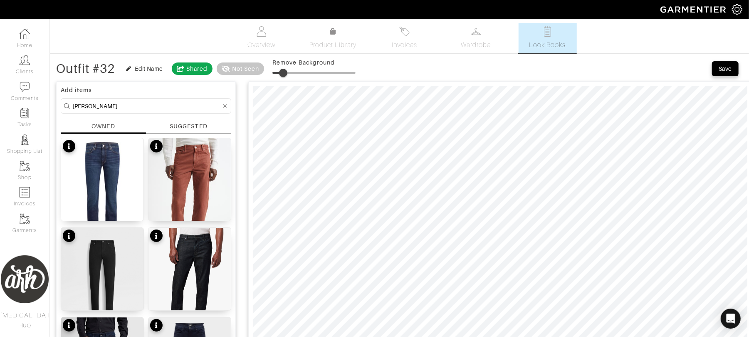
click at [136, 105] on input "[PERSON_NAME]" at bounding box center [147, 106] width 149 height 10
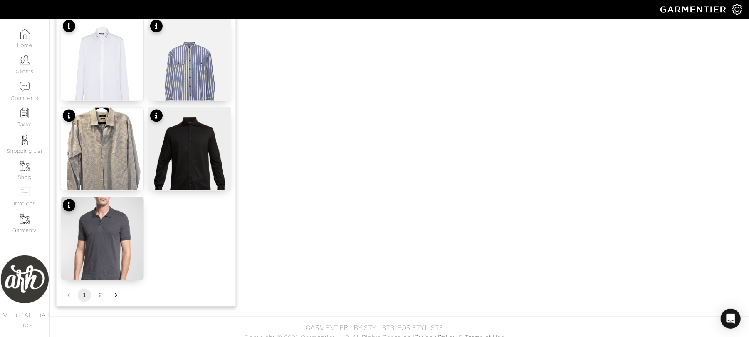
scroll to position [1024, 0]
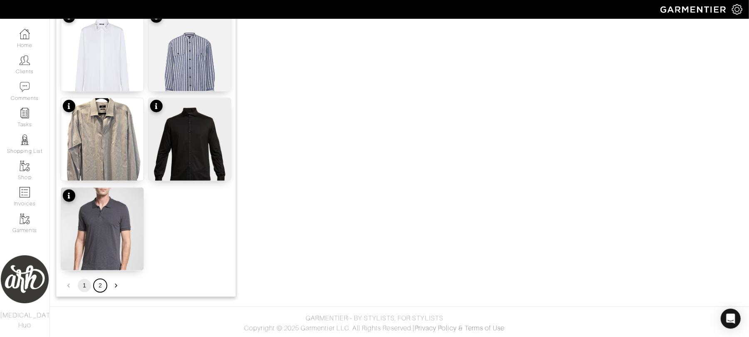
click at [100, 285] on button "2" at bounding box center [100, 285] width 13 height 13
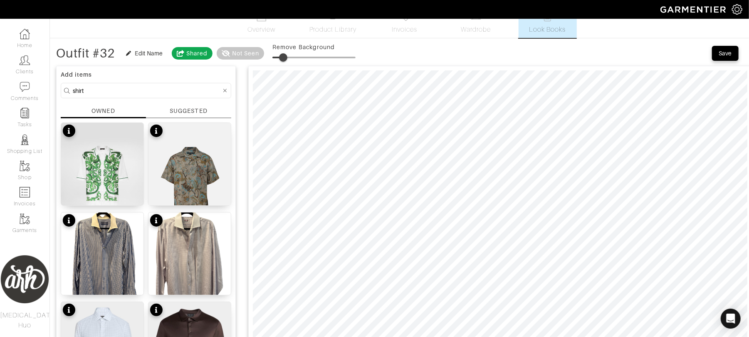
scroll to position [0, 0]
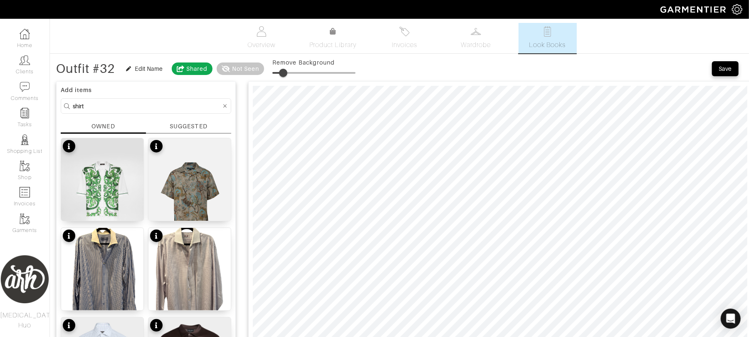
click at [125, 110] on input "shirt" at bounding box center [147, 106] width 149 height 10
type input "top"
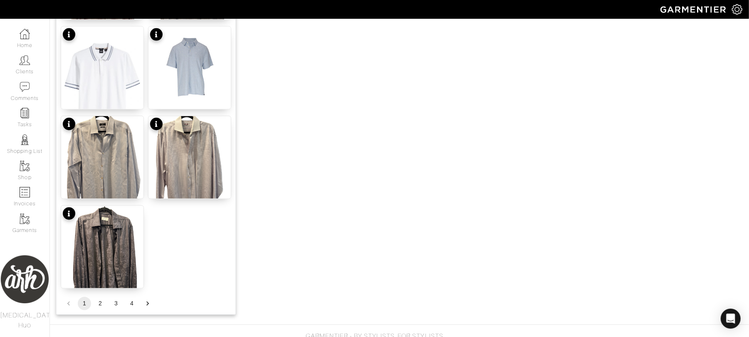
scroll to position [1024, 0]
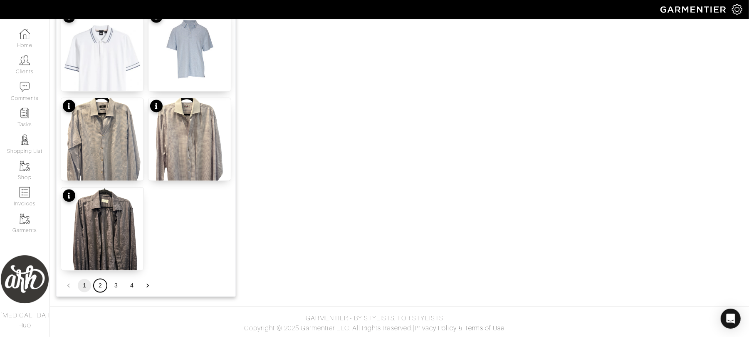
click at [100, 285] on button "2" at bounding box center [100, 285] width 13 height 13
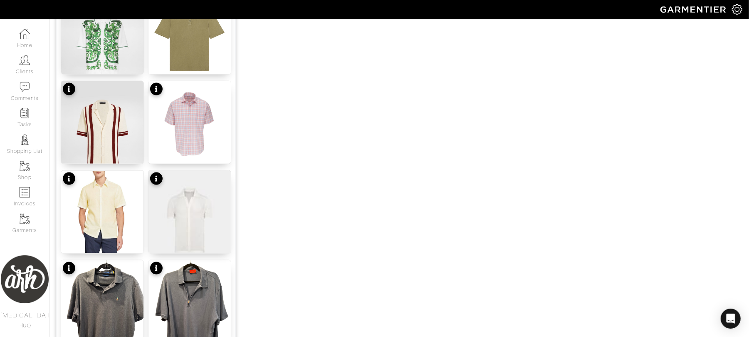
scroll to position [736, 0]
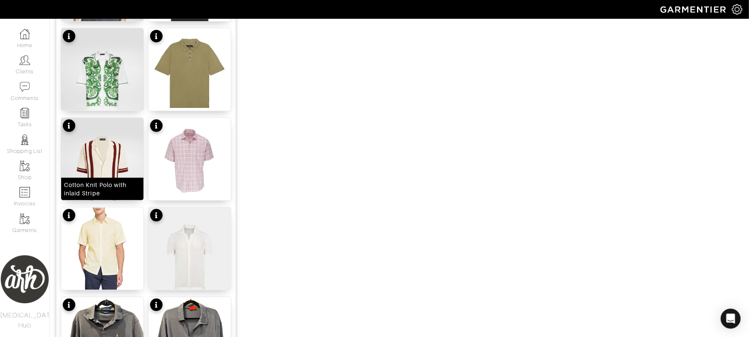
click at [122, 170] on img at bounding box center [102, 170] width 82 height 105
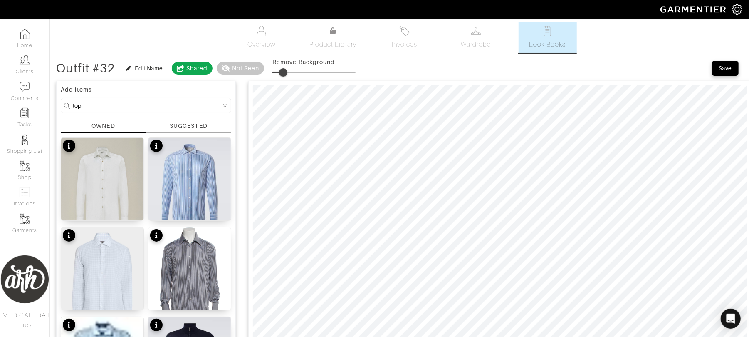
scroll to position [0, 0]
type input "4"
drag, startPoint x: 285, startPoint y: 73, endPoint x: 277, endPoint y: 76, distance: 7.9
click at [277, 76] on span at bounding box center [276, 73] width 8 height 8
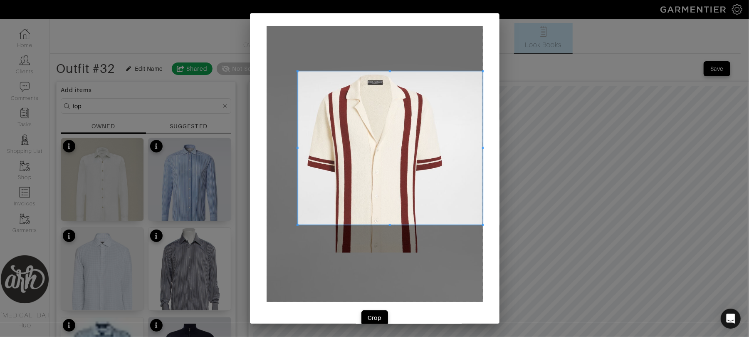
click at [296, 72] on span at bounding box center [297, 71] width 2 height 2
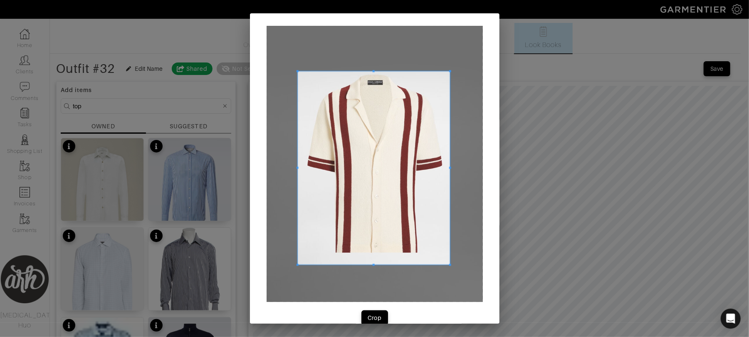
click at [449, 265] on span at bounding box center [450, 265] width 2 height 2
click at [372, 317] on div "Crop" at bounding box center [375, 317] width 14 height 8
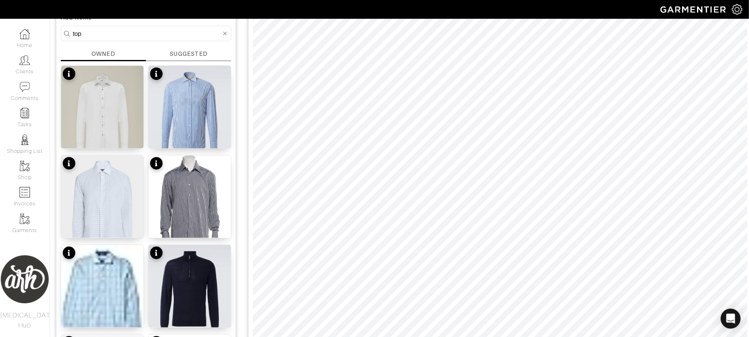
scroll to position [82, 0]
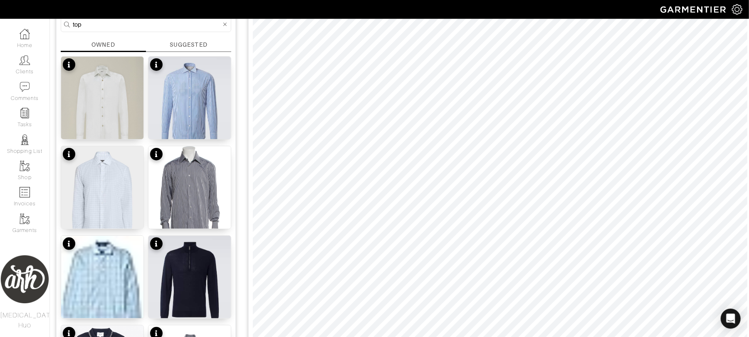
type input "13"
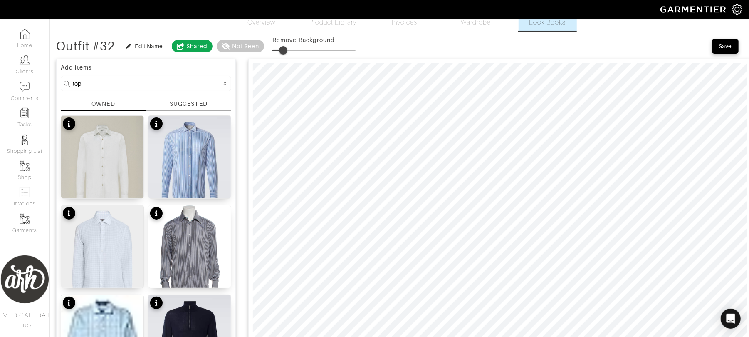
scroll to position [0, 0]
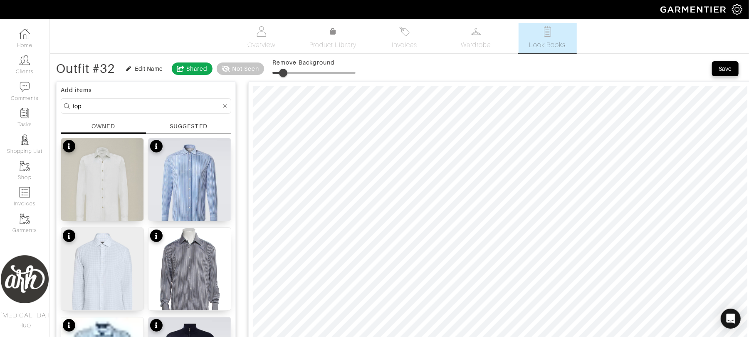
click at [135, 111] on input "top" at bounding box center [147, 106] width 149 height 10
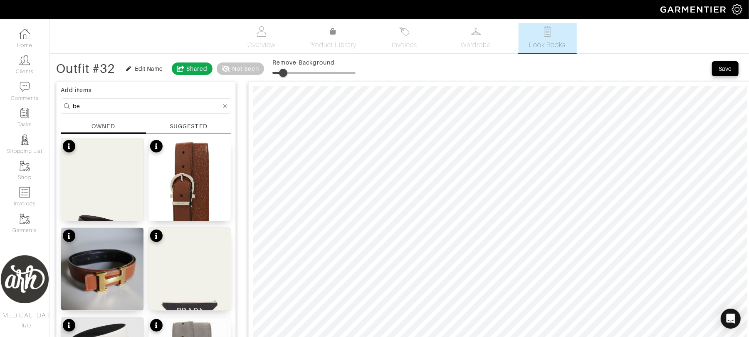
type input "b"
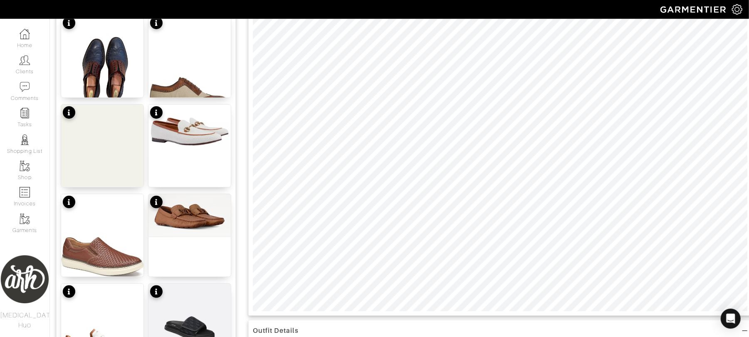
scroll to position [118, 0]
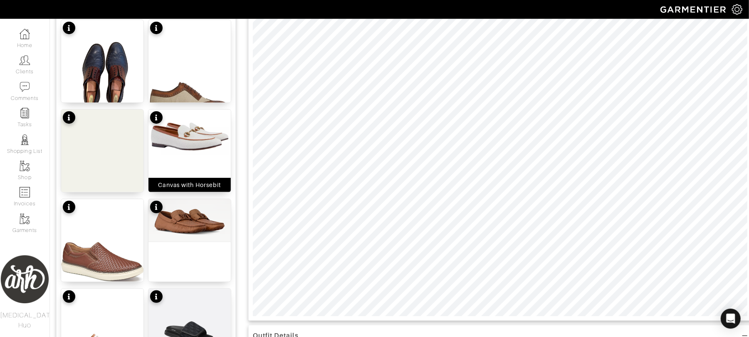
click at [181, 157] on img at bounding box center [190, 135] width 82 height 53
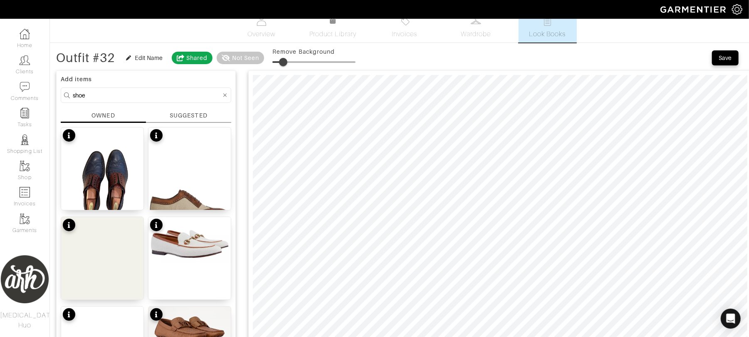
scroll to position [0, 0]
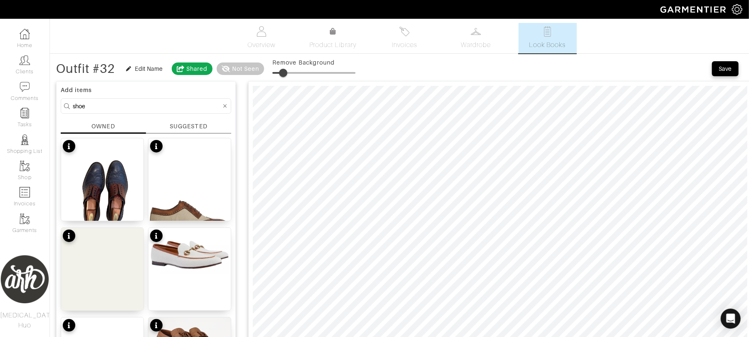
click at [201, 107] on input "shoe" at bounding box center [147, 106] width 149 height 10
type input "belt"
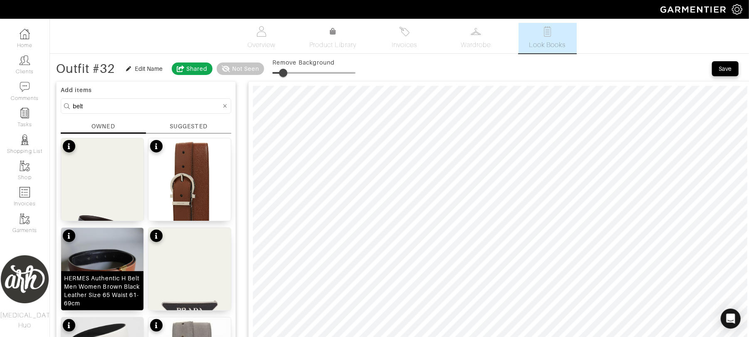
click at [111, 272] on div "HERMES Authentic H Belt Men Women Brown Black Leather Size 65 Waist 61-69cm" at bounding box center [102, 290] width 82 height 39
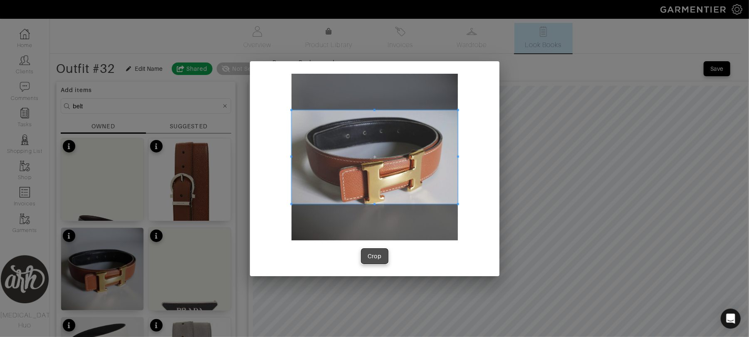
click at [377, 257] on button "Crop" at bounding box center [375, 255] width 27 height 15
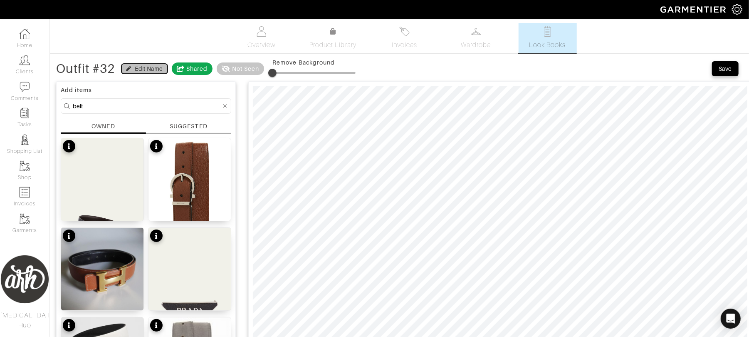
click at [127, 67] on button "Edit Name" at bounding box center [144, 69] width 46 height 10
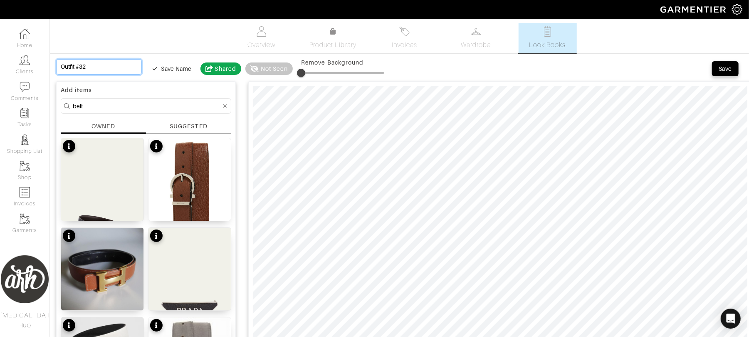
click at [111, 62] on input "Outfit #32" at bounding box center [99, 66] width 86 height 15
type input "T"
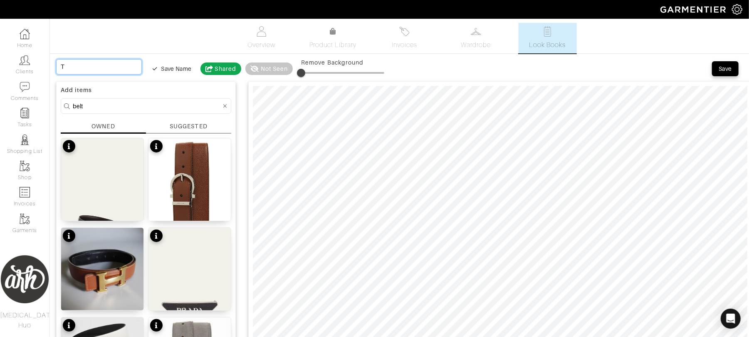
type input "Tr"
type input "Tra"
type input "Trav"
type input "Trave"
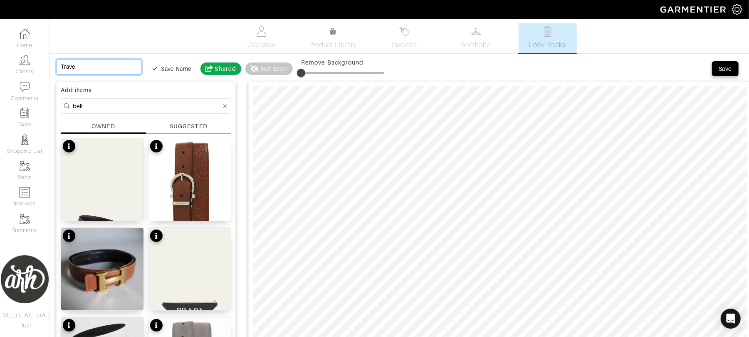
type input "Travel"
type input "Travel t"
type input "Travel to"
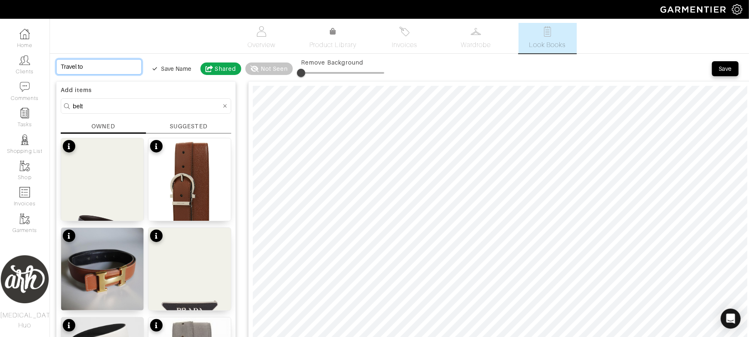
type input "Travel to"
type input "Travel to V"
type input "Travel to Ve"
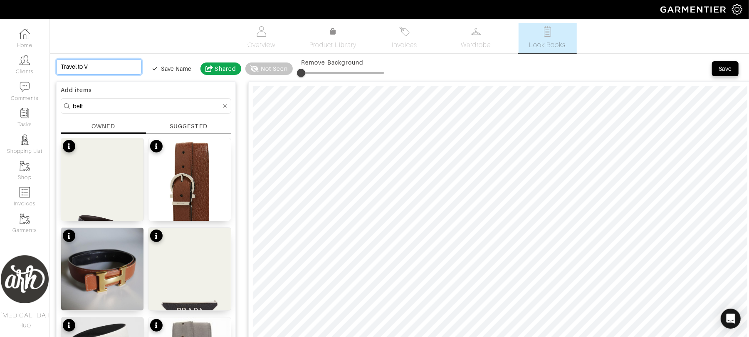
type input "Travel to Ve"
type input "Travel to Ven"
type input "Travel to Veni"
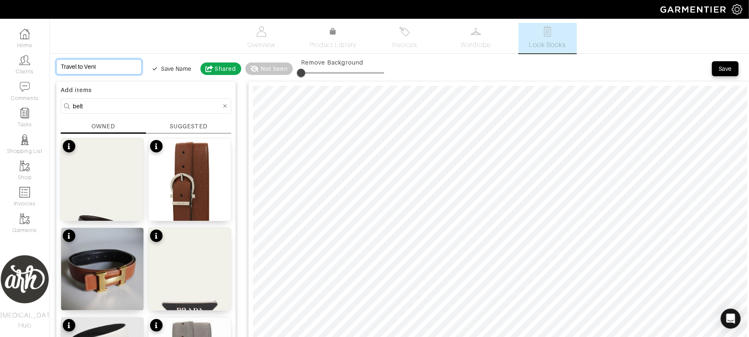
type input "Travel to [GEOGRAPHIC_DATA]"
click at [727, 72] on div "Save" at bounding box center [725, 68] width 13 height 8
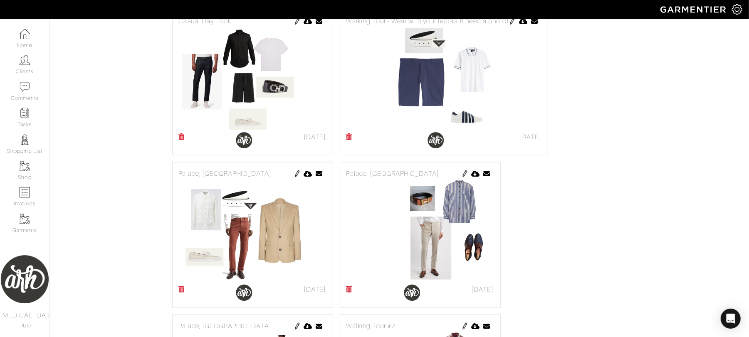
scroll to position [503, 0]
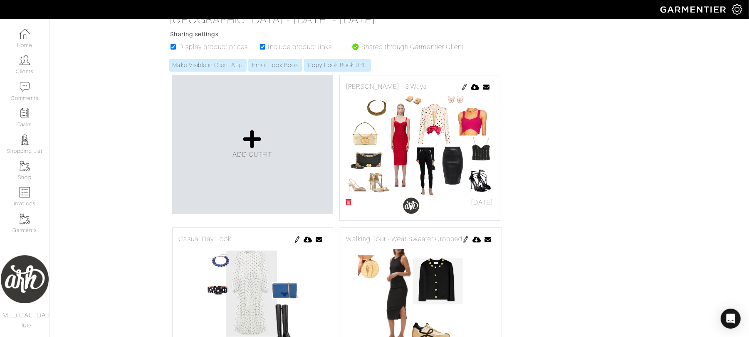
scroll to position [137, 0]
click at [348, 206] on icon at bounding box center [349, 202] width 6 height 7
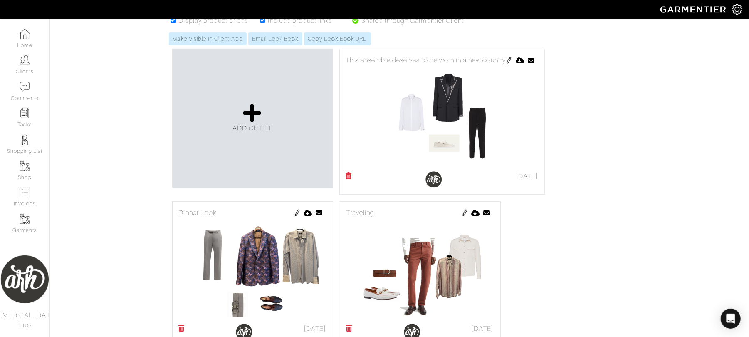
scroll to position [162, 0]
click at [240, 131] on span "ADD OUTFIT" at bounding box center [253, 128] width 40 height 7
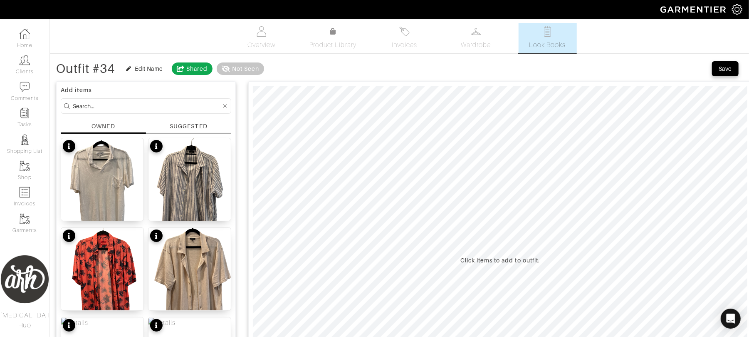
click at [173, 102] on input at bounding box center [147, 106] width 149 height 10
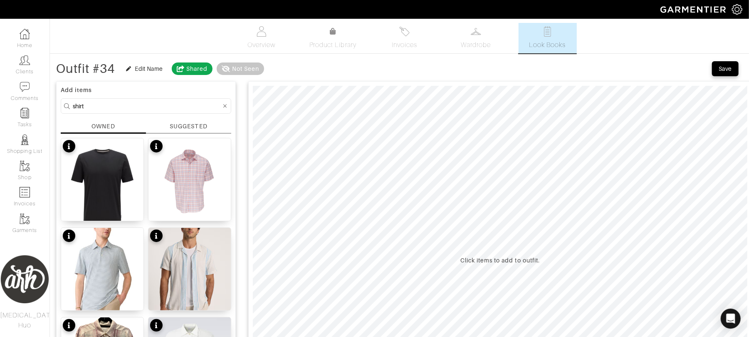
click at [147, 105] on input "shirt" at bounding box center [147, 106] width 149 height 10
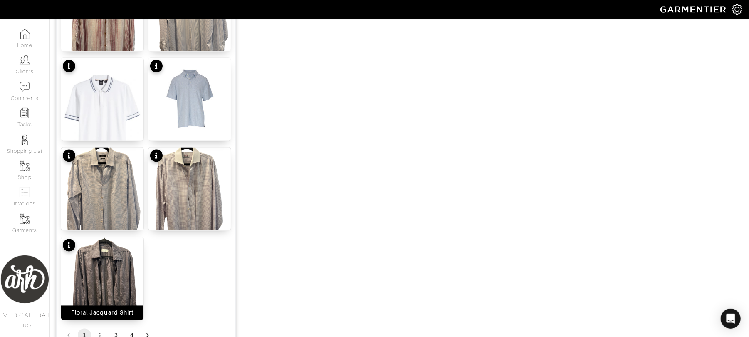
scroll to position [976, 0]
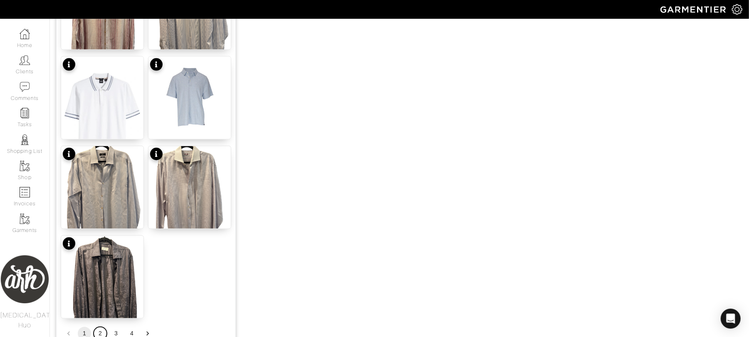
click at [100, 334] on button "2" at bounding box center [100, 333] width 13 height 13
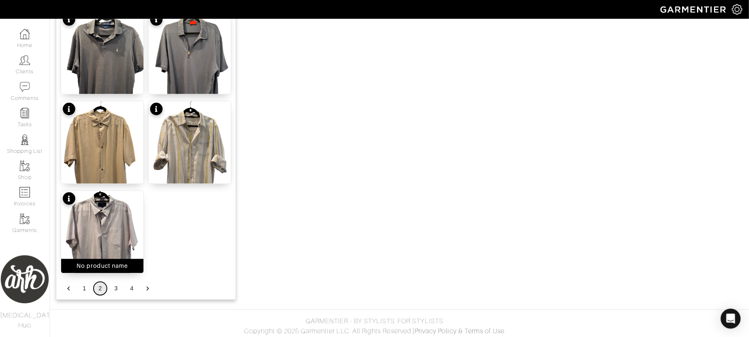
scroll to position [1024, 0]
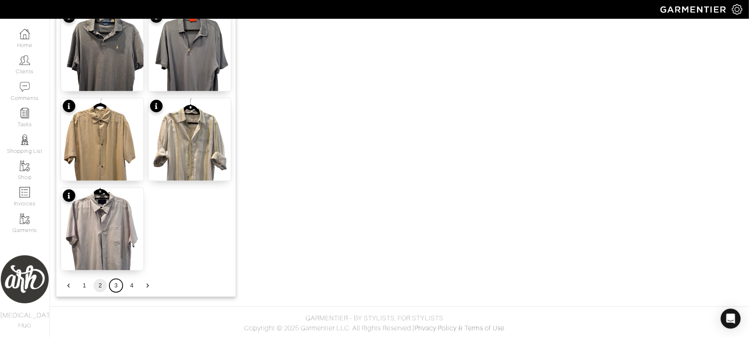
click at [115, 287] on button "3" at bounding box center [115, 285] width 13 height 13
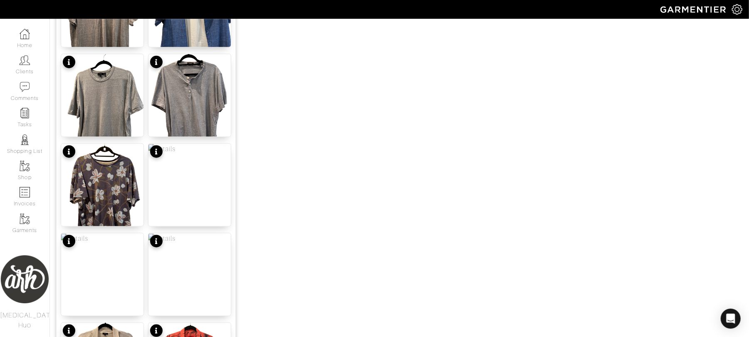
scroll to position [529, 0]
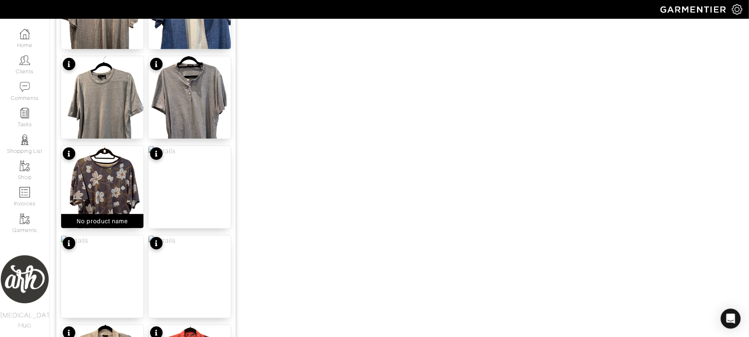
click at [114, 197] on img at bounding box center [102, 201] width 82 height 110
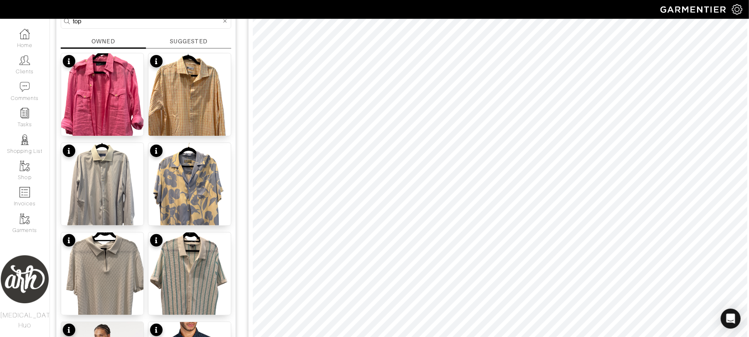
scroll to position [22, 0]
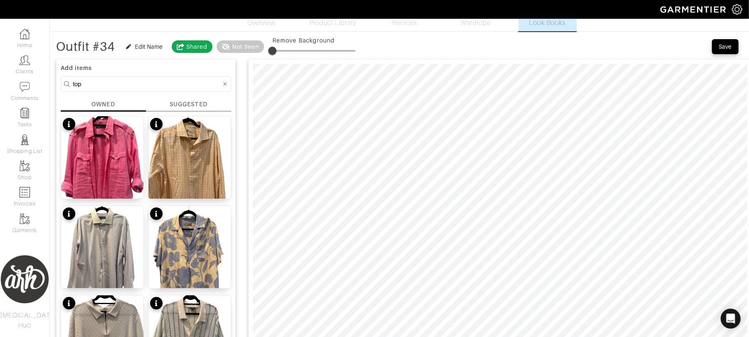
click at [152, 82] on input "top" at bounding box center [147, 84] width 149 height 10
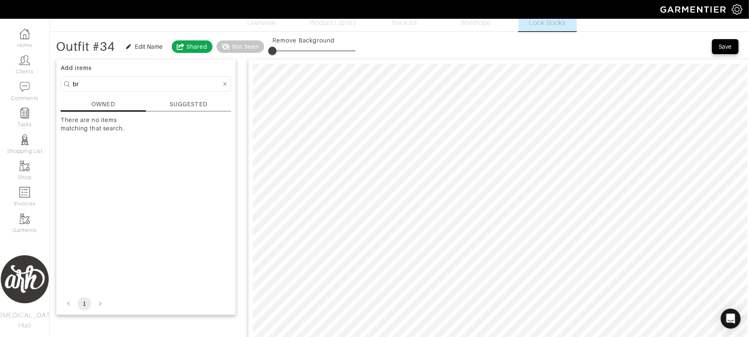
type input "b"
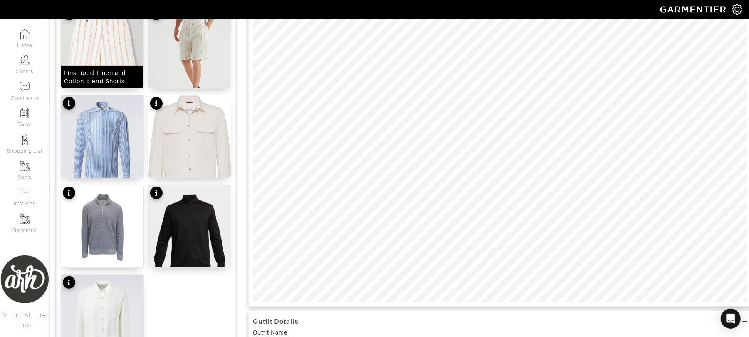
scroll to position [133, 0]
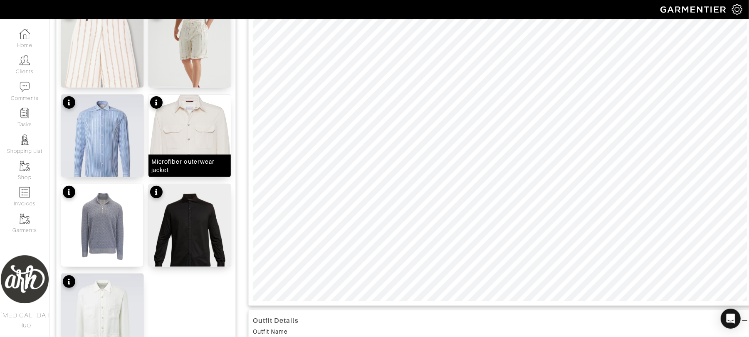
click at [189, 146] on div "Microfiber outerwear jacket" at bounding box center [189, 135] width 83 height 83
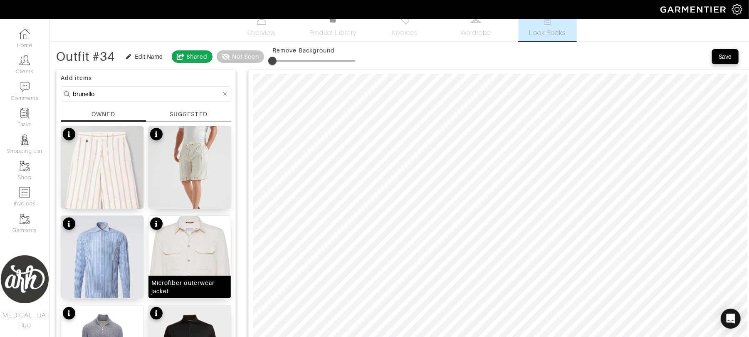
scroll to position [0, 0]
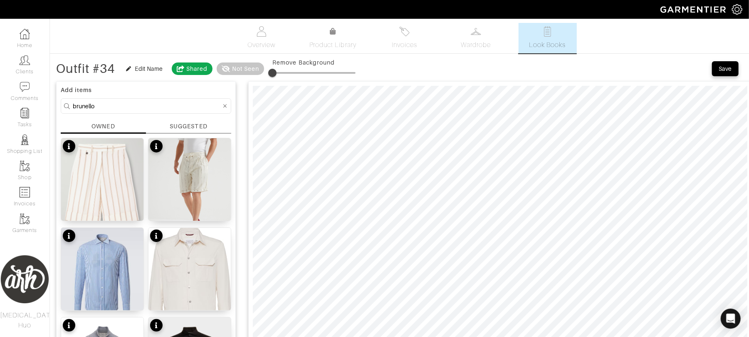
click at [191, 108] on input "brunello" at bounding box center [147, 106] width 149 height 10
type input "jean"
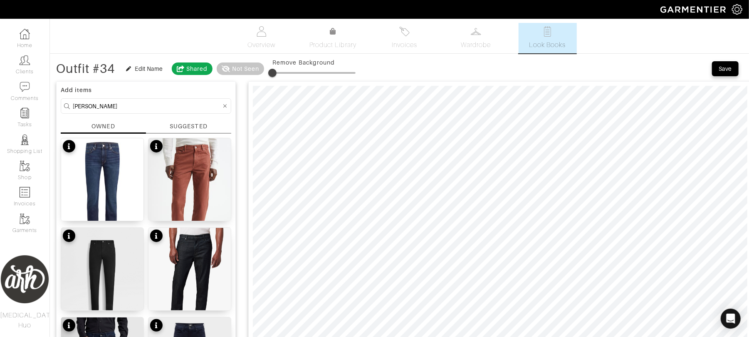
click at [227, 107] on div at bounding box center [224, 106] width 7 height 10
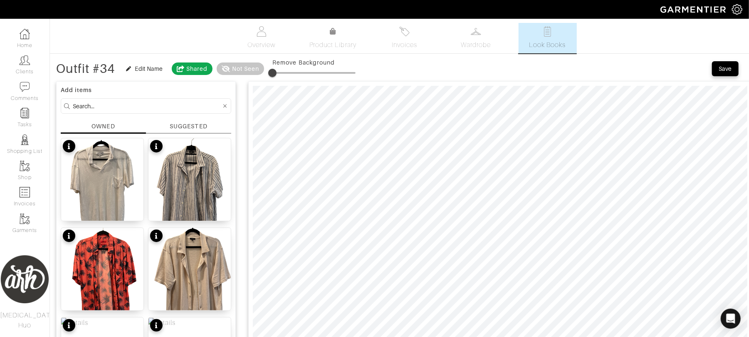
click at [212, 109] on input at bounding box center [147, 106] width 149 height 10
type input "bottom"
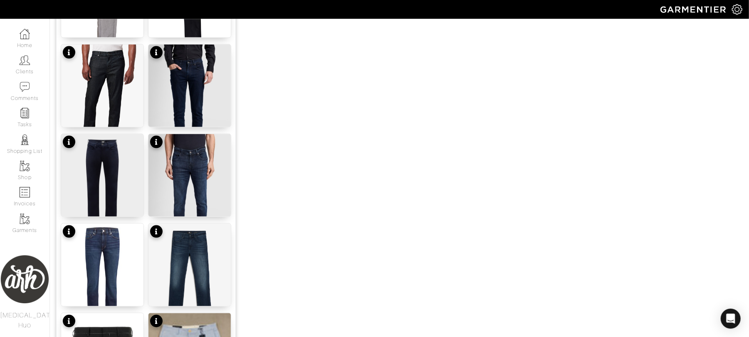
scroll to position [810, 0]
click at [118, 74] on img at bounding box center [102, 101] width 82 height 115
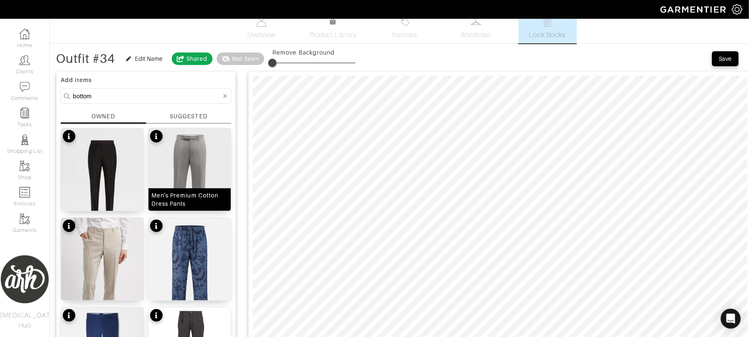
scroll to position [0, 0]
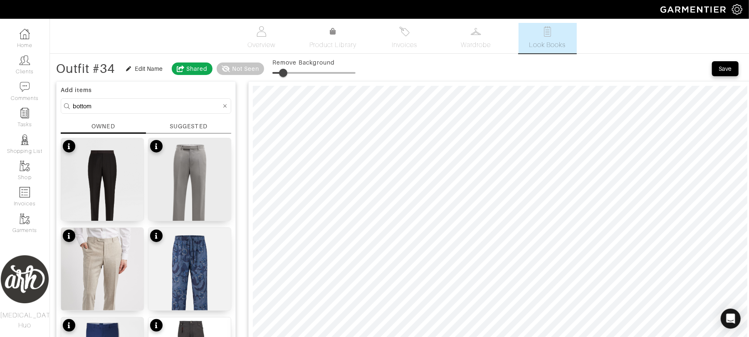
type input "11"
drag, startPoint x: 276, startPoint y: 76, endPoint x: 283, endPoint y: 75, distance: 7.1
click at [283, 75] on span at bounding box center [281, 73] width 8 height 8
click at [122, 101] on input "bottom" at bounding box center [147, 106] width 149 height 10
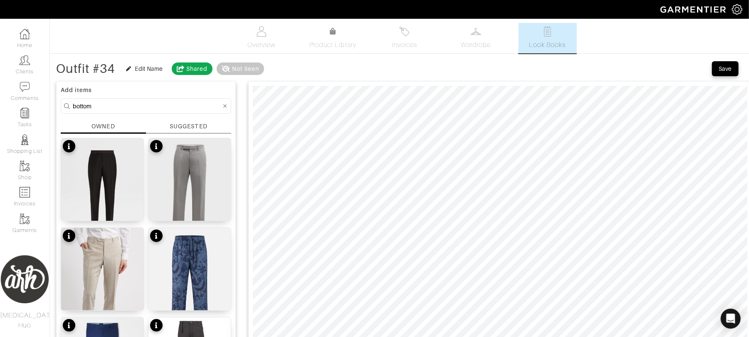
click at [122, 101] on input "bottom" at bounding box center [147, 106] width 149 height 10
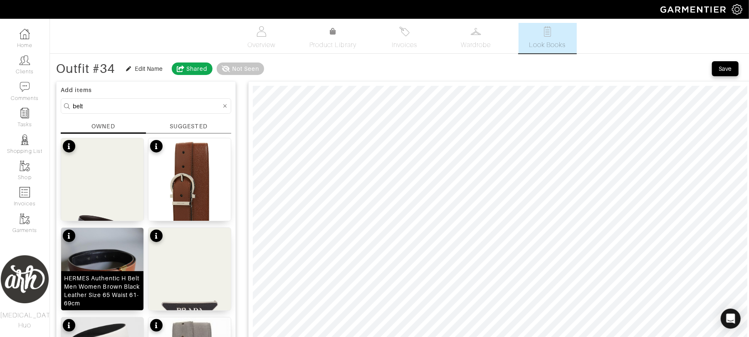
click at [105, 248] on img at bounding box center [102, 269] width 82 height 82
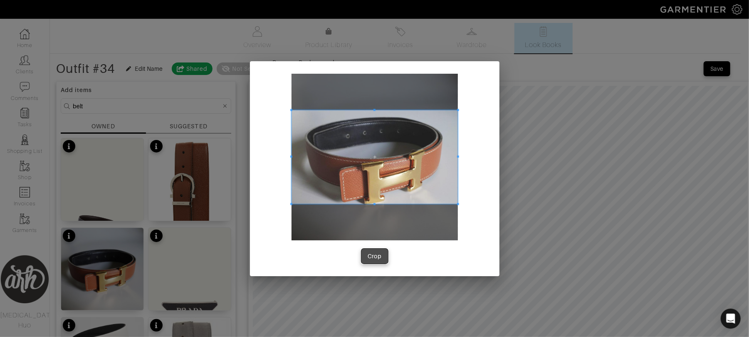
click at [373, 254] on div "Crop" at bounding box center [375, 256] width 14 height 8
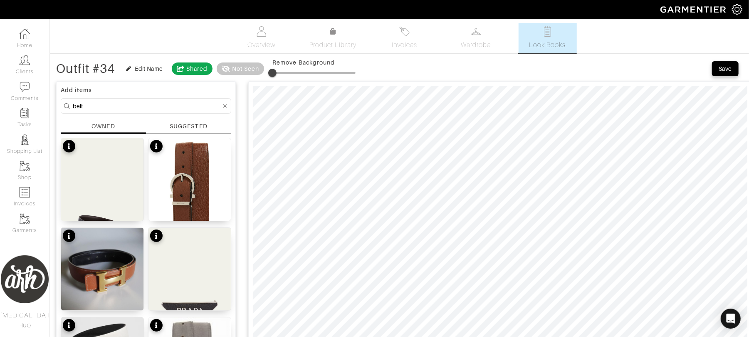
click at [150, 105] on input "belt" at bounding box center [147, 106] width 149 height 10
type input "shoe"
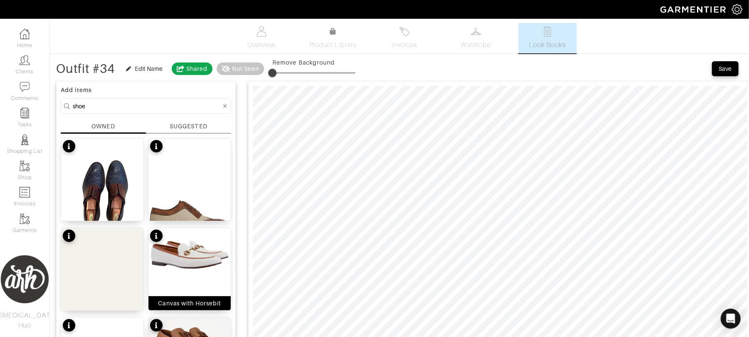
click at [202, 250] on img at bounding box center [190, 254] width 82 height 53
type input "11"
click at [144, 67] on div "Edit Name" at bounding box center [149, 68] width 28 height 8
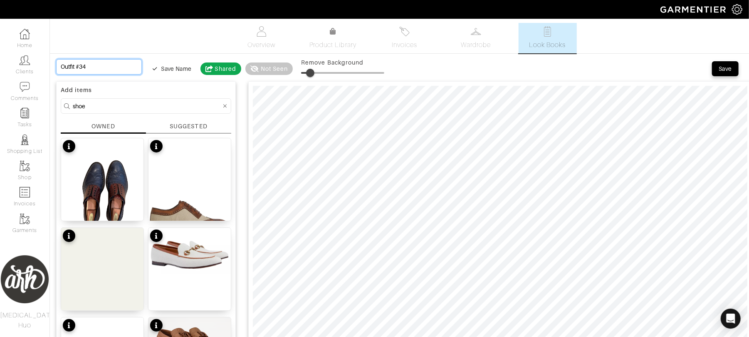
click at [119, 68] on input "Outfit #34" at bounding box center [99, 66] width 86 height 15
type input "T"
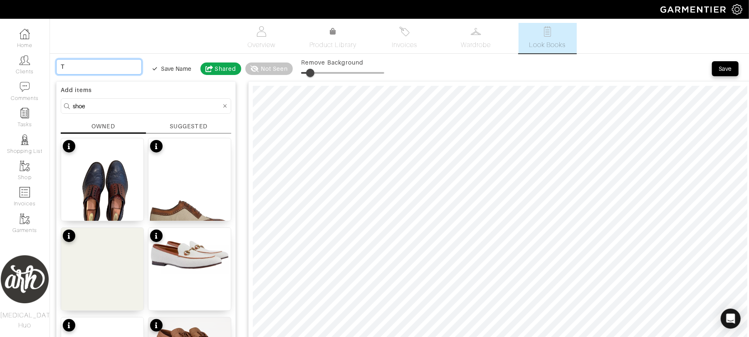
type input "Tr"
type input "Tra"
type input "Trav"
type input "Trave"
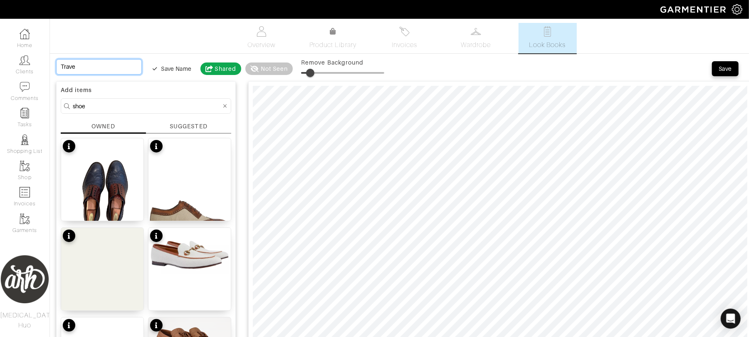
type input "Travel"
type input "Travel O"
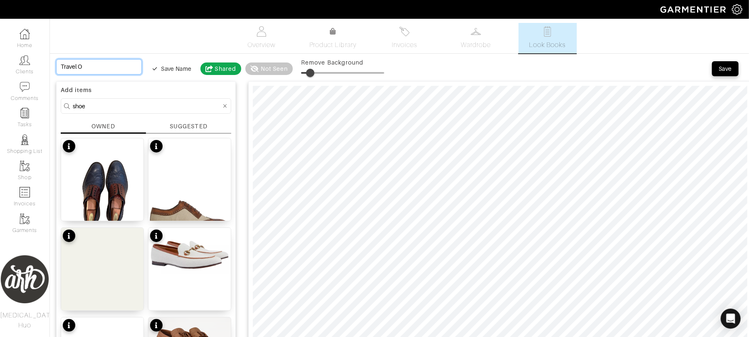
type input "Travel Op"
type input "Travel Opt"
type input "Travel Opti"
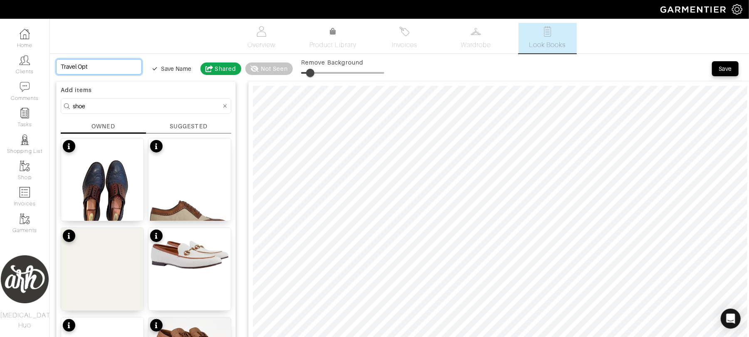
type input "Travel Opti"
type input "Travel Optio"
type input "Travel Option"
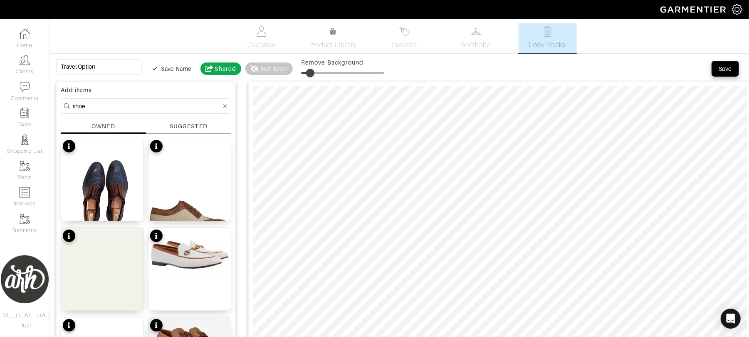
click at [721, 69] on div "Save" at bounding box center [725, 68] width 13 height 8
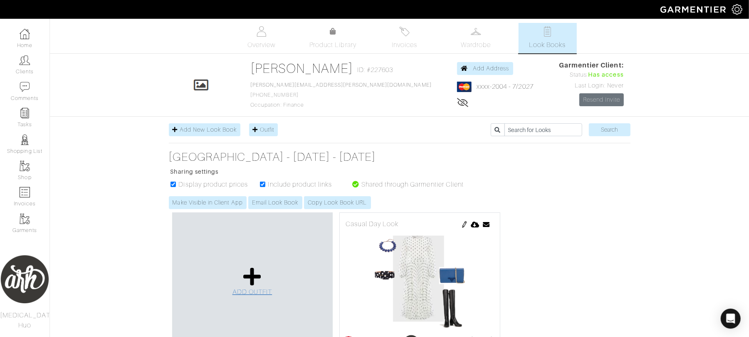
click at [245, 292] on span "ADD OUTFIT" at bounding box center [253, 291] width 40 height 7
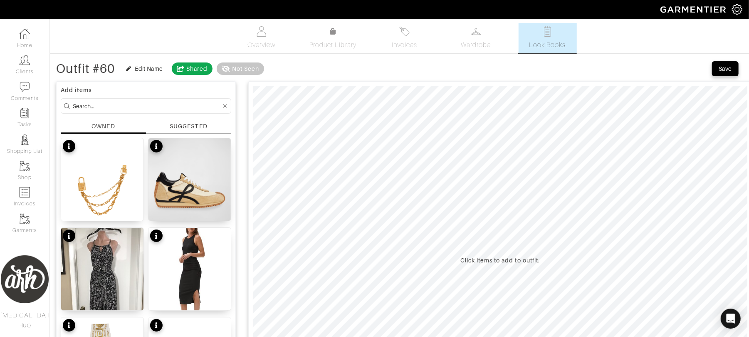
click at [137, 103] on input at bounding box center [147, 106] width 149 height 10
type input "st. [PERSON_NAME]"
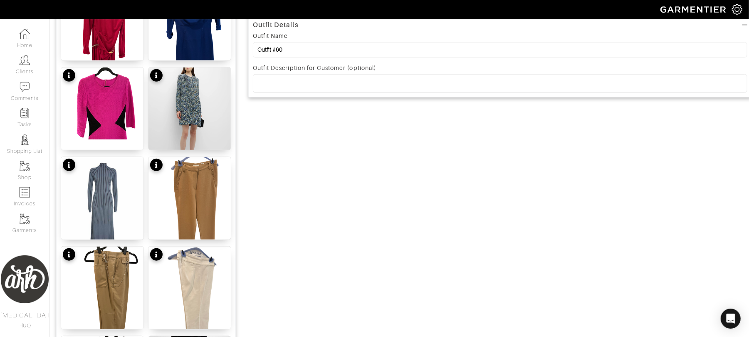
scroll to position [510, 0]
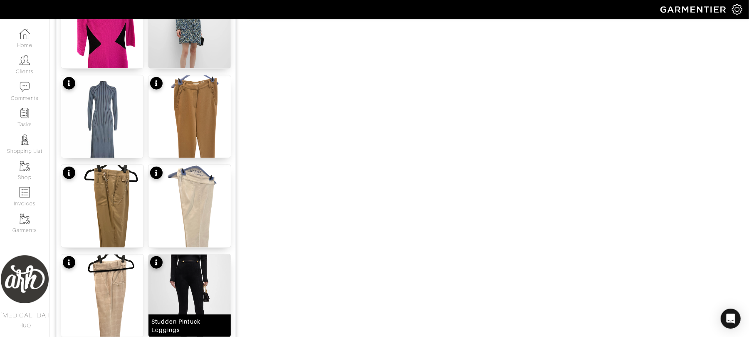
click at [182, 285] on img at bounding box center [190, 305] width 82 height 103
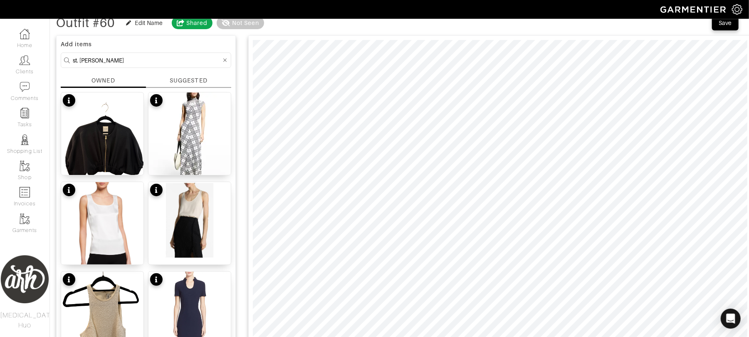
scroll to position [37, 0]
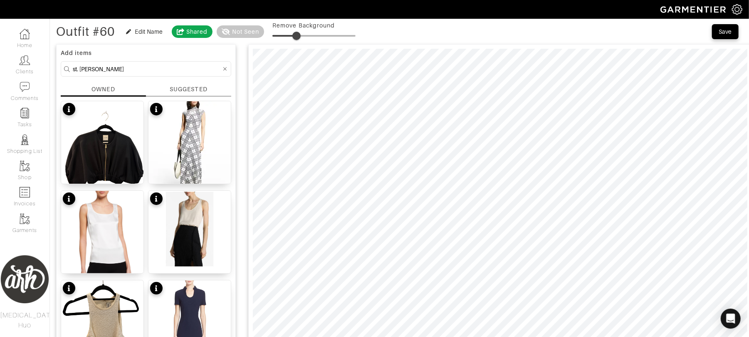
type input "29"
drag, startPoint x: 272, startPoint y: 36, endPoint x: 298, endPoint y: 32, distance: 26.1
click at [298, 32] on span at bounding box center [296, 36] width 8 height 8
click at [155, 69] on input "st. [PERSON_NAME]" at bounding box center [147, 69] width 149 height 10
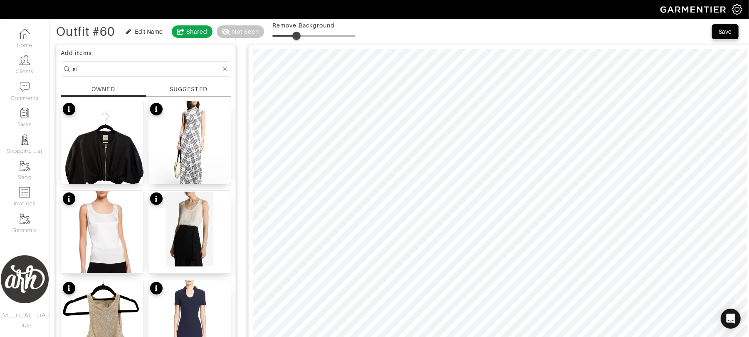
type input "s"
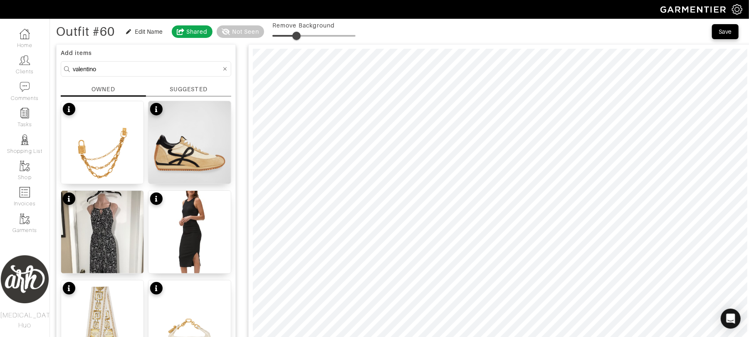
type input "valentino"
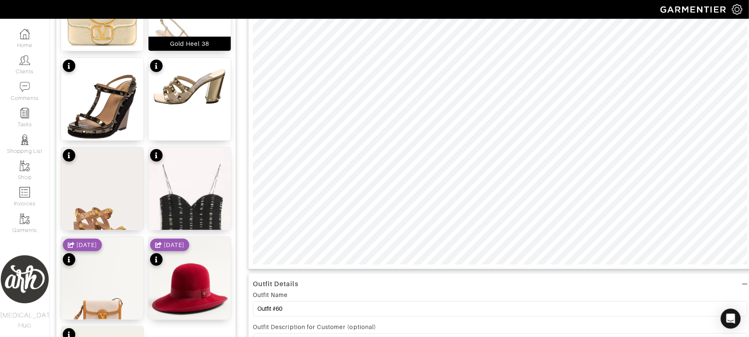
scroll to position [259, 0]
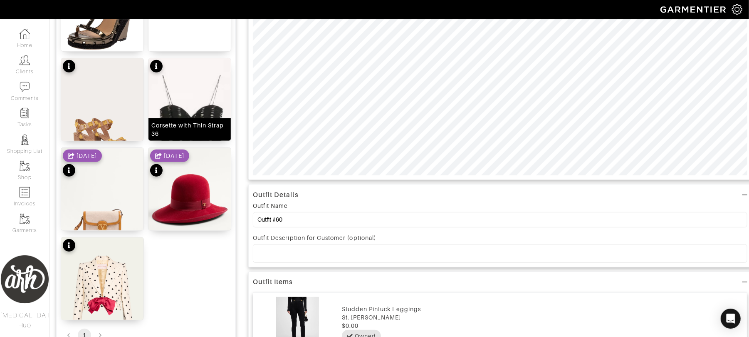
click at [191, 112] on img at bounding box center [190, 125] width 82 height 135
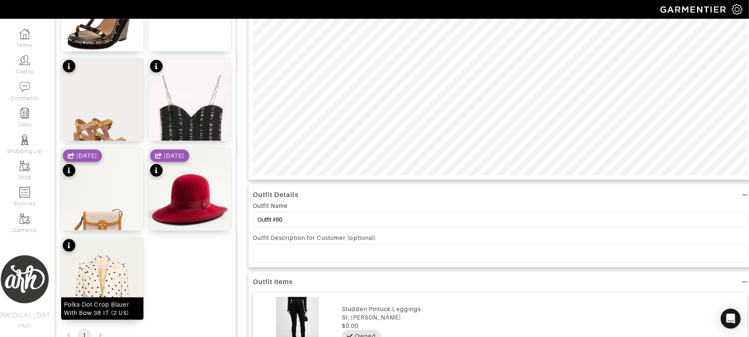
click at [98, 269] on img at bounding box center [102, 294] width 82 height 115
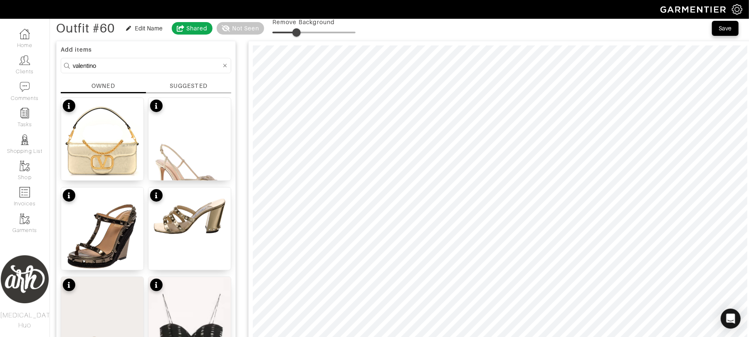
scroll to position [11, 0]
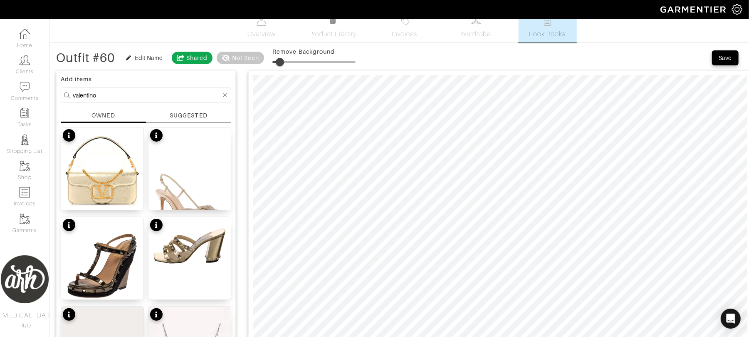
drag, startPoint x: 298, startPoint y: 63, endPoint x: 282, endPoint y: 65, distance: 16.3
click at [282, 65] on span at bounding box center [280, 62] width 8 height 8
type input "13"
click at [285, 62] on span at bounding box center [283, 62] width 8 height 8
click at [108, 93] on input "valentino" at bounding box center [147, 95] width 149 height 10
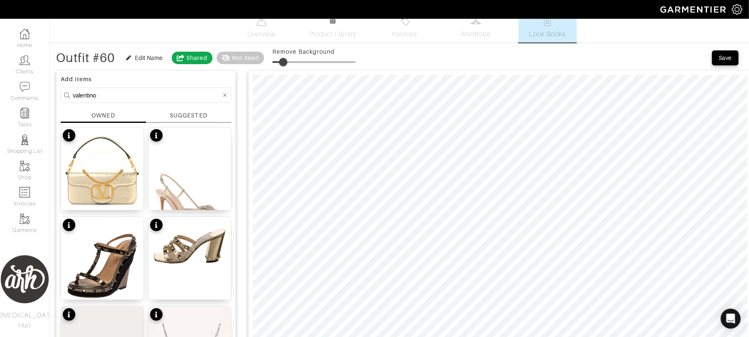
click at [108, 93] on input "valentino" at bounding box center [147, 95] width 149 height 10
type input "balmain"
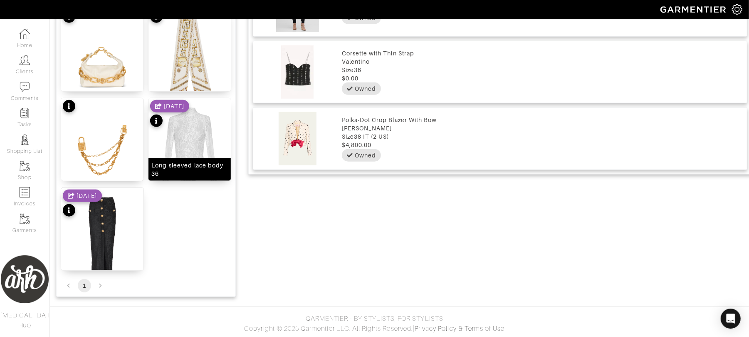
click at [195, 154] on img at bounding box center [190, 153] width 82 height 111
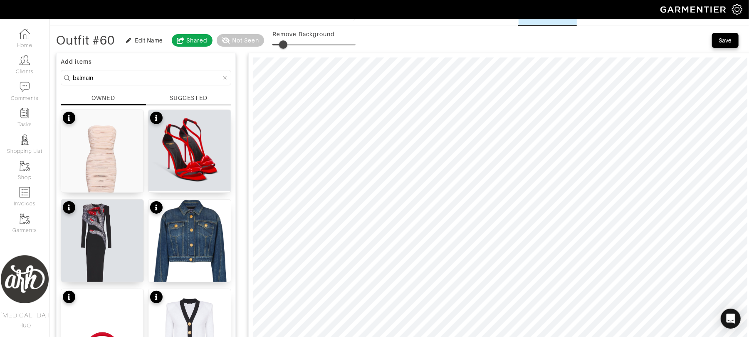
scroll to position [0, 0]
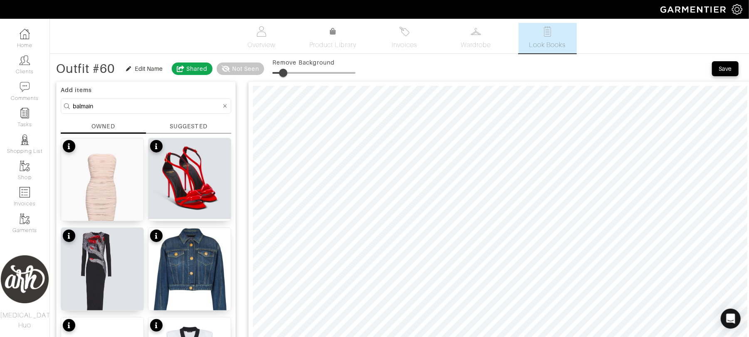
type input "9"
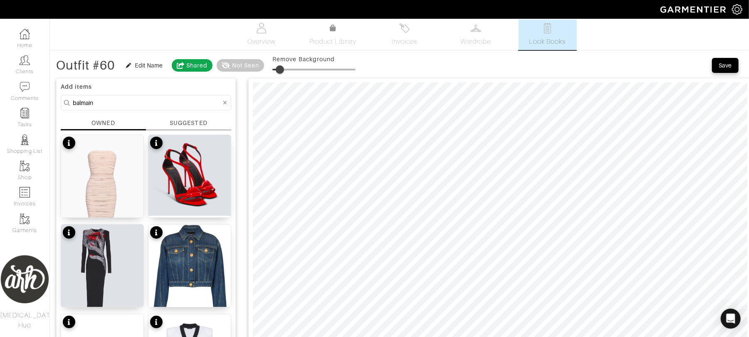
scroll to position [4, 0]
click at [138, 67] on div "Edit Name" at bounding box center [149, 65] width 28 height 8
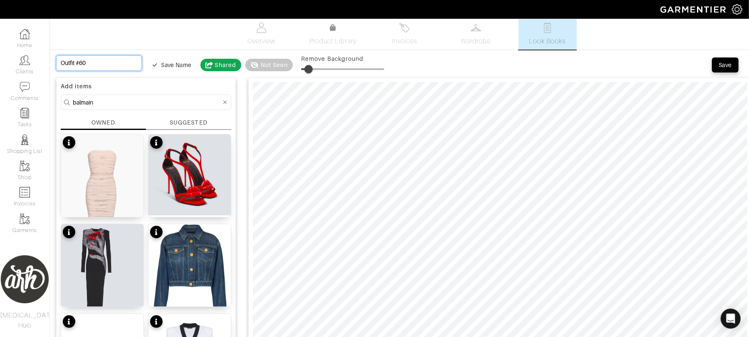
click at [116, 63] on input "Outfit #60" at bounding box center [99, 62] width 86 height 15
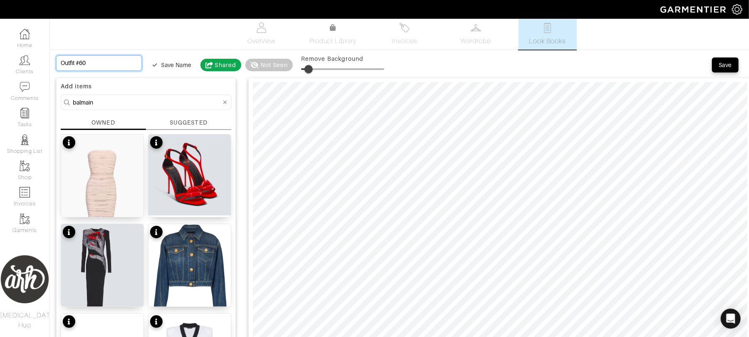
click at [116, 63] on input "Outfit #60" at bounding box center [99, 62] width 86 height 15
type input "T"
type input "Tr"
type input "Tra"
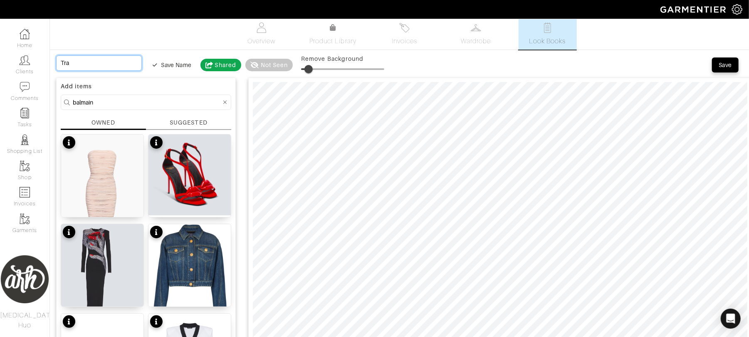
type input "Tra"
type input "Trav"
type input "Trave"
type input "Travel"
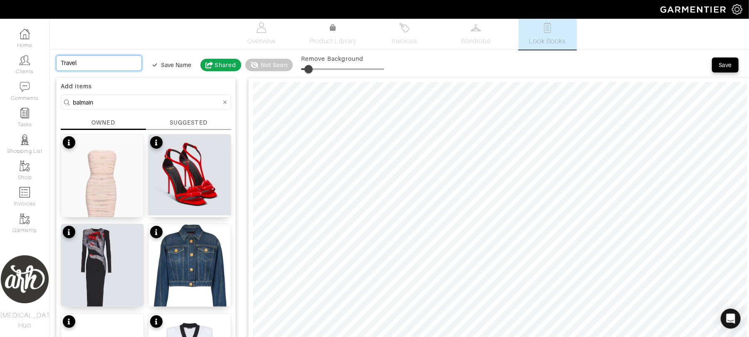
type input "Travel"
type input "Travel O"
type input "Travel Op"
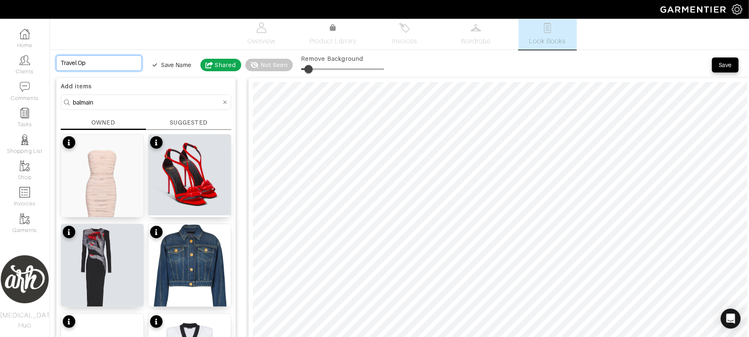
type input "Travel Opt"
type input "Travel Opti"
type input "Travel Optio"
type input "Travel Option"
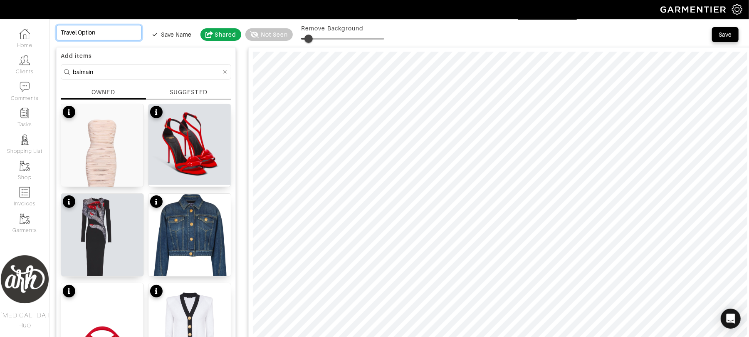
scroll to position [44, 0]
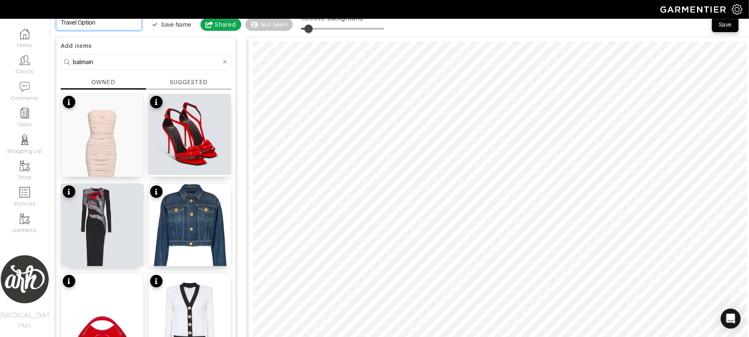
type input "Travel Option"
click at [188, 60] on input "balmain" at bounding box center [147, 62] width 149 height 10
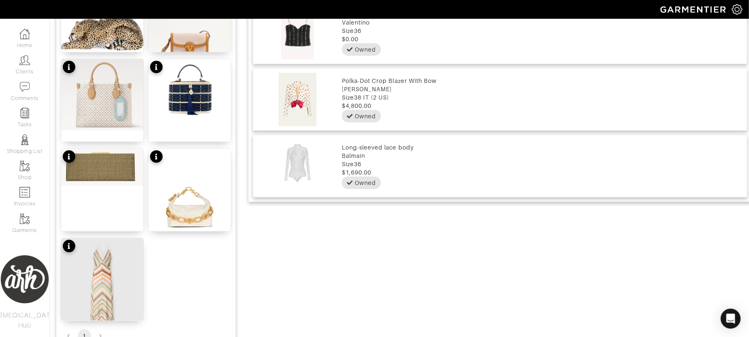
scroll to position [543, 0]
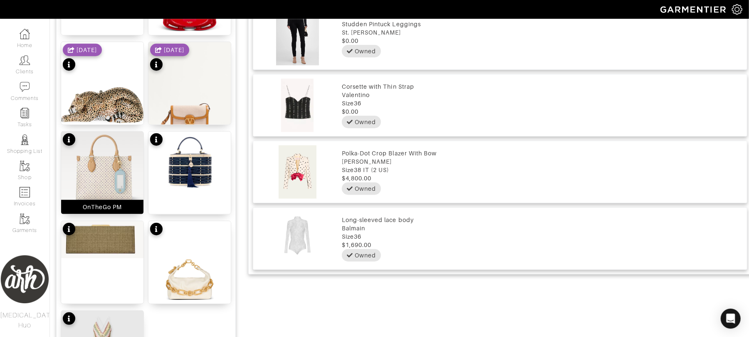
click at [116, 170] on img at bounding box center [102, 166] width 82 height 71
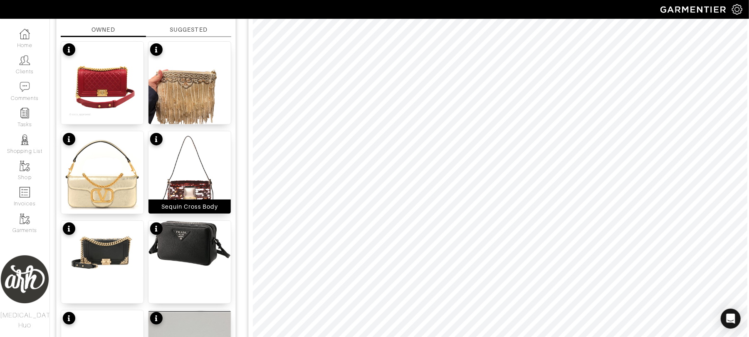
scroll to position [118, 0]
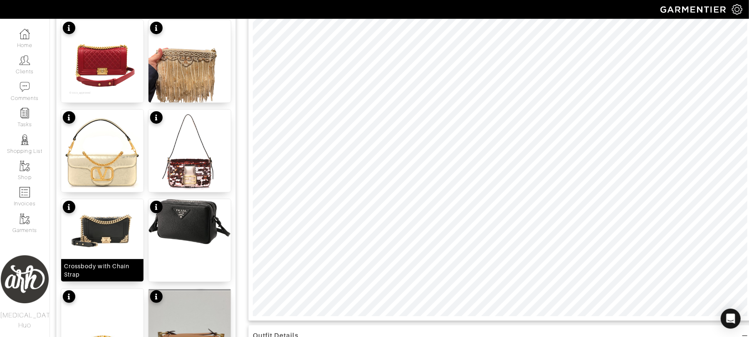
click at [118, 232] on img at bounding box center [102, 226] width 82 height 55
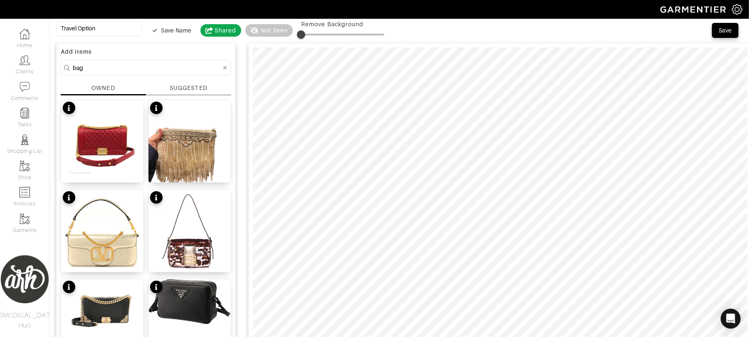
scroll to position [44, 0]
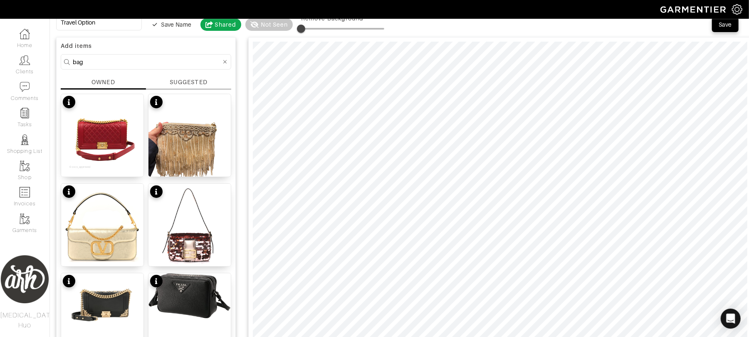
click at [179, 66] on input "bag" at bounding box center [147, 62] width 149 height 10
type input "shoe"
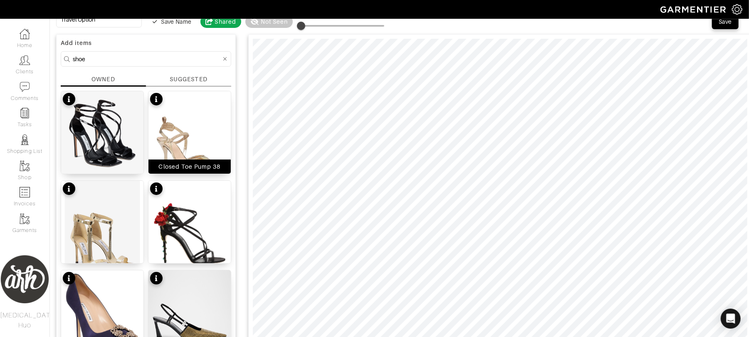
scroll to position [0, 0]
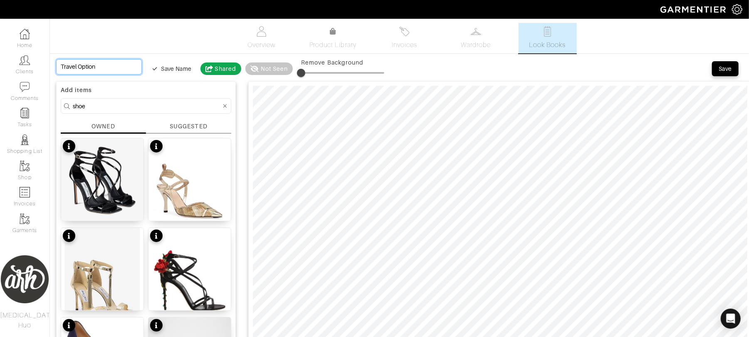
click at [118, 71] on input "Travel Option" at bounding box center [99, 66] width 86 height 15
type input "D"
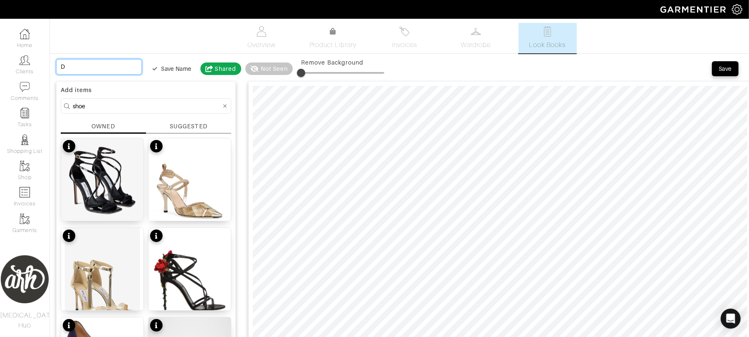
type input "Di"
type input "Din"
type input "Dinn"
type input "Dinne"
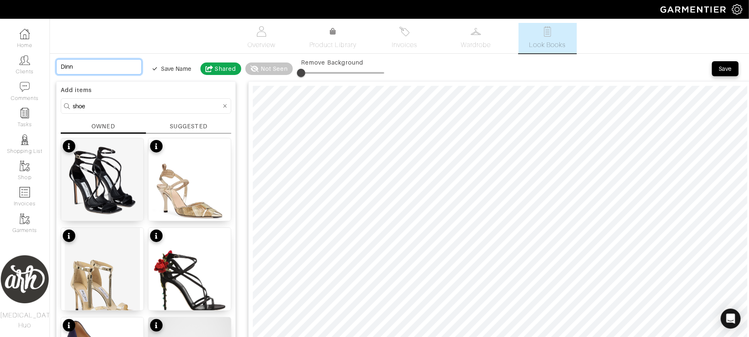
type input "Dinne"
type input "Dinner"
type input "Dinner O"
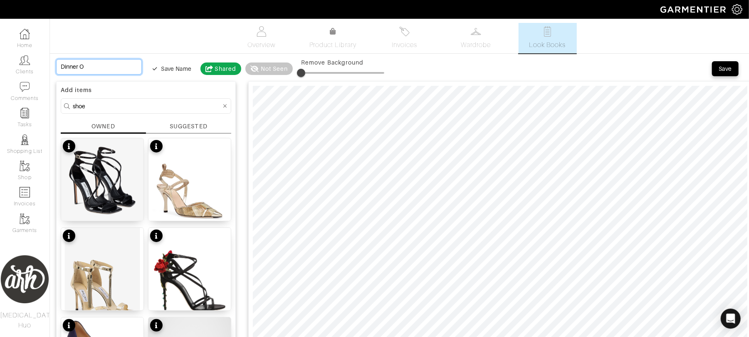
type input "Dinner Op"
type input "Dinner Opt"
type input "Dinner Opti"
type input "Dinner Optio"
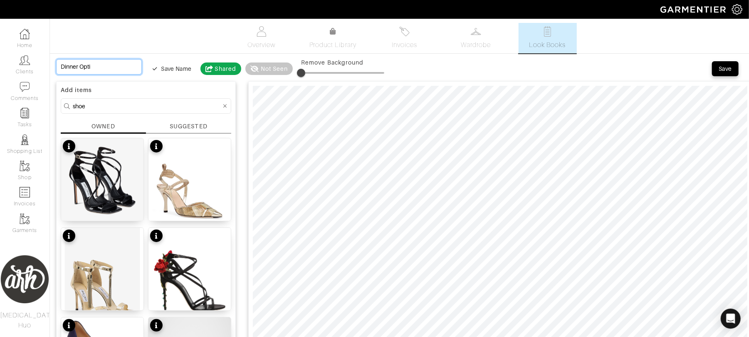
type input "Dinner Optio"
type input "Dinner Option"
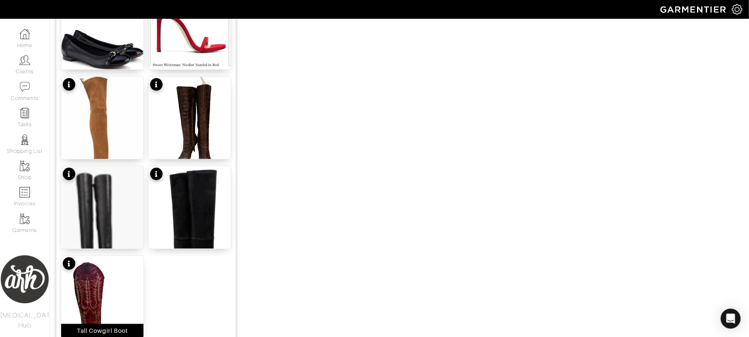
scroll to position [1024, 0]
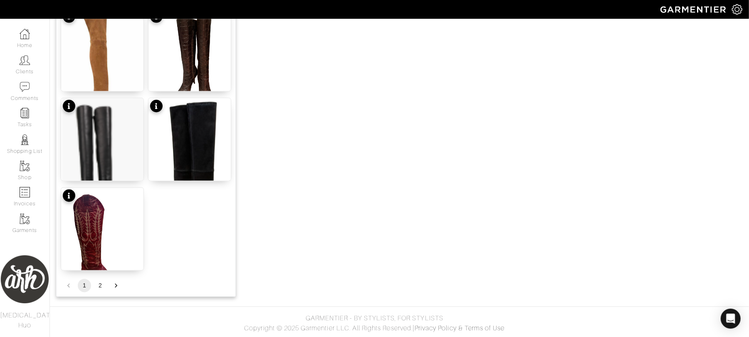
type input "Dinner Option"
click at [100, 285] on button "2" at bounding box center [100, 285] width 13 height 13
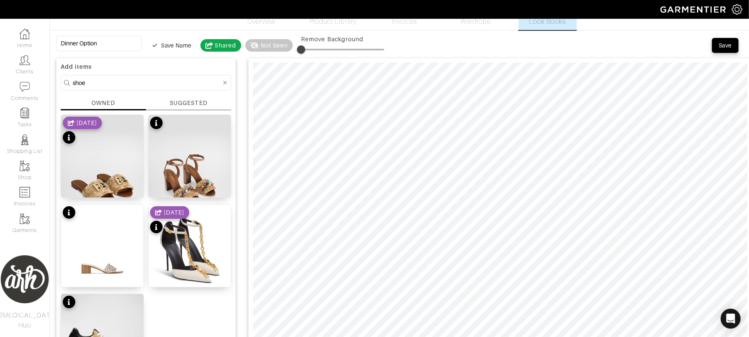
scroll to position [12, 0]
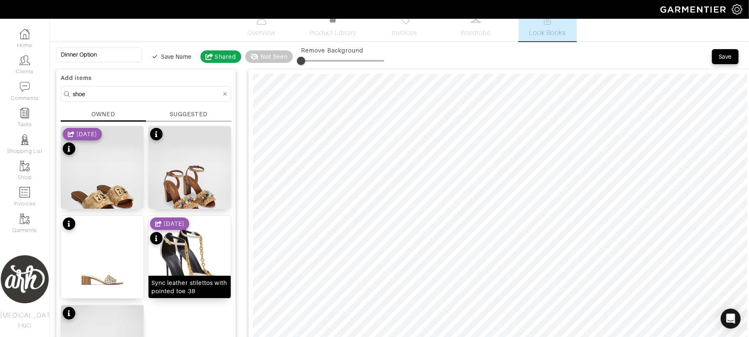
click at [183, 272] on img at bounding box center [190, 271] width 82 height 111
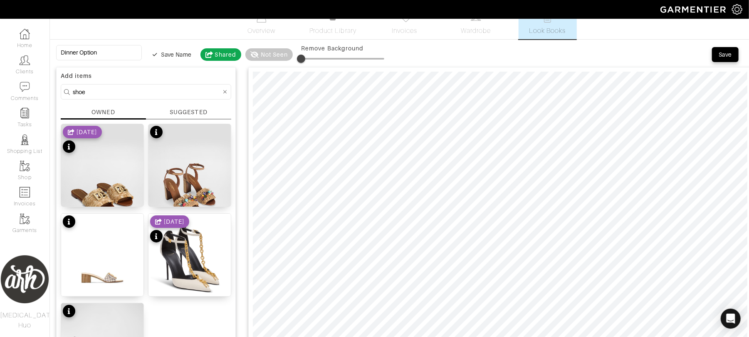
scroll to position [0, 0]
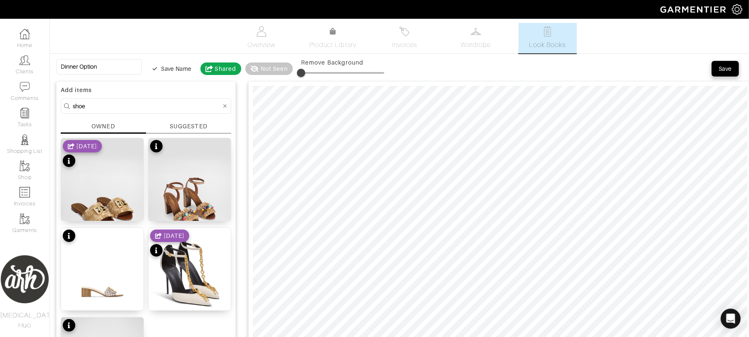
click at [731, 69] on div "Save" at bounding box center [725, 68] width 13 height 8
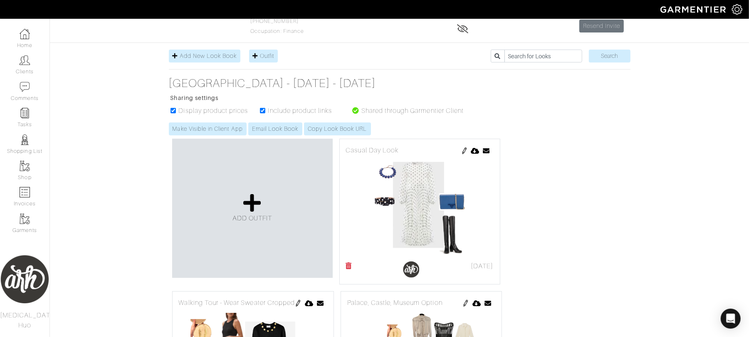
scroll to position [67, 0]
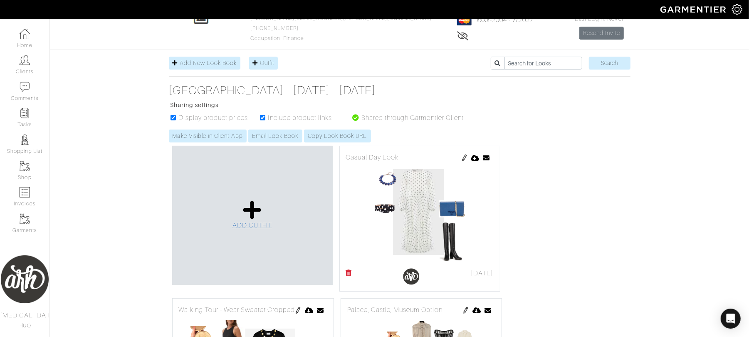
click at [250, 225] on span "ADD OUTFIT" at bounding box center [253, 224] width 40 height 7
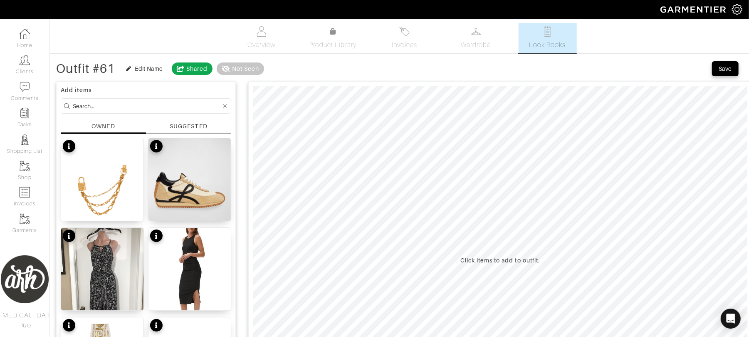
click at [192, 104] on input at bounding box center [147, 106] width 149 height 10
type input "jean"
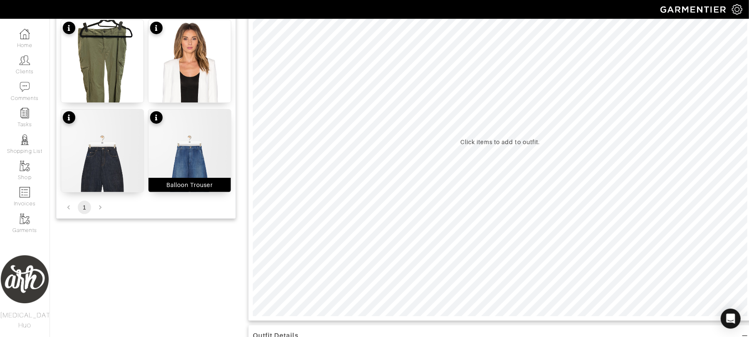
scroll to position [122, 0]
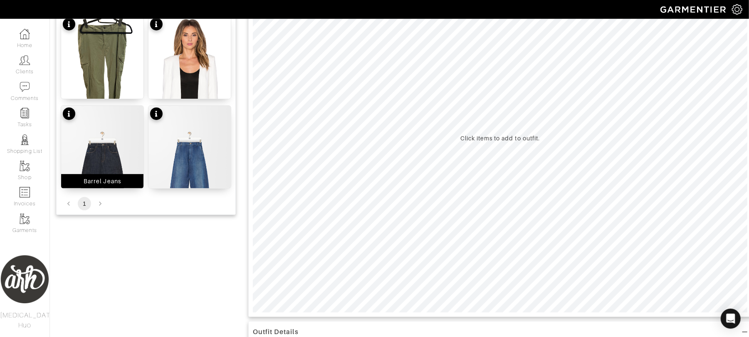
click at [116, 150] on img at bounding box center [102, 168] width 82 height 124
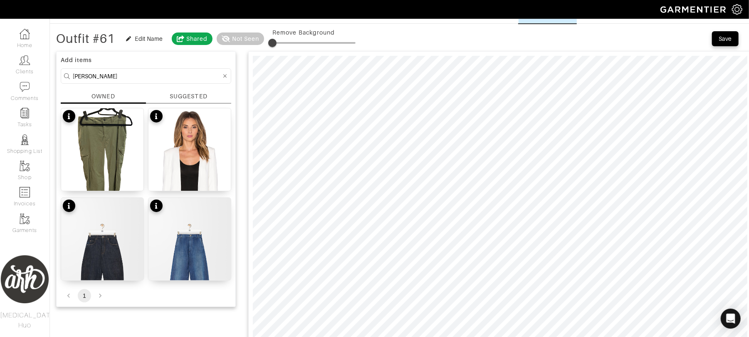
scroll to position [29, 0]
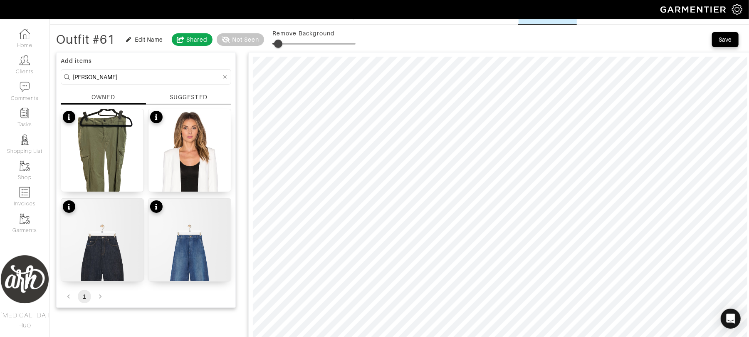
type input "12"
drag, startPoint x: 278, startPoint y: 42, endPoint x: 284, endPoint y: 42, distance: 5.4
click at [284, 42] on span at bounding box center [282, 44] width 8 height 8
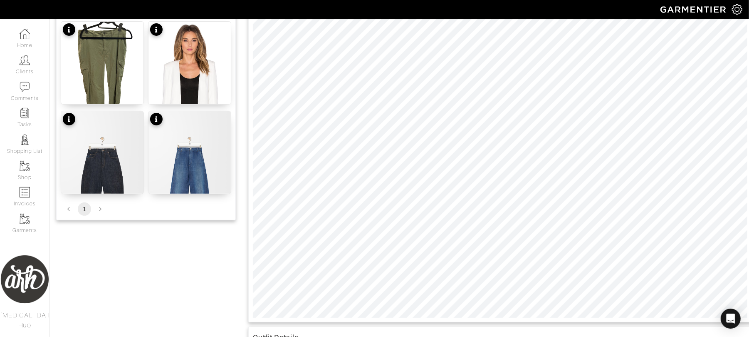
scroll to position [140, 0]
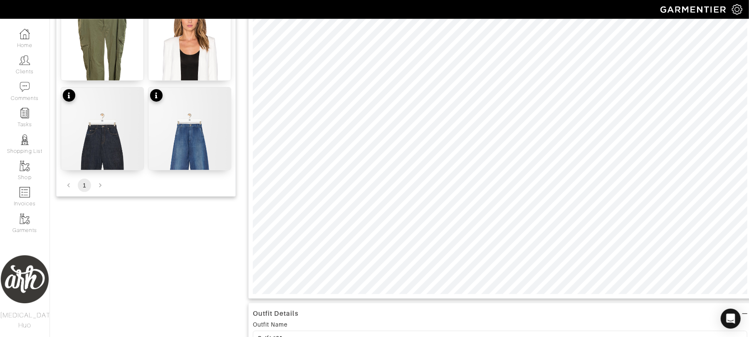
click at [453, 7] on div "Company Settings Manage Subscription My Profile Stylists Sign Out Home Clients …" at bounding box center [374, 169] width 749 height 618
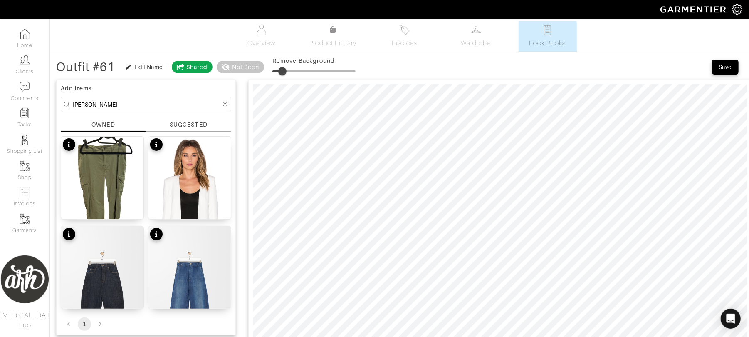
scroll to position [0, 0]
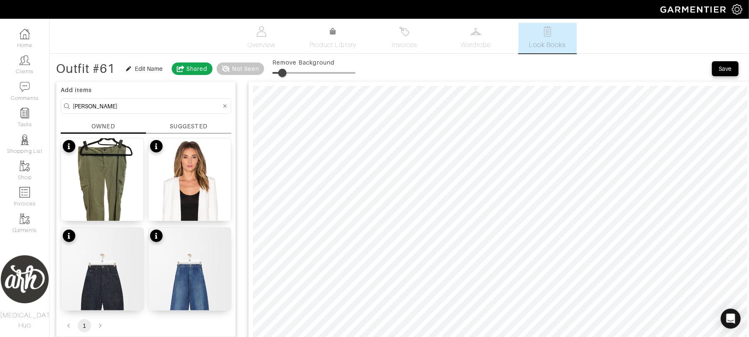
click at [138, 107] on input "jean" at bounding box center [147, 106] width 149 height 10
type input "loewe"
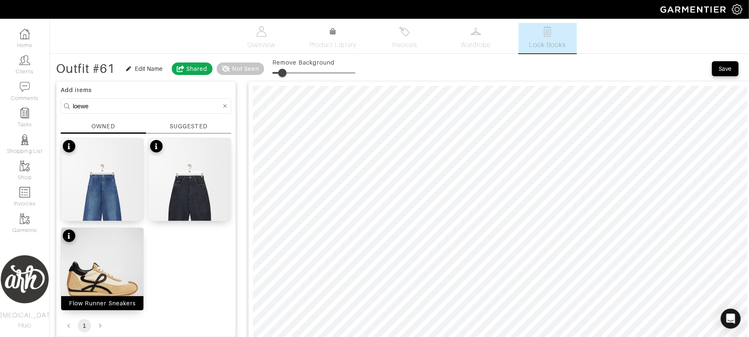
click at [119, 280] on img at bounding box center [102, 279] width 82 height 103
click at [285, 74] on span at bounding box center [283, 73] width 8 height 8
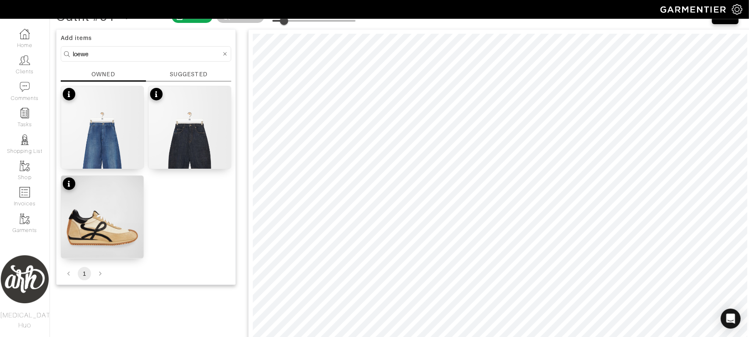
scroll to position [44, 0]
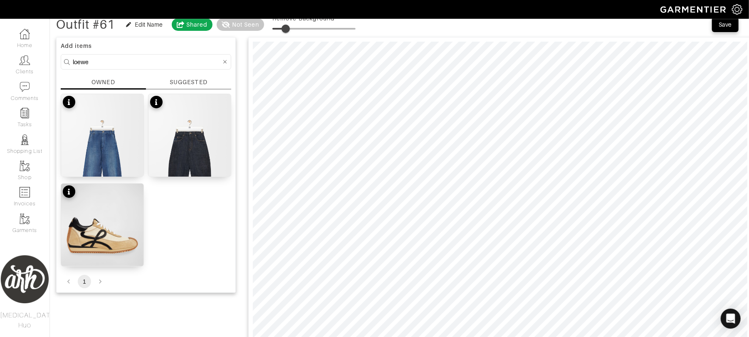
type input "17"
click at [288, 30] on span at bounding box center [286, 29] width 8 height 8
click at [709, 336] on html "[PERSON_NAME] [MEDICAL_DATA] Huo Home Clients Invoices Comments Reminders Styli…" at bounding box center [374, 318] width 749 height 724
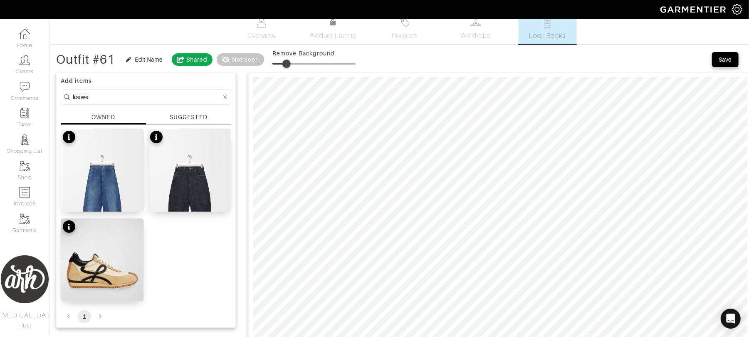
scroll to position [0, 0]
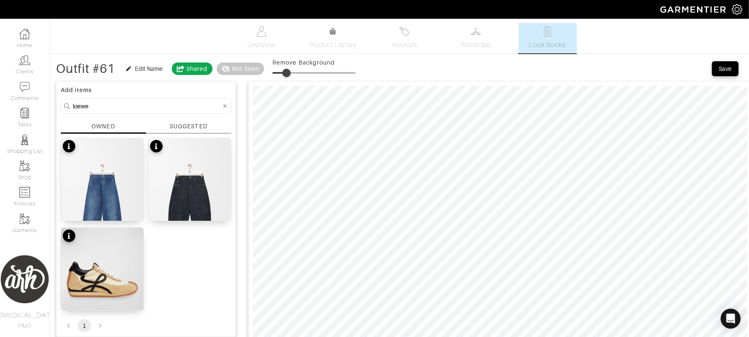
click at [145, 105] on input "loewe" at bounding box center [147, 106] width 149 height 10
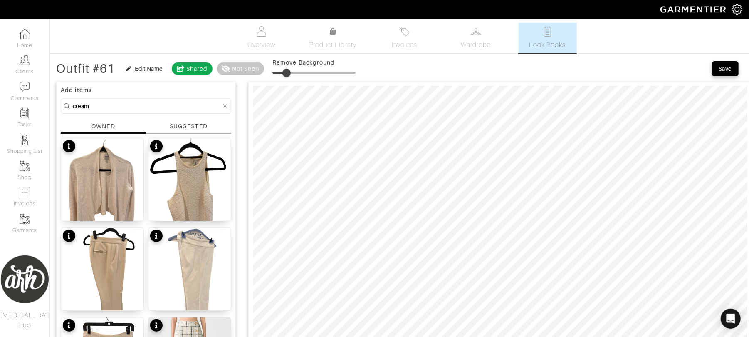
click at [150, 110] on input "cream" at bounding box center [147, 106] width 149 height 10
click at [151, 105] on input "cream" at bounding box center [147, 106] width 149 height 10
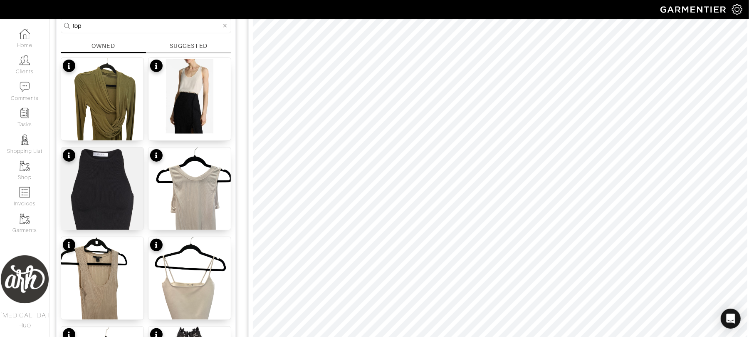
scroll to position [77, 0]
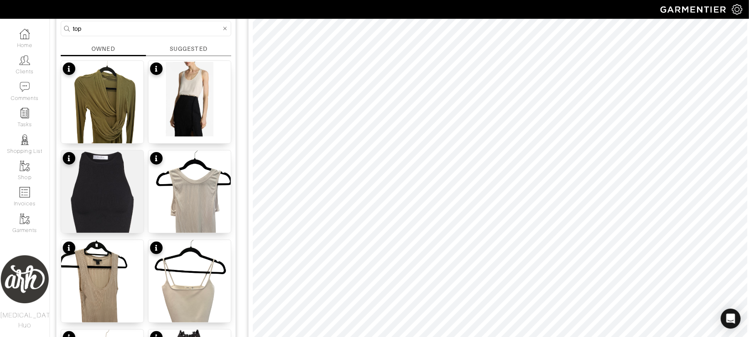
click at [130, 28] on input "top" at bounding box center [147, 28] width 149 height 10
type input "sweater"
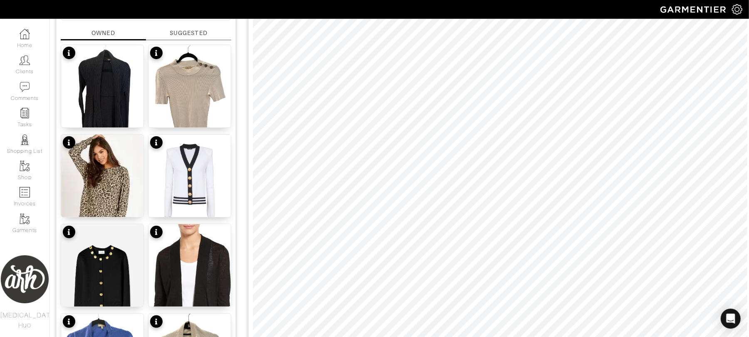
scroll to position [111, 0]
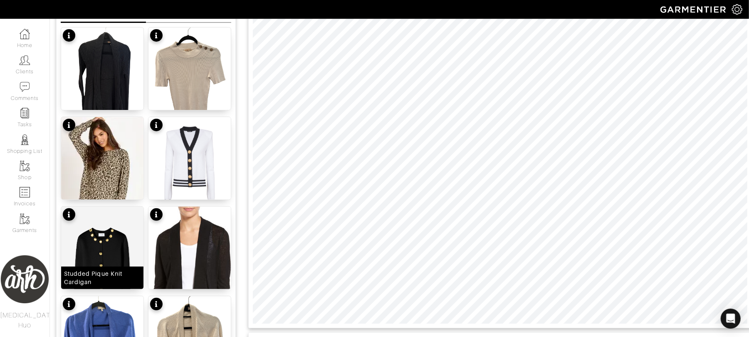
click at [122, 240] on img at bounding box center [102, 272] width 82 height 132
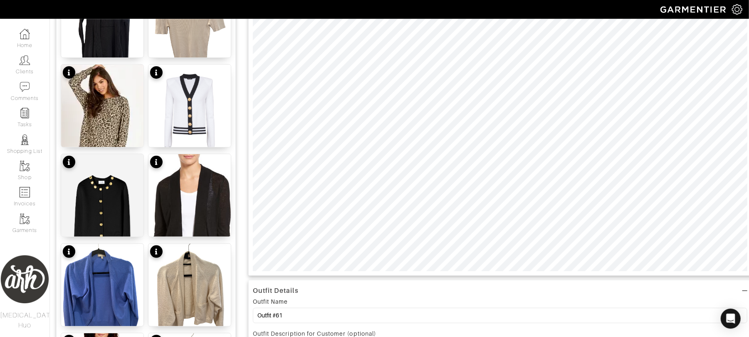
scroll to position [166, 0]
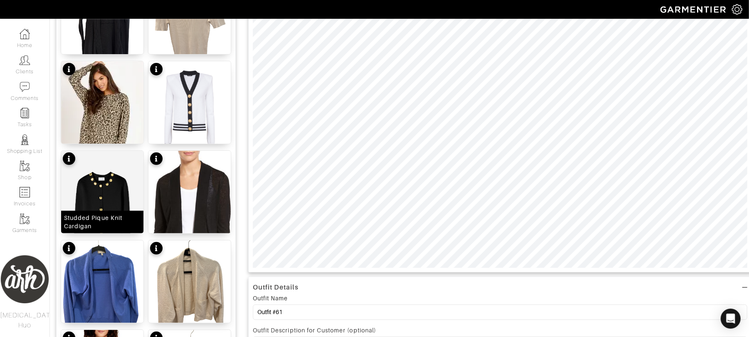
click at [110, 186] on img at bounding box center [102, 217] width 82 height 132
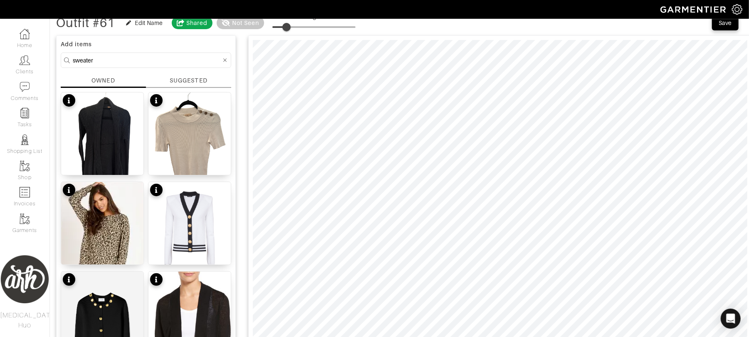
scroll to position [37, 0]
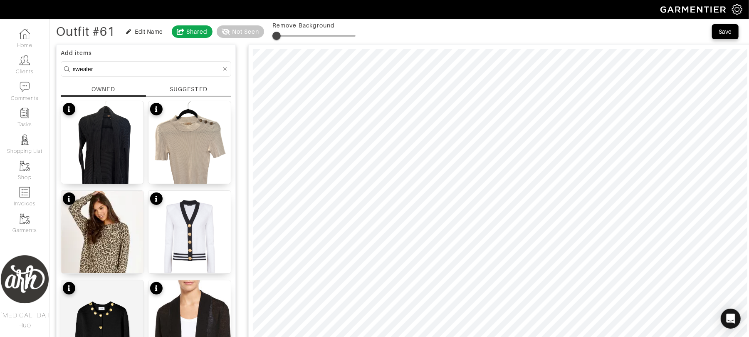
type input "0"
drag, startPoint x: 274, startPoint y: 37, endPoint x: 253, endPoint y: 44, distance: 21.6
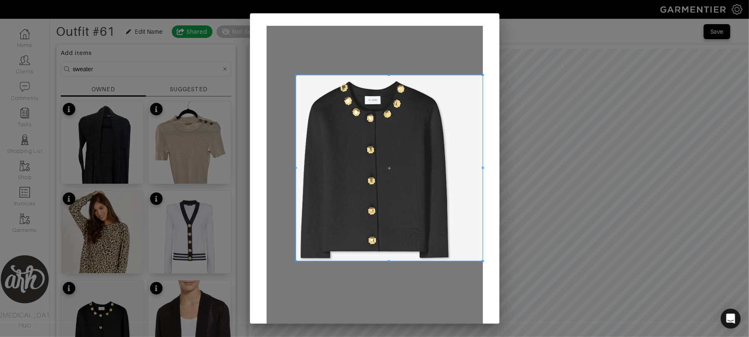
click at [295, 74] on span at bounding box center [296, 75] width 2 height 2
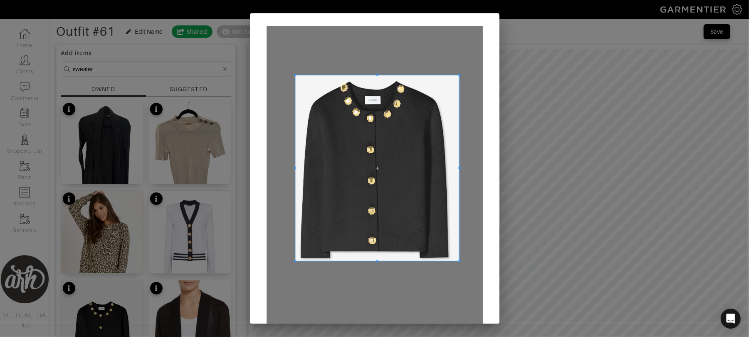
click at [455, 175] on div at bounding box center [377, 168] width 164 height 186
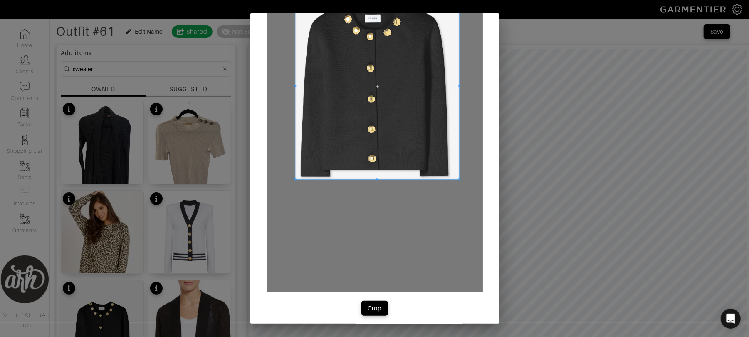
scroll to position [86, 0]
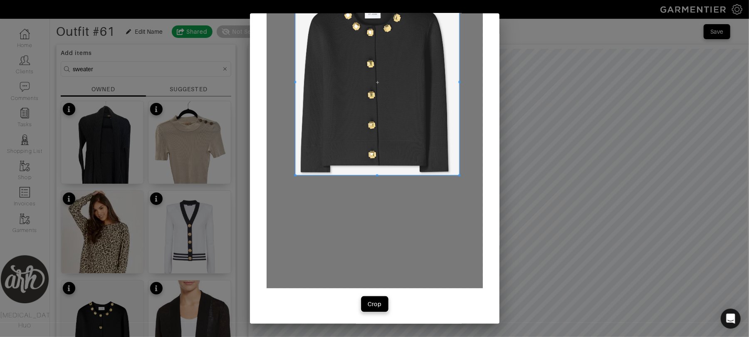
click at [370, 306] on div "Crop" at bounding box center [375, 304] width 14 height 8
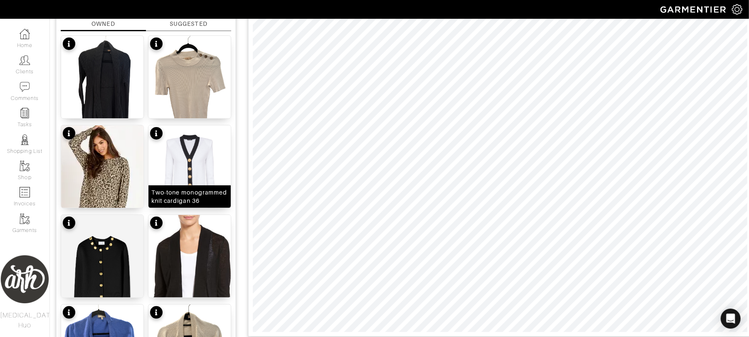
scroll to position [104, 0]
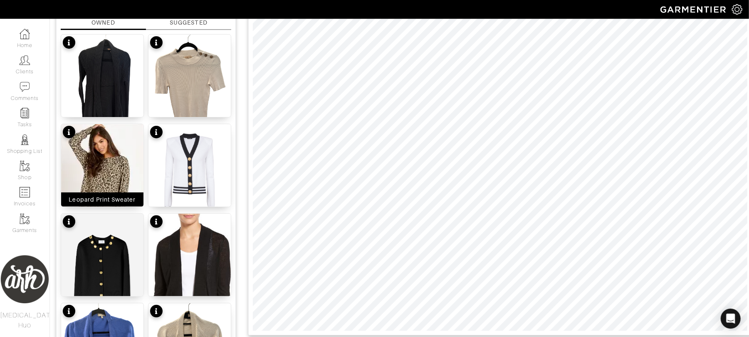
click at [120, 170] on img at bounding box center [102, 173] width 82 height 99
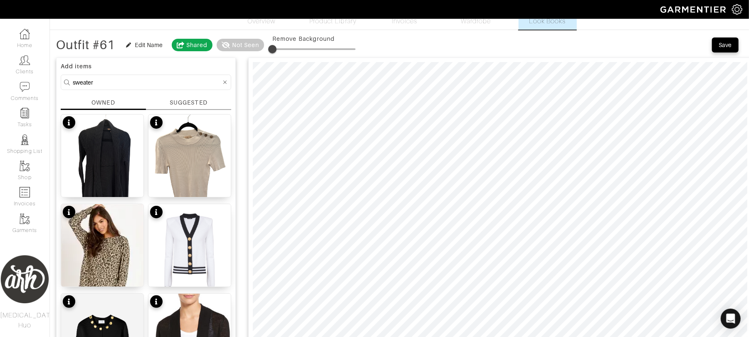
scroll to position [0, 0]
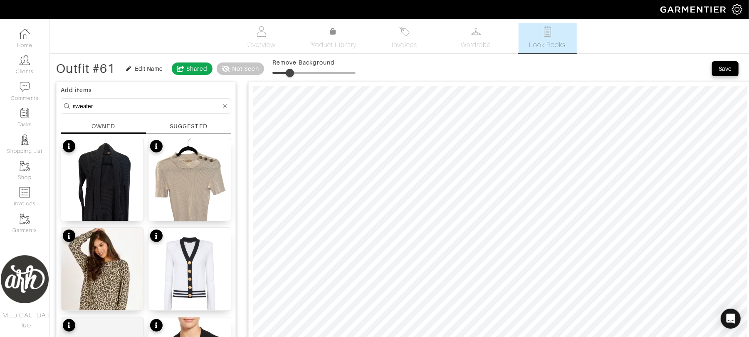
type input "24"
drag, startPoint x: 273, startPoint y: 74, endPoint x: 294, endPoint y: 74, distance: 20.4
click at [294, 74] on span at bounding box center [292, 73] width 8 height 8
click at [134, 112] on form "sweater" at bounding box center [146, 105] width 171 height 15
click at [134, 107] on input "sweater" at bounding box center [147, 106] width 149 height 10
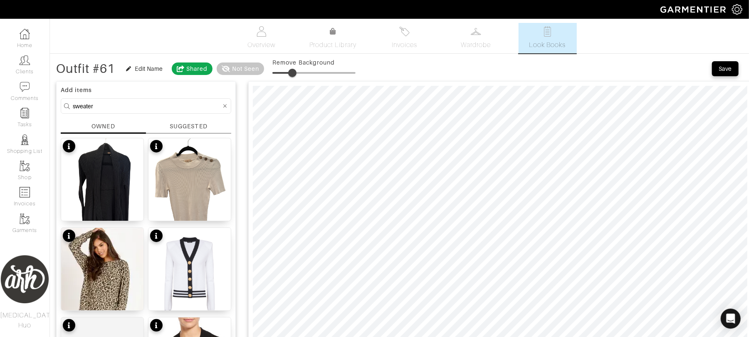
click at [134, 107] on input "sweater" at bounding box center [147, 106] width 149 height 10
type input "belt"
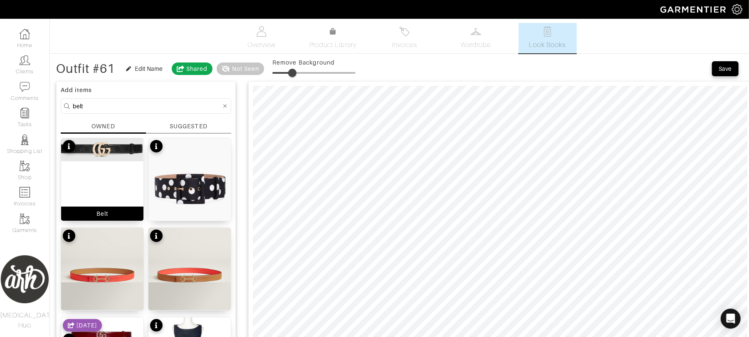
click at [110, 168] on div "Belt" at bounding box center [102, 179] width 83 height 83
click at [293, 71] on span at bounding box center [291, 73] width 8 height 8
type input "16"
drag, startPoint x: 294, startPoint y: 72, endPoint x: 287, endPoint y: 74, distance: 6.9
click at [287, 74] on span at bounding box center [286, 73] width 8 height 8
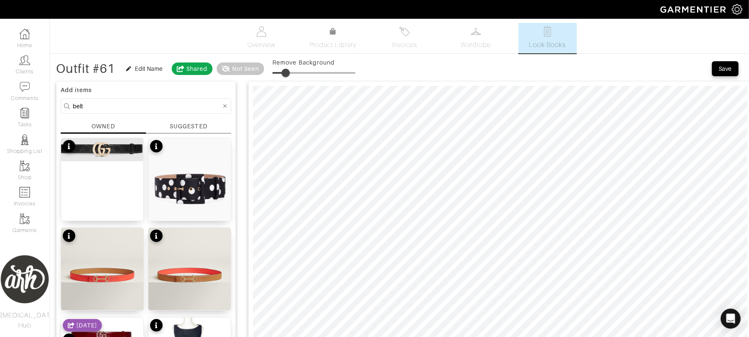
click at [120, 105] on input "belt" at bounding box center [147, 106] width 149 height 10
type input "bag"
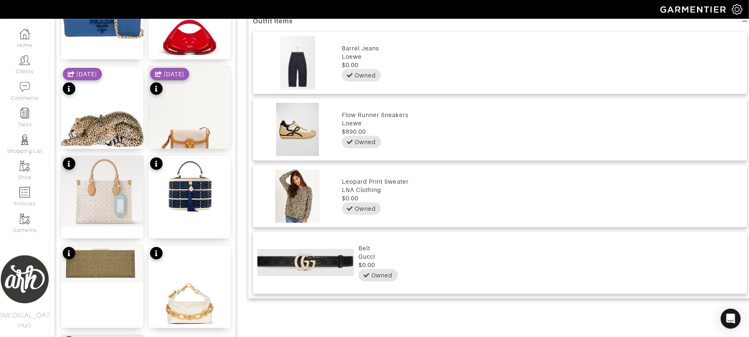
scroll to position [525, 0]
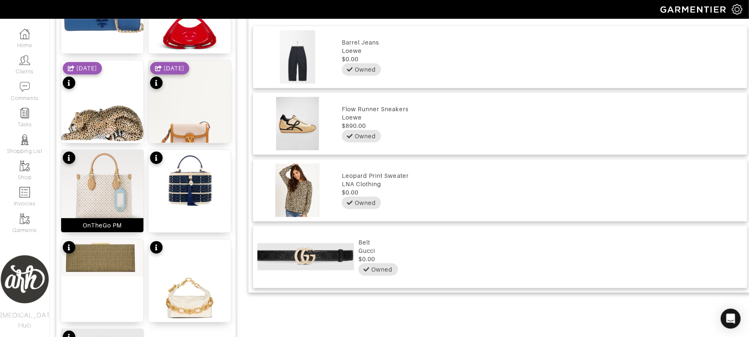
click at [114, 193] on img at bounding box center [102, 185] width 82 height 71
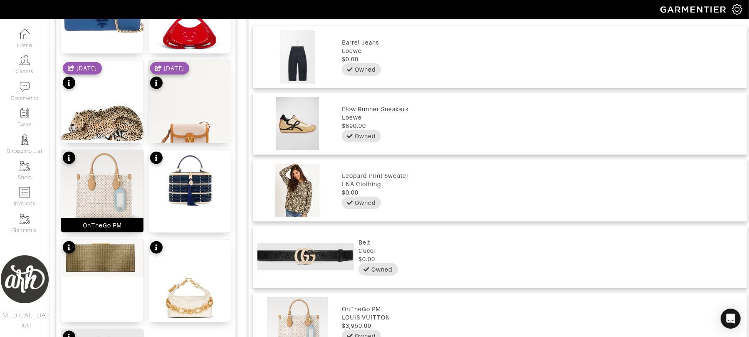
click at [114, 193] on img at bounding box center [102, 185] width 82 height 71
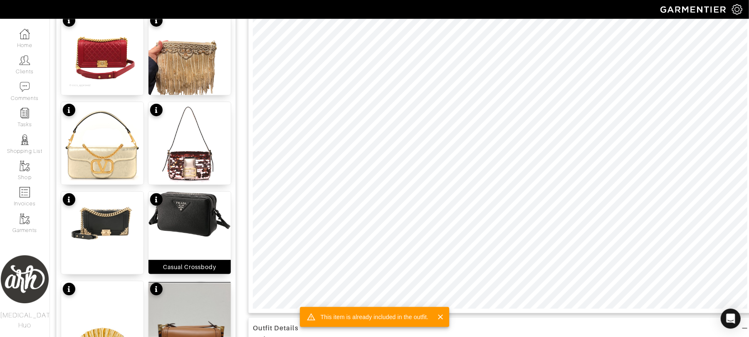
scroll to position [112, 0]
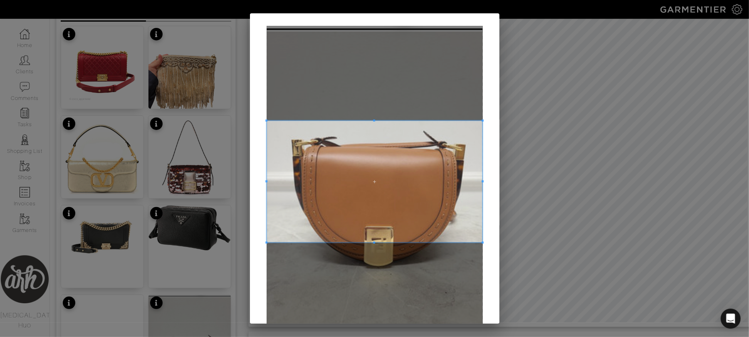
click at [357, 169] on span at bounding box center [375, 181] width 216 height 121
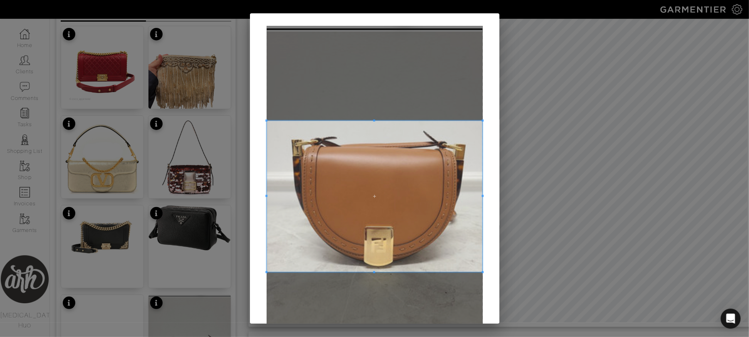
click at [373, 272] on span at bounding box center [374, 272] width 2 height 2
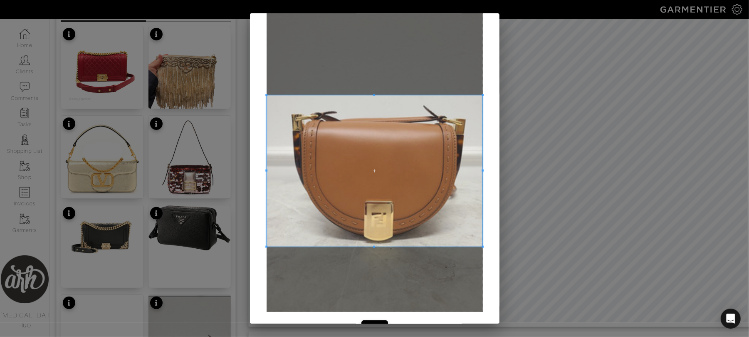
scroll to position [49, 0]
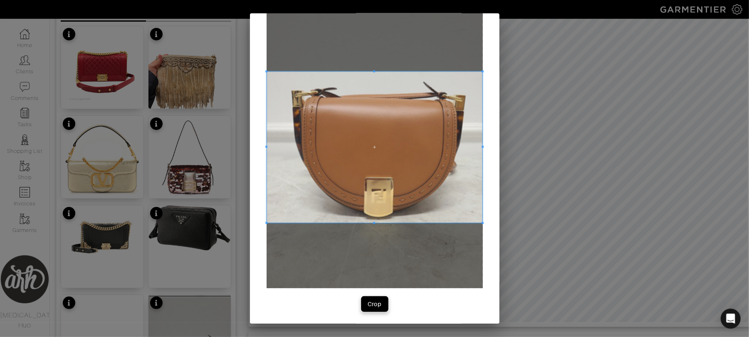
click at [368, 305] on div "Crop" at bounding box center [375, 304] width 14 height 8
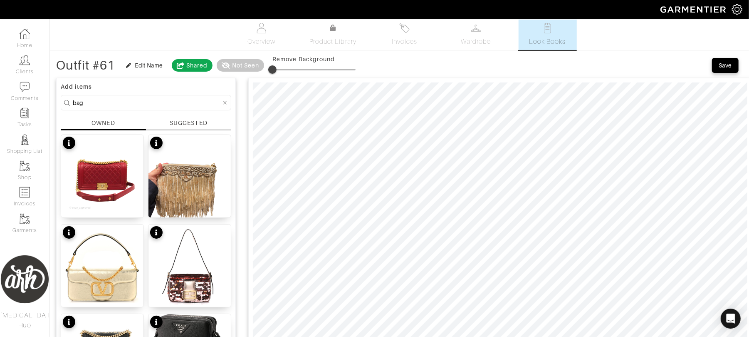
scroll to position [0, 0]
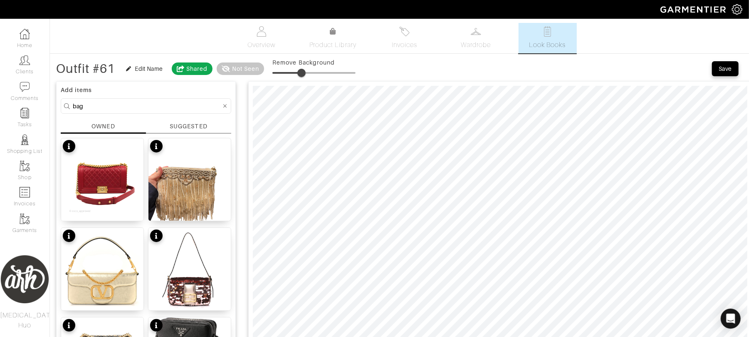
drag, startPoint x: 279, startPoint y: 72, endPoint x: 303, endPoint y: 74, distance: 24.7
click at [303, 74] on span at bounding box center [301, 73] width 8 height 8
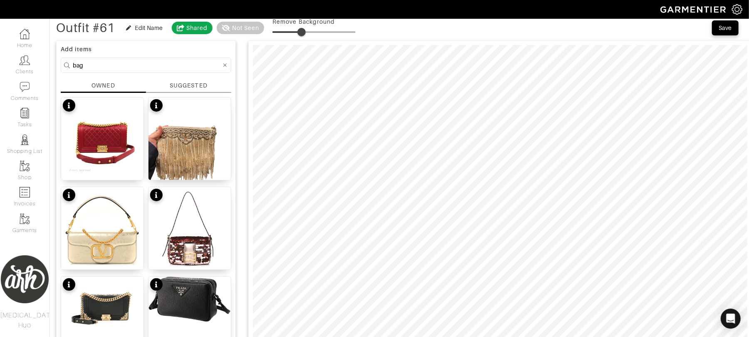
scroll to position [40, 0]
click at [302, 29] on span at bounding box center [301, 32] width 8 height 8
drag, startPoint x: 302, startPoint y: 29, endPoint x: 282, endPoint y: 35, distance: 20.9
click at [282, 35] on span at bounding box center [281, 32] width 8 height 8
type input "37"
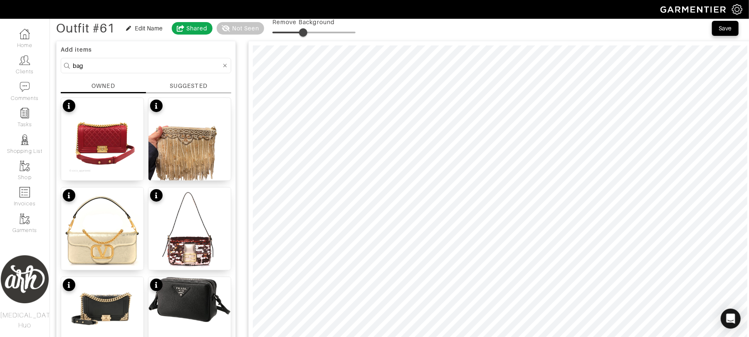
click at [305, 34] on span at bounding box center [303, 32] width 8 height 8
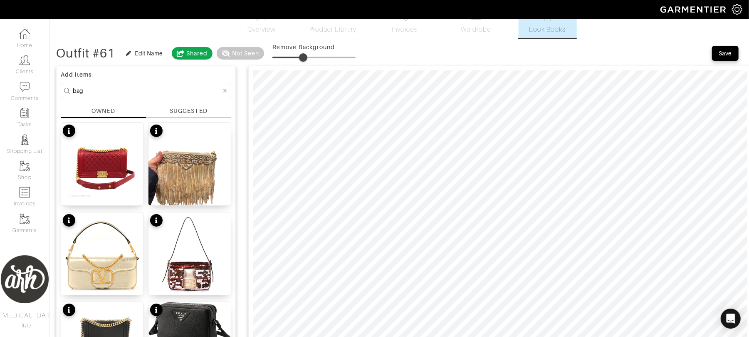
scroll to position [0, 0]
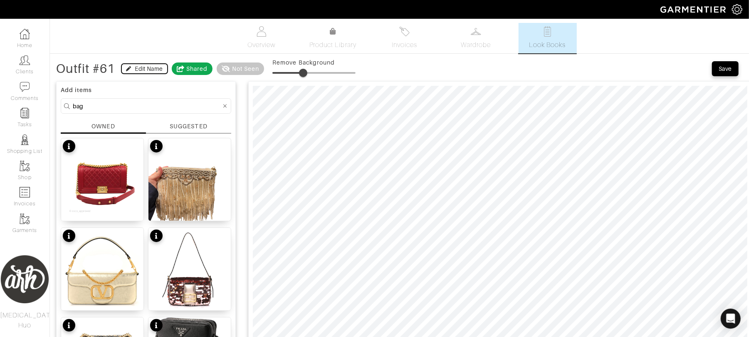
click at [139, 69] on div "Edit Name" at bounding box center [149, 68] width 28 height 8
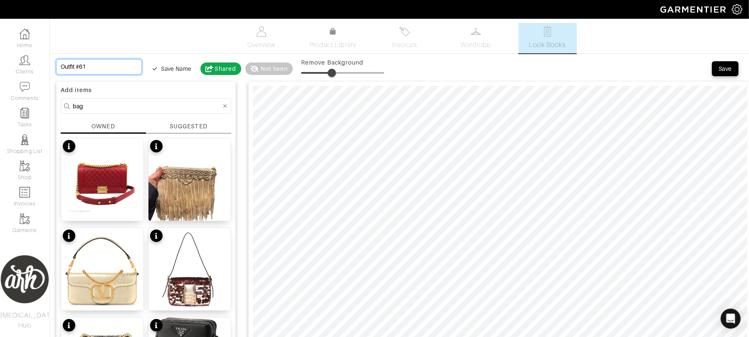
click at [115, 64] on input "Outfit #61" at bounding box center [99, 66] width 86 height 15
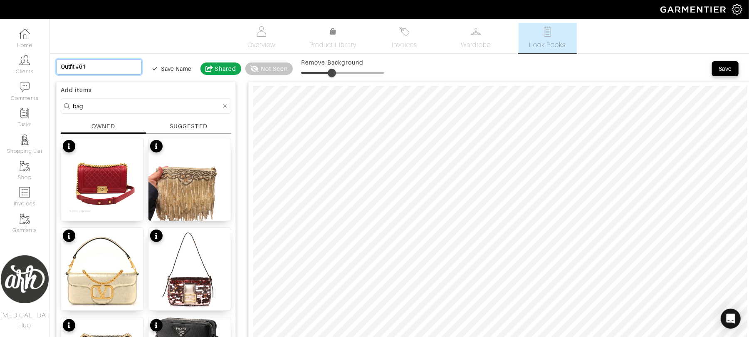
type input "T"
type input "Tr"
type input "Tra"
type input "Trav"
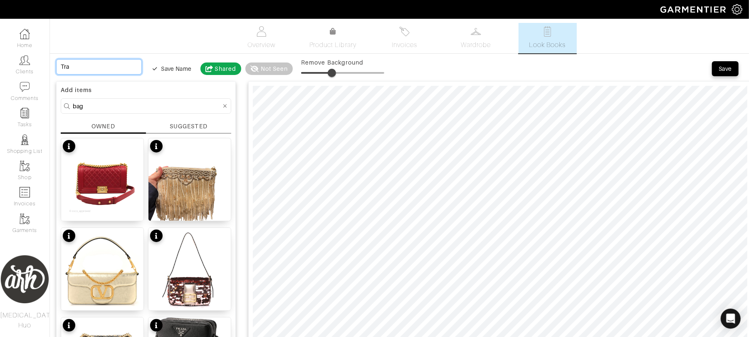
type input "Trav"
type input "Trave"
type input "Travel"
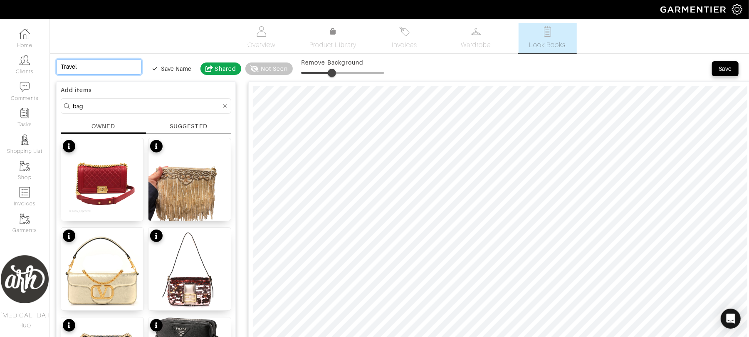
type input "Travel O"
type input "Travel Op"
type input "Travel Opt"
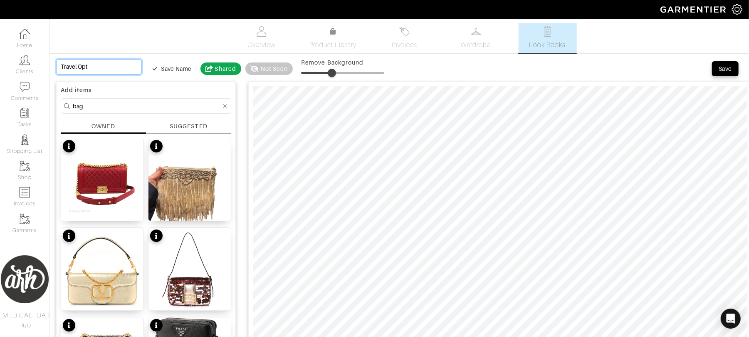
type input "Travel Opti"
type input "Travel Optio"
type input "Travel Option"
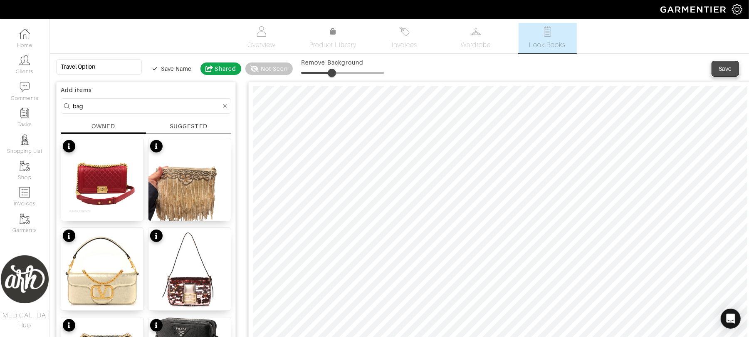
click at [724, 72] on div "Save" at bounding box center [725, 68] width 13 height 8
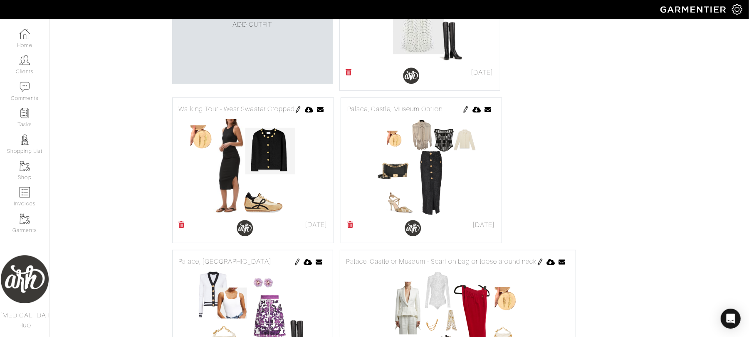
scroll to position [200, 0]
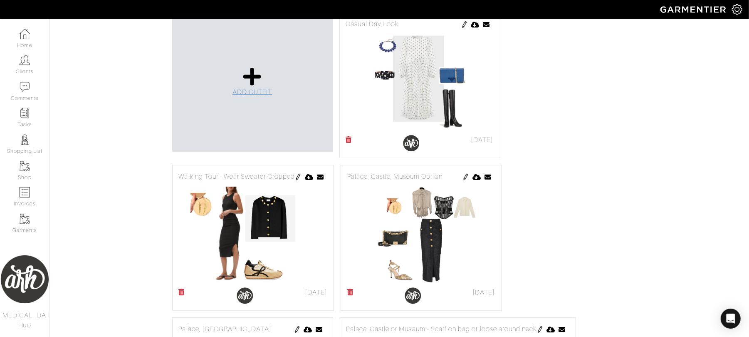
click at [250, 92] on span "ADD OUTFIT" at bounding box center [253, 91] width 40 height 7
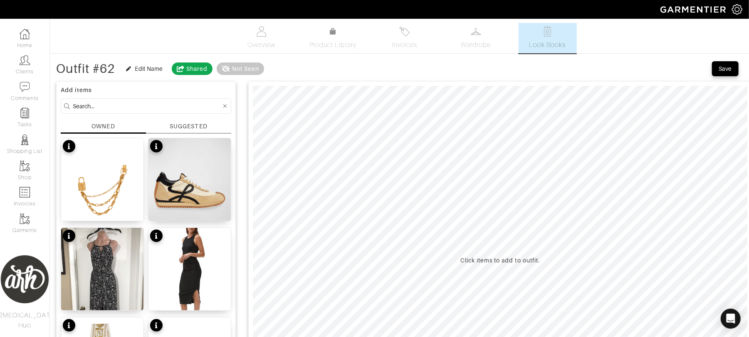
click at [111, 105] on input at bounding box center [147, 106] width 149 height 10
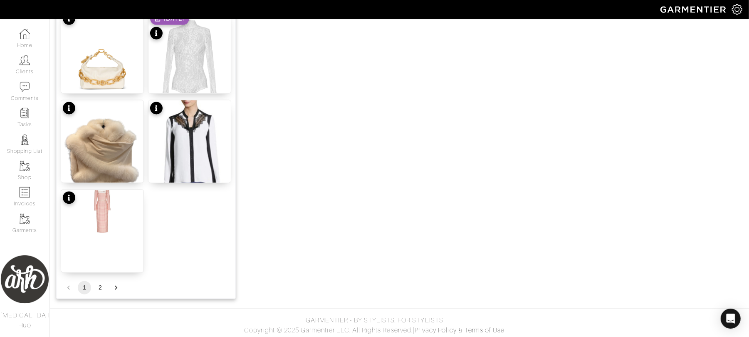
scroll to position [1024, 0]
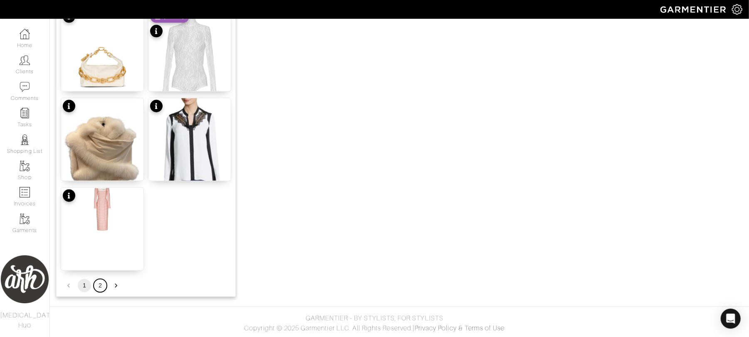
click at [99, 287] on button "2" at bounding box center [100, 285] width 13 height 13
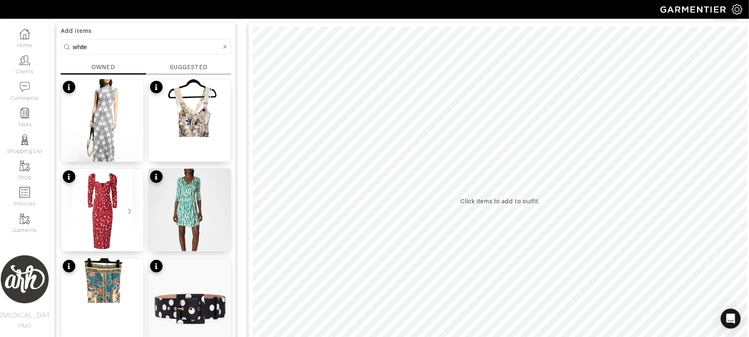
scroll to position [0, 0]
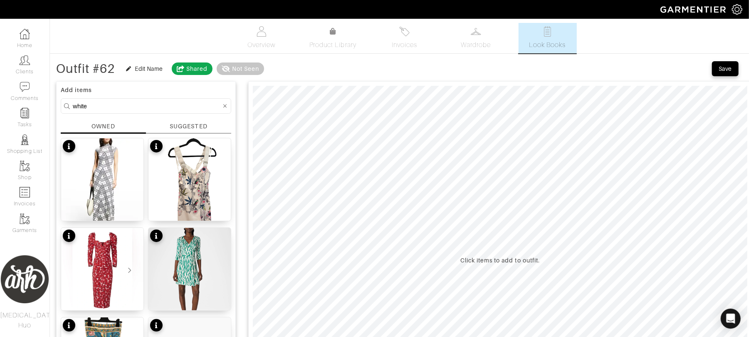
click at [157, 109] on input "white" at bounding box center [147, 106] width 149 height 10
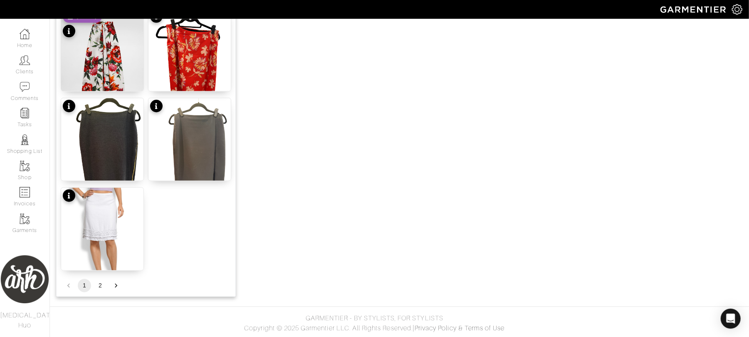
scroll to position [1024, 0]
click at [99, 286] on button "2" at bounding box center [100, 285] width 13 height 13
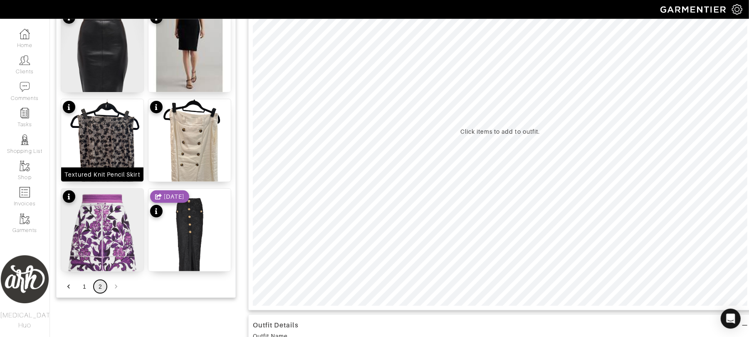
scroll to position [138, 0]
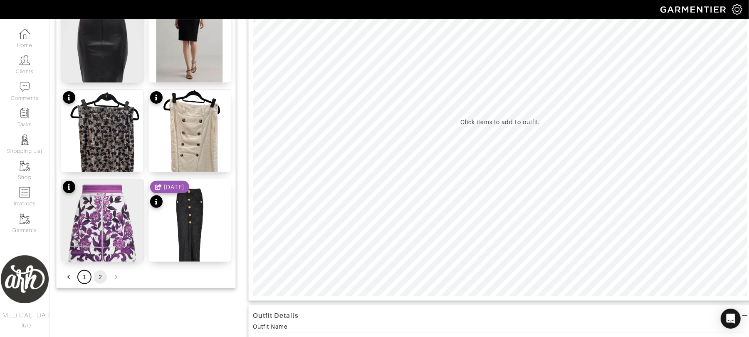
click at [87, 280] on button "1" at bounding box center [84, 276] width 13 height 13
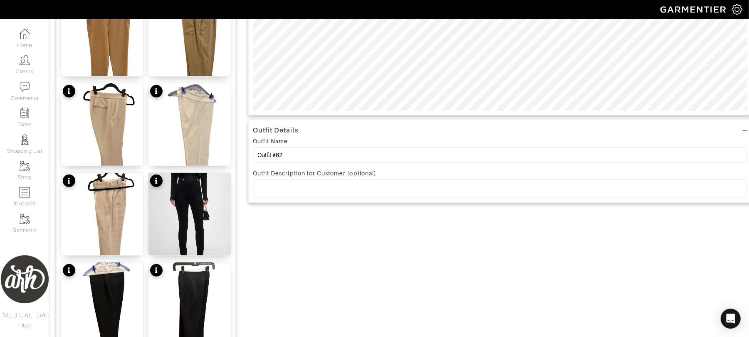
scroll to position [360, 0]
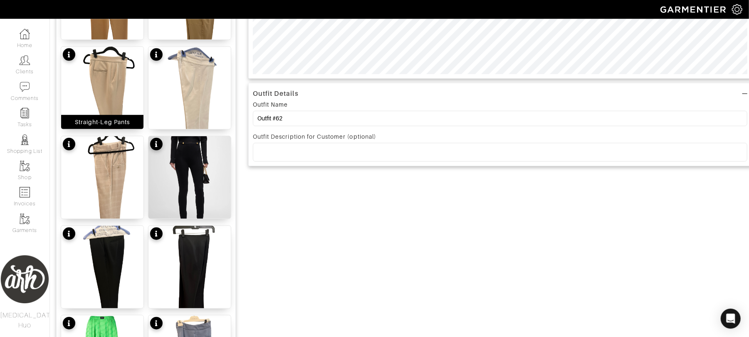
click at [124, 84] on img at bounding box center [102, 102] width 82 height 110
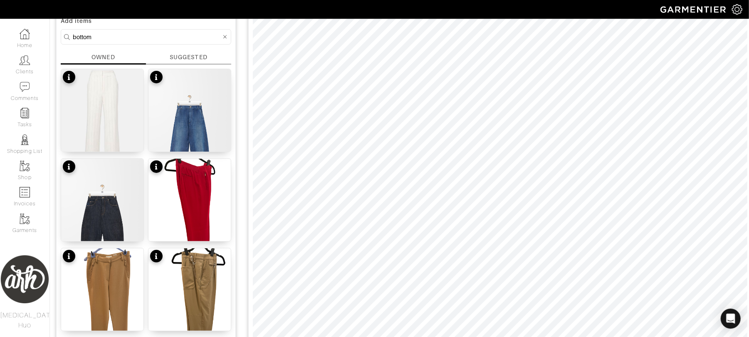
scroll to position [42, 0]
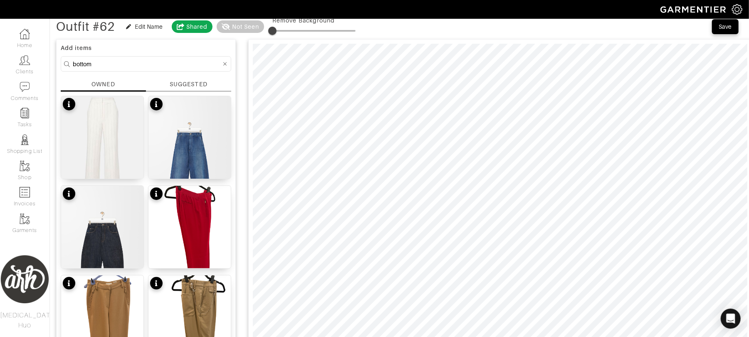
click at [132, 67] on input "bottom" at bounding box center [147, 64] width 149 height 10
type input "t"
type input "l"
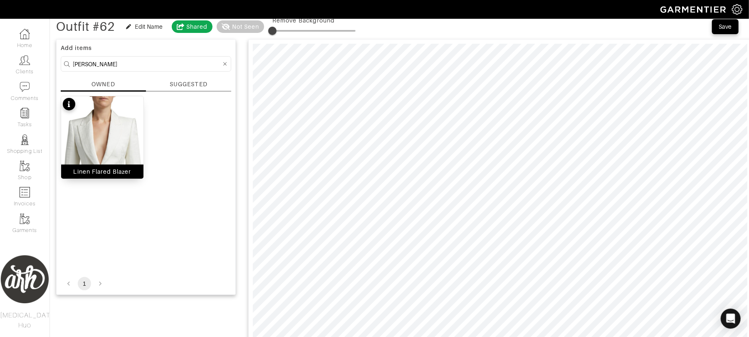
click at [107, 172] on div "Linen Flared Blazer" at bounding box center [103, 171] width 58 height 8
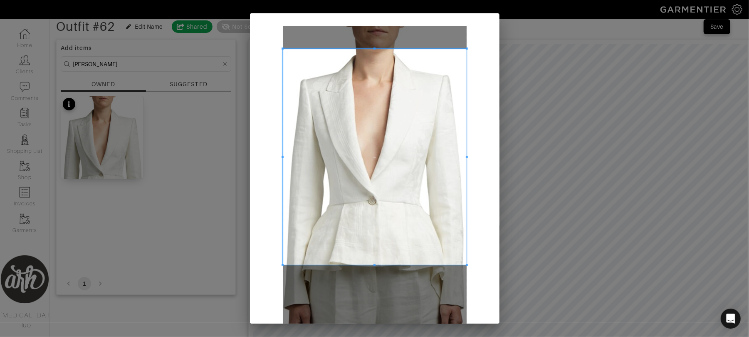
click at [367, 49] on div at bounding box center [375, 157] width 184 height 216
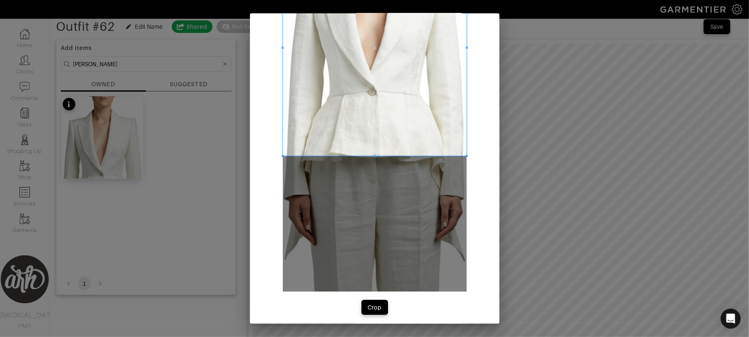
scroll to position [111, 0]
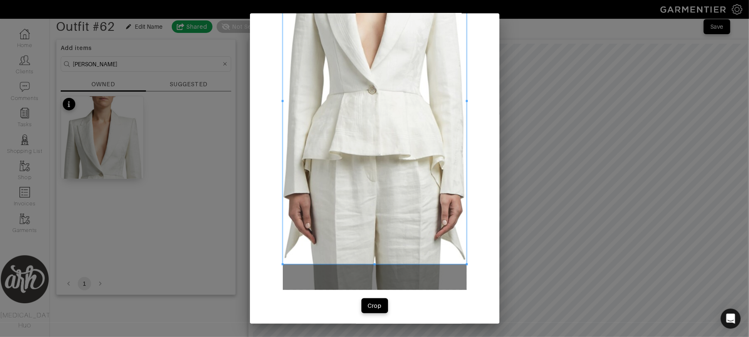
click at [379, 263] on span at bounding box center [375, 264] width 184 height 2
click at [373, 301] on div "Crop" at bounding box center [375, 305] width 14 height 8
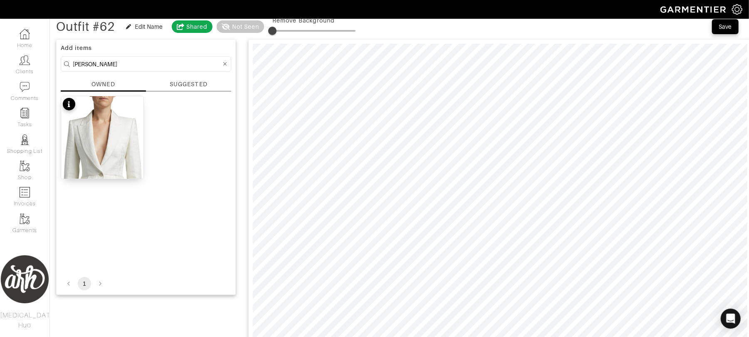
click at [201, 65] on input "alexander" at bounding box center [147, 64] width 149 height 10
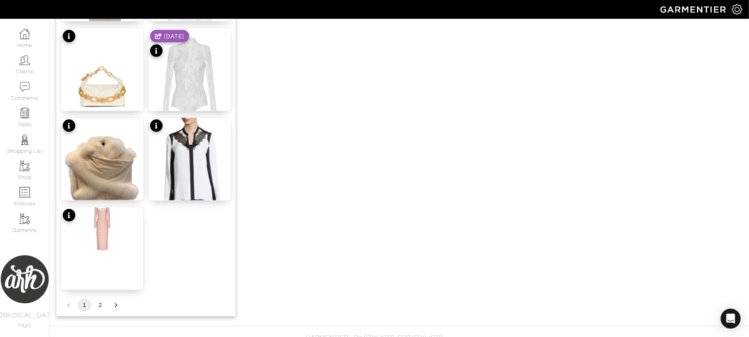
scroll to position [1024, 0]
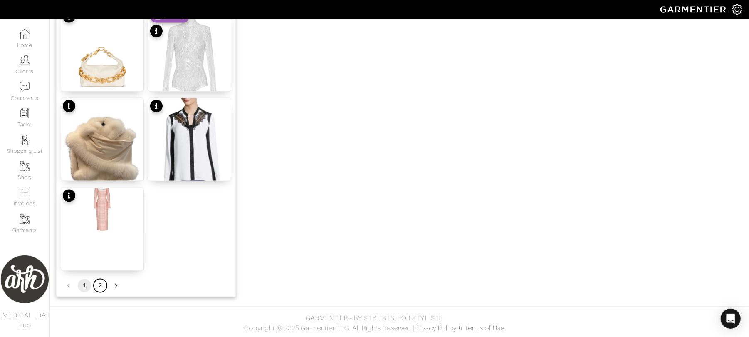
click at [100, 285] on button "2" at bounding box center [100, 285] width 13 height 13
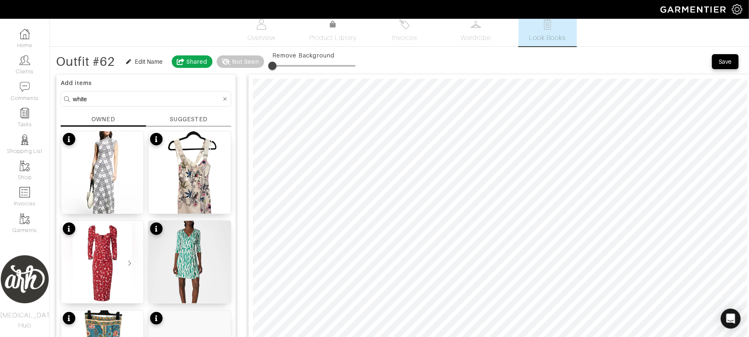
scroll to position [0, 0]
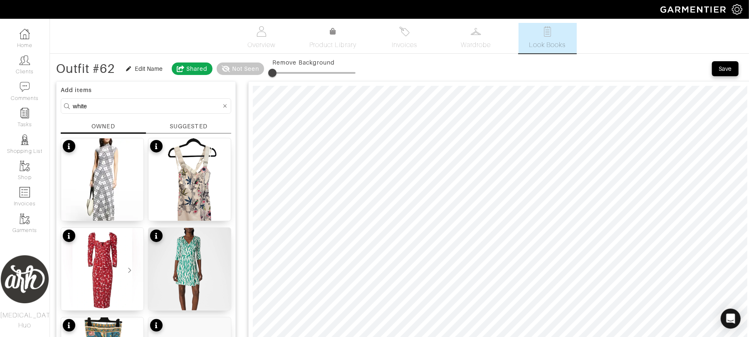
click at [176, 107] on input "white" at bounding box center [147, 106] width 149 height 10
click at [168, 107] on input "white" at bounding box center [147, 106] width 149 height 10
type input "white dress"
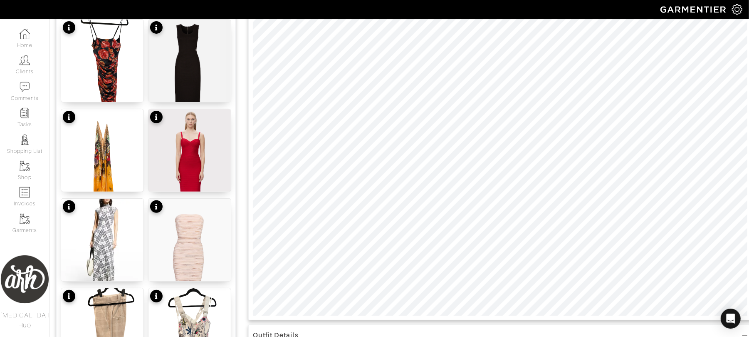
scroll to position [111, 0]
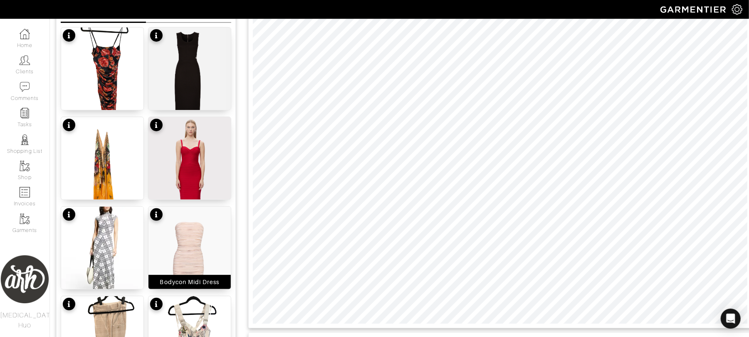
click at [197, 273] on img at bounding box center [190, 268] width 82 height 124
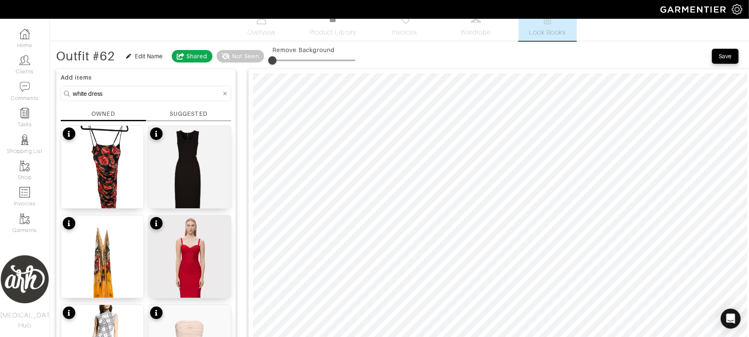
scroll to position [0, 0]
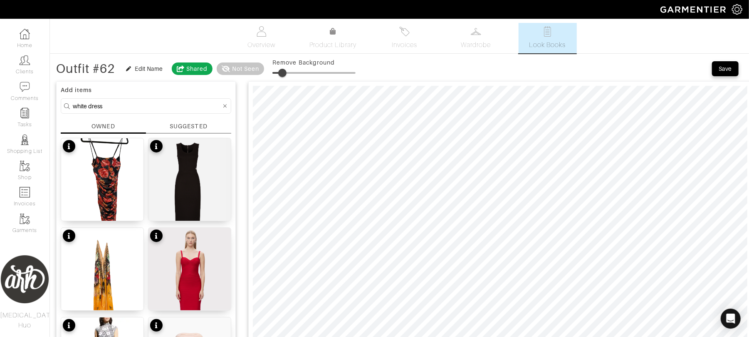
type input "6"
click at [279, 73] on span at bounding box center [277, 73] width 8 height 8
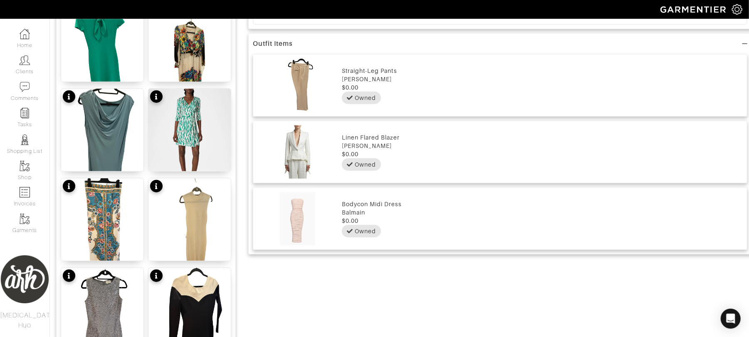
scroll to position [503, 0]
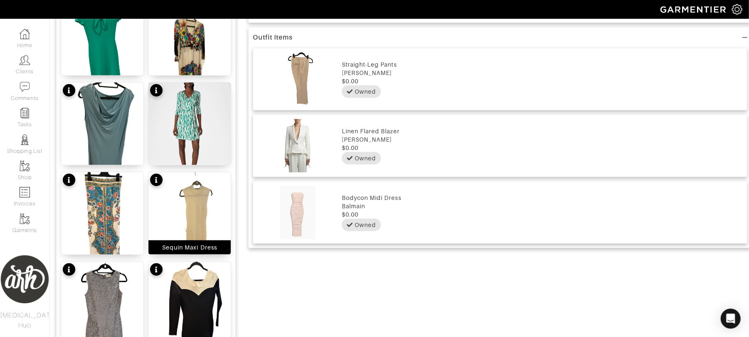
click at [203, 213] on img at bounding box center [190, 227] width 82 height 110
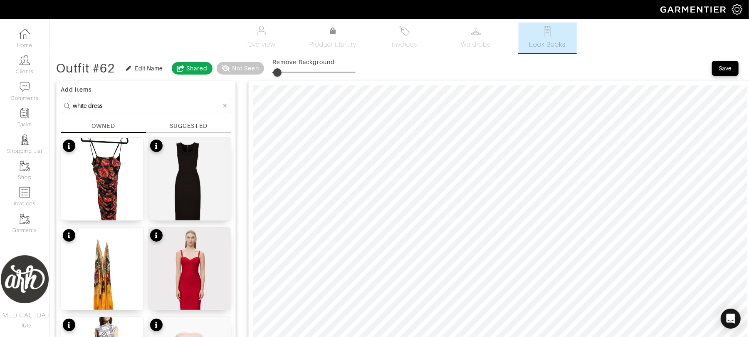
scroll to position [0, 0]
click at [131, 105] on input "white dress" at bounding box center [147, 106] width 149 height 10
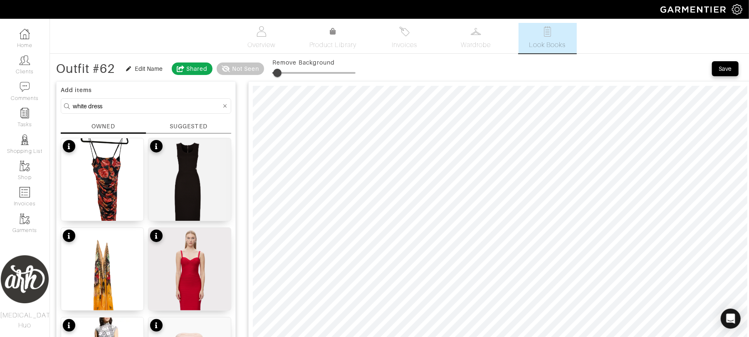
type input "t"
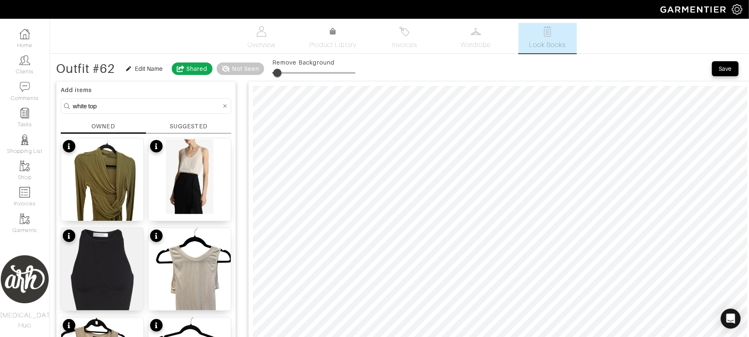
click at [160, 107] on input "white top" at bounding box center [147, 106] width 149 height 10
click at [185, 105] on input "black top" at bounding box center [147, 106] width 149 height 10
click at [150, 107] on input "black top" at bounding box center [147, 106] width 149 height 10
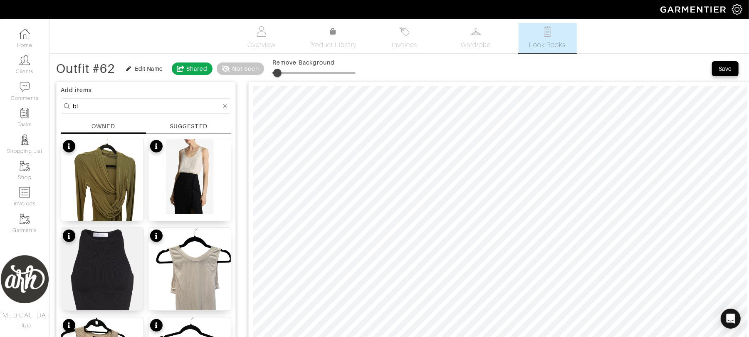
type input "b"
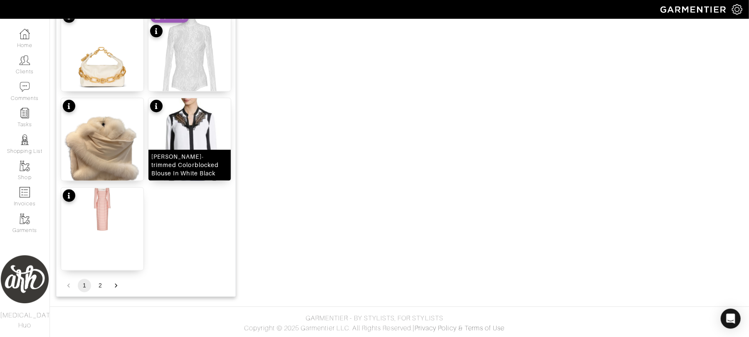
scroll to position [1024, 0]
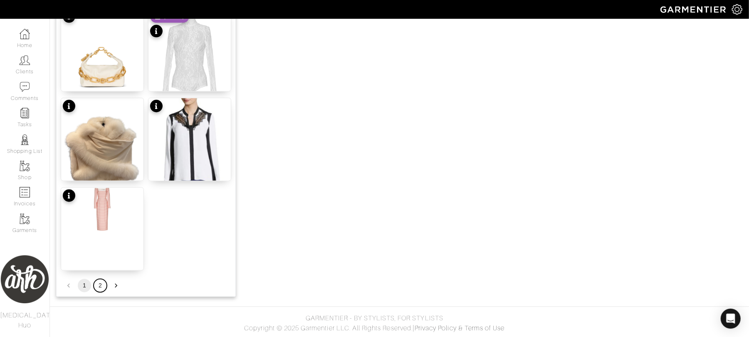
click at [99, 288] on button "2" at bounding box center [100, 285] width 13 height 13
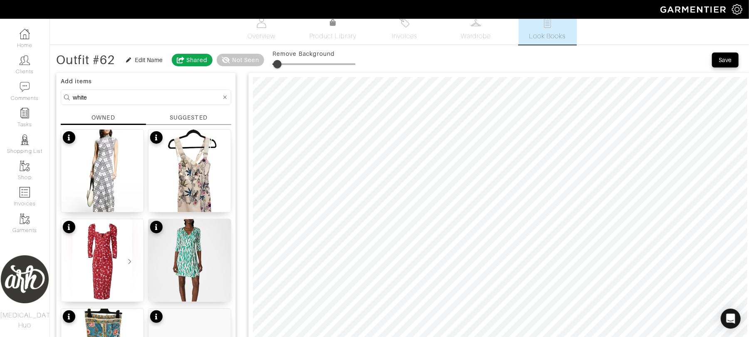
scroll to position [0, 0]
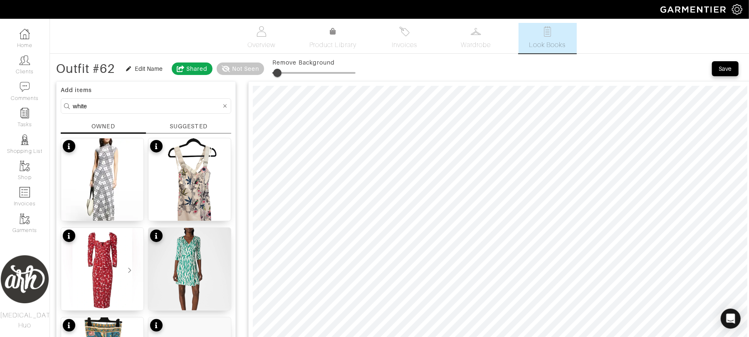
click at [114, 105] on input "white" at bounding box center [147, 106] width 149 height 10
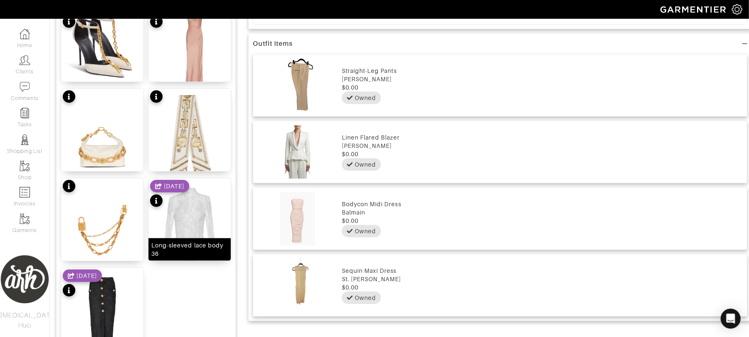
scroll to position [495, 0]
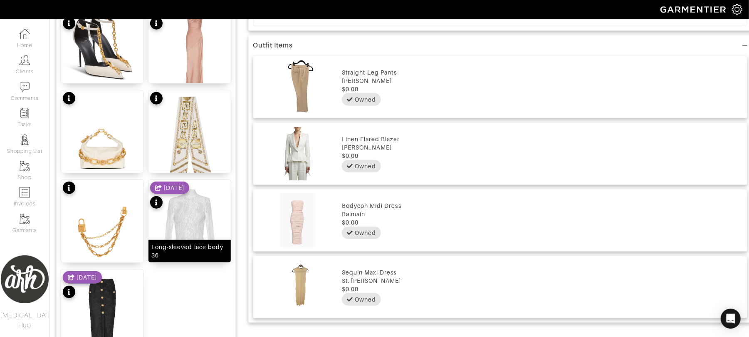
click at [199, 206] on img at bounding box center [190, 235] width 82 height 111
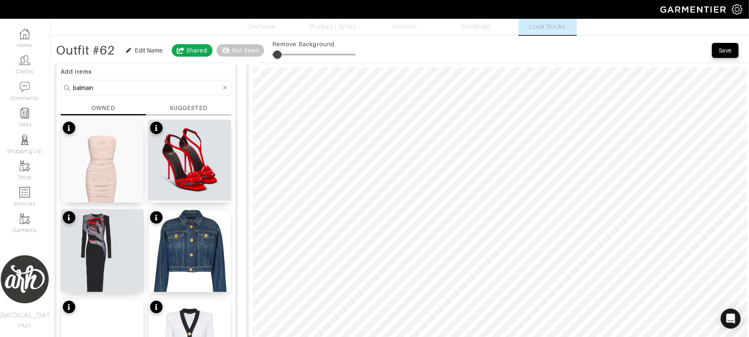
scroll to position [0, 0]
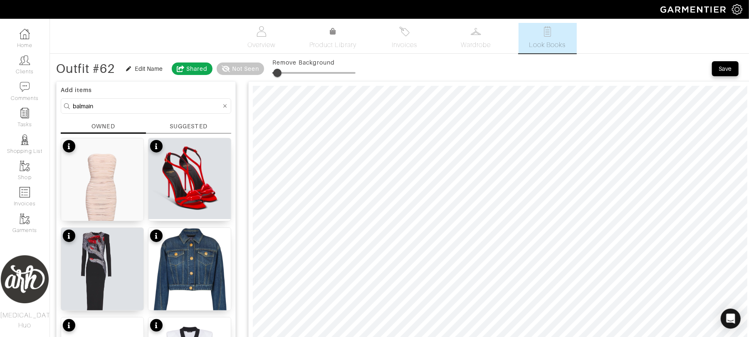
drag, startPoint x: 233, startPoint y: 141, endPoint x: 240, endPoint y: 135, distance: 9.1
click at [155, 102] on input "balmain" at bounding box center [147, 106] width 149 height 10
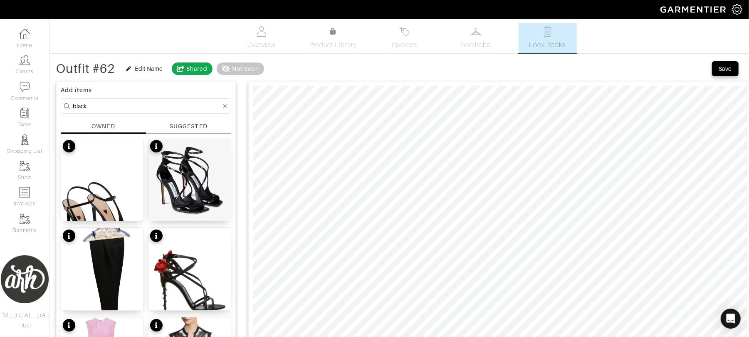
click at [126, 105] on input "black" at bounding box center [147, 106] width 149 height 10
type input "skirt"
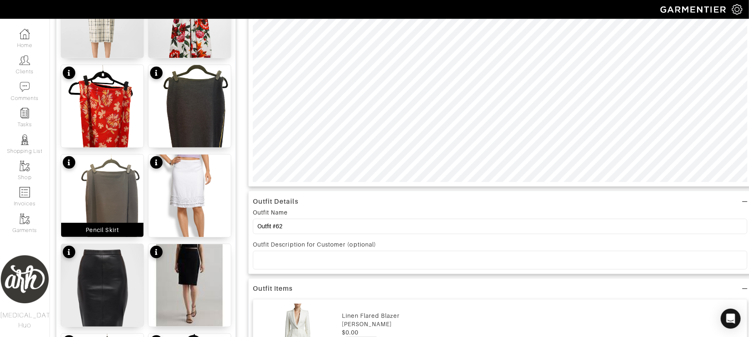
scroll to position [295, 0]
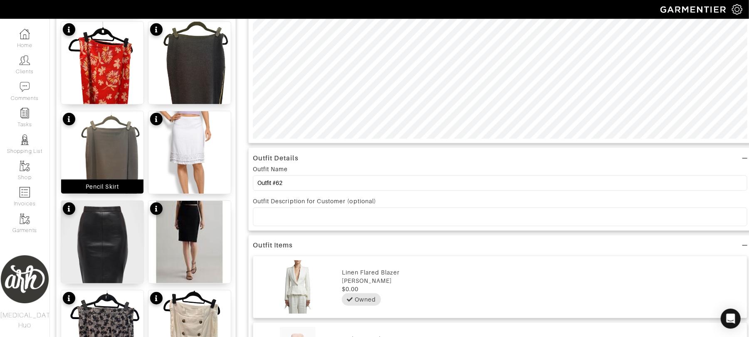
click at [105, 260] on img at bounding box center [102, 252] width 82 height 103
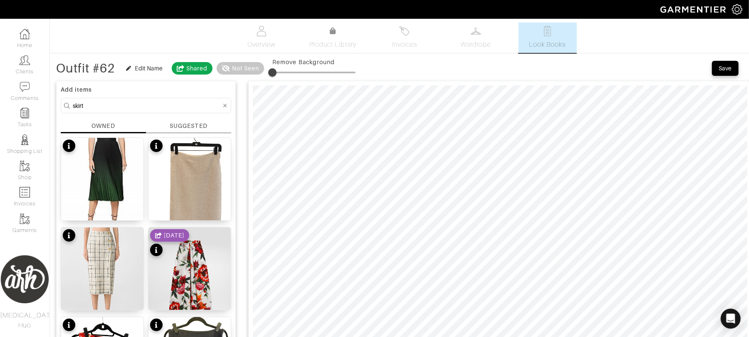
scroll to position [0, 0]
type input "13"
drag, startPoint x: 275, startPoint y: 73, endPoint x: 285, endPoint y: 73, distance: 10.0
click at [285, 73] on span at bounding box center [283, 73] width 8 height 8
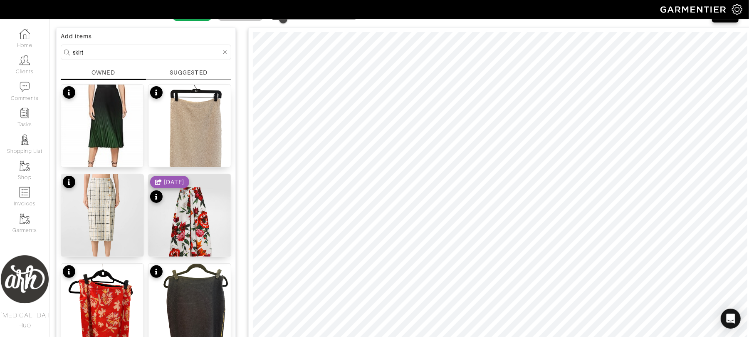
scroll to position [67, 0]
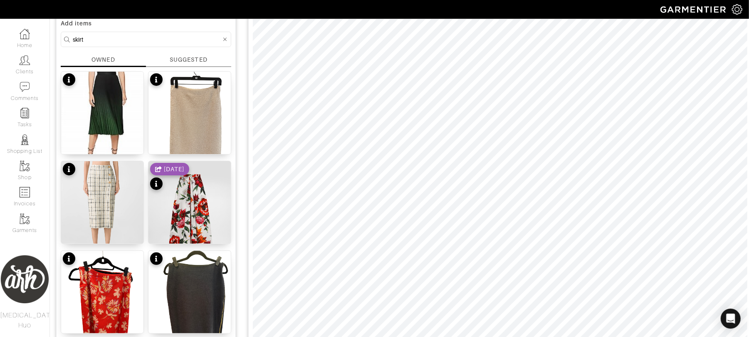
click at [105, 42] on input "skirt" at bounding box center [147, 39] width 149 height 10
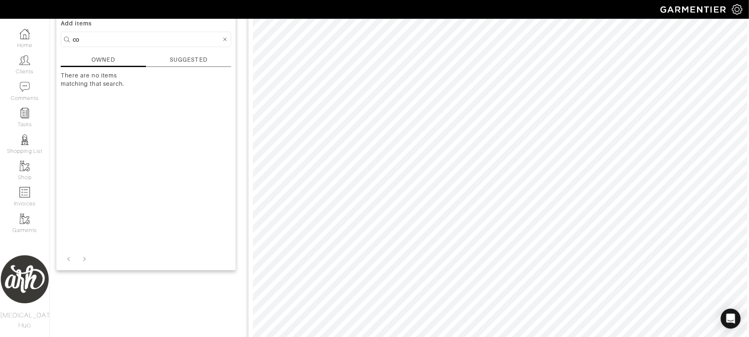
type input "c"
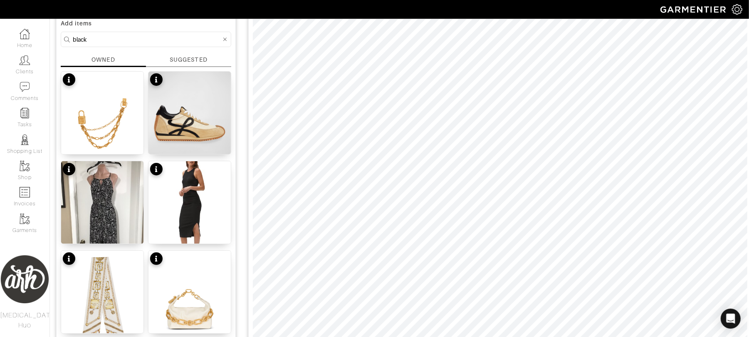
type input "black"
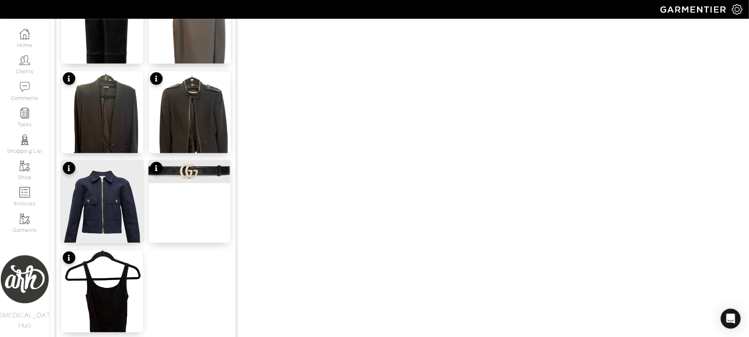
scroll to position [1024, 0]
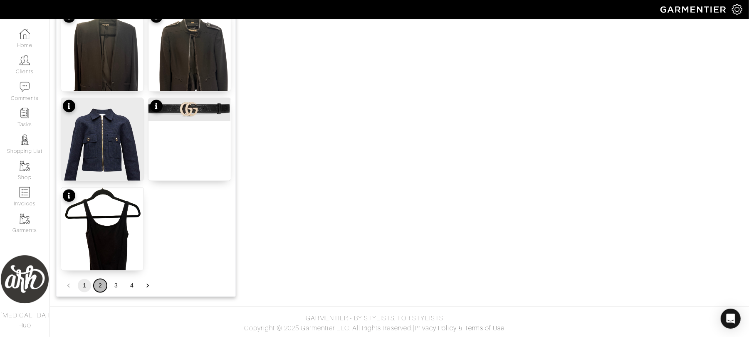
click at [99, 285] on button "2" at bounding box center [100, 285] width 13 height 13
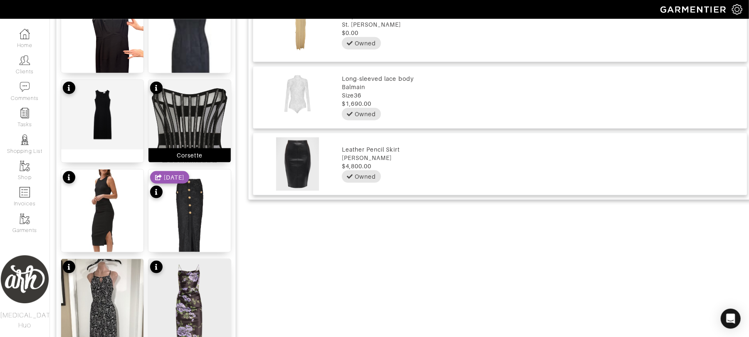
click at [186, 128] on img at bounding box center [190, 132] width 82 height 105
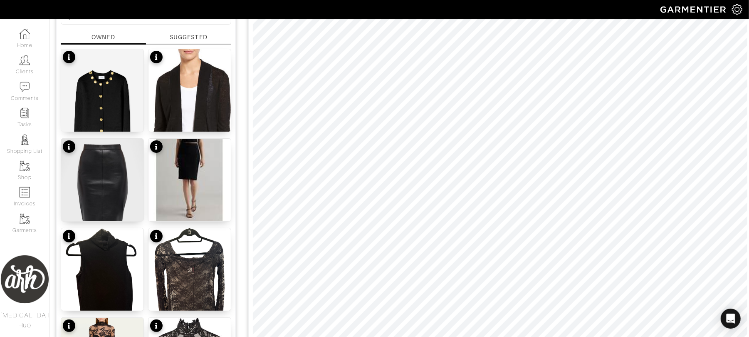
scroll to position [30, 0]
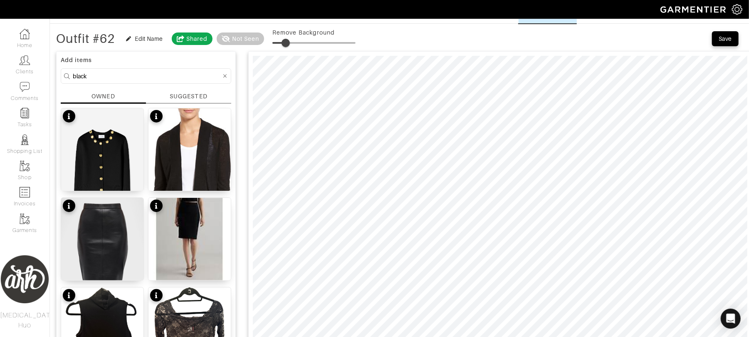
type input "17"
click at [288, 39] on span at bounding box center [286, 43] width 8 height 8
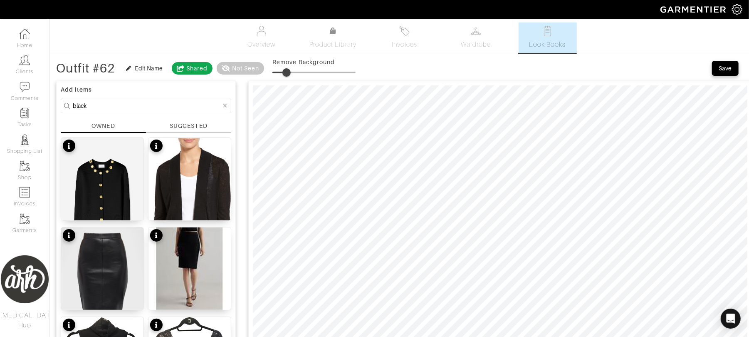
scroll to position [0, 0]
click at [155, 110] on input "black" at bounding box center [147, 106] width 149 height 10
type input "shoe"
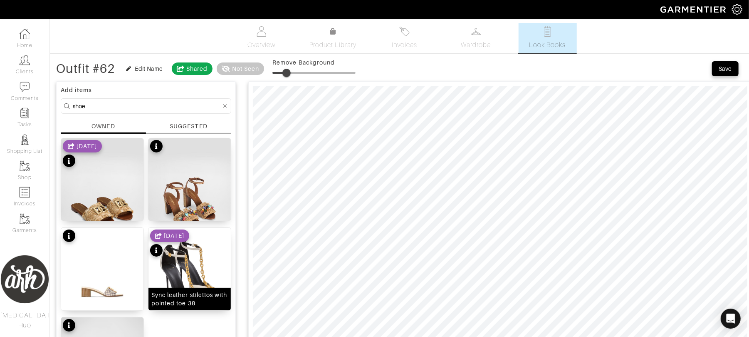
click at [213, 275] on img at bounding box center [190, 283] width 82 height 111
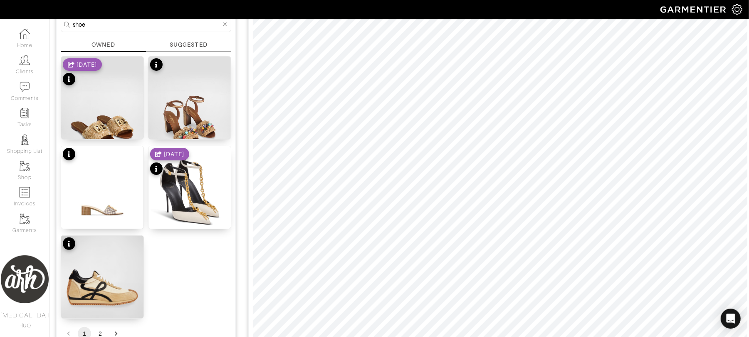
scroll to position [89, 0]
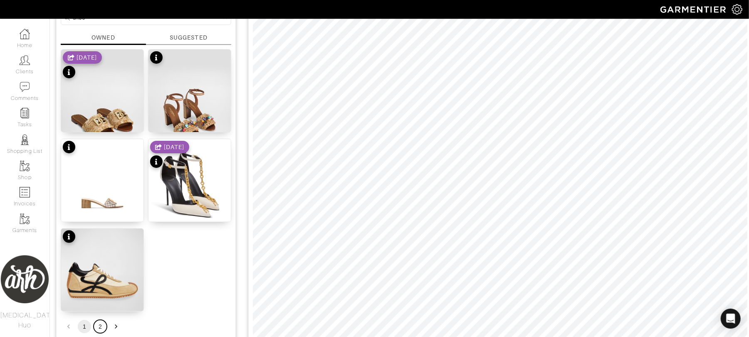
click at [98, 325] on button "2" at bounding box center [100, 326] width 13 height 13
click at [87, 325] on button "1" at bounding box center [84, 326] width 13 height 13
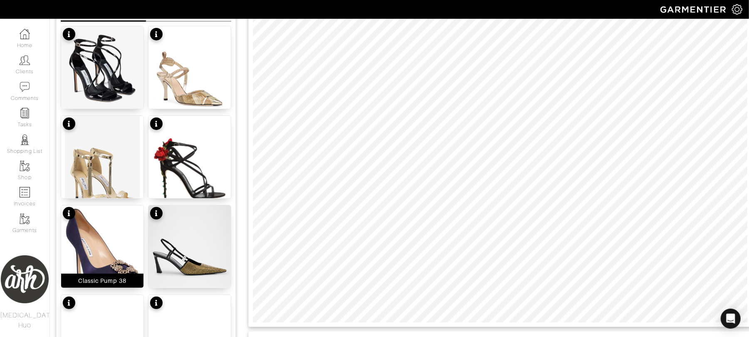
scroll to position [118, 0]
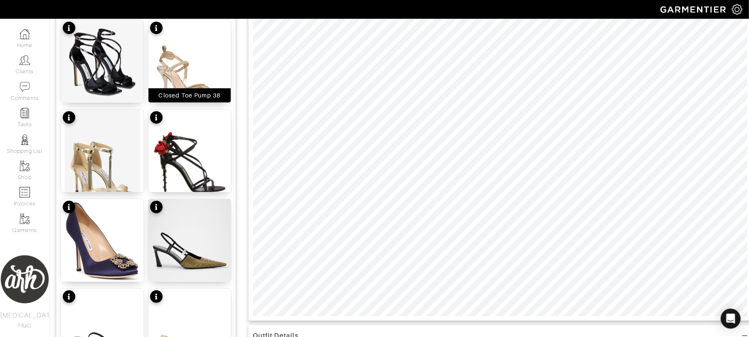
click at [179, 64] on img at bounding box center [190, 75] width 82 height 110
type input "6"
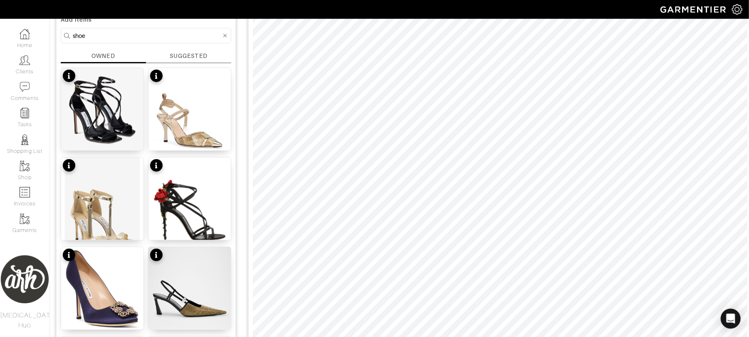
scroll to position [40, 0]
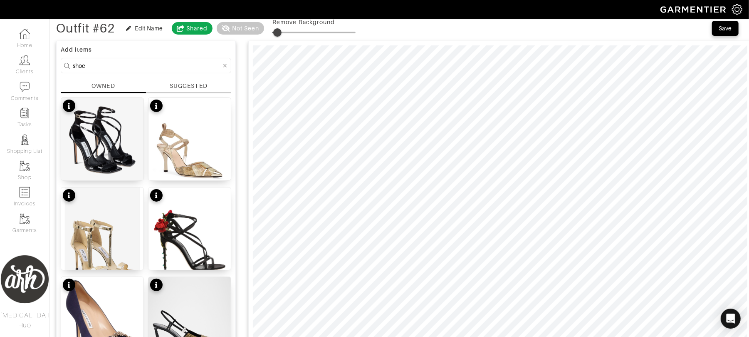
click at [116, 68] on input "shoe" at bounding box center [147, 65] width 149 height 10
type input "n"
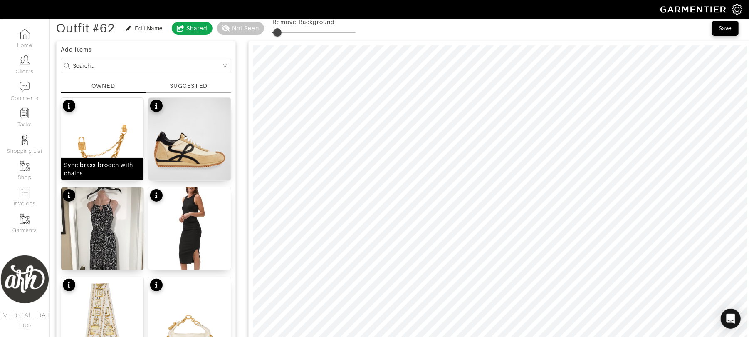
click at [112, 145] on img at bounding box center [102, 153] width 82 height 111
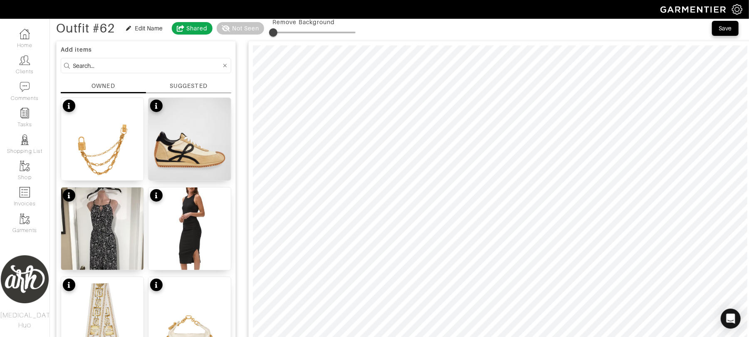
drag, startPoint x: 280, startPoint y: 32, endPoint x: 275, endPoint y: 33, distance: 5.1
click at [275, 33] on span at bounding box center [273, 32] width 8 height 8
click at [192, 321] on img at bounding box center [190, 332] width 82 height 111
type input "6"
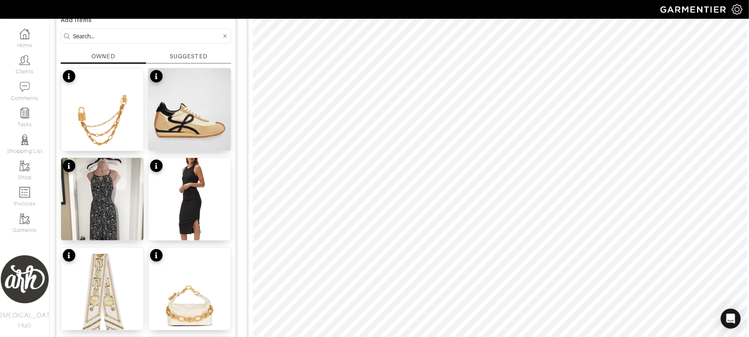
scroll to position [0, 0]
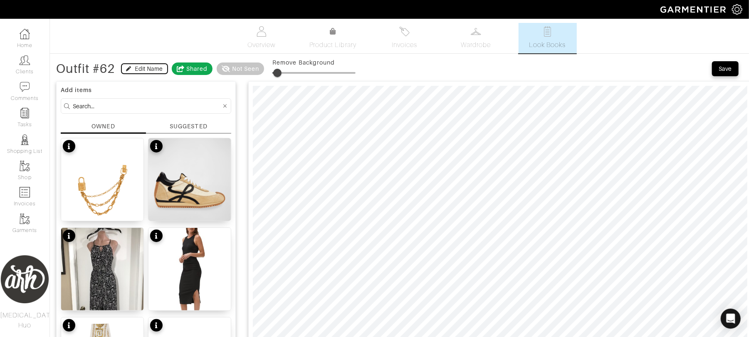
click at [147, 69] on div "Edit Name" at bounding box center [149, 68] width 28 height 8
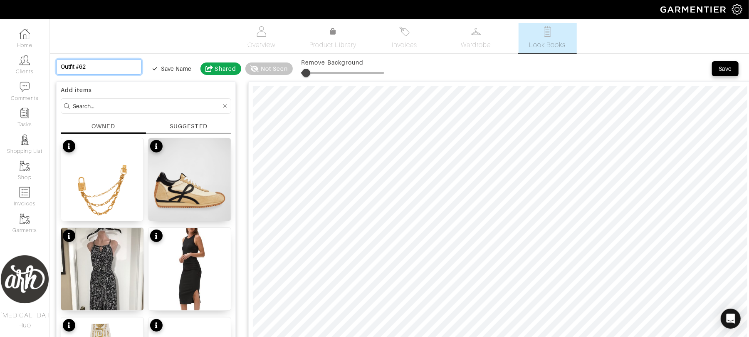
click at [100, 71] on input "Outfit #62" at bounding box center [99, 66] width 86 height 15
type input "N"
type input "Ne"
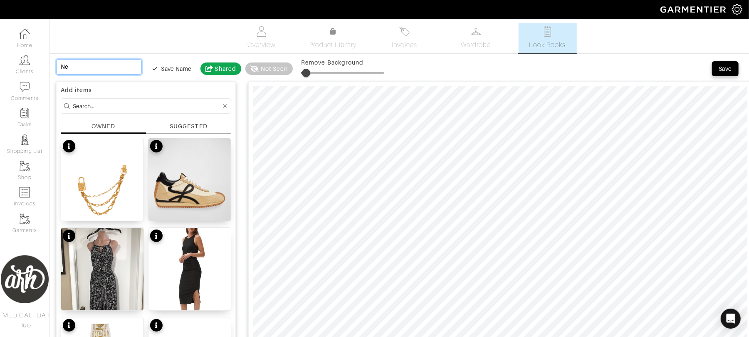
type input "Nee"
type input "Need"
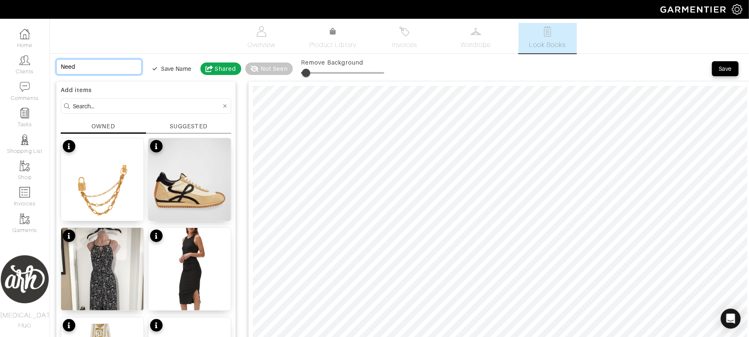
type input "Need t"
type input "Need to"
type input "Need to s"
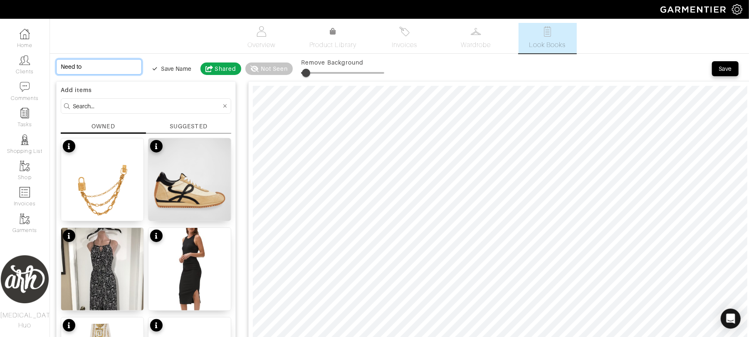
type input "Need to s"
type input "Need to se"
type input "Need to s"
type input "Need t"
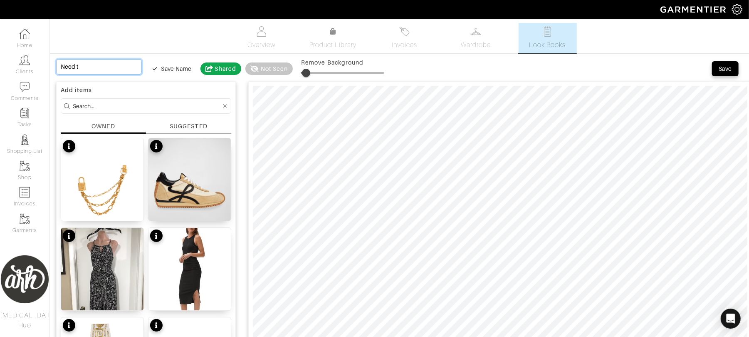
type input "Need"
type input "Nee"
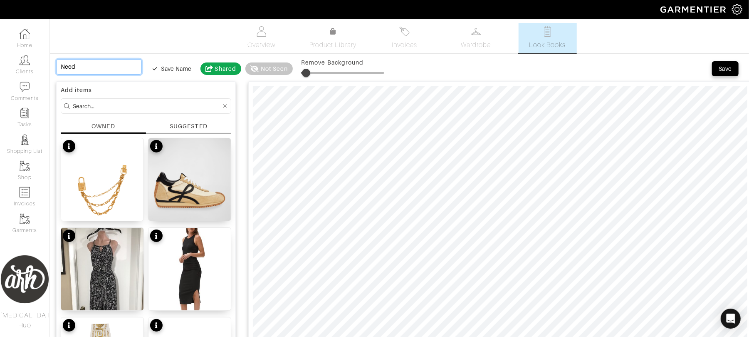
type input "Nee"
type input "Ne"
type input "N"
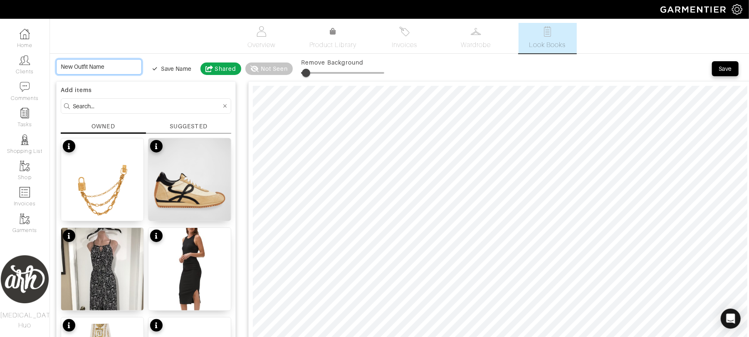
type input "D"
type input "Di"
type input "Din"
type input "Dinn"
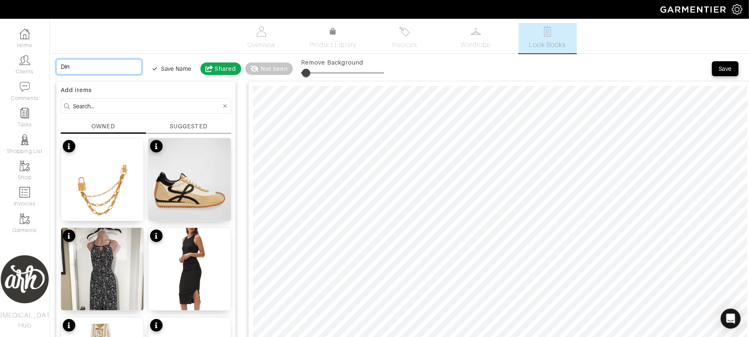
type input "Dinn"
type input "Dinne"
type input "Dinner"
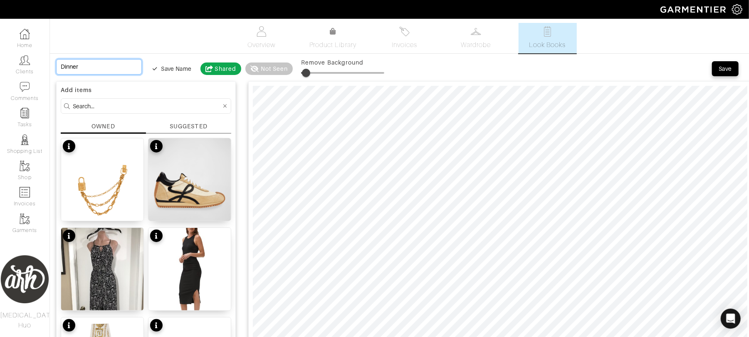
type input "Dinner L"
type input "Dinner Lo"
type input "Dinner Loo"
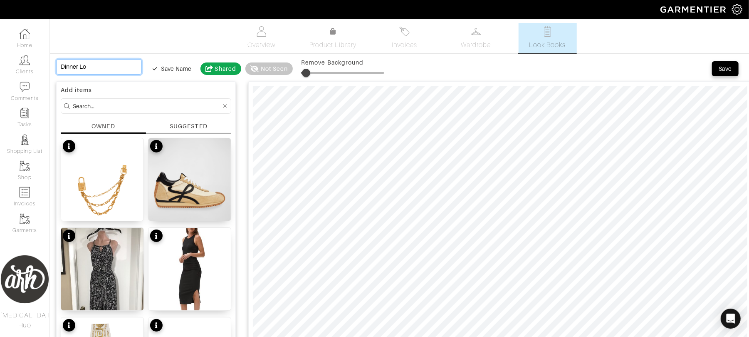
type input "Dinner Loo"
type input "Dinner Look"
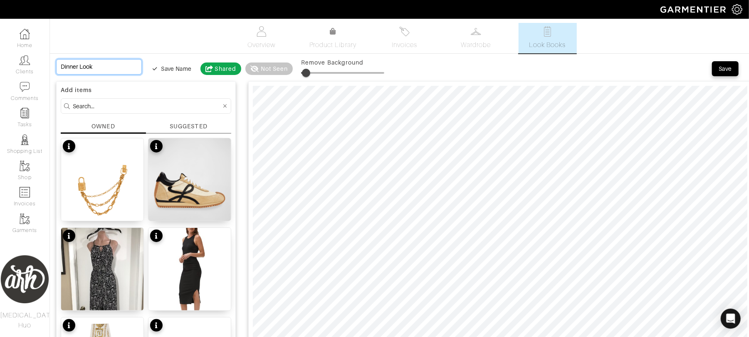
type input "Dinner Look -"
type input "Dinner Look - N"
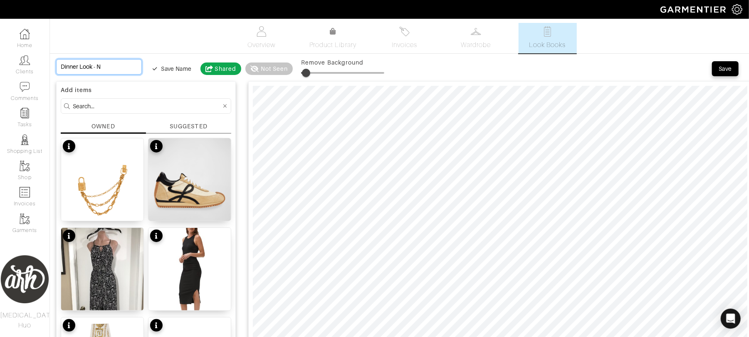
type input "Dinner Look - Ne"
type input "Dinner Look - Nee"
type input "Dinner Look - Need"
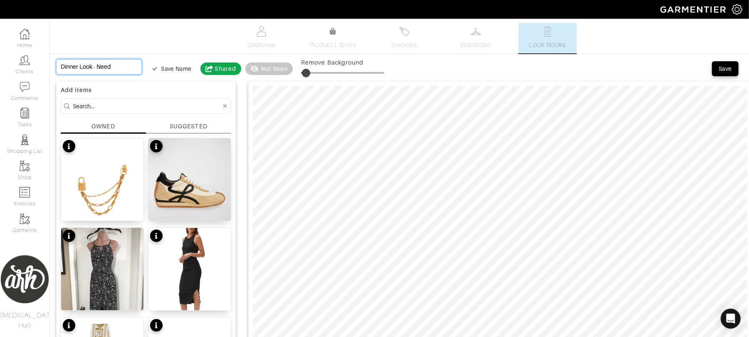
type input "Dinner Look - Need"
type input "Dinner Look - Need t"
type input "Dinner Look - Need to"
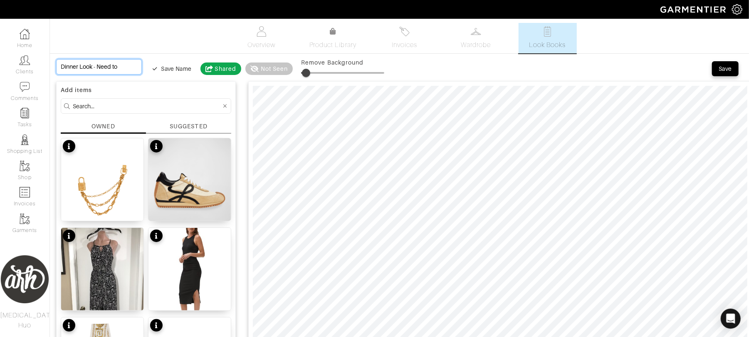
type input "Dinner Look - Need to t"
type input "Dinner Look - Need to tr"
type input "Dinner Look - Need to try"
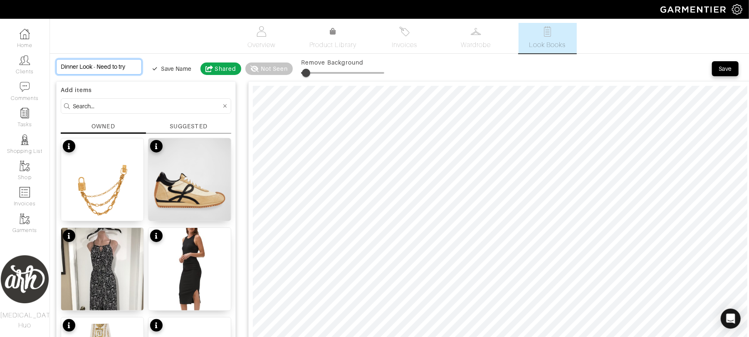
type input "Dinner Look - Need to try"
type input "Dinner Look - Need to try o"
type input "Dinner Look - Need to try on"
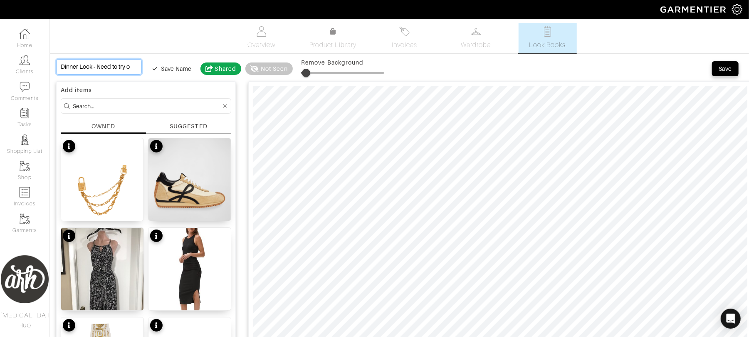
type input "Dinner Look - Need to try on"
type input "Dinner Look - Need to try on t"
type input "Dinner Look - Need to try on to"
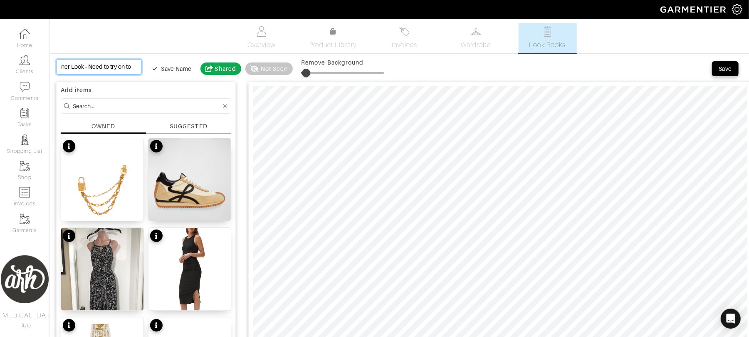
type input "Dinner Look - Need to try on to"
type input "Dinner Look - Need to try on to s"
type input "Dinner Look - Need to try on to se"
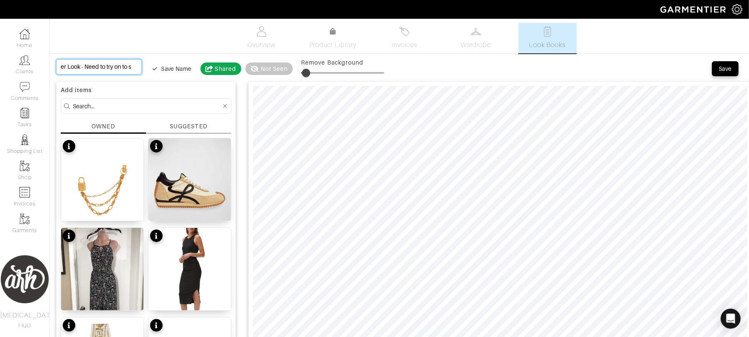
type input "Dinner Look - Need to try on to se"
type input "Dinner Look - Need to try on to see"
type input "Dinner Look - Need to try on to see b"
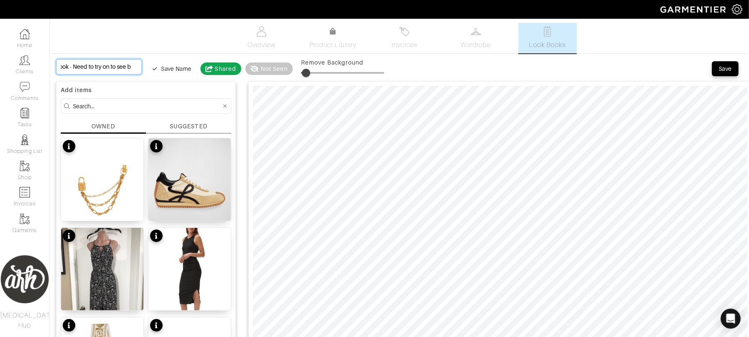
type input "Dinner Look - Need to try on to see be"
type input "Dinner Look - Need to try on to see bes"
type input "Dinner Look - Need to try on to see best"
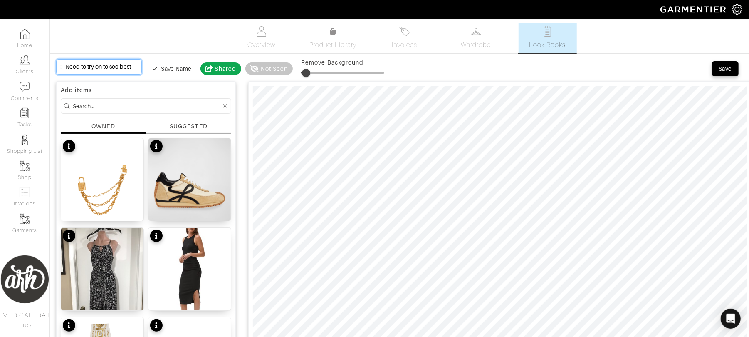
type input "Dinner Look - Need to try on to see best"
type input "Dinner Look - Need to try on to see best o"
type input "Dinner Look - Need to try on to see best op"
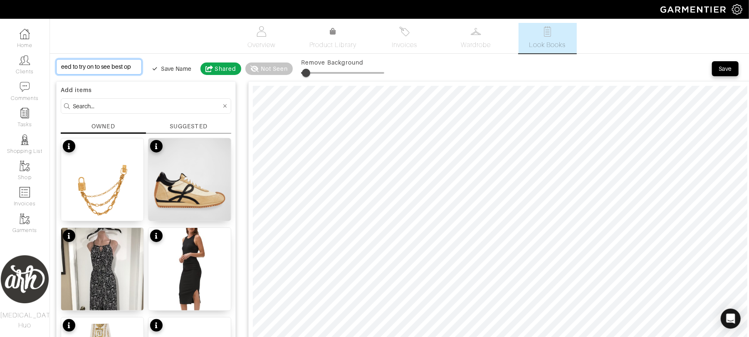
type input "Dinner Look - Need to try on to see best opt"
type input "Dinner Look - Need to try on to see best opti"
type input "Dinner Look - Need to try on to see best optio"
type input "Dinner Look - Need to try on to see best option"
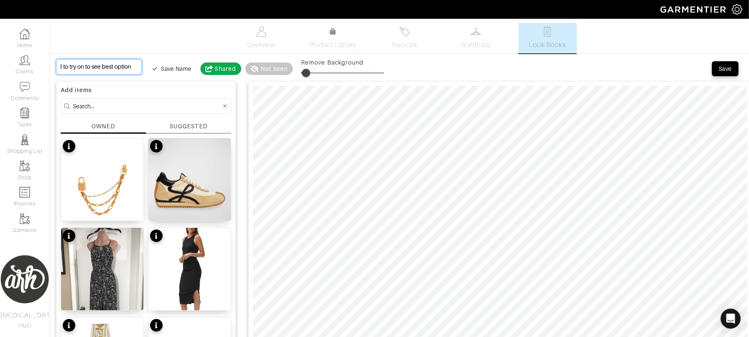
scroll to position [0, 59]
type input "Dinner Look - Need to try on to see best option"
click at [732, 70] on span "Save" at bounding box center [725, 68] width 17 height 8
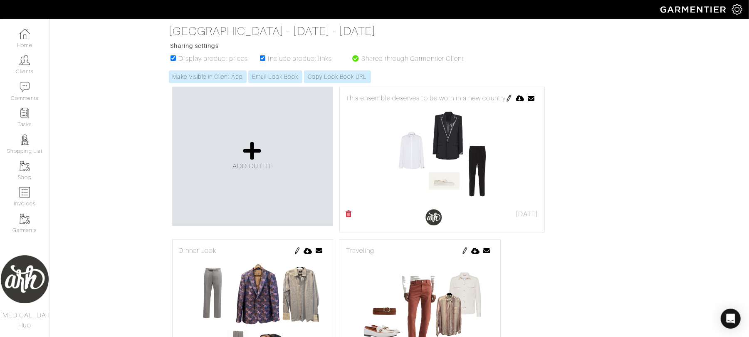
scroll to position [126, 0]
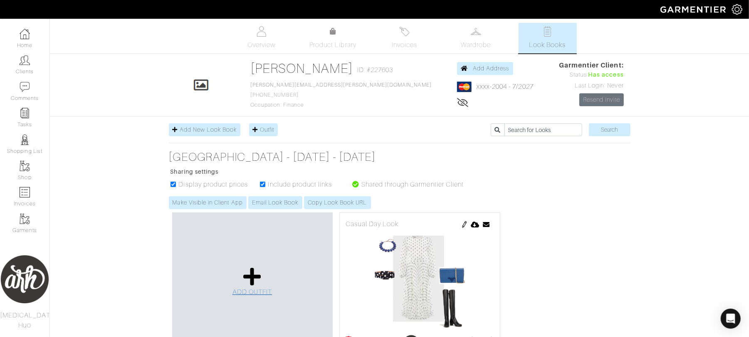
click at [262, 297] on link "ADD OUTFIT" at bounding box center [253, 281] width 40 height 30
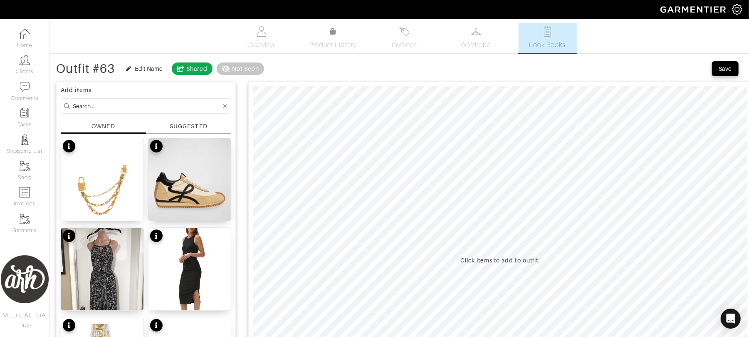
click at [146, 107] on input at bounding box center [147, 106] width 149 height 10
type input "denim jacket"
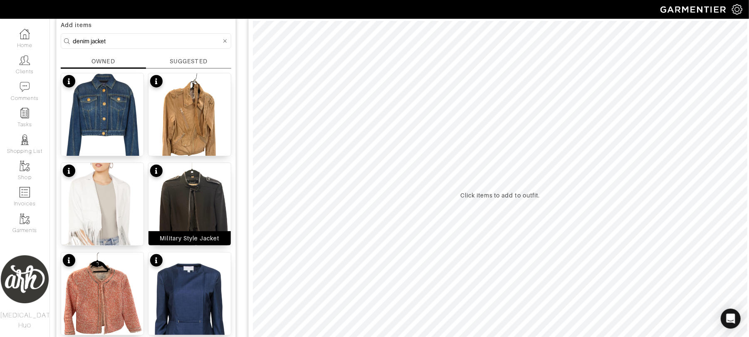
scroll to position [67, 0]
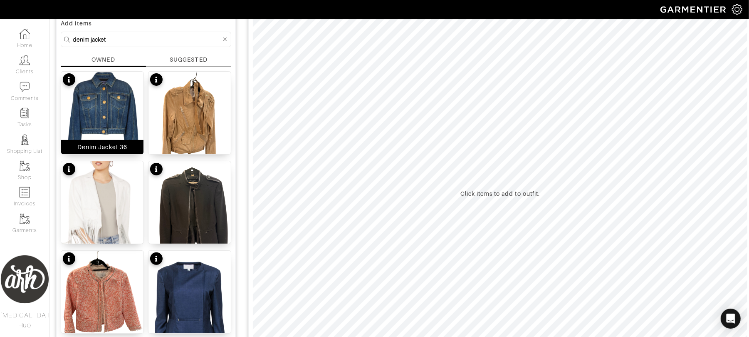
click at [130, 114] on img at bounding box center [102, 127] width 82 height 110
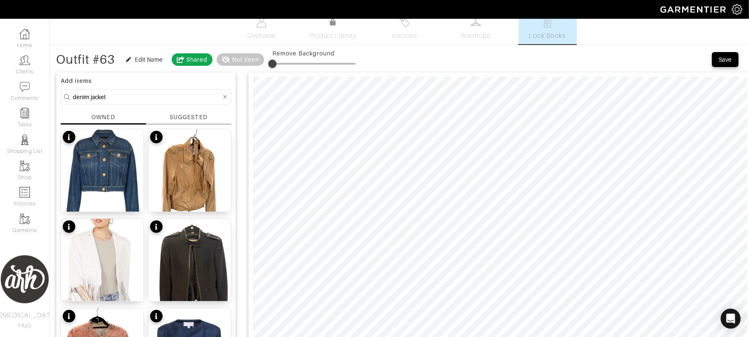
scroll to position [0, 0]
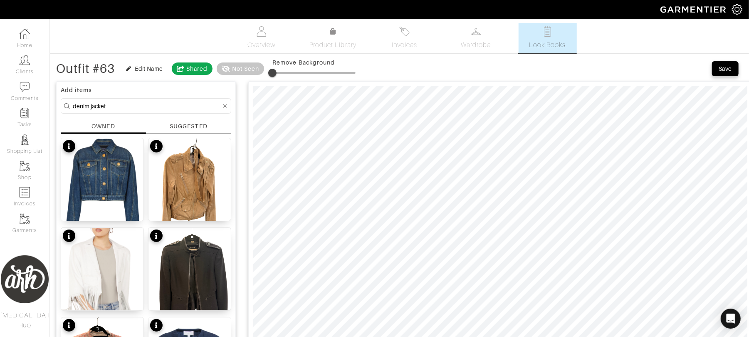
click at [162, 105] on input "denim jacket" at bounding box center [147, 106] width 149 height 10
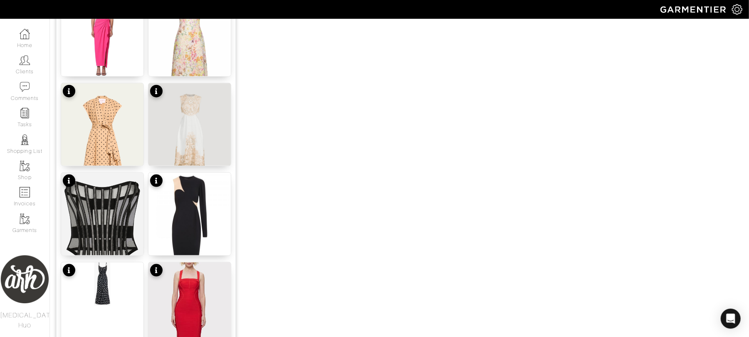
scroll to position [684, 0]
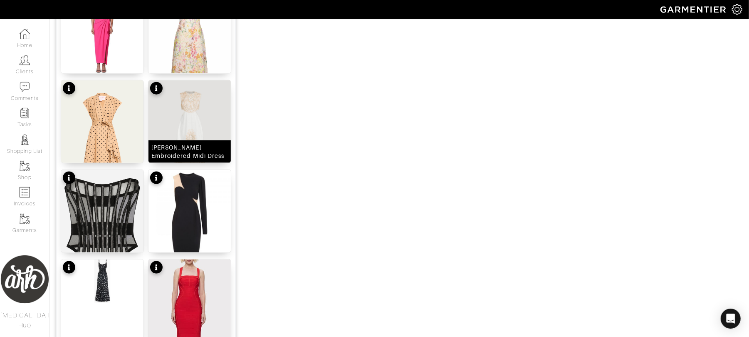
click at [201, 141] on div "Jeannie Embroidered Midi Dress" at bounding box center [190, 151] width 82 height 22
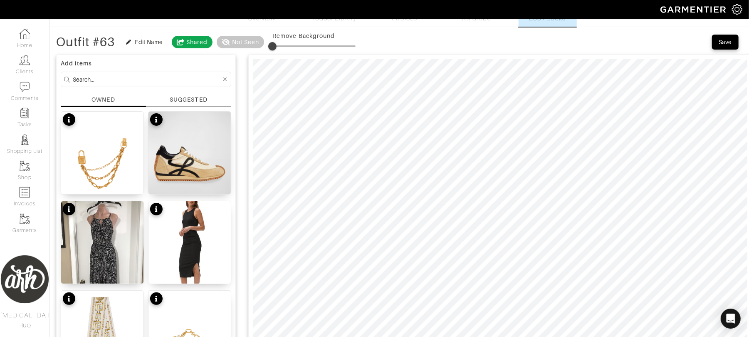
scroll to position [22, 0]
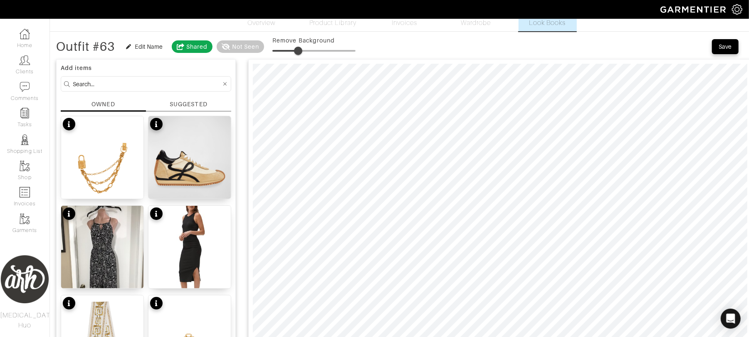
type input "0"
drag, startPoint x: 273, startPoint y: 53, endPoint x: 168, endPoint y: 81, distance: 108.4
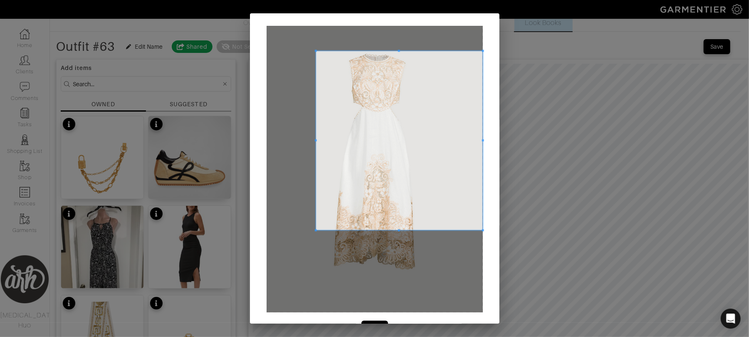
click at [315, 50] on span at bounding box center [316, 51] width 2 height 2
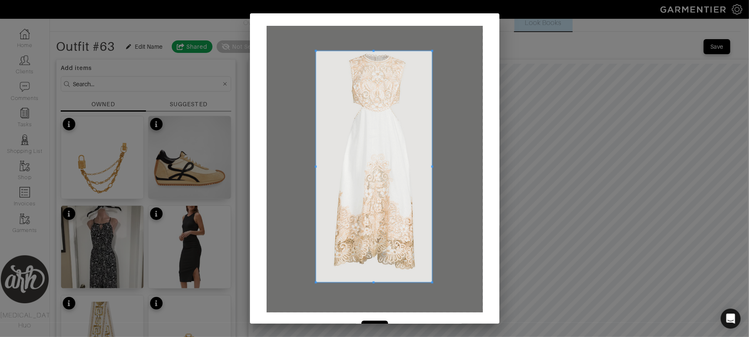
click at [431, 282] on span at bounding box center [432, 282] width 2 height 2
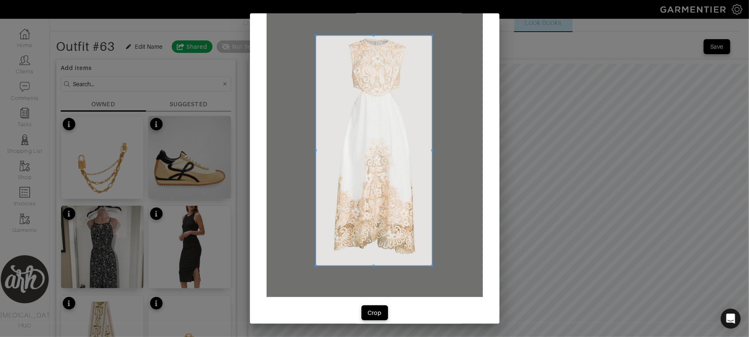
scroll to position [24, 0]
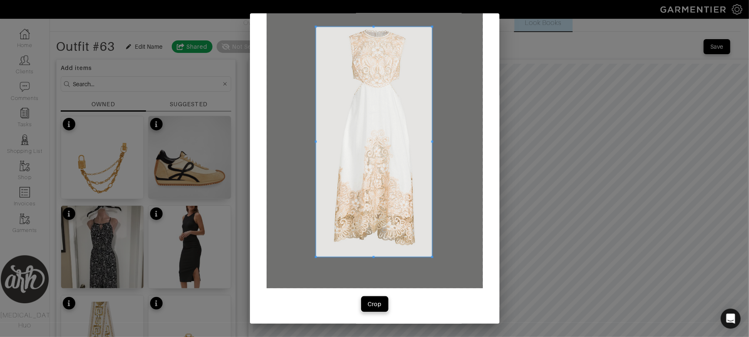
click at [373, 305] on div "Crop" at bounding box center [375, 304] width 14 height 8
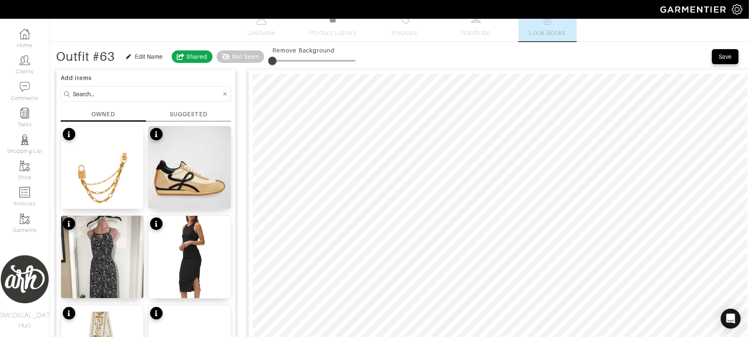
scroll to position [0, 0]
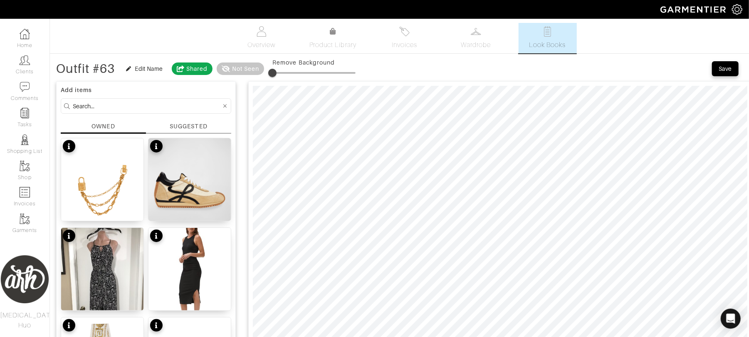
click at [127, 104] on input at bounding box center [147, 106] width 149 height 10
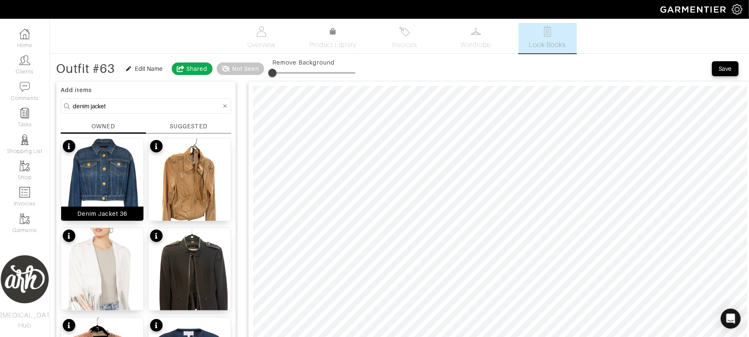
click at [114, 190] on img at bounding box center [102, 193] width 82 height 110
click at [144, 102] on input "denim jacket" at bounding box center [147, 106] width 149 height 10
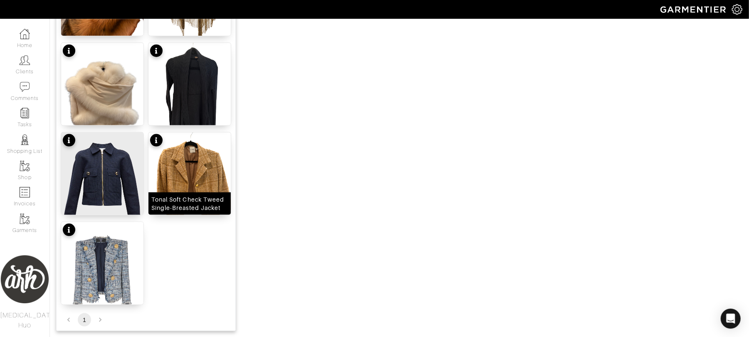
scroll to position [689, 0]
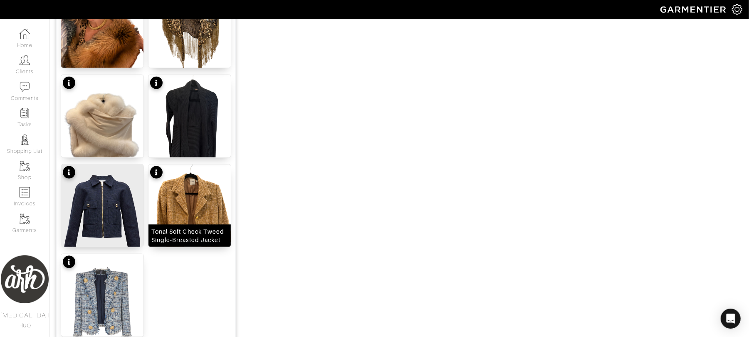
click at [186, 211] on img at bounding box center [190, 219] width 82 height 110
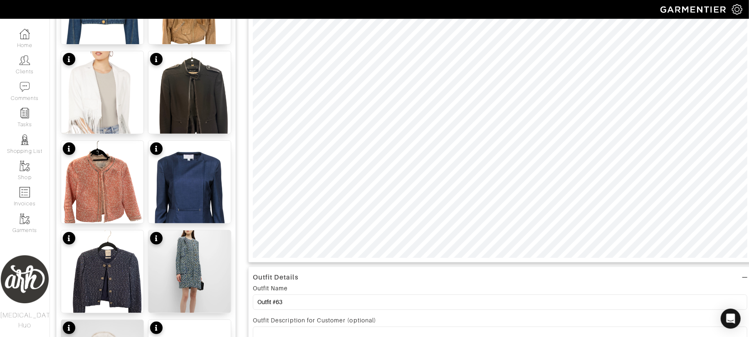
scroll to position [0, 0]
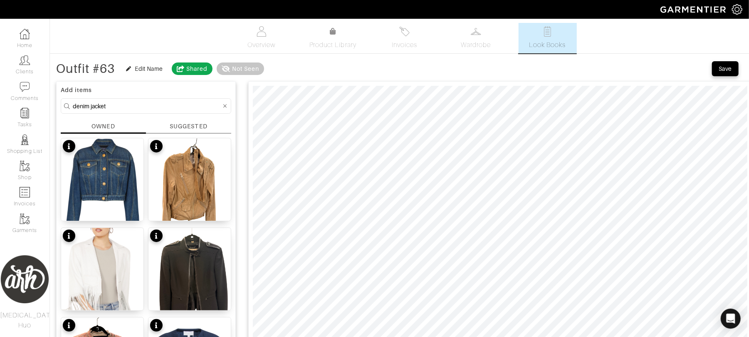
click at [137, 109] on input "denim jacket" at bounding box center [147, 106] width 149 height 10
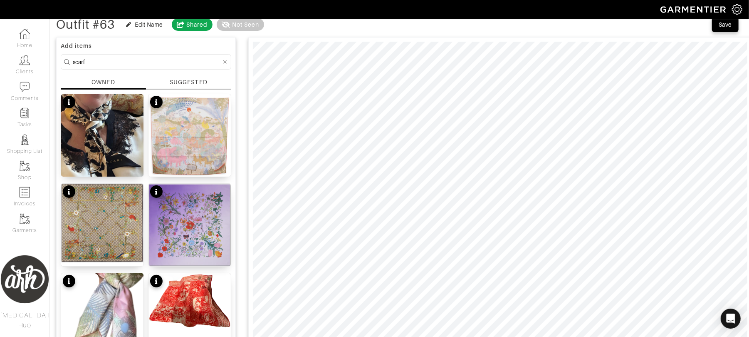
scroll to position [26, 0]
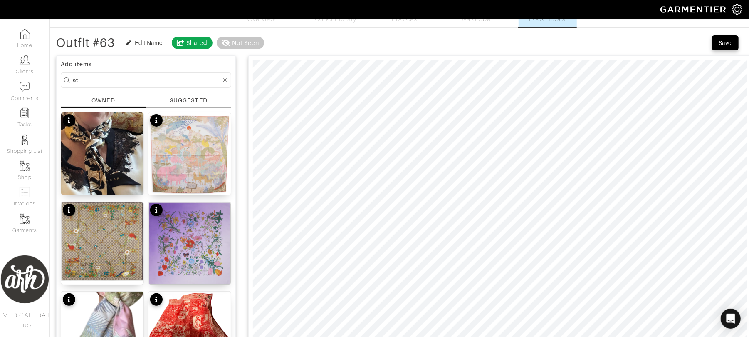
type input "s"
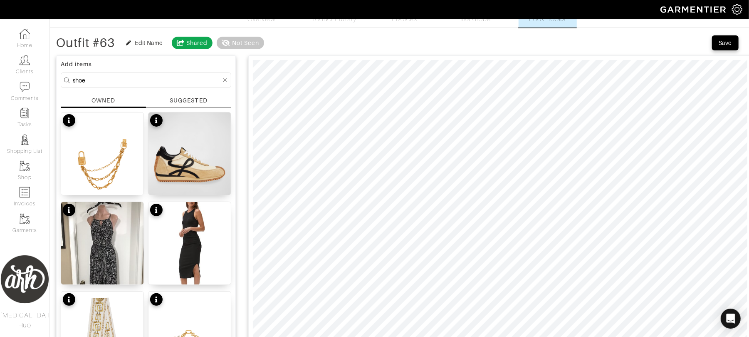
type input "shoe"
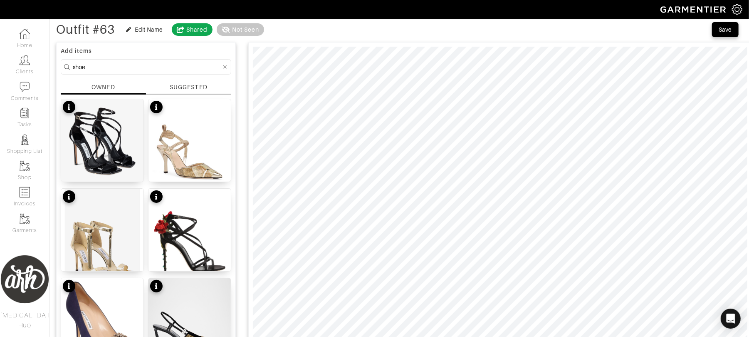
scroll to position [37, 0]
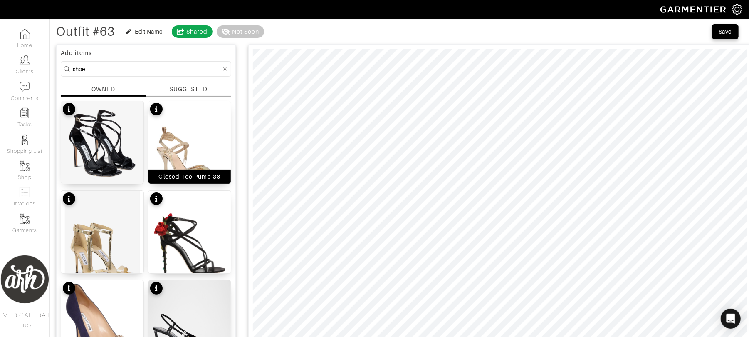
click at [195, 152] on img at bounding box center [190, 156] width 82 height 110
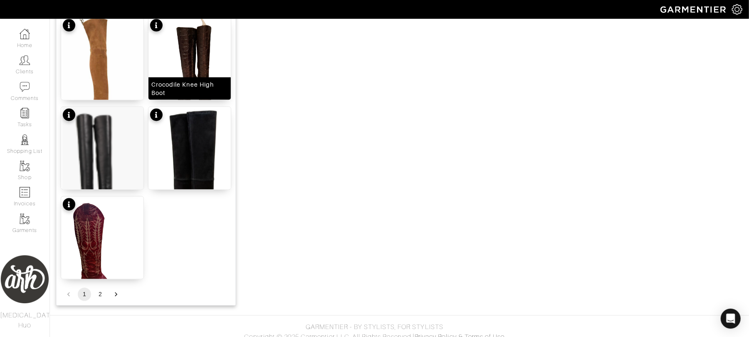
scroll to position [1024, 0]
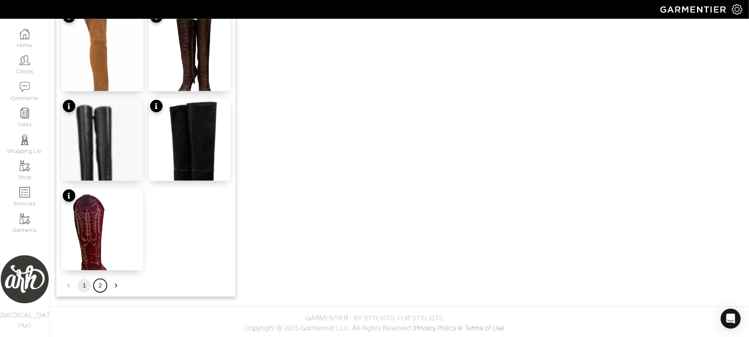
click at [96, 283] on button "2" at bounding box center [100, 285] width 13 height 13
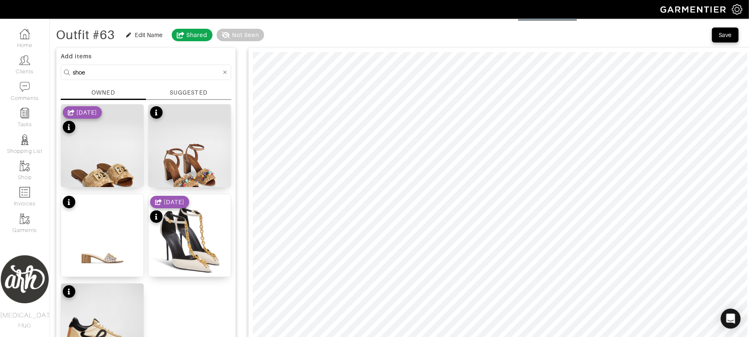
scroll to position [0, 0]
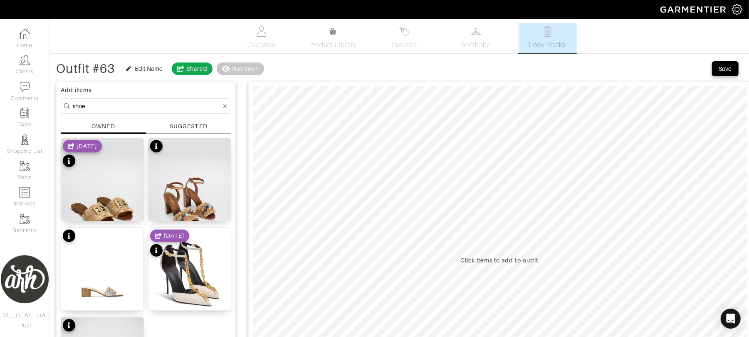
click at [224, 107] on icon at bounding box center [225, 106] width 4 height 6
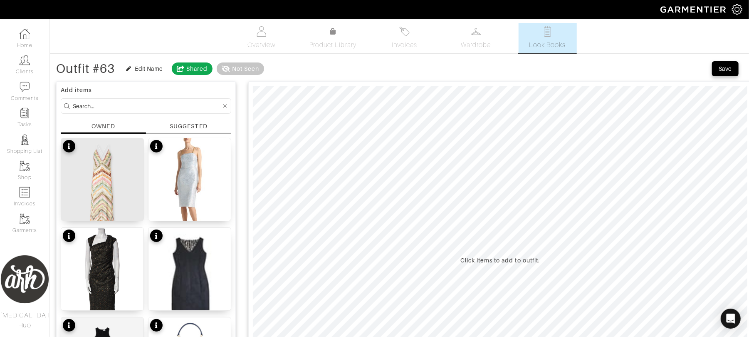
click at [179, 107] on input at bounding box center [147, 106] width 149 height 10
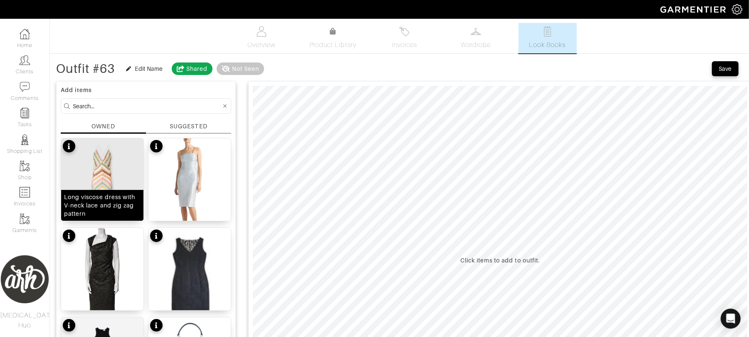
click at [107, 184] on img at bounding box center [102, 193] width 82 height 110
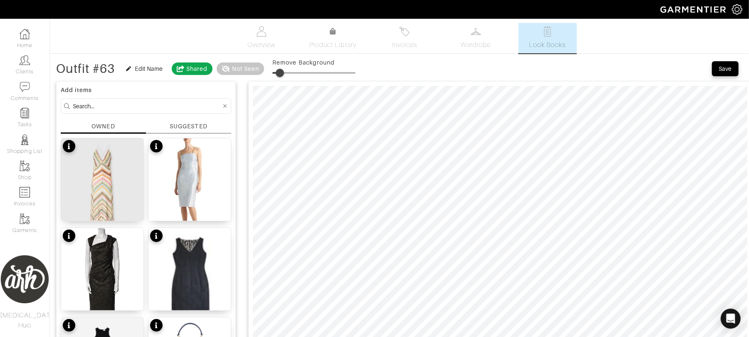
click at [281, 72] on span at bounding box center [280, 73] width 8 height 8
type input "0"
drag, startPoint x: 280, startPoint y: 73, endPoint x: 259, endPoint y: 72, distance: 21.6
click at [259, 72] on div "Outfit #63 Edit Name Shared Not Seen Remove Background" at bounding box center [206, 68] width 300 height 17
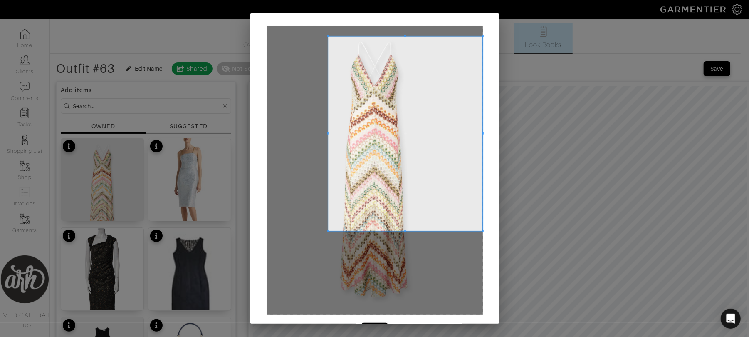
click at [327, 35] on span at bounding box center [328, 36] width 2 height 2
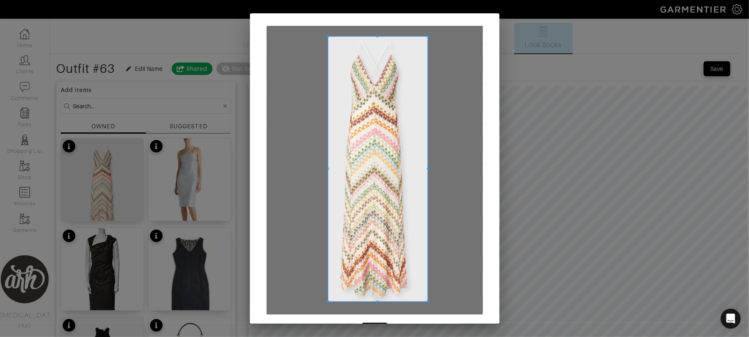
click at [427, 301] on span at bounding box center [428, 301] width 2 height 2
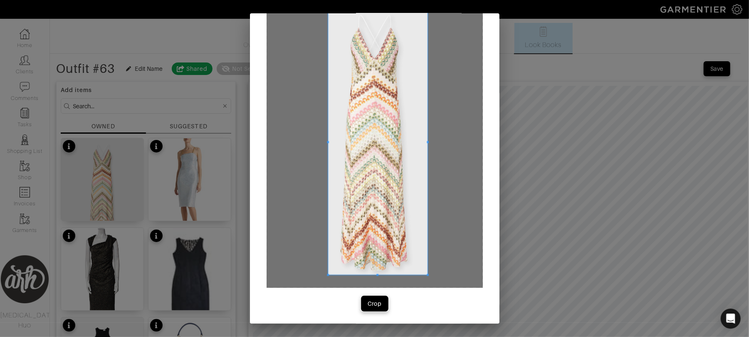
click at [375, 303] on div "Crop" at bounding box center [375, 303] width 14 height 8
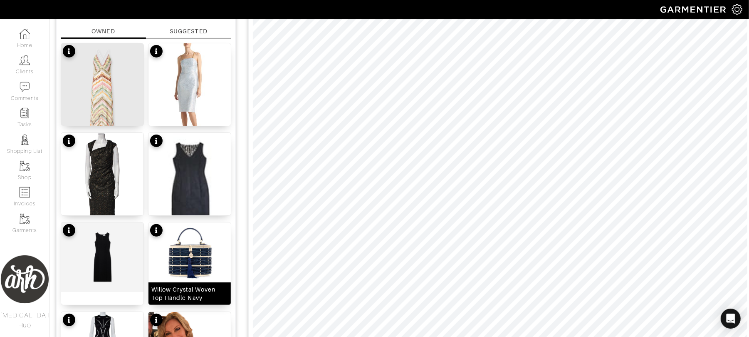
scroll to position [0, 0]
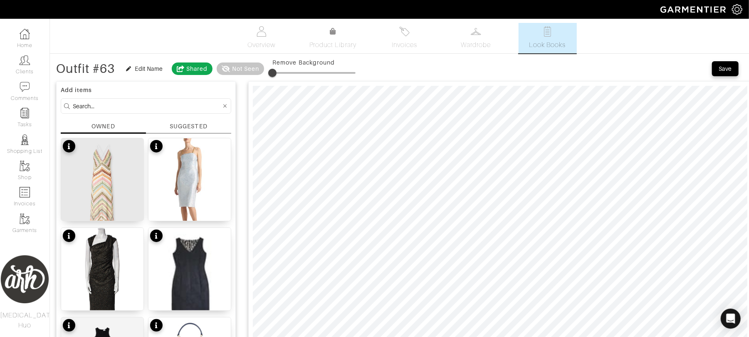
click at [222, 108] on div at bounding box center [224, 106] width 7 height 10
click at [141, 110] on input at bounding box center [147, 106] width 149 height 10
type input "shoe"
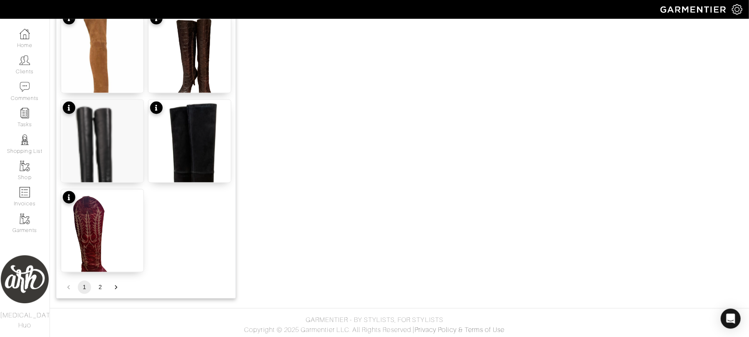
scroll to position [1024, 0]
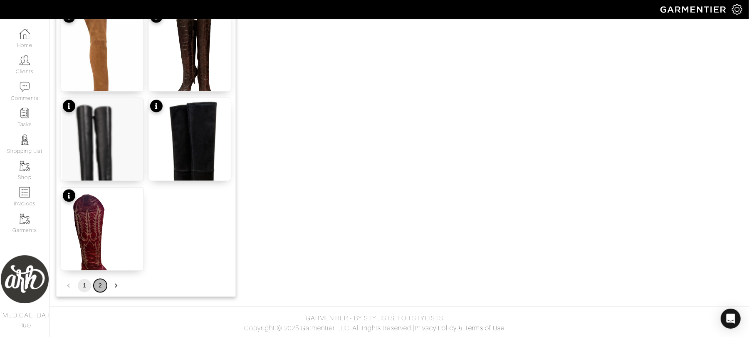
click at [101, 287] on button "2" at bounding box center [100, 285] width 13 height 13
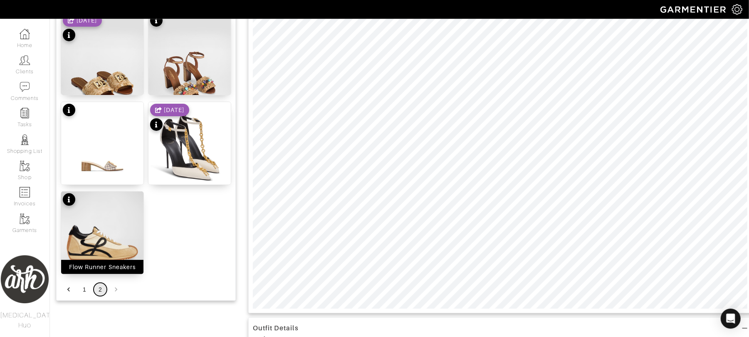
scroll to position [138, 0]
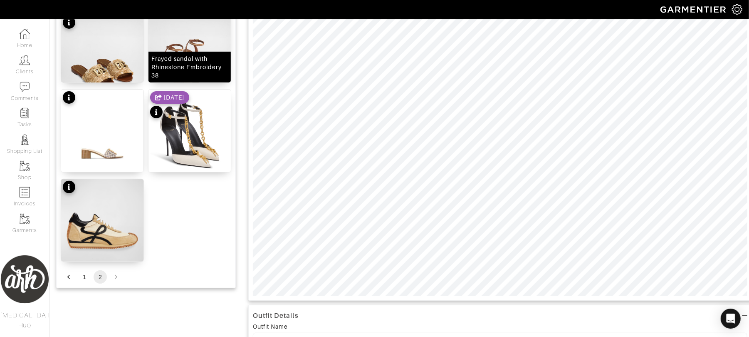
click at [186, 72] on div "Frayed sandal with Rhinestone Embroidery 38" at bounding box center [189, 66] width 77 height 25
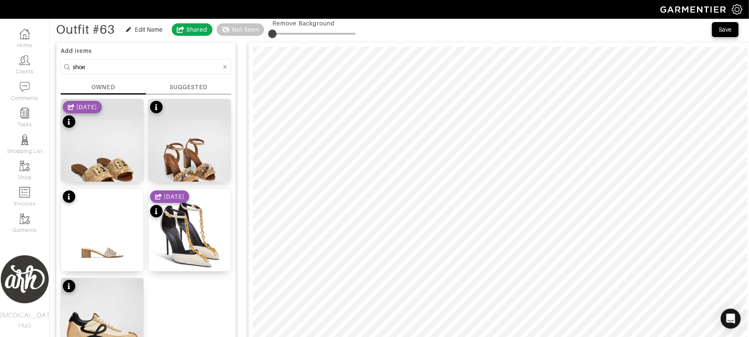
scroll to position [38, 0]
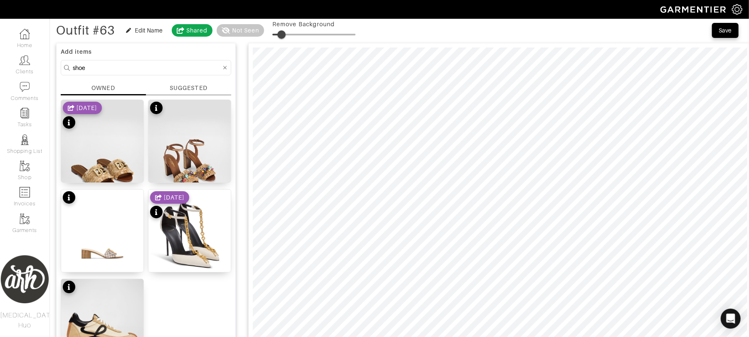
type input "21"
drag, startPoint x: 274, startPoint y: 39, endPoint x: 291, endPoint y: 42, distance: 17.8
click at [291, 39] on span at bounding box center [290, 34] width 8 height 8
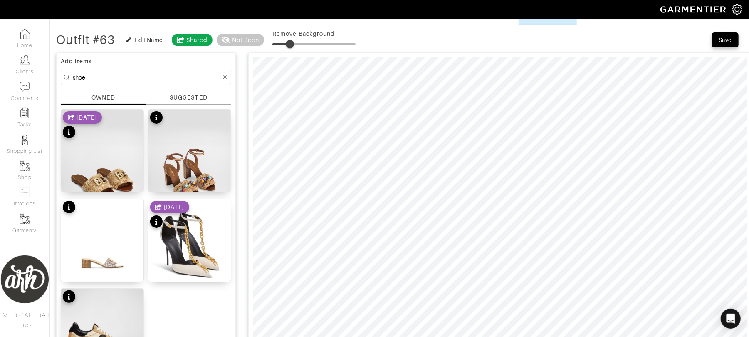
scroll to position [27, 0]
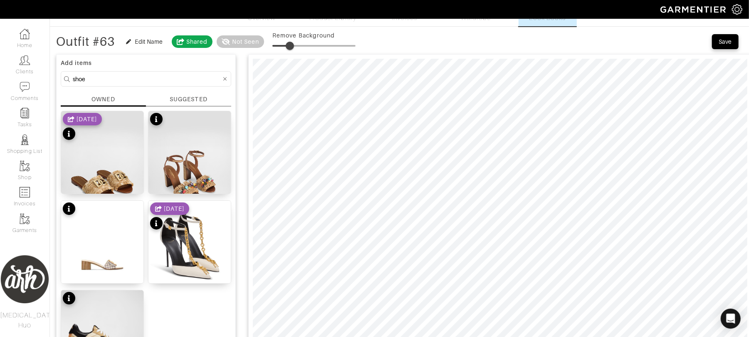
click at [155, 79] on input "shoe" at bounding box center [147, 79] width 149 height 10
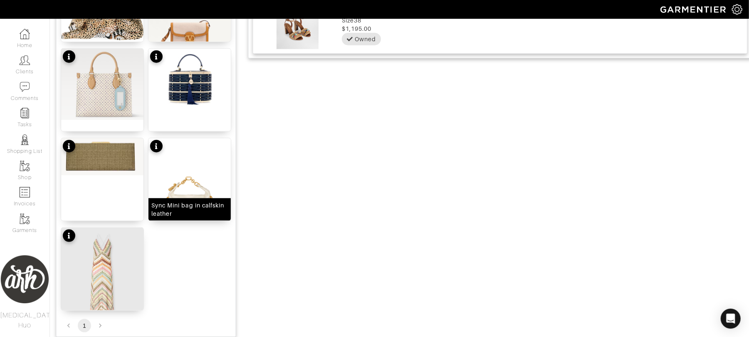
click at [189, 195] on img at bounding box center [190, 193] width 82 height 111
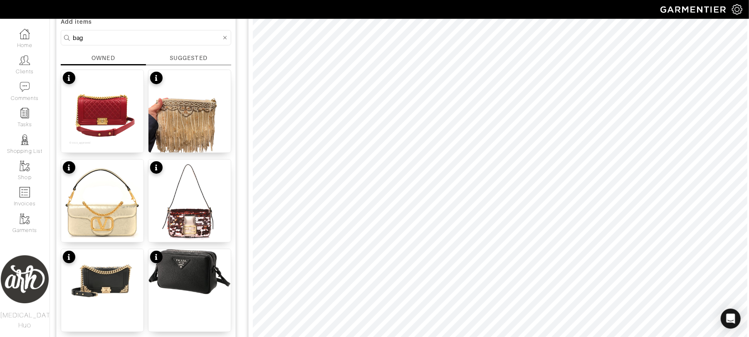
scroll to position [0, 0]
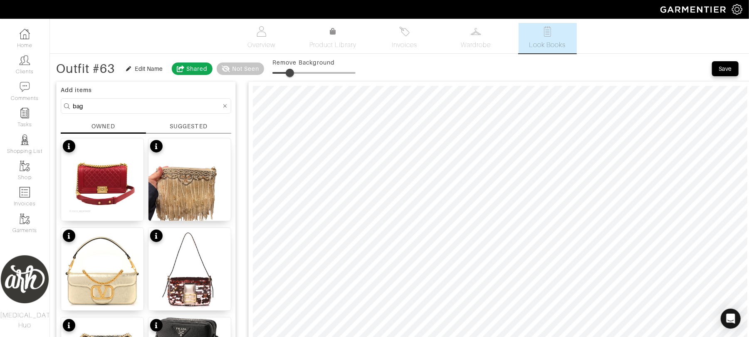
click at [157, 102] on input "bag" at bounding box center [147, 106] width 149 height 10
type input "scarf"
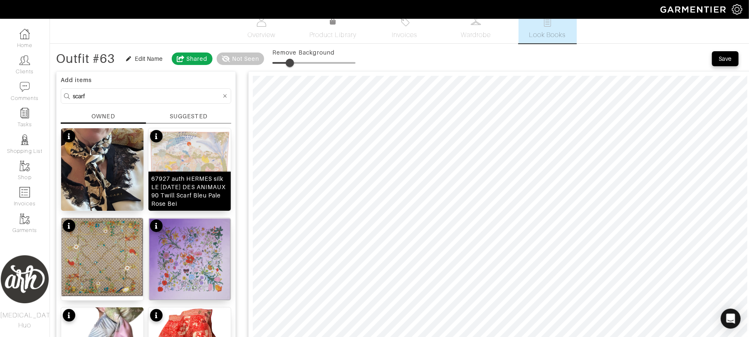
scroll to position [33, 0]
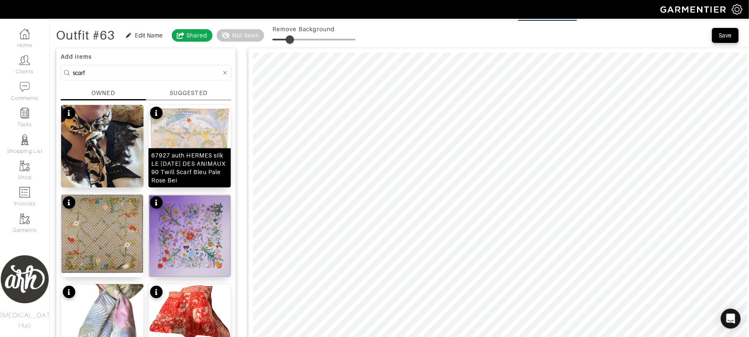
click at [200, 156] on div "67927 auth HERMES silk LE CARNAVAL DES ANIMAUX 90 Twill Scarf Bleu Pale Rose Bei" at bounding box center [189, 167] width 77 height 33
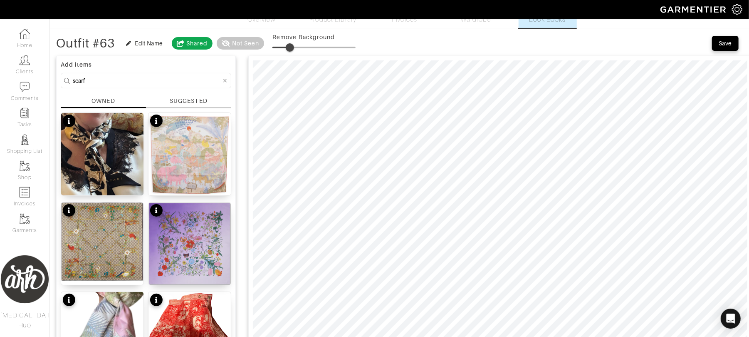
scroll to position [0, 0]
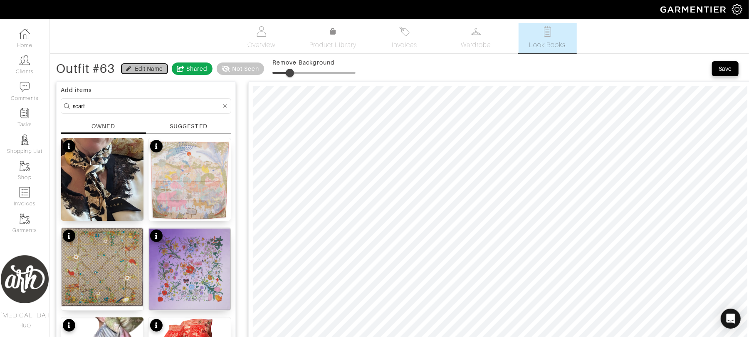
click at [153, 67] on div "Edit Name" at bounding box center [149, 68] width 28 height 8
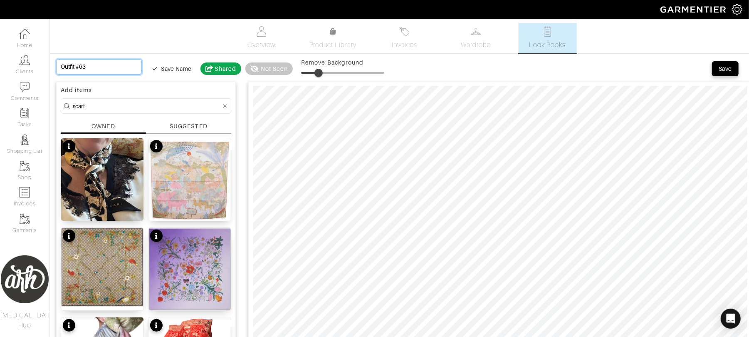
click at [89, 71] on input "Outfit #63" at bounding box center [99, 66] width 86 height 15
click at [89, 70] on input "Outfit #63" at bounding box center [99, 66] width 86 height 15
type input "D"
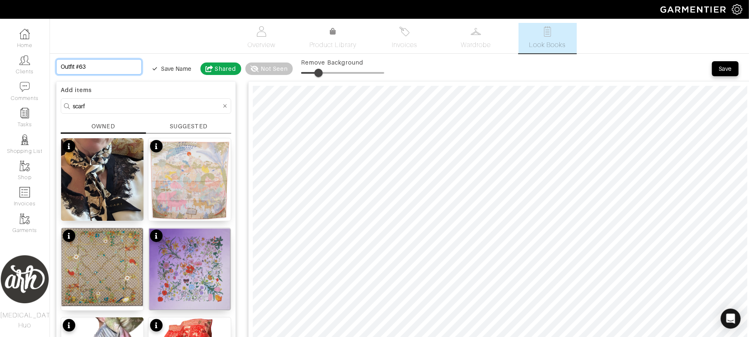
type input "D"
type input "Di"
type input "Din"
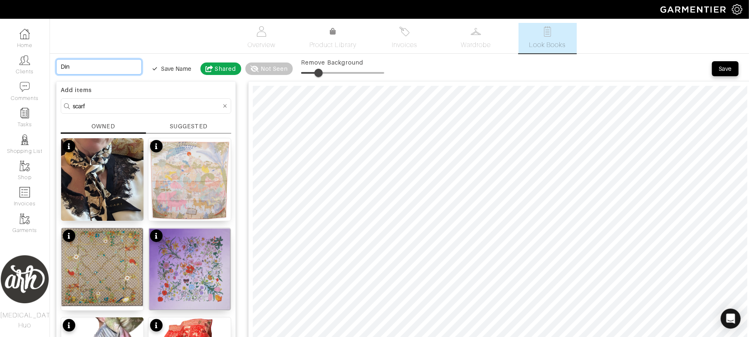
type input "Dinn"
type input "Dinne"
type input "Dinner"
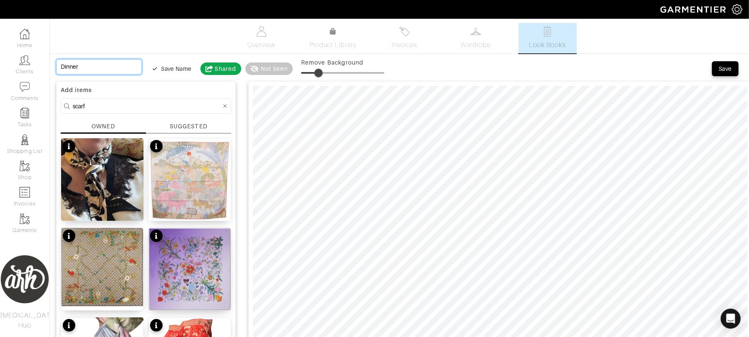
type input "Dinner"
type input "Dinner L"
type input "Dinner Lo"
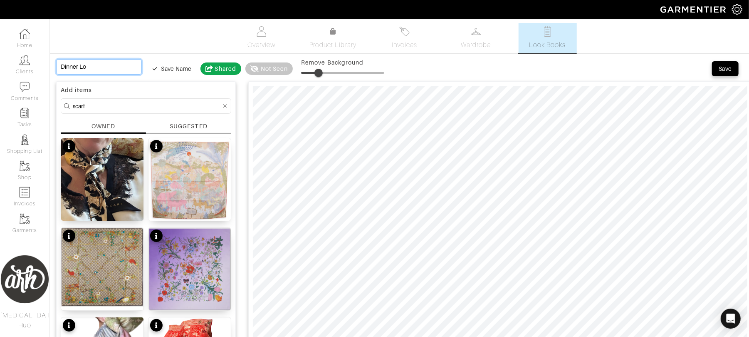
type input "Dinner Loo"
type input "Dinner Look"
click at [728, 70] on div "Save" at bounding box center [725, 68] width 13 height 8
